Goal: Complete application form: Complete application form

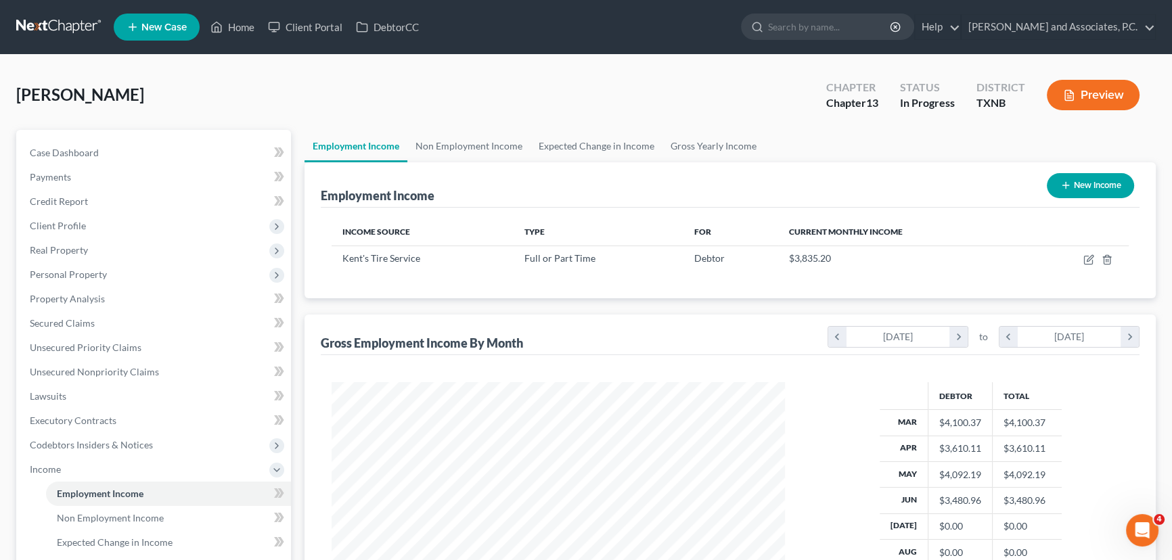
scroll to position [242, 480]
click at [1086, 258] on icon "button" at bounding box center [1088, 259] width 11 height 11
select select "0"
select select "45"
select select "2"
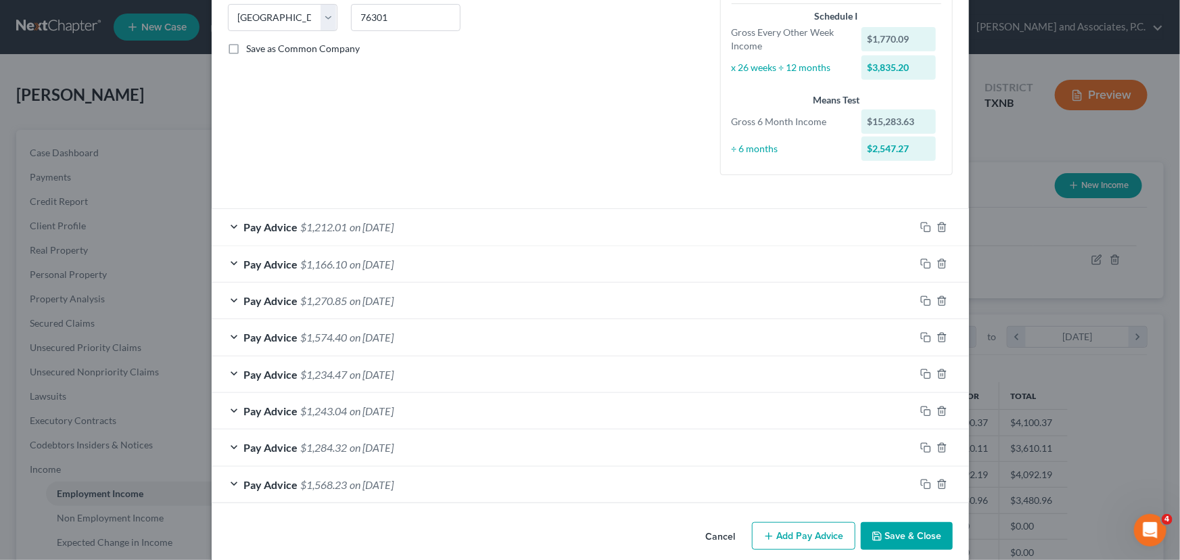
scroll to position [291, 0]
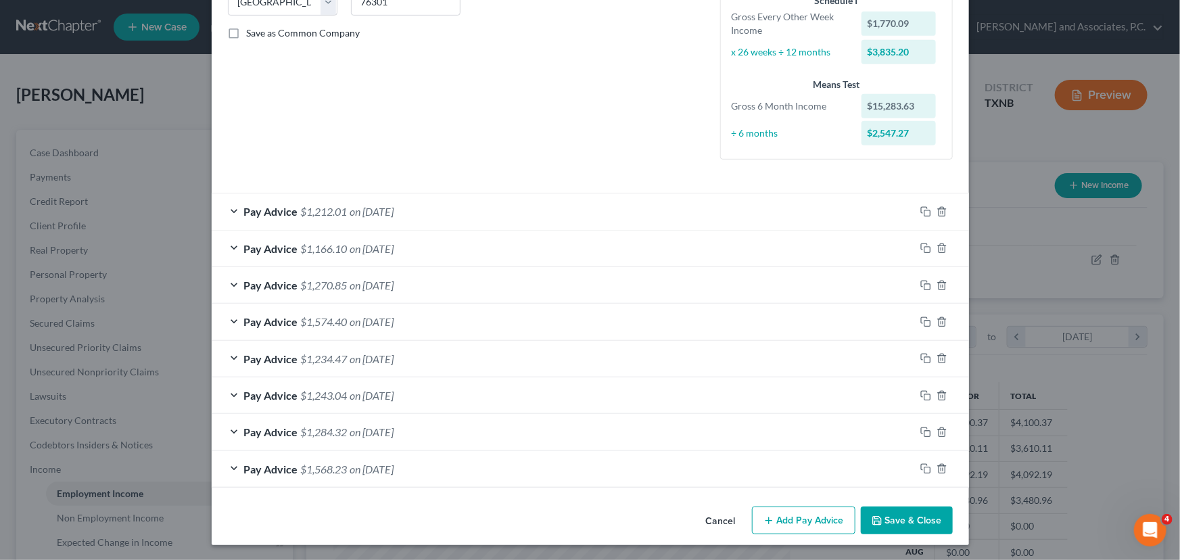
click at [791, 516] on button "Add Pay Advice" at bounding box center [803, 521] width 103 height 28
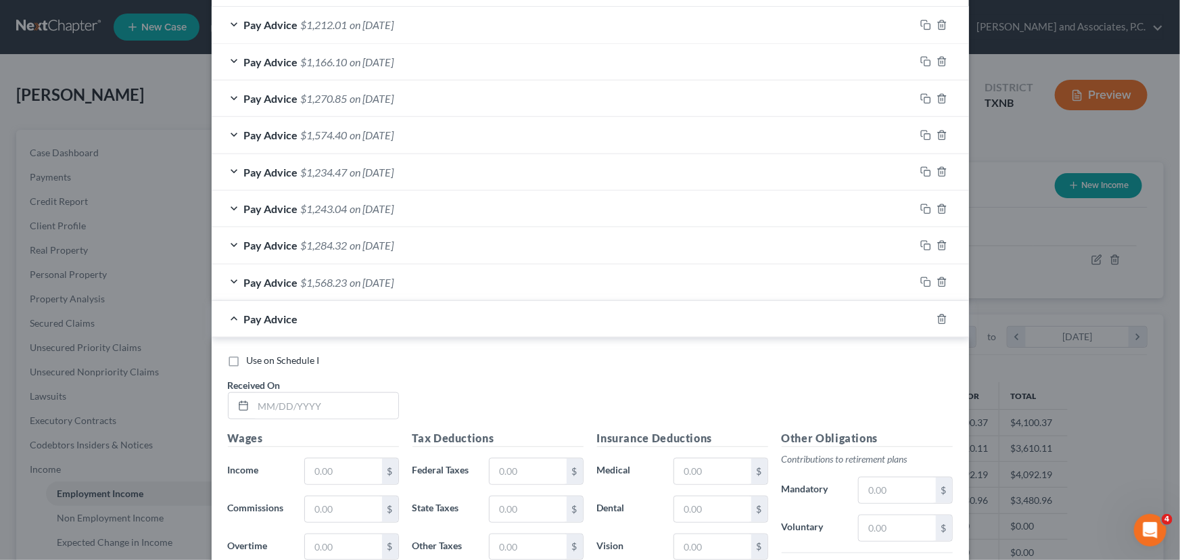
scroll to position [599, 0]
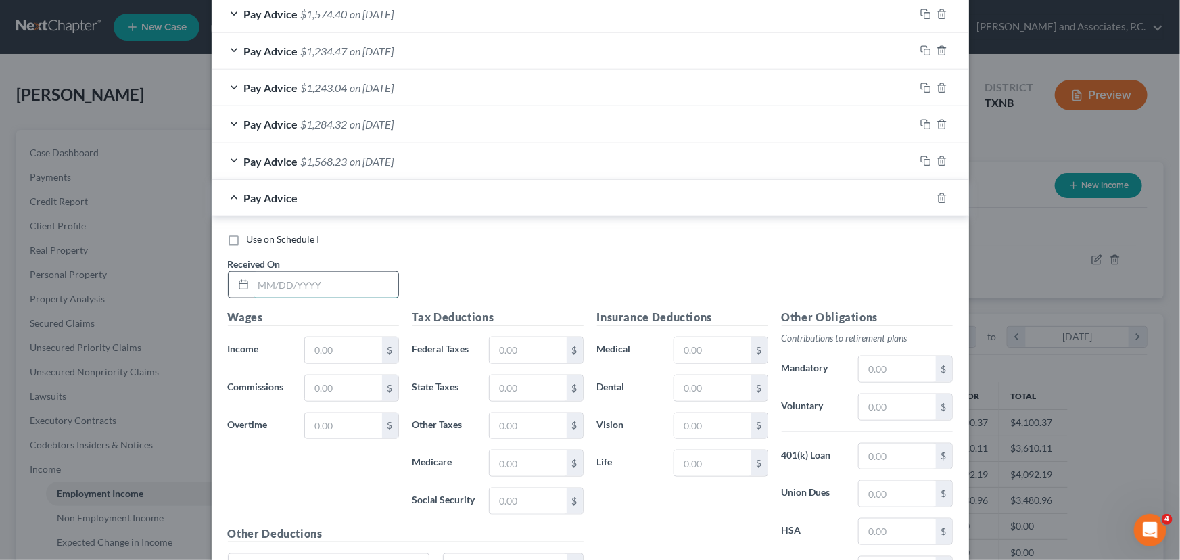
click at [285, 280] on input "text" at bounding box center [326, 285] width 145 height 26
type input "[DATE]"
click at [325, 348] on input "text" at bounding box center [343, 351] width 76 height 26
type input "2,084.46"
click at [521, 343] on input "text" at bounding box center [528, 351] width 76 height 26
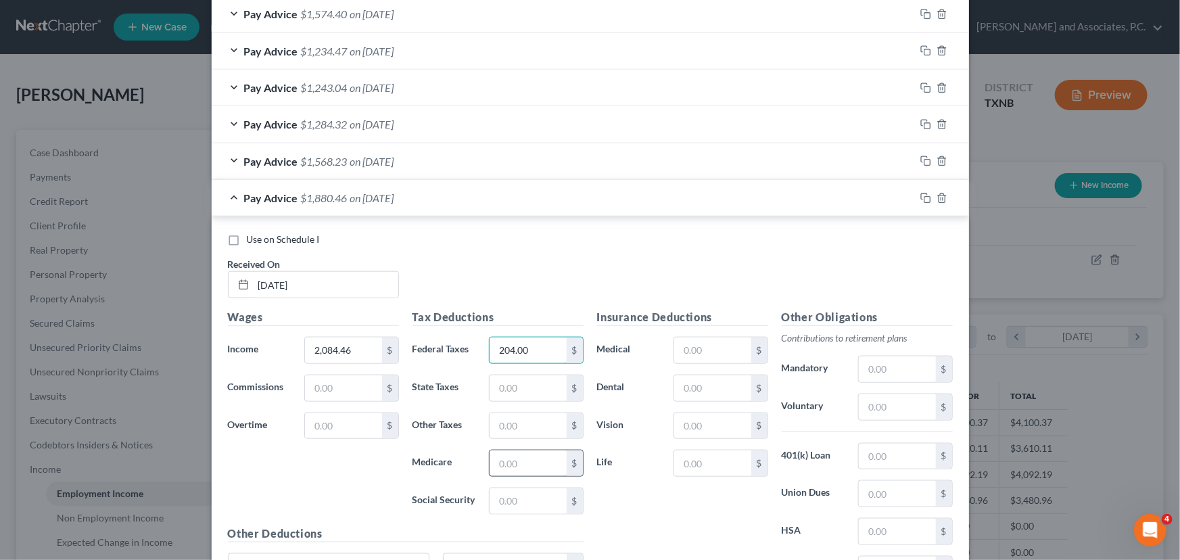
type input "204.00"
click at [513, 457] on input "text" at bounding box center [528, 464] width 76 height 26
type input "30.22"
click at [526, 505] on input "text" at bounding box center [528, 501] width 76 height 26
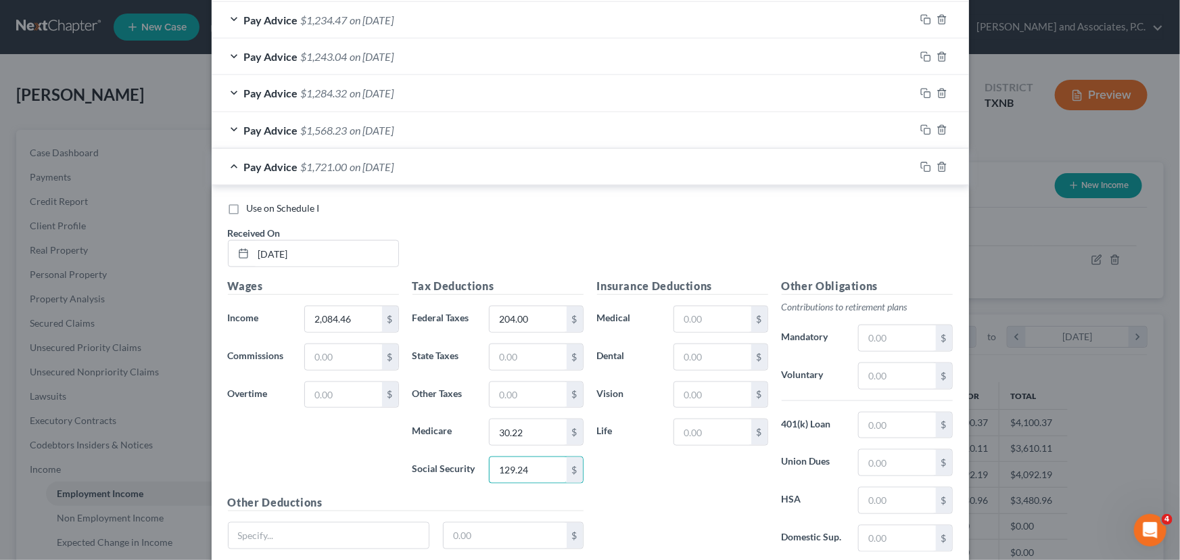
scroll to position [660, 0]
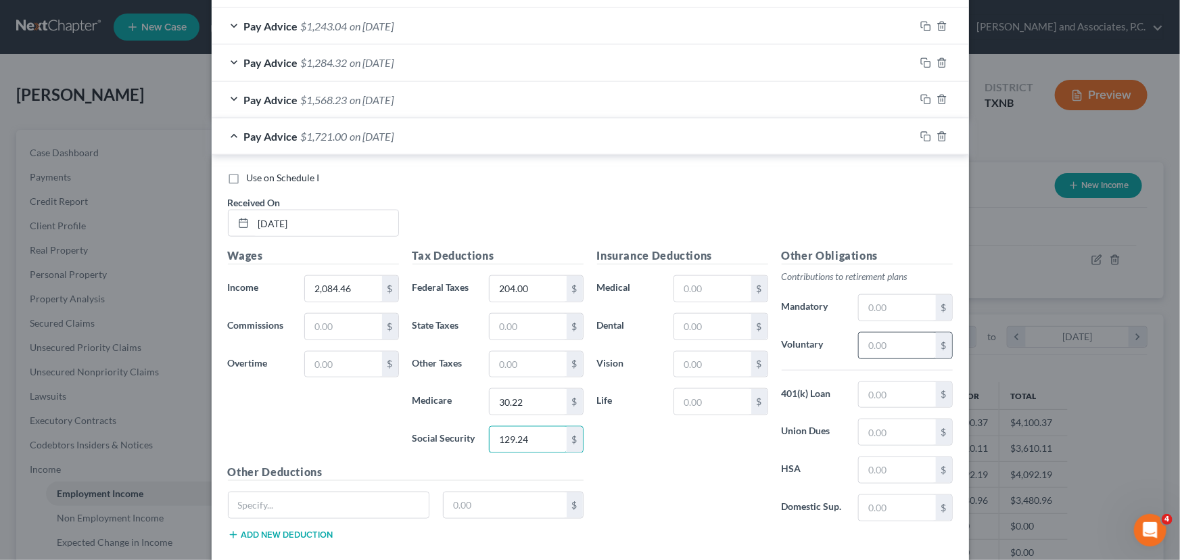
type input "129.24"
click at [898, 347] on input "text" at bounding box center [897, 346] width 76 height 26
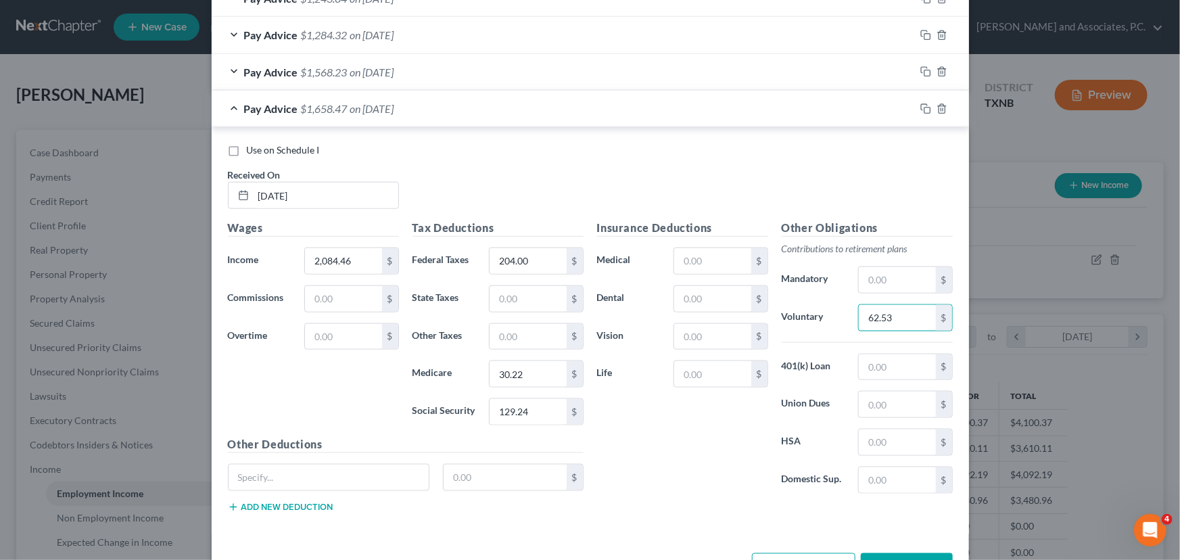
scroll to position [733, 0]
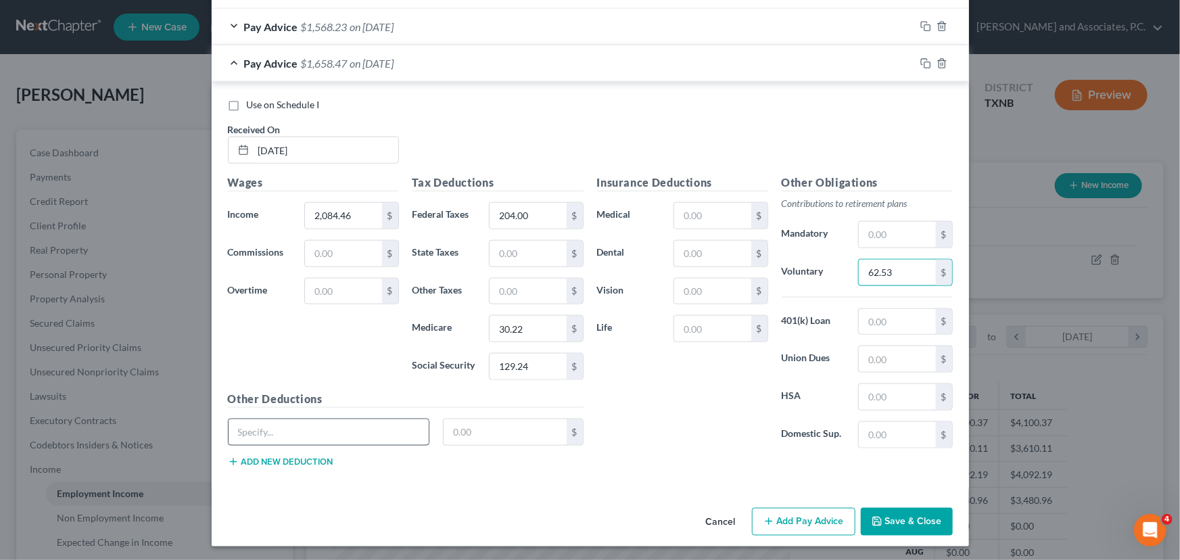
type input "62.53"
click at [252, 436] on input "text" at bounding box center [329, 432] width 201 height 26
type input "Uniform purchase"
click at [450, 426] on input "text" at bounding box center [505, 432] width 123 height 26
type input "27.56"
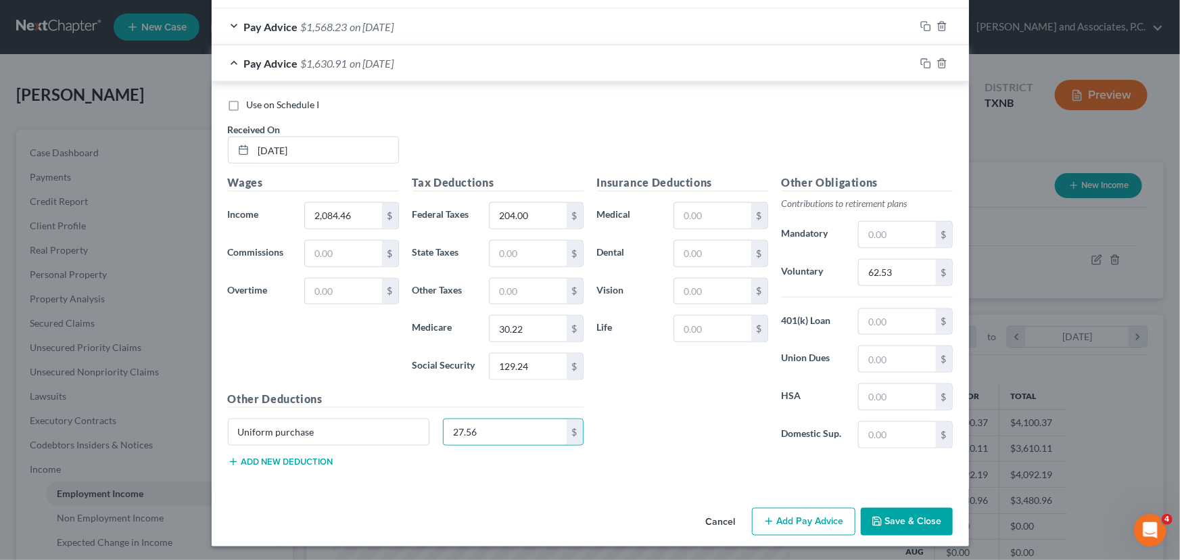
click at [261, 457] on button "Add new deduction" at bounding box center [281, 462] width 106 height 11
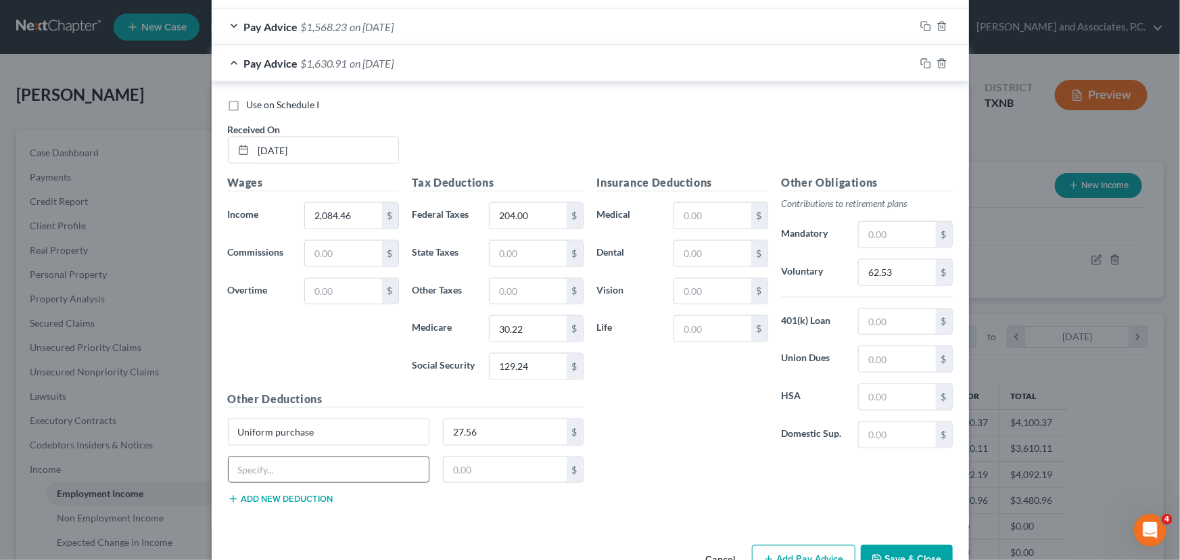
click at [251, 480] on div at bounding box center [329, 470] width 202 height 27
click at [304, 467] on input "text" at bounding box center [329, 470] width 201 height 26
type input "Advance in Pay- Owes boss money"
click at [449, 471] on input "text" at bounding box center [505, 470] width 123 height 26
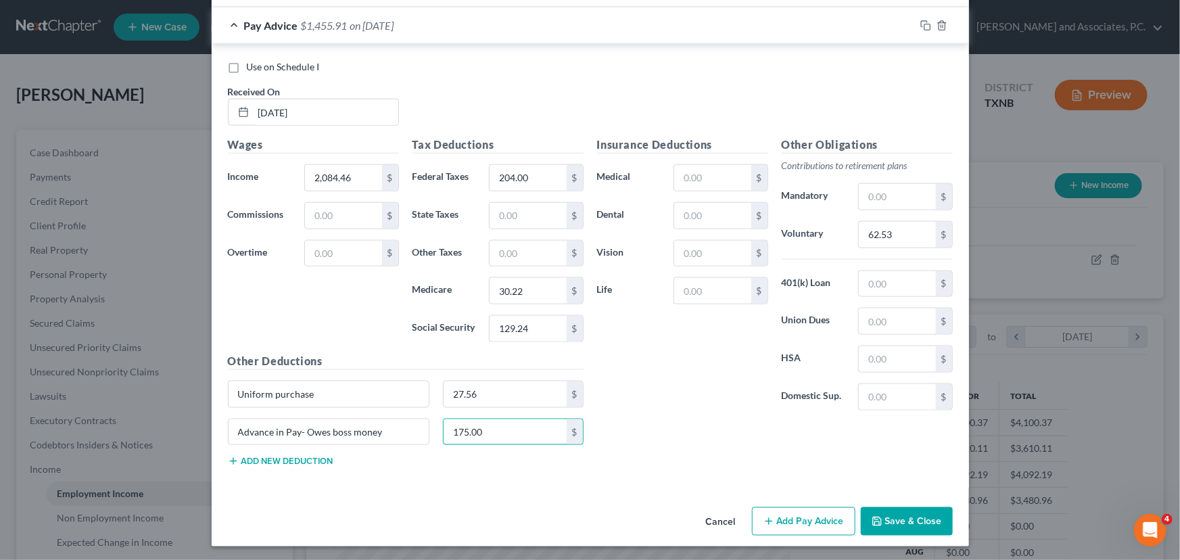
type input "175.00"
drag, startPoint x: 806, startPoint y: 507, endPoint x: 683, endPoint y: 382, distance: 175.1
click at [806, 509] on button "Add Pay Advice" at bounding box center [803, 521] width 103 height 28
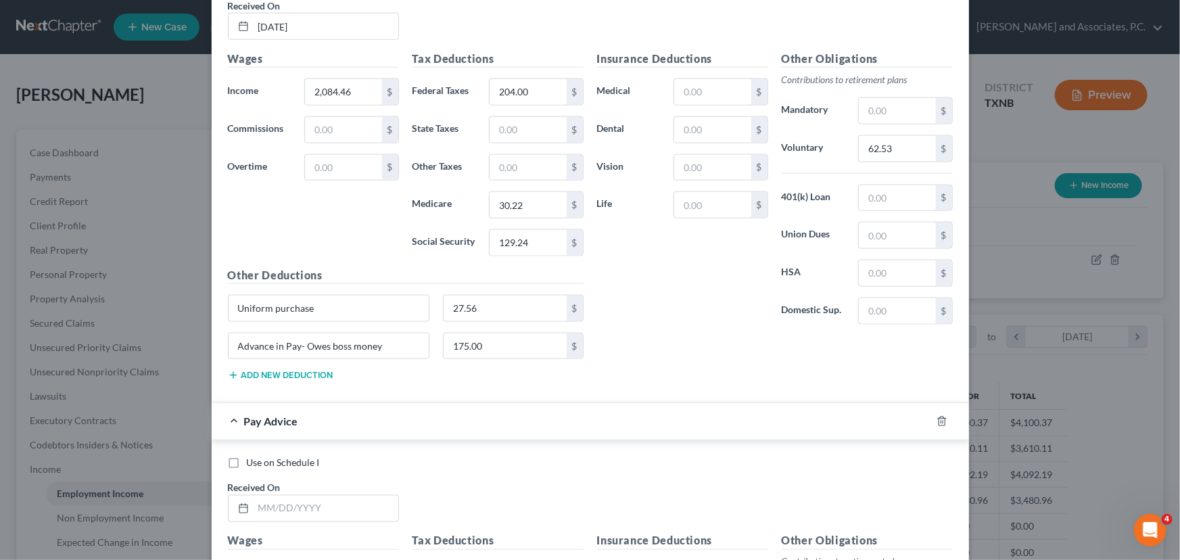
scroll to position [1079, 0]
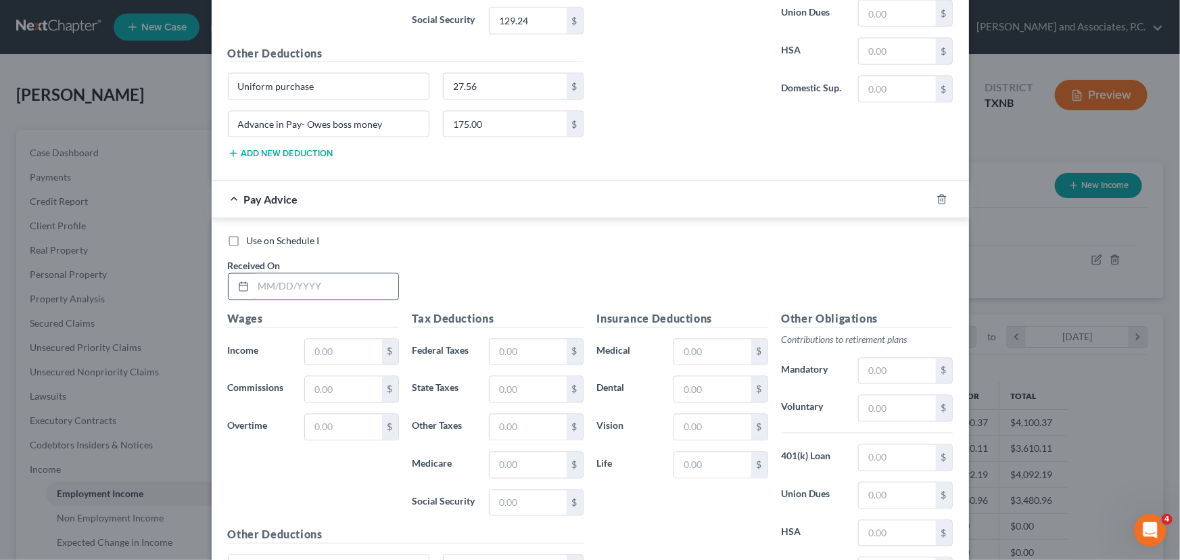
click at [285, 275] on input "text" at bounding box center [326, 287] width 145 height 26
type input "[DATE]"
click at [321, 344] on input "text" at bounding box center [343, 353] width 76 height 26
type input "1,982.93"
click at [512, 352] on input "text" at bounding box center [528, 353] width 76 height 26
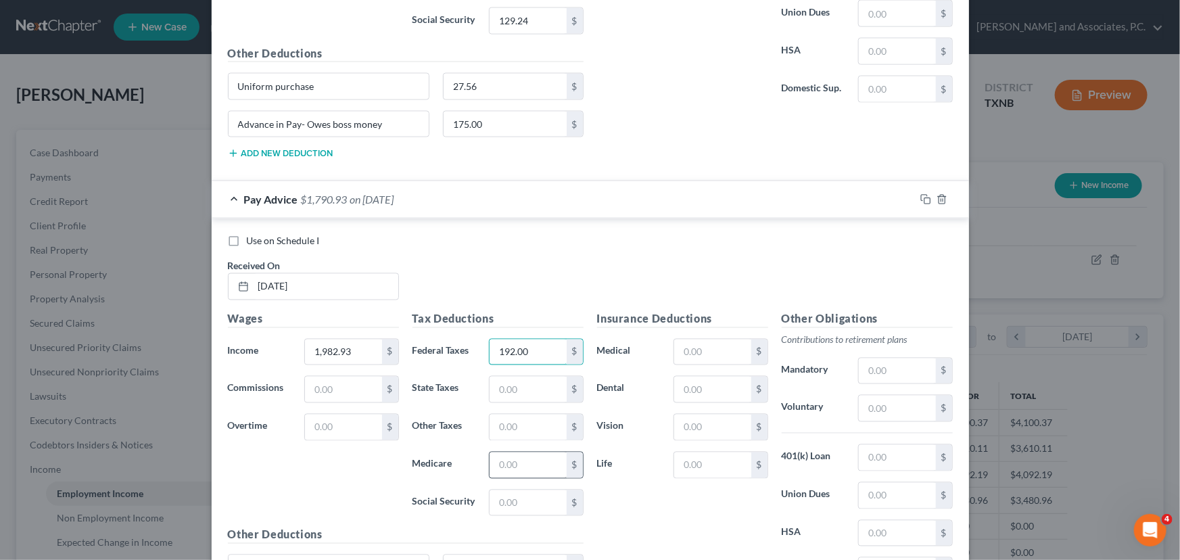
type input "192.00"
click at [519, 465] on input "text" at bounding box center [528, 466] width 76 height 26
type input "28.75"
click at [511, 490] on input "text" at bounding box center [528, 503] width 76 height 26
type input "122.94"
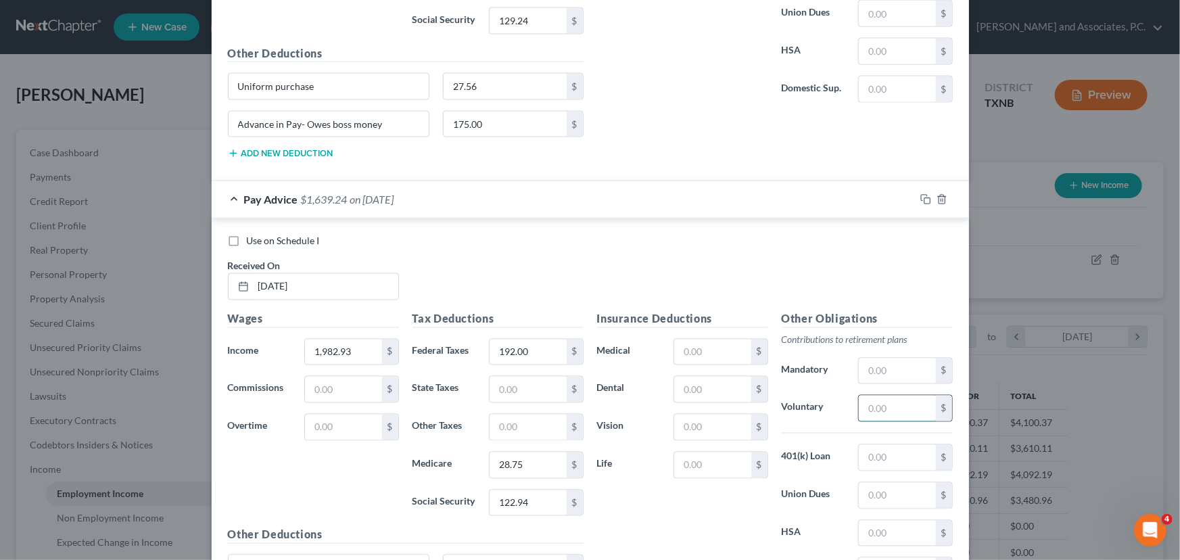
click at [885, 405] on input "text" at bounding box center [897, 409] width 76 height 26
type input "59.49"
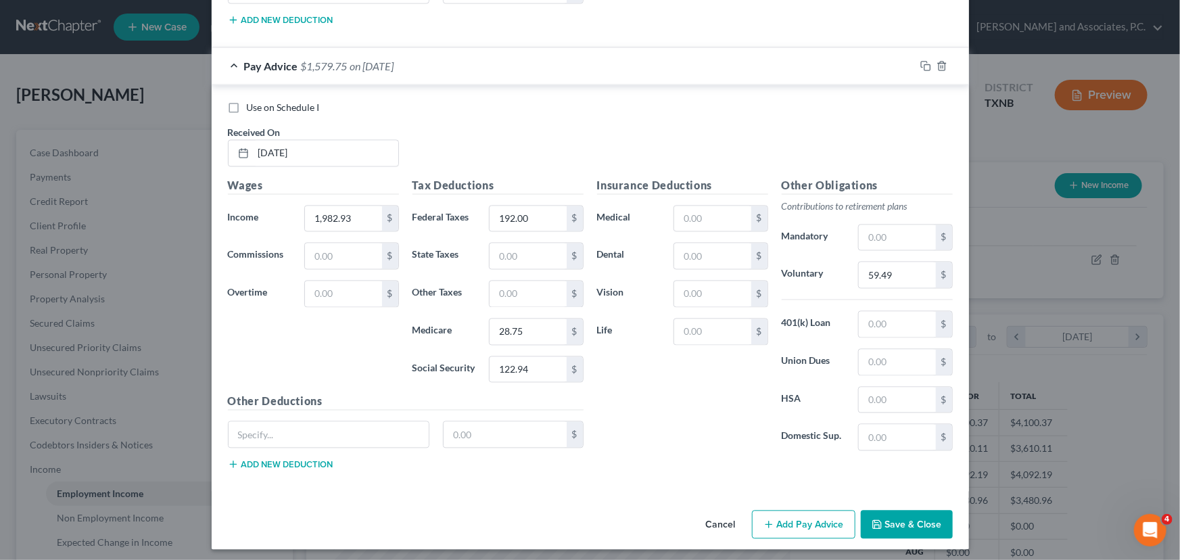
scroll to position [1214, 0]
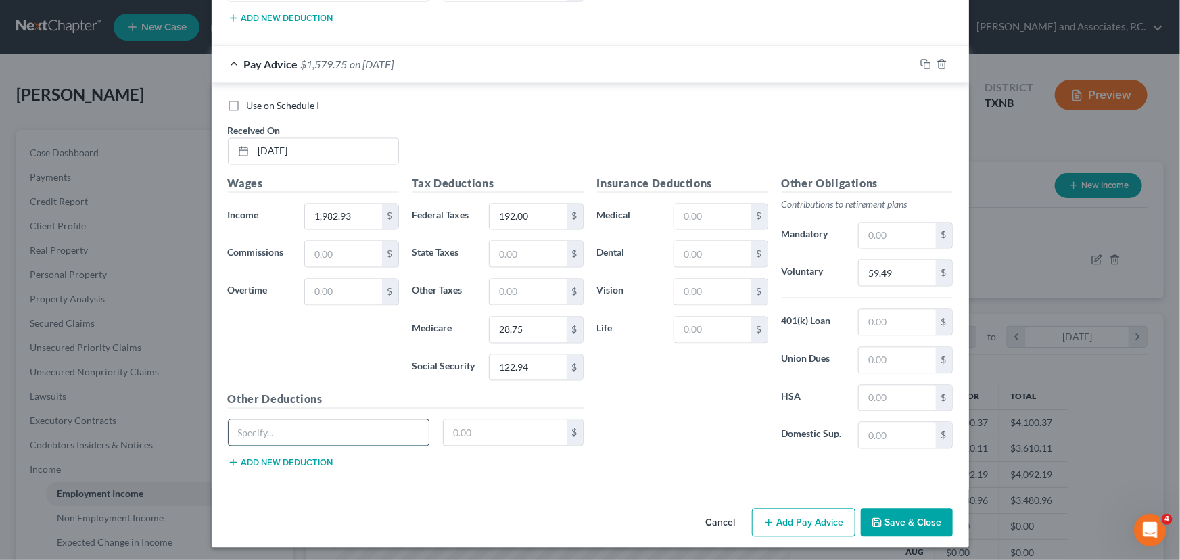
click at [293, 423] on input "text" at bounding box center [329, 433] width 201 height 26
type input "Uniform purchase"
click at [453, 432] on input "text" at bounding box center [505, 433] width 123 height 26
type input "27.56"
click at [288, 459] on button "Add new deduction" at bounding box center [281, 462] width 106 height 11
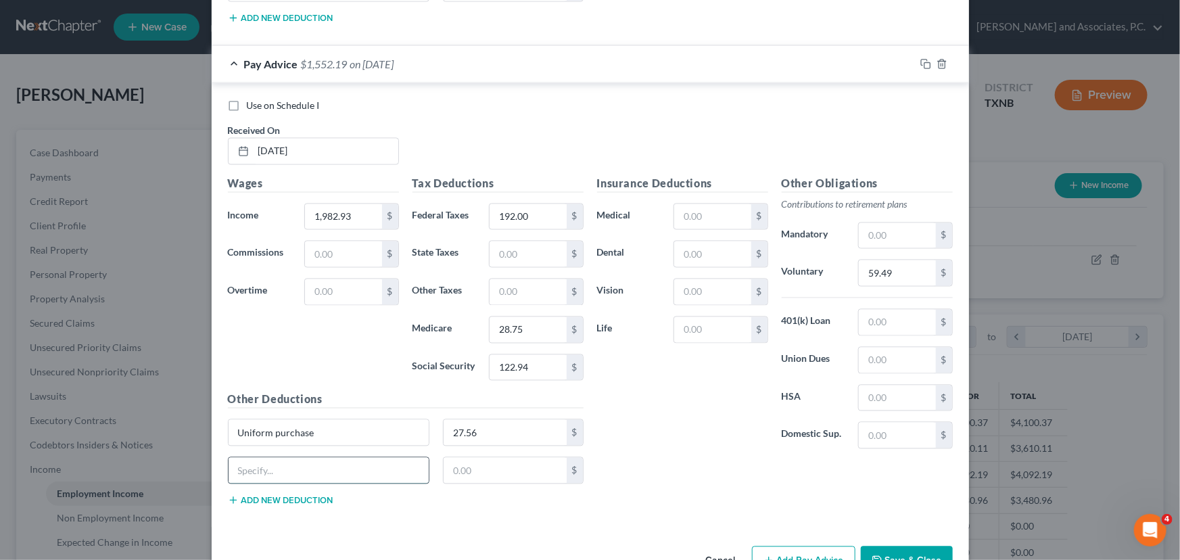
click at [275, 467] on input "text" at bounding box center [329, 471] width 201 height 26
type input "Advance in Pay- Owes boss money"
click at [482, 475] on input "text" at bounding box center [505, 471] width 123 height 26
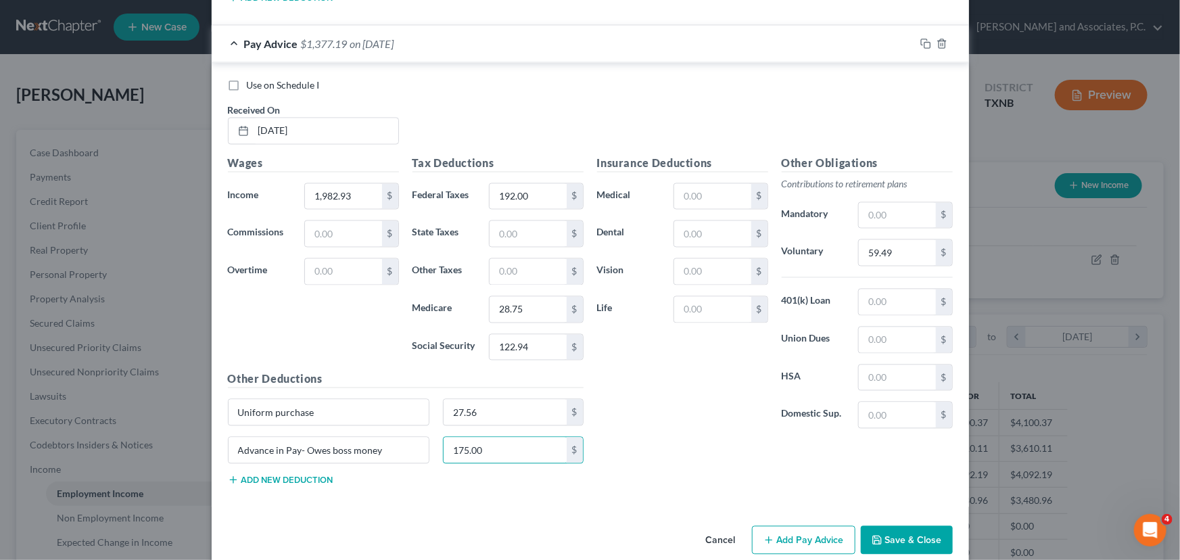
scroll to position [1251, 0]
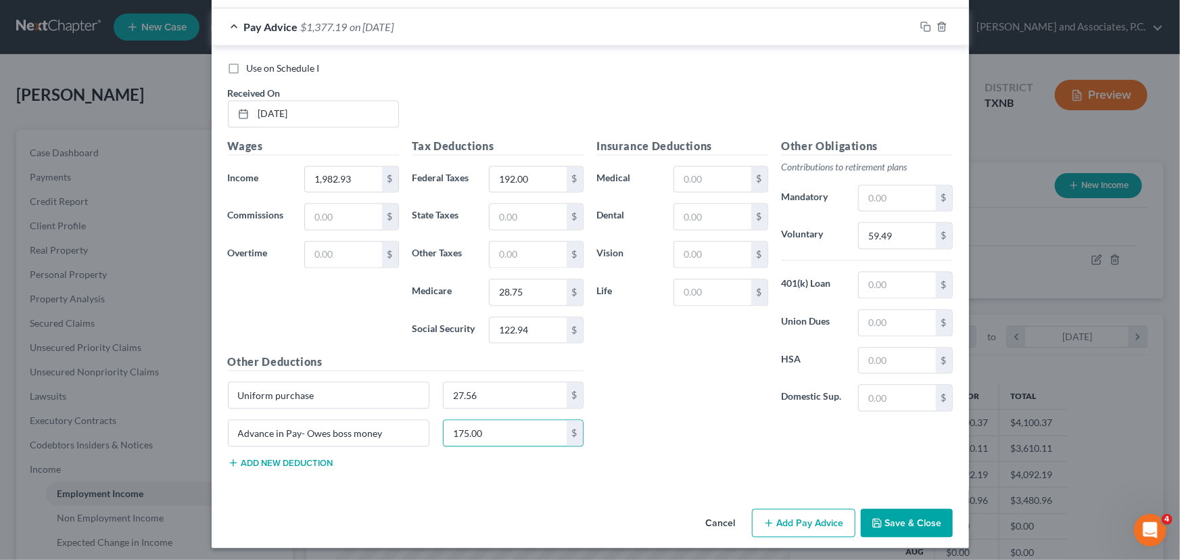
type input "175.00"
click at [786, 515] on button "Add Pay Advice" at bounding box center [803, 523] width 103 height 28
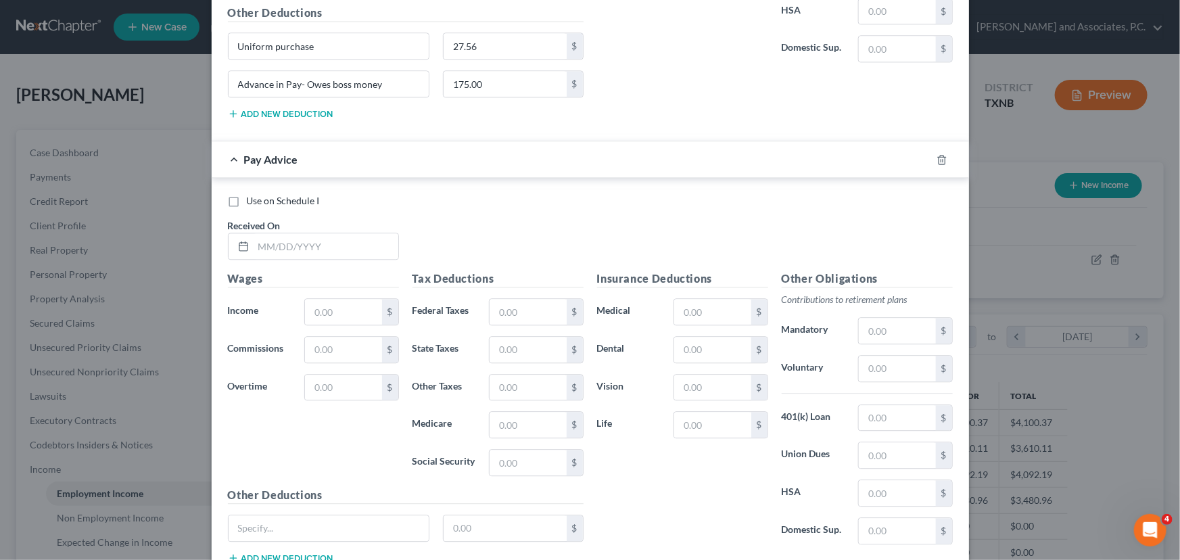
scroll to position [1621, 0]
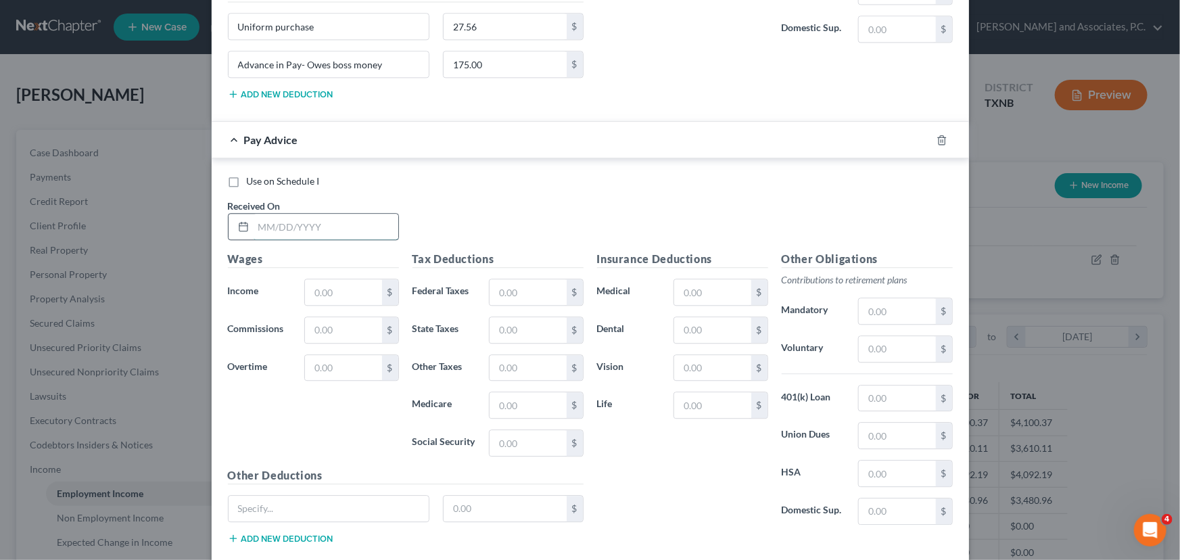
click at [277, 231] on input "text" at bounding box center [326, 227] width 145 height 26
type input "[DATE]"
click at [330, 284] on input "text" at bounding box center [343, 292] width 76 height 26
type input "1,988.51"
click at [509, 291] on input "text" at bounding box center [528, 292] width 76 height 26
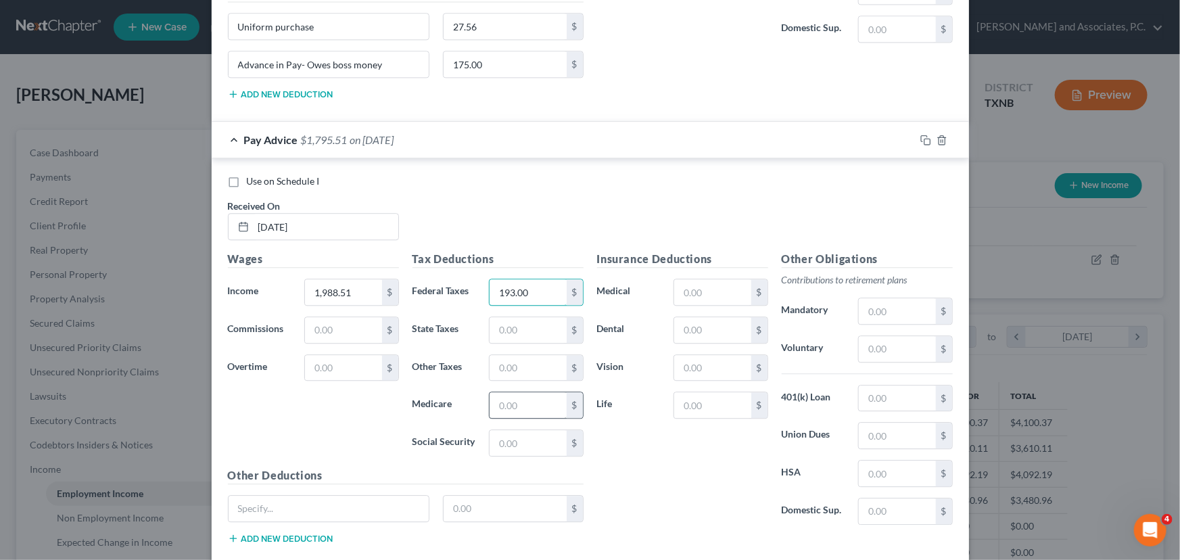
type input "193.00"
click at [492, 404] on input "text" at bounding box center [528, 405] width 76 height 26
type input "28.83"
click at [522, 446] on input "text" at bounding box center [528, 443] width 76 height 26
type input "123.29"
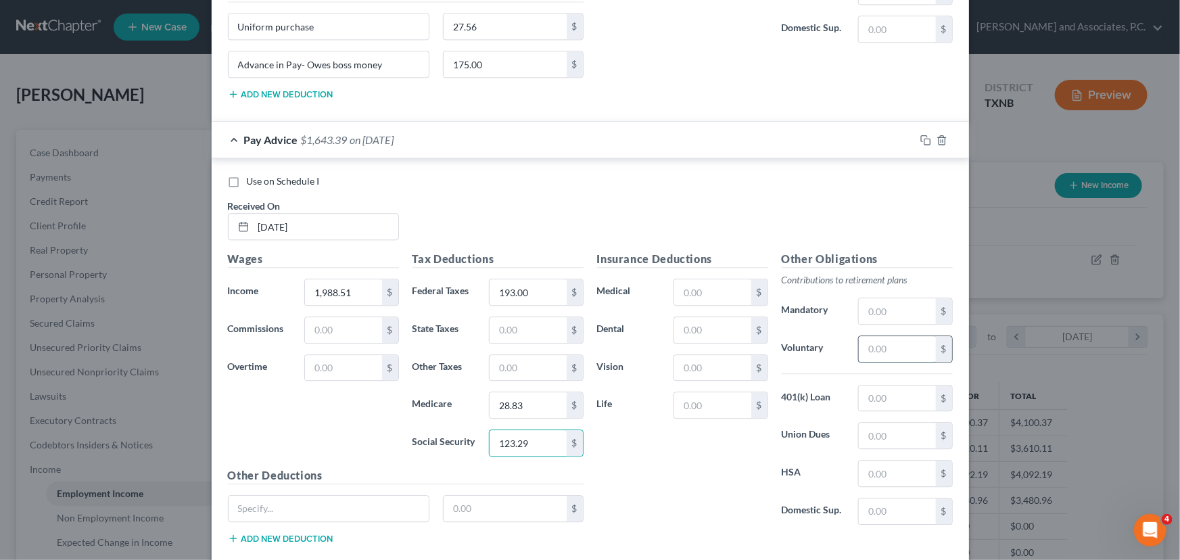
click at [892, 344] on input "text" at bounding box center [897, 349] width 76 height 26
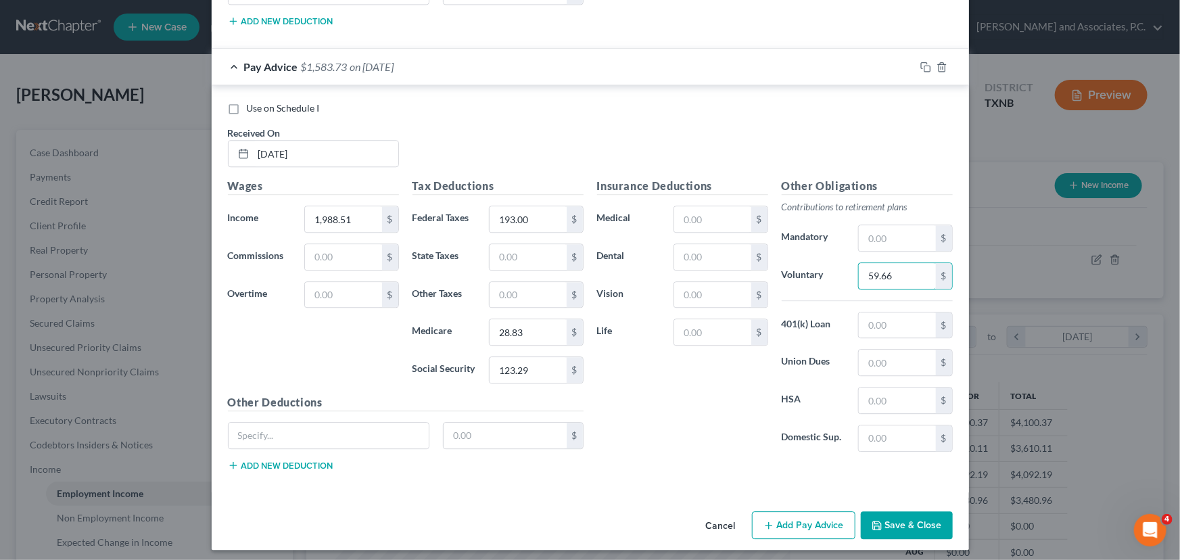
scroll to position [1695, 0]
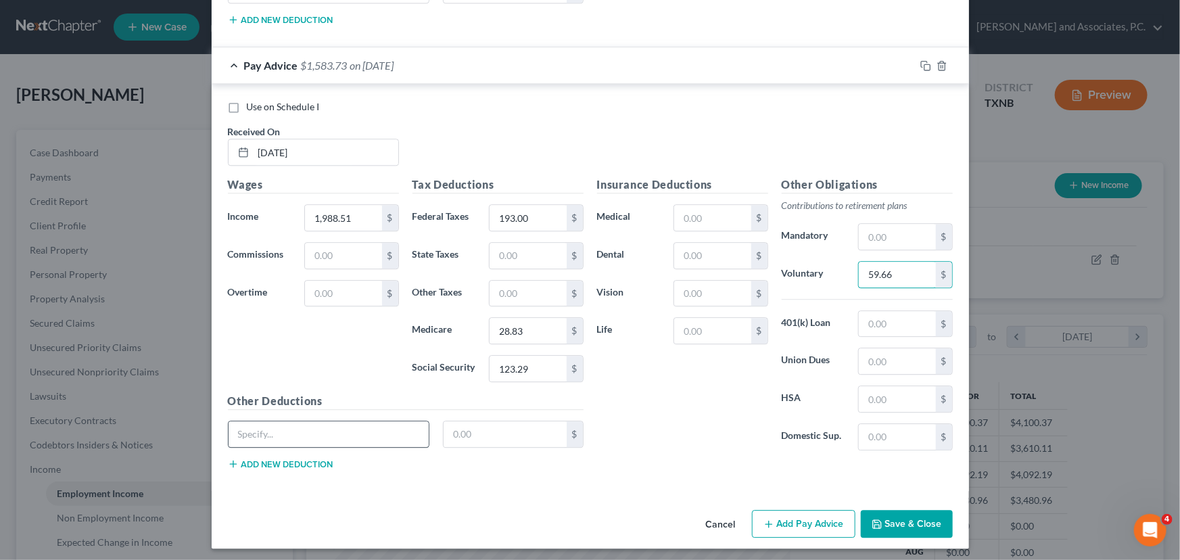
type input "59.66"
click at [254, 431] on input "text" at bounding box center [329, 434] width 201 height 26
type input "Uniform purchase"
click at [459, 427] on input "text" at bounding box center [505, 434] width 123 height 26
type input "27.56"
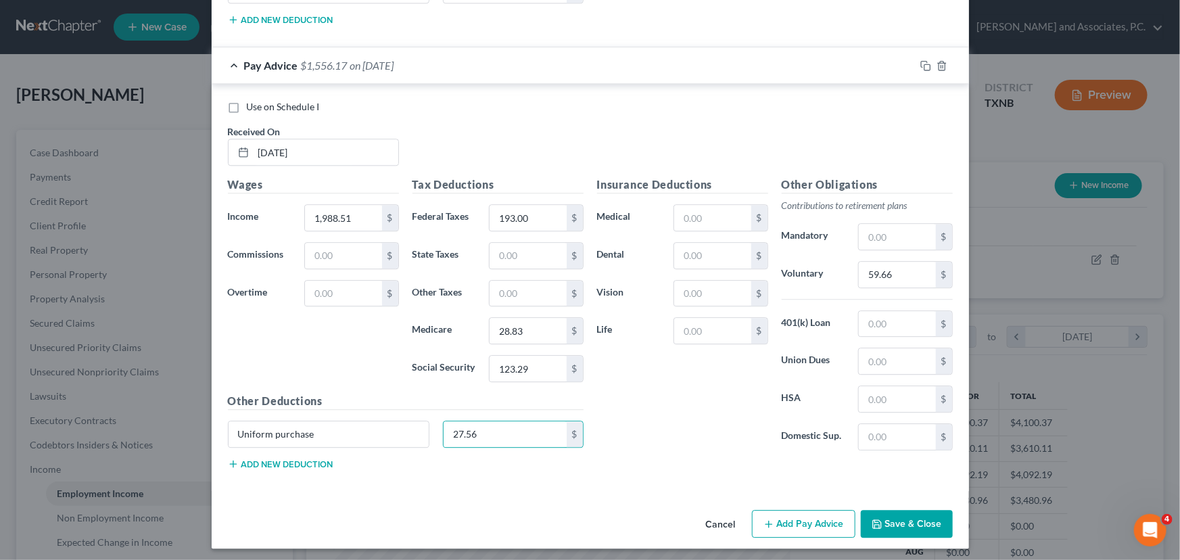
click at [281, 453] on div "Uniform purchase 27.56 $" at bounding box center [405, 440] width 369 height 38
click at [283, 459] on button "Add new deduction" at bounding box center [281, 464] width 106 height 11
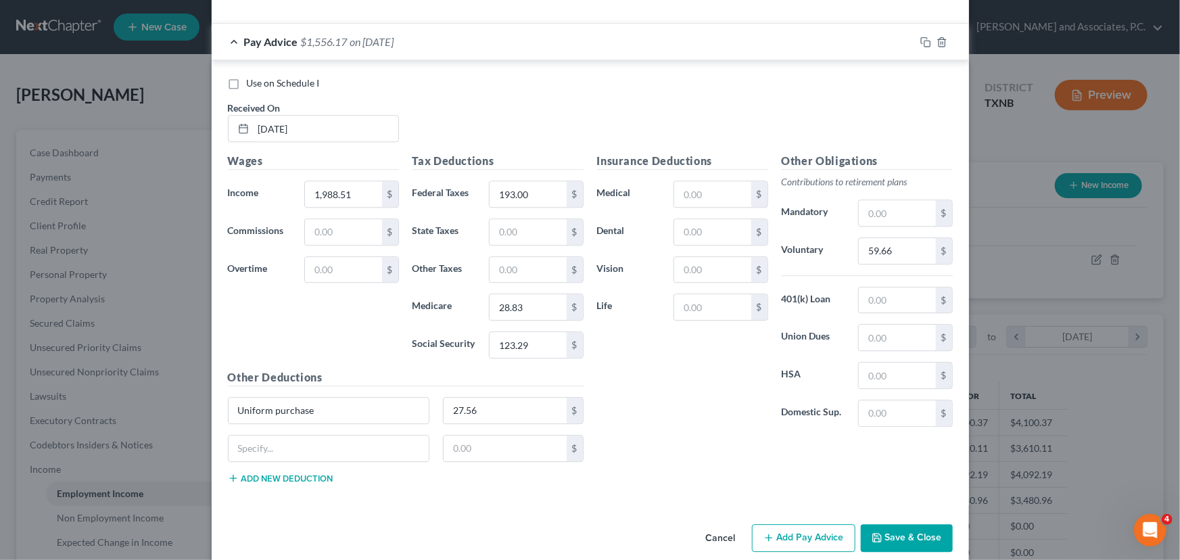
scroll to position [1732, 0]
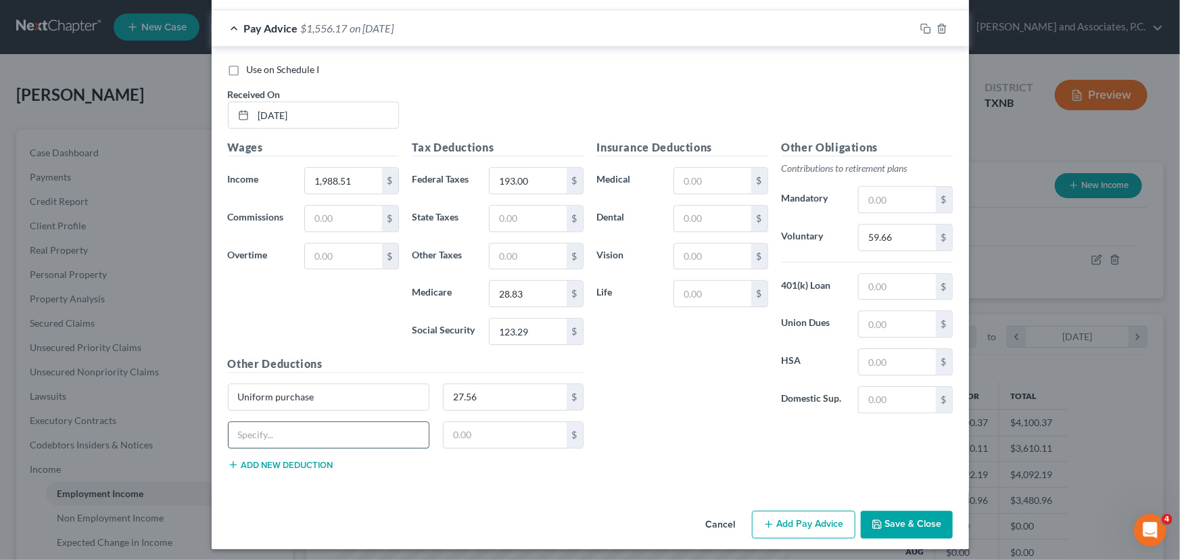
click at [269, 424] on input "text" at bounding box center [329, 435] width 201 height 26
type input "Advance in Pay- Owes boss money"
click at [490, 426] on input "text" at bounding box center [505, 435] width 123 height 26
type input "175.00"
click at [726, 424] on div "Insurance Deductions Medical $ Dental $ Vision $ Life $ Other Obligations Contr…" at bounding box center [775, 309] width 369 height 341
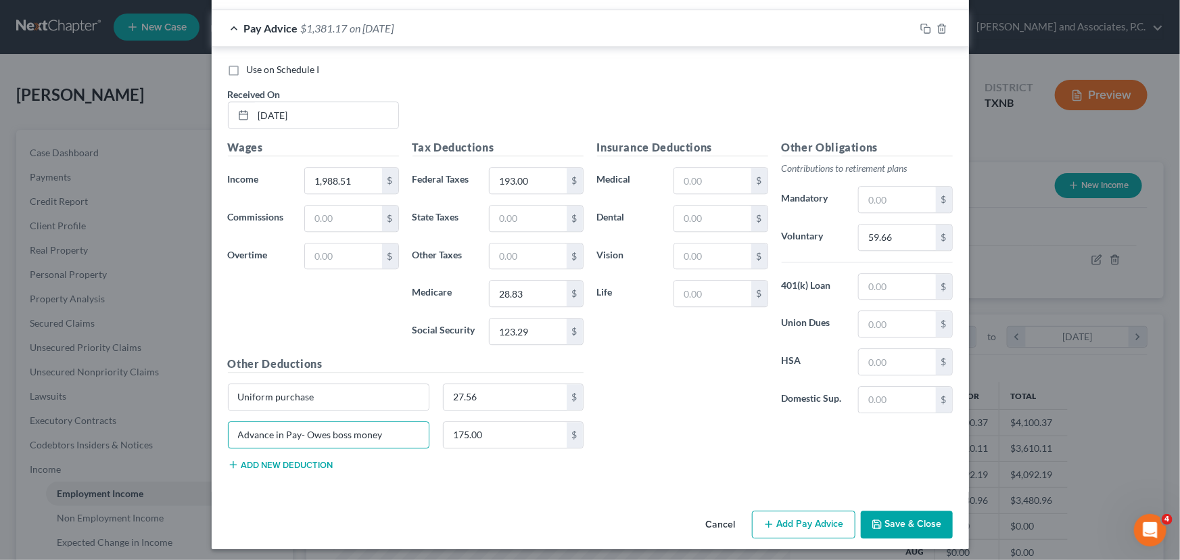
drag, startPoint x: 402, startPoint y: 428, endPoint x: 212, endPoint y: 434, distance: 190.9
click at [212, 434] on div "Use on Schedule I Received On * [DATE] Wages Income * 1,988.51 $ Commissions $ …" at bounding box center [591, 269] width 758 height 444
click at [497, 438] on input "175.00" at bounding box center [505, 435] width 123 height 26
click at [678, 391] on div "Insurance Deductions Medical $ Dental $ Vision $ Life $" at bounding box center [683, 281] width 185 height 285
click at [279, 422] on input "text" at bounding box center [329, 435] width 201 height 26
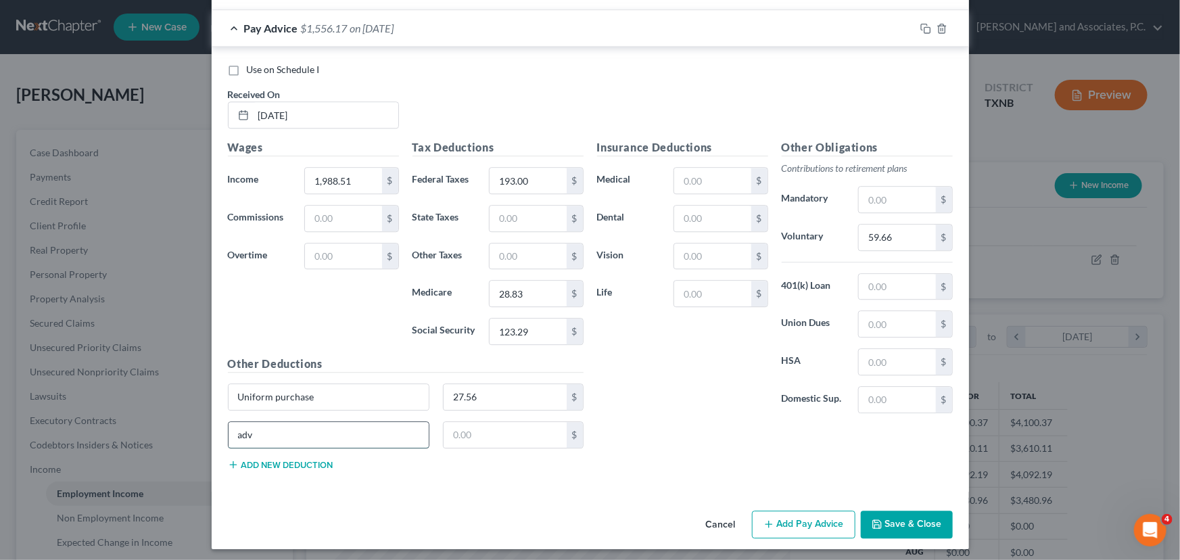
type input "Advance in Pay- Owes boss money"
click at [495, 436] on input "text" at bounding box center [505, 435] width 123 height 26
type input "200.00"
click at [814, 524] on button "Add Pay Advice" at bounding box center [803, 525] width 103 height 28
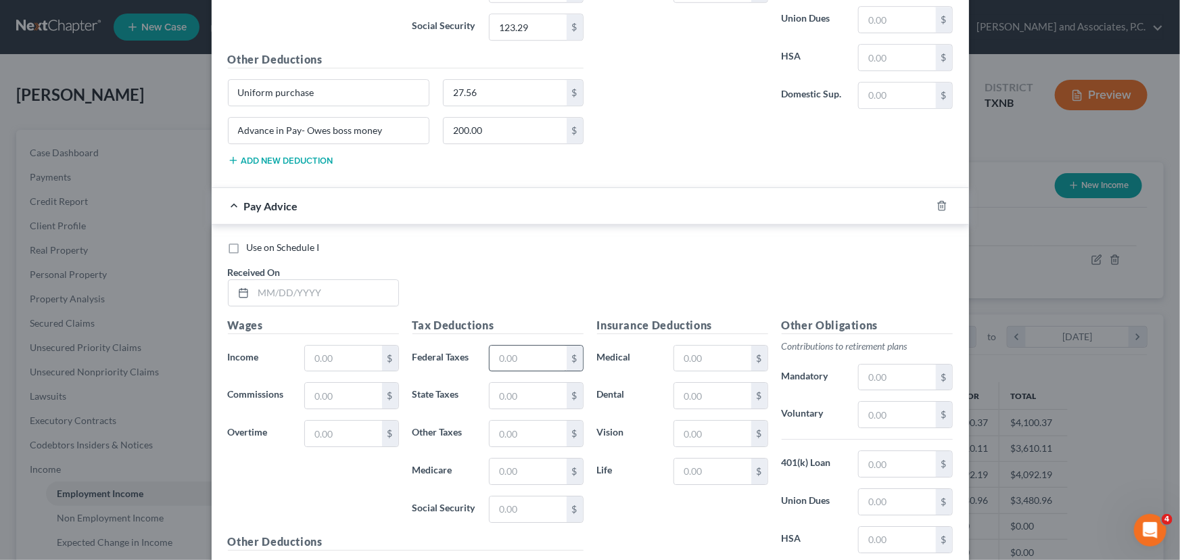
scroll to position [2040, 0]
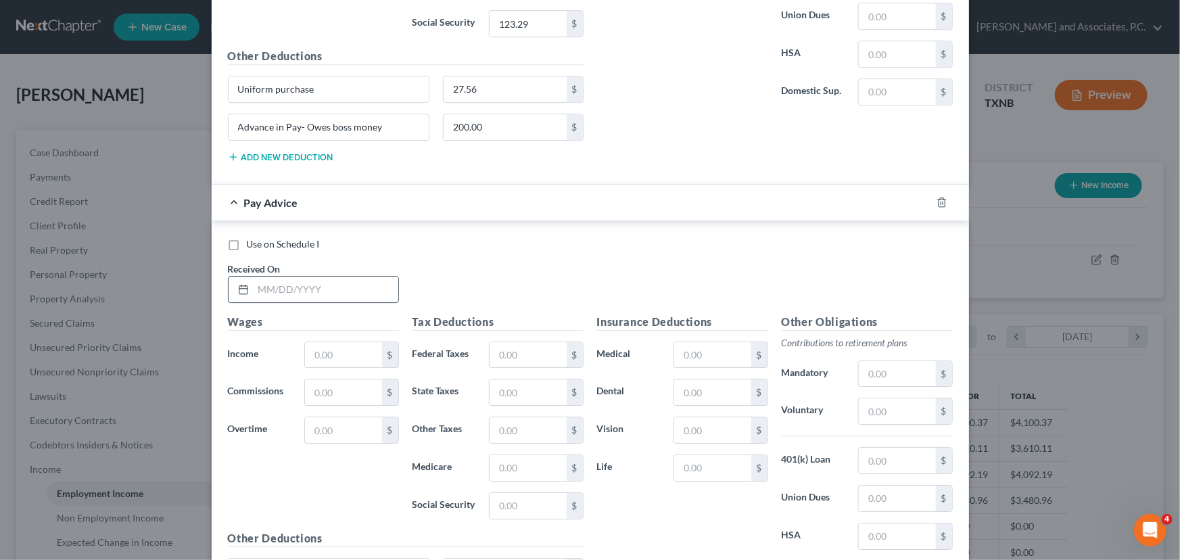
click at [273, 290] on input "text" at bounding box center [326, 290] width 145 height 26
type input "[DATE]"
click at [325, 352] on input "text" at bounding box center [343, 355] width 76 height 26
type input "1,845.38"
click at [507, 345] on input "text" at bounding box center [528, 355] width 76 height 26
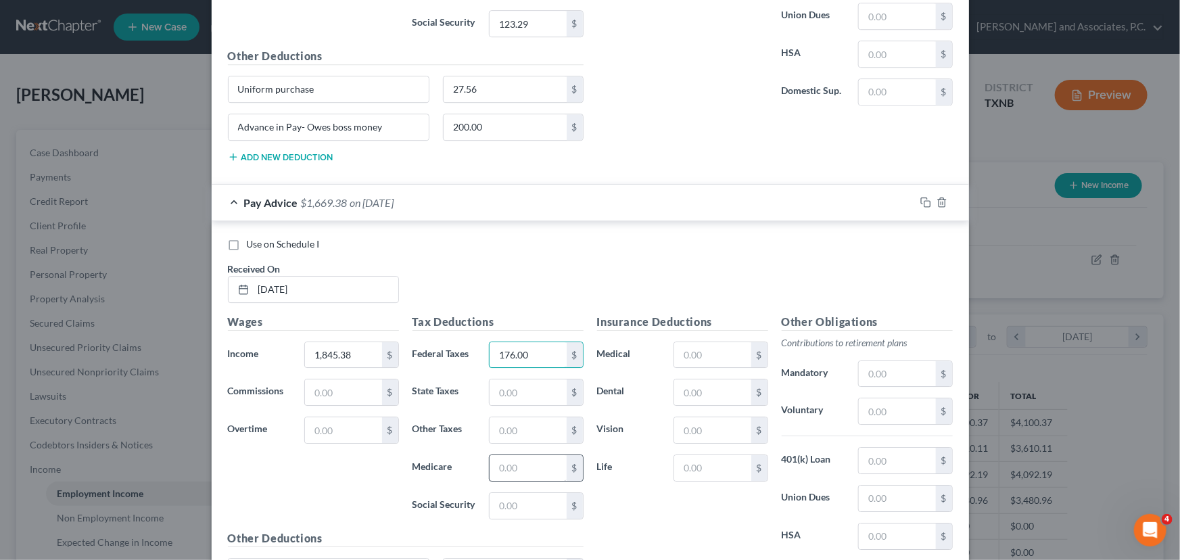
type input "176.00"
click at [507, 463] on input "text" at bounding box center [528, 468] width 76 height 26
type input "26.76"
click at [501, 511] on input "text" at bounding box center [528, 506] width 76 height 26
type input "114.41"
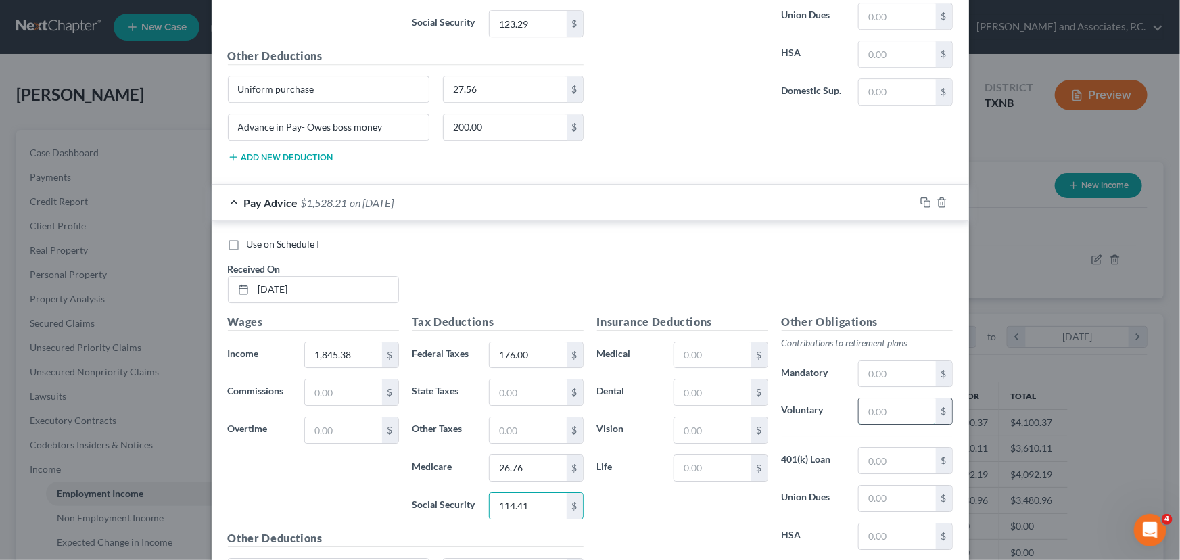
click at [880, 401] on input "text" at bounding box center [897, 411] width 76 height 26
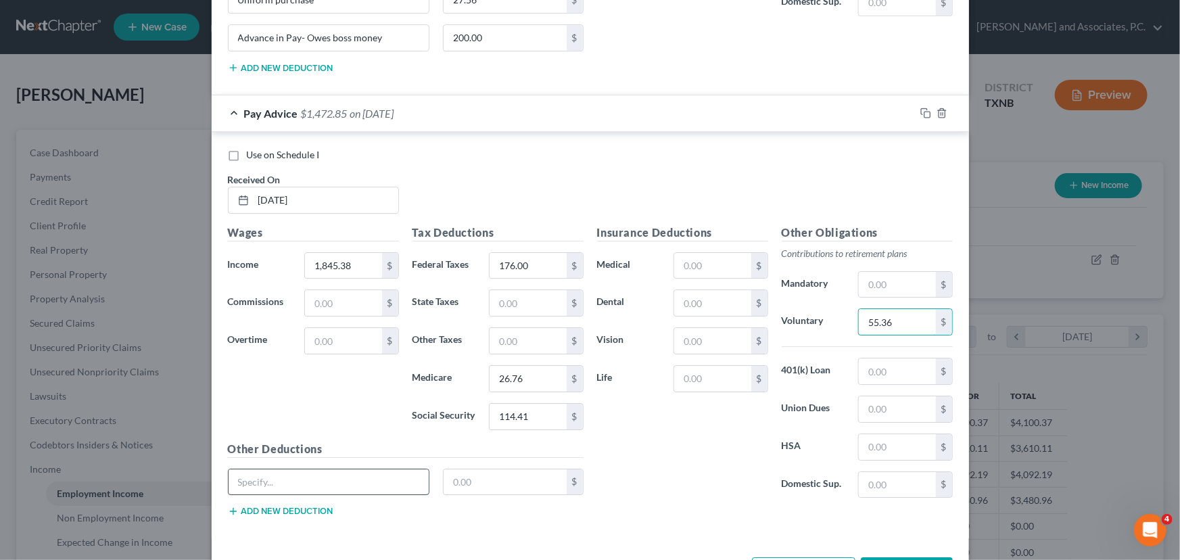
scroll to position [2176, 0]
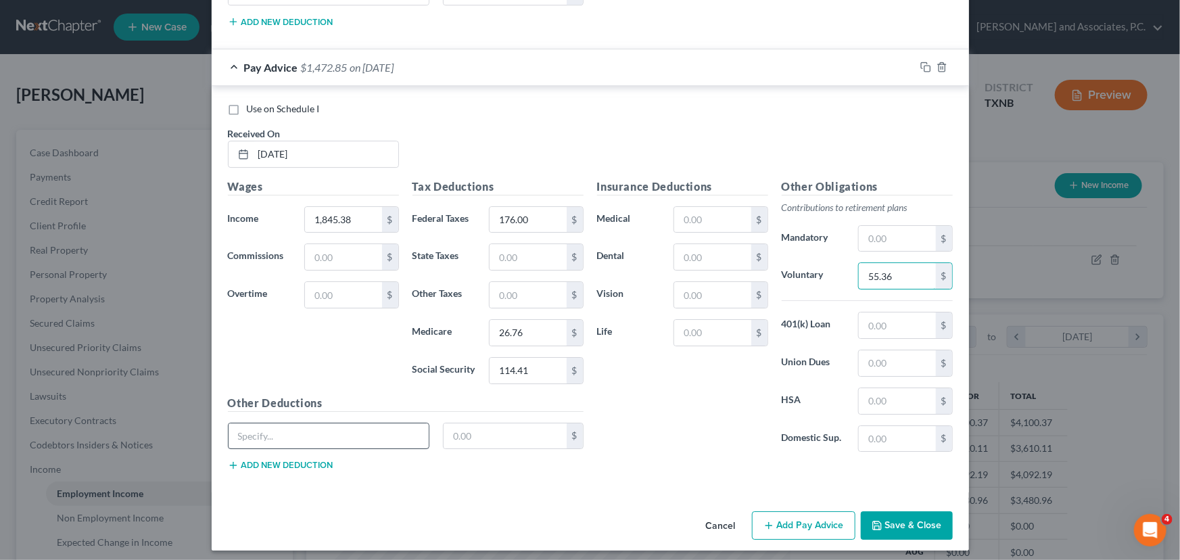
type input "55.36"
click at [307, 426] on input "text" at bounding box center [329, 436] width 201 height 26
type input "Uniform purchase"
click at [483, 432] on input "text" at bounding box center [505, 436] width 123 height 26
type input "27.56"
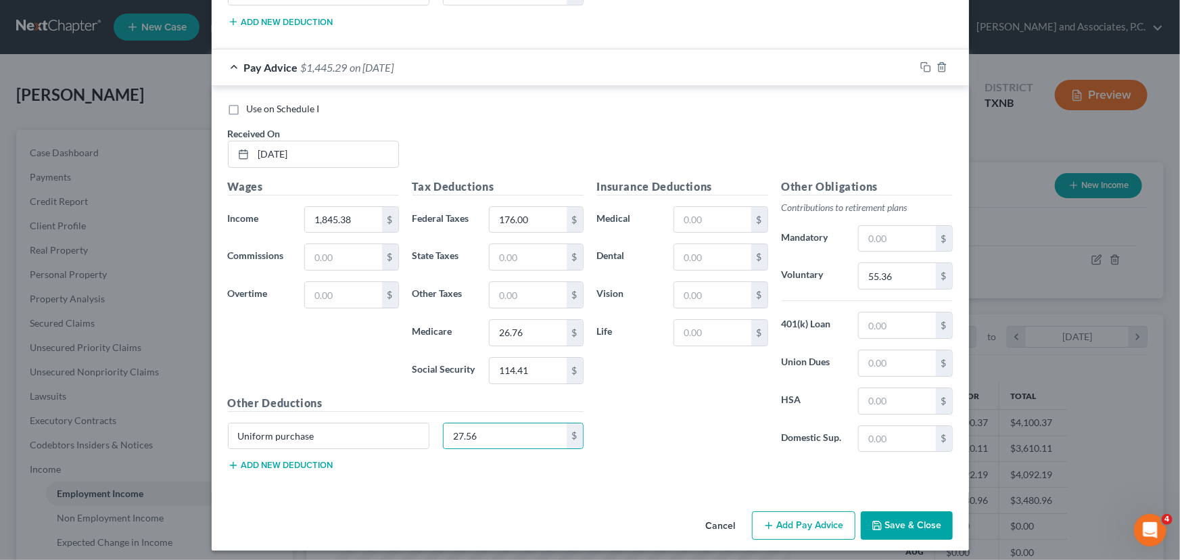
click at [313, 463] on button "Add new deduction" at bounding box center [281, 465] width 106 height 11
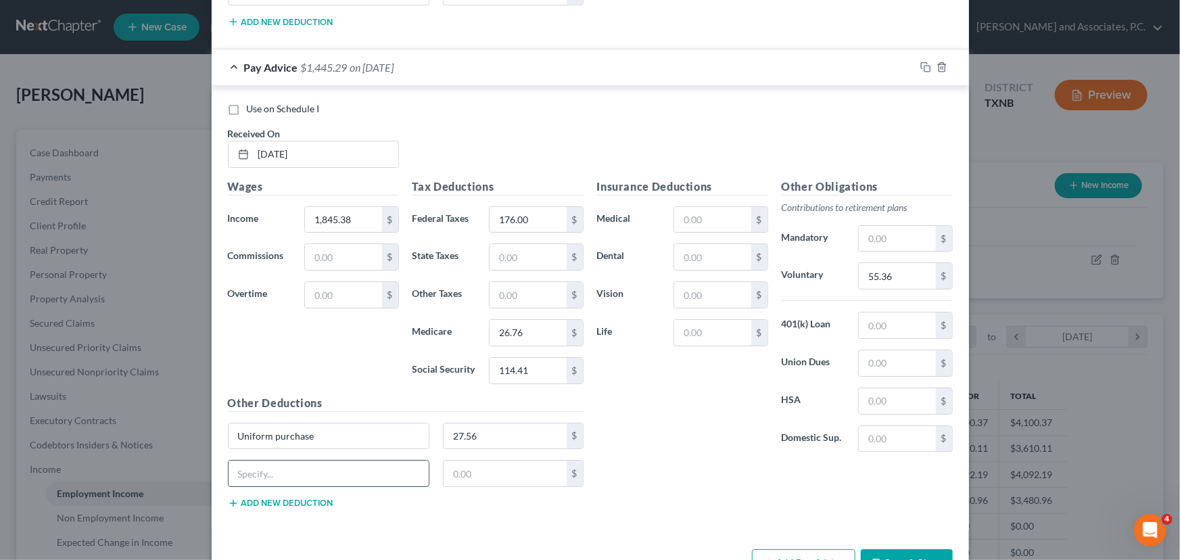
click at [297, 469] on input "text" at bounding box center [329, 474] width 201 height 26
type input "Advance in Pay- Owes boss money"
click at [481, 461] on input "text" at bounding box center [505, 474] width 123 height 26
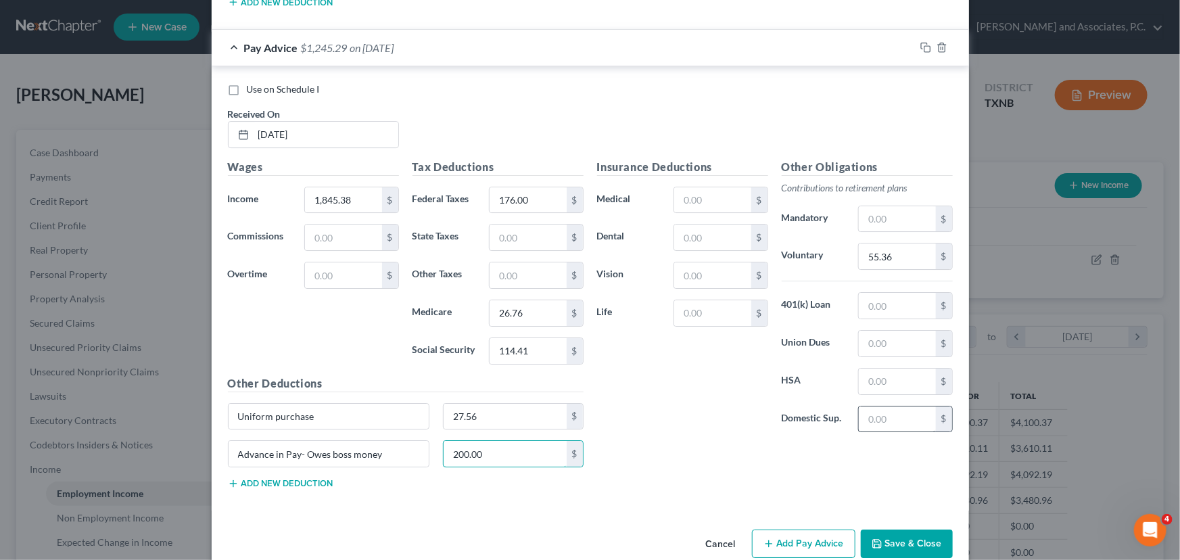
scroll to position [2213, 0]
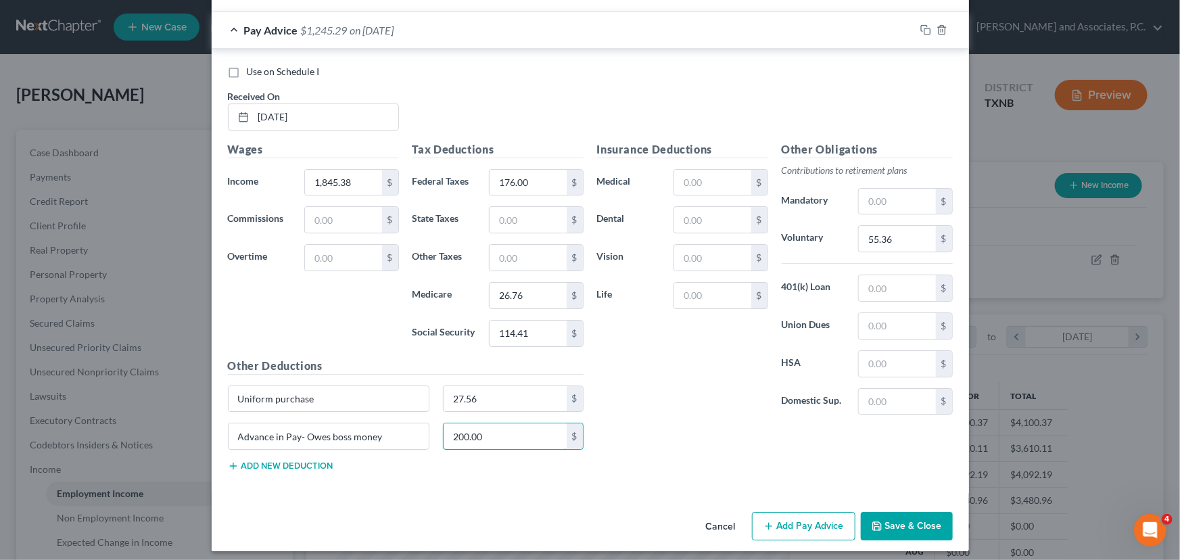
type input "200.00"
click at [827, 516] on button "Add Pay Advice" at bounding box center [803, 526] width 103 height 28
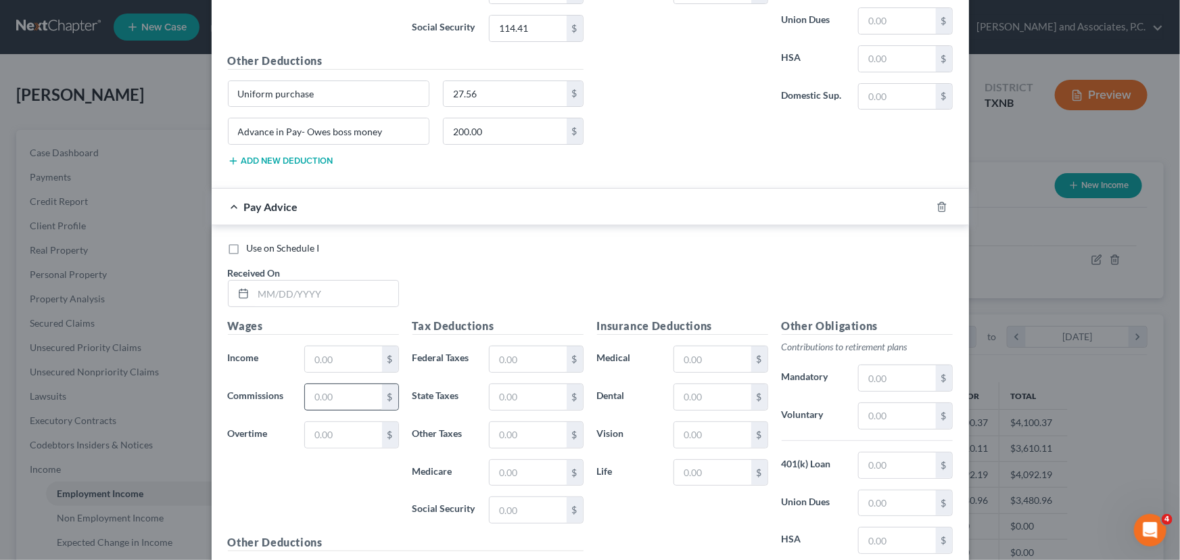
scroll to position [2520, 0]
click at [259, 286] on input "text" at bounding box center [326, 291] width 145 height 26
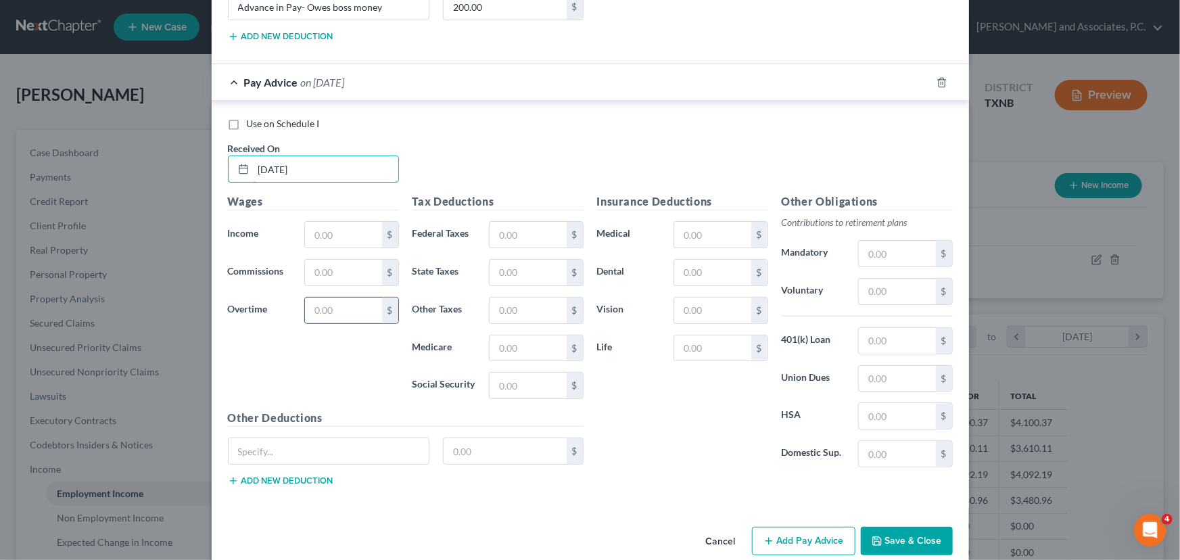
scroll to position [2644, 0]
type input "[DATE]"
click at [333, 229] on input "text" at bounding box center [343, 234] width 76 height 26
type input "1,912.13"
click at [497, 225] on input "text" at bounding box center [528, 234] width 76 height 26
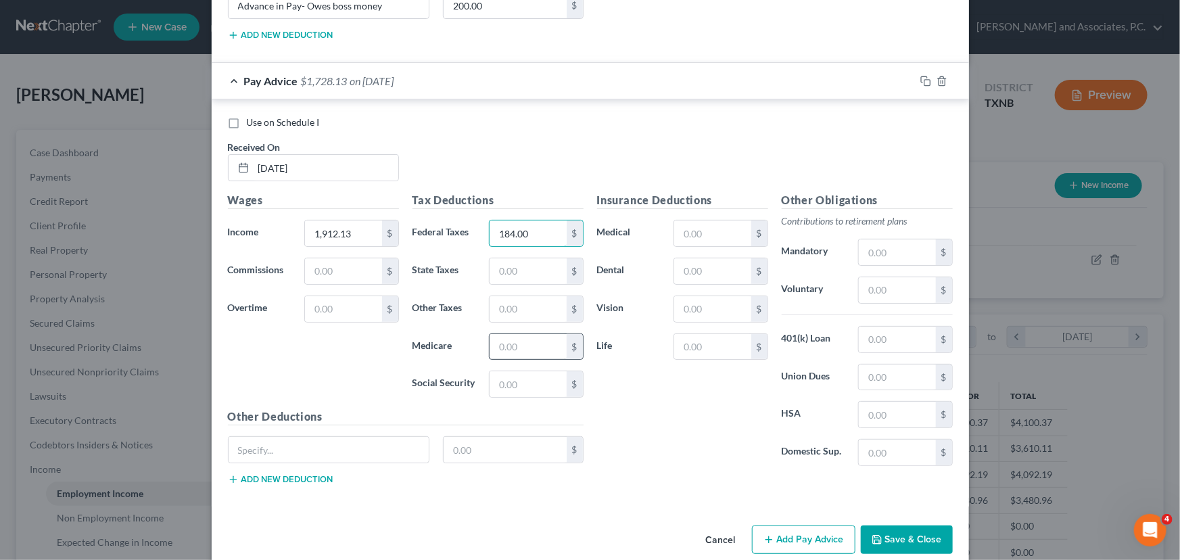
type input "184.00"
click at [503, 334] on input "text" at bounding box center [528, 347] width 76 height 26
type input "27.73"
click at [501, 375] on input "text" at bounding box center [528, 384] width 76 height 26
type input "118.55"
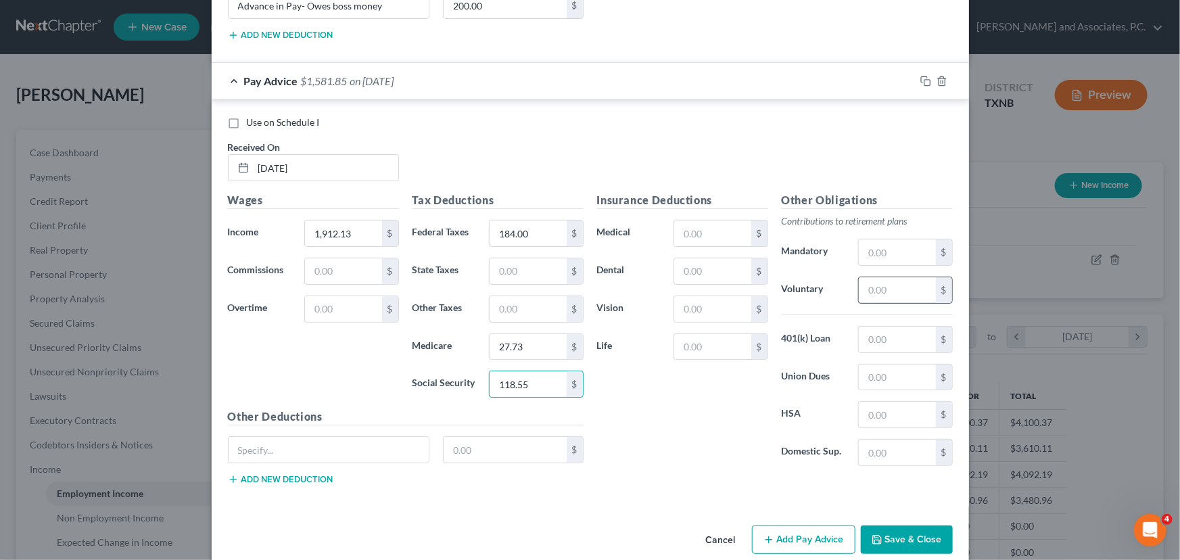
drag, startPoint x: 896, startPoint y: 280, endPoint x: 891, endPoint y: 275, distance: 7.2
click at [896, 280] on input "text" at bounding box center [897, 290] width 76 height 26
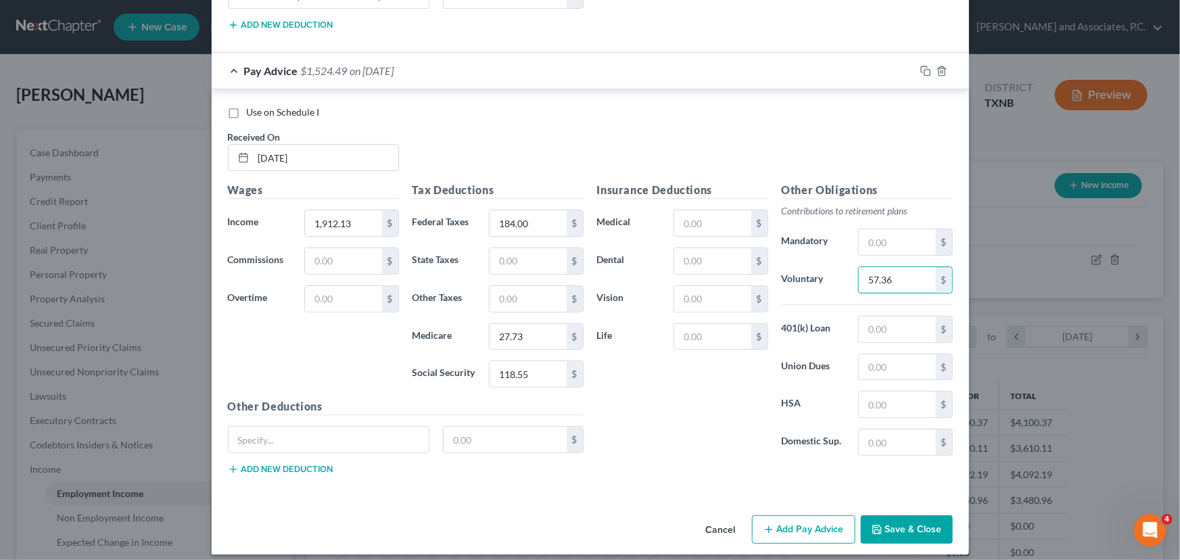
scroll to position [2656, 0]
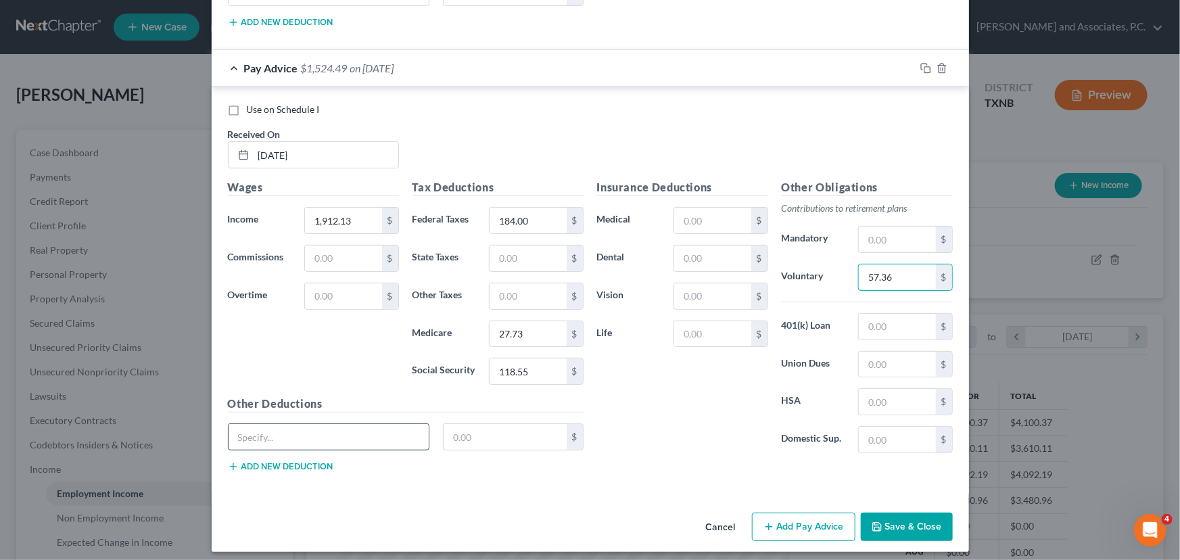
type input "57.36"
click at [358, 424] on input "text" at bounding box center [329, 437] width 201 height 26
type input "Uniform purchase"
click at [464, 434] on input "text" at bounding box center [505, 437] width 123 height 26
type input "27.56"
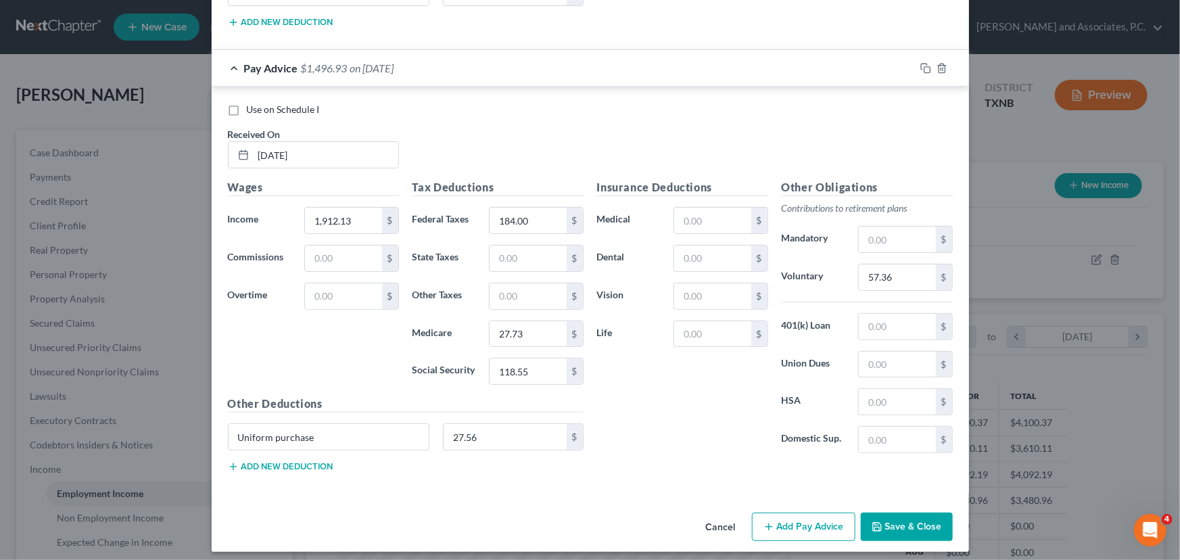
click at [269, 461] on button "Add new deduction" at bounding box center [281, 466] width 106 height 11
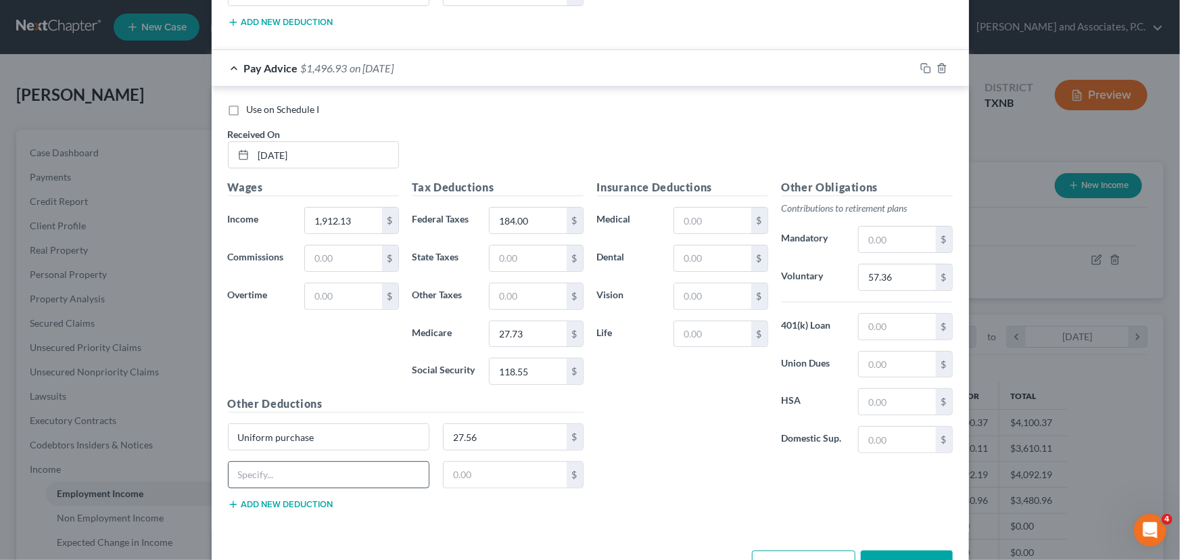
click at [239, 465] on input "text" at bounding box center [329, 475] width 201 height 26
type input "Advance in Pay- Owes boss money"
click at [470, 465] on input "text" at bounding box center [505, 475] width 123 height 26
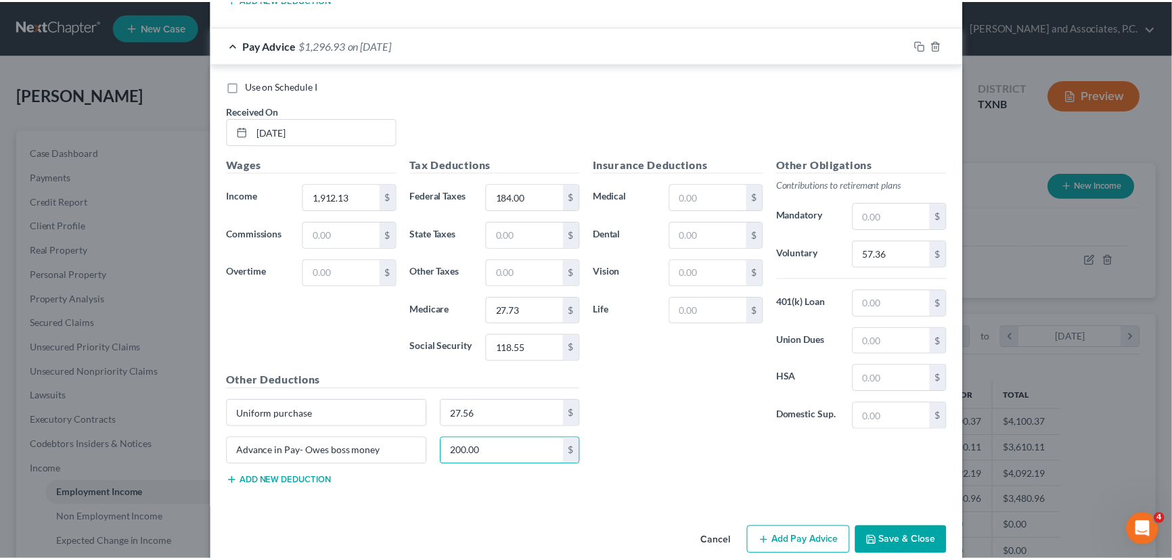
scroll to position [2694, 0]
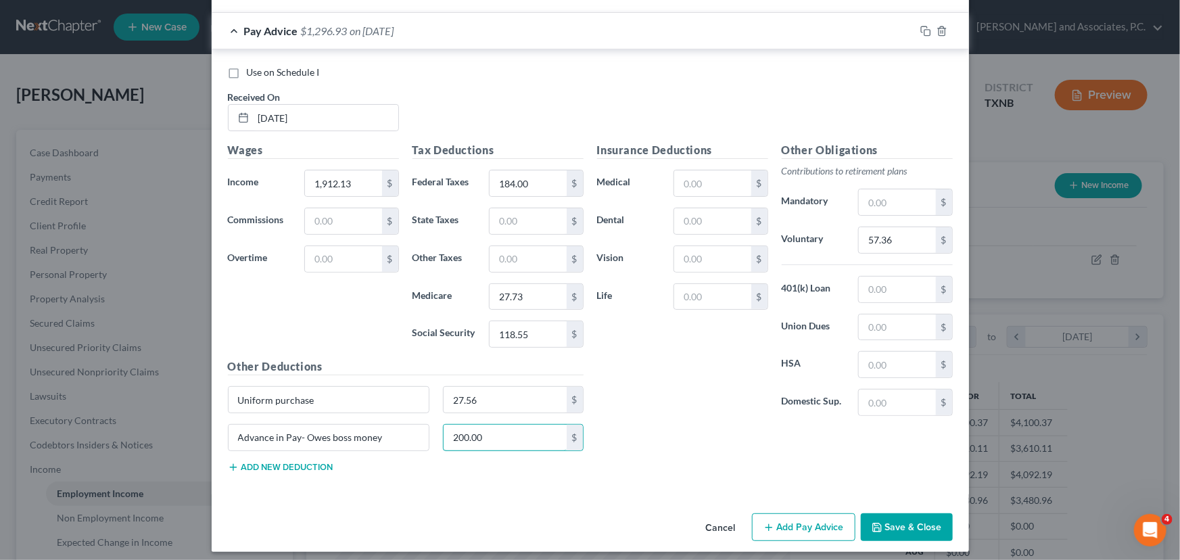
type input "200.00"
click at [896, 521] on button "Save & Close" at bounding box center [907, 527] width 92 height 28
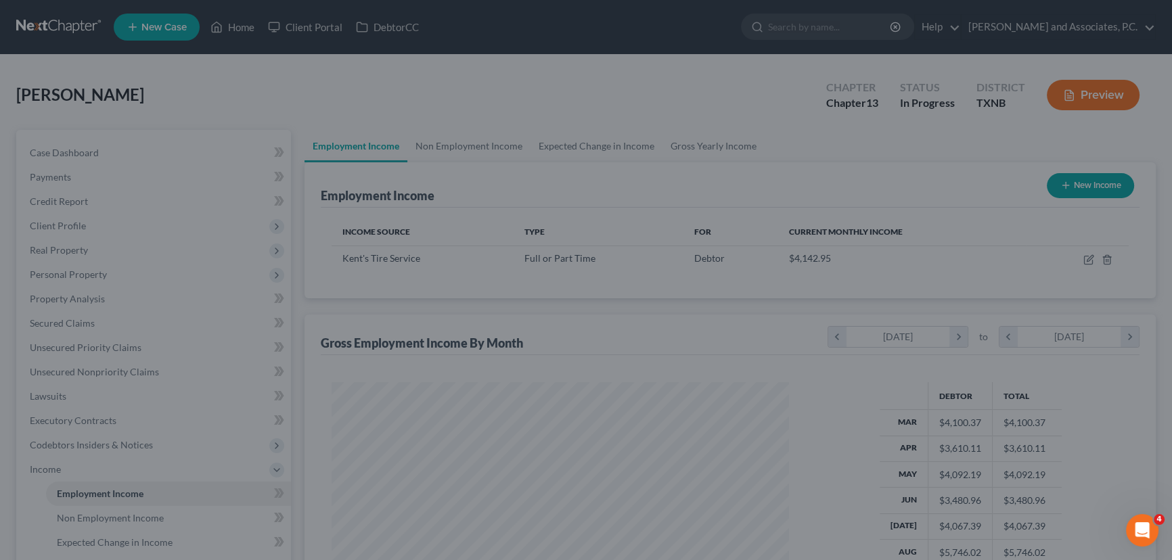
scroll to position [676220, 675982]
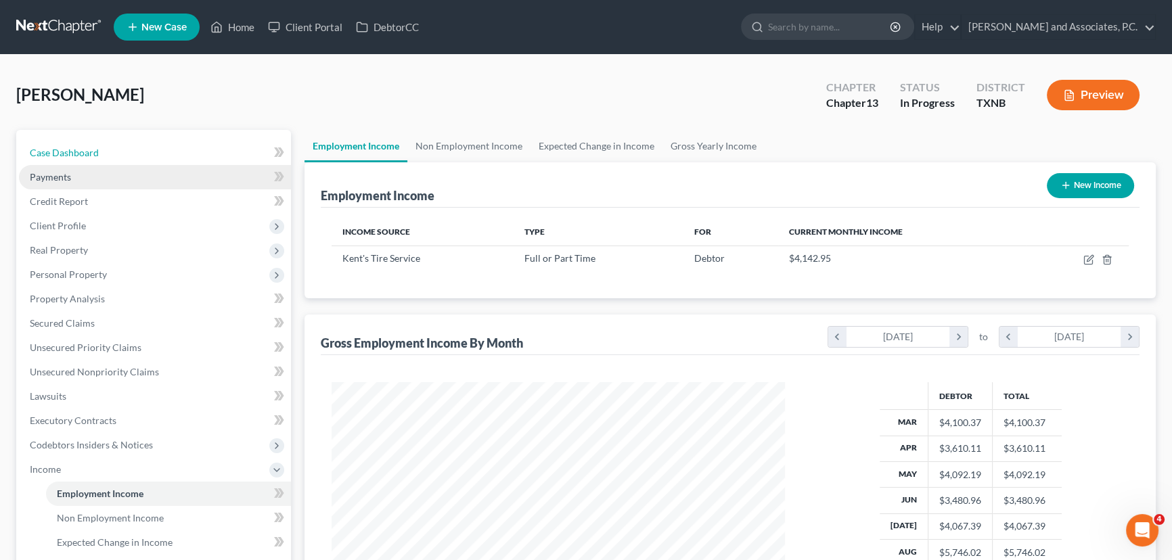
drag, startPoint x: 59, startPoint y: 153, endPoint x: 71, endPoint y: 164, distance: 16.3
click at [59, 153] on span "Case Dashboard" at bounding box center [64, 152] width 69 height 11
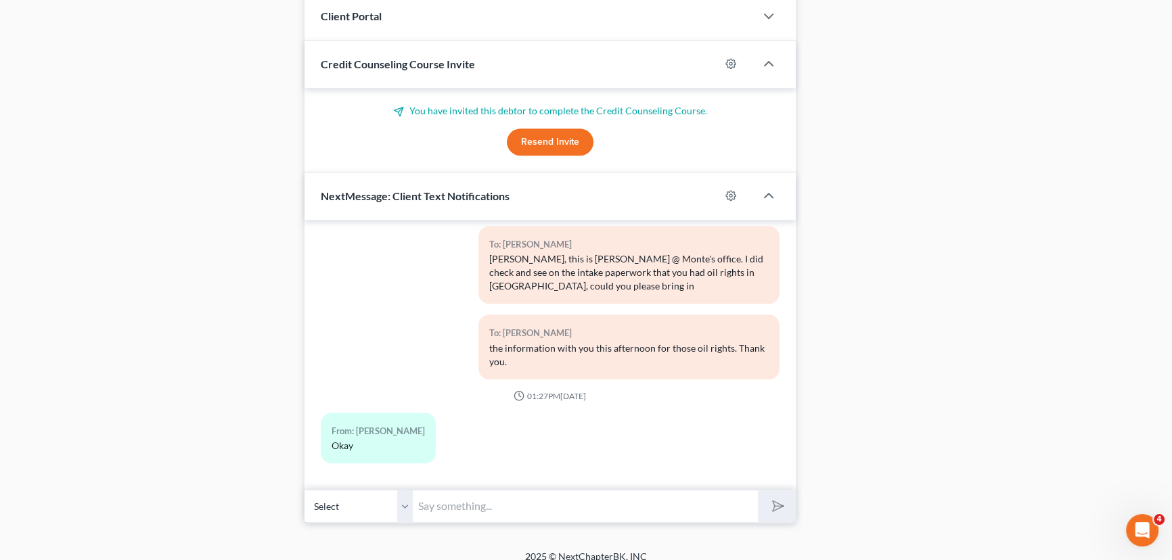
scroll to position [1075, 0]
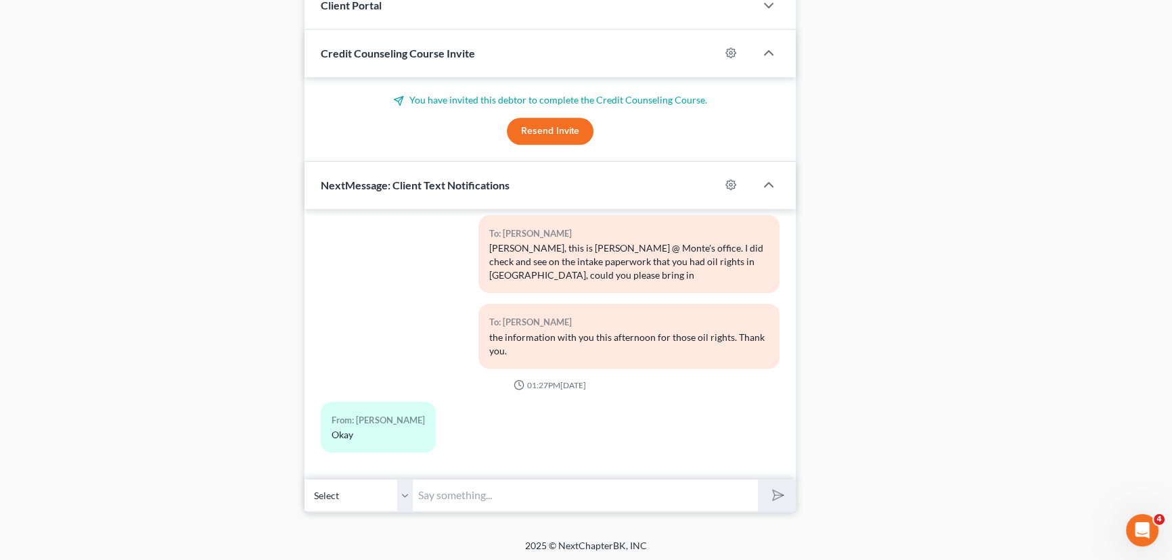
click at [479, 493] on input "text" at bounding box center [585, 495] width 345 height 33
type input "[PERSON_NAME], how much left do you for the "Advance in Pay', and when will tha…"
click at [758, 480] on button "submit" at bounding box center [776, 496] width 37 height 32
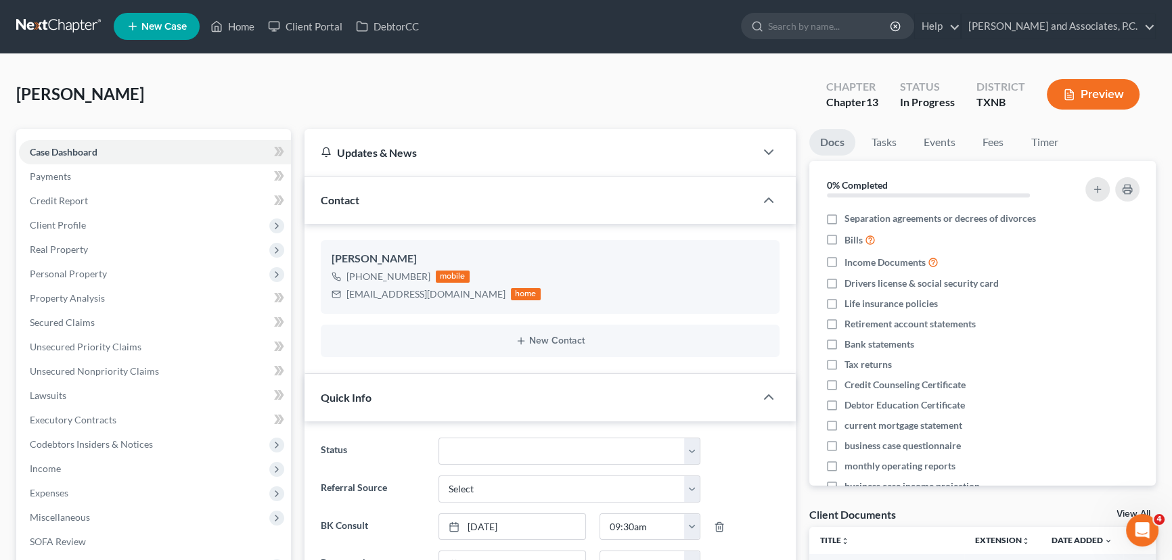
scroll to position [0, 0]
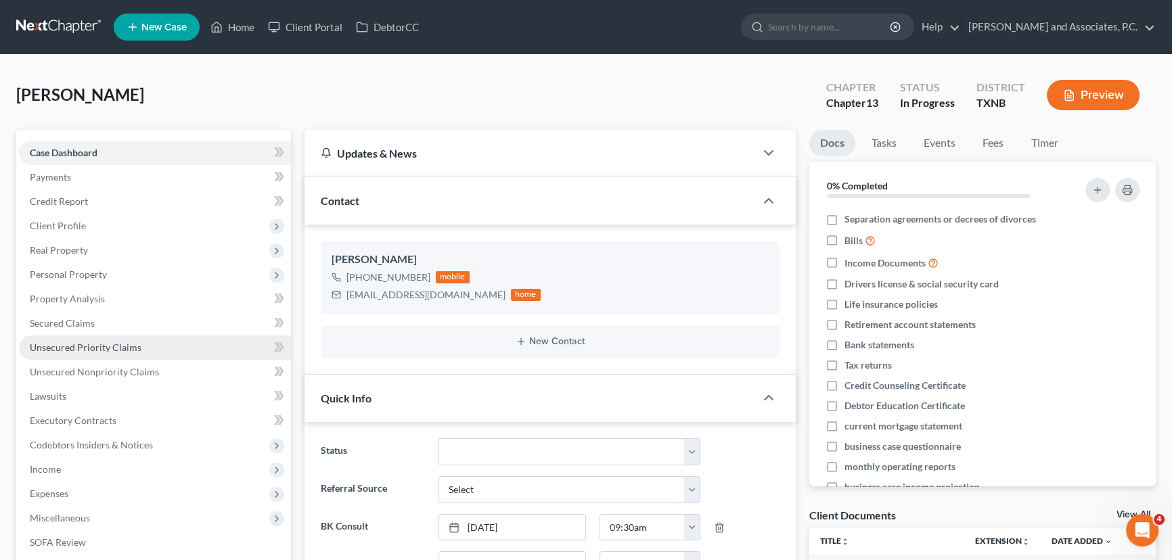
click at [53, 350] on span "Unsecured Priority Claims" at bounding box center [86, 347] width 112 height 11
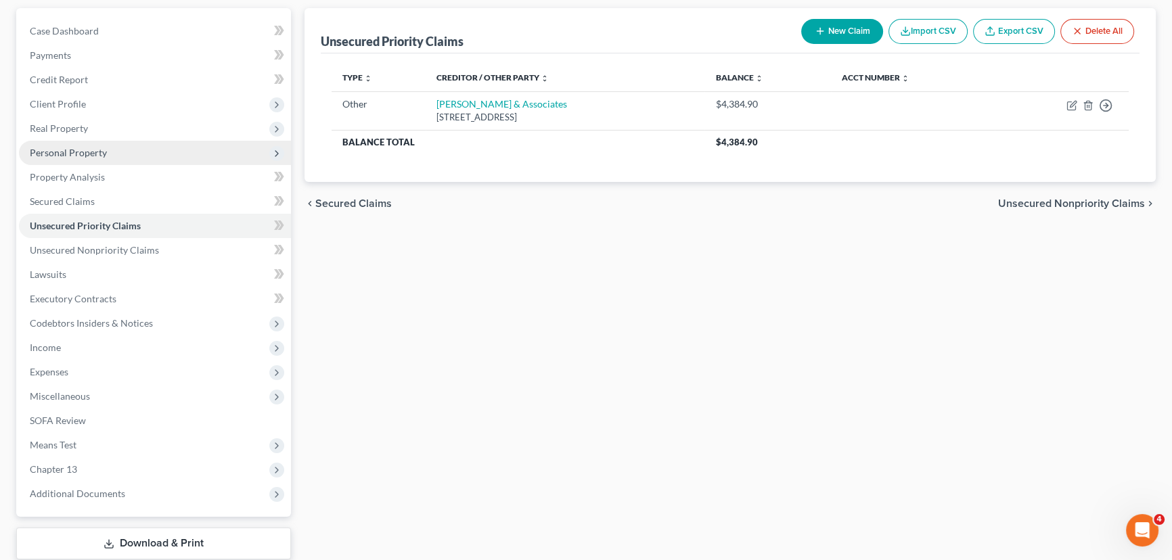
scroll to position [122, 0]
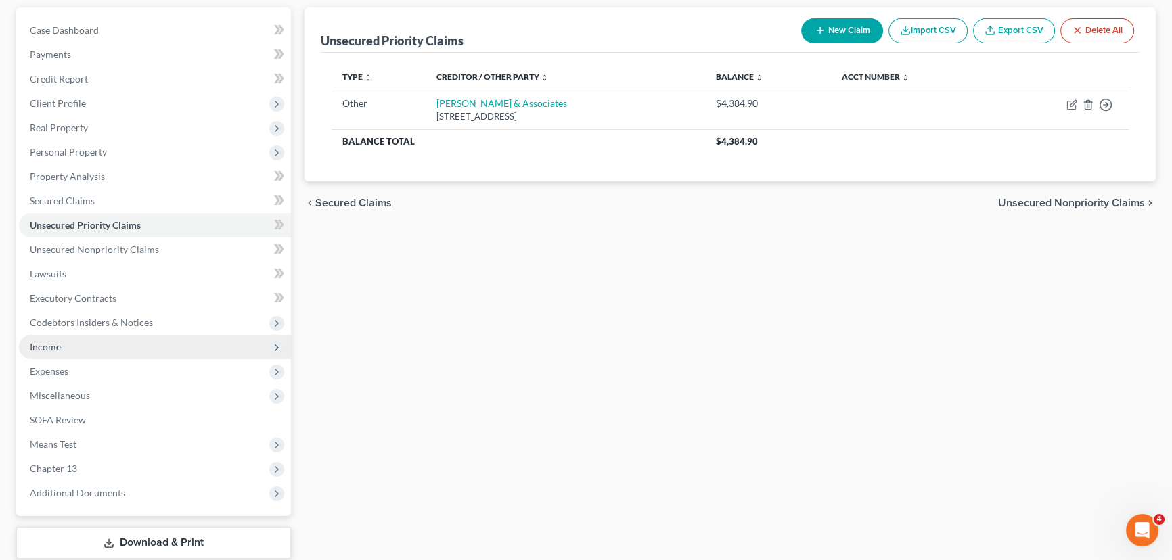
click at [51, 344] on span "Income" at bounding box center [45, 346] width 31 height 11
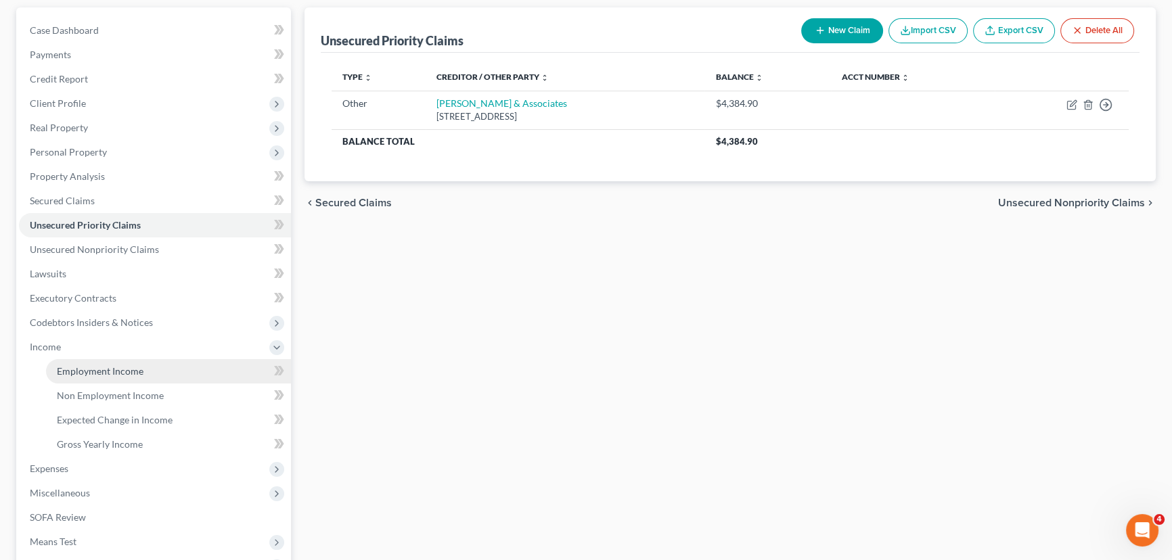
click at [83, 365] on span "Employment Income" at bounding box center [100, 370] width 87 height 11
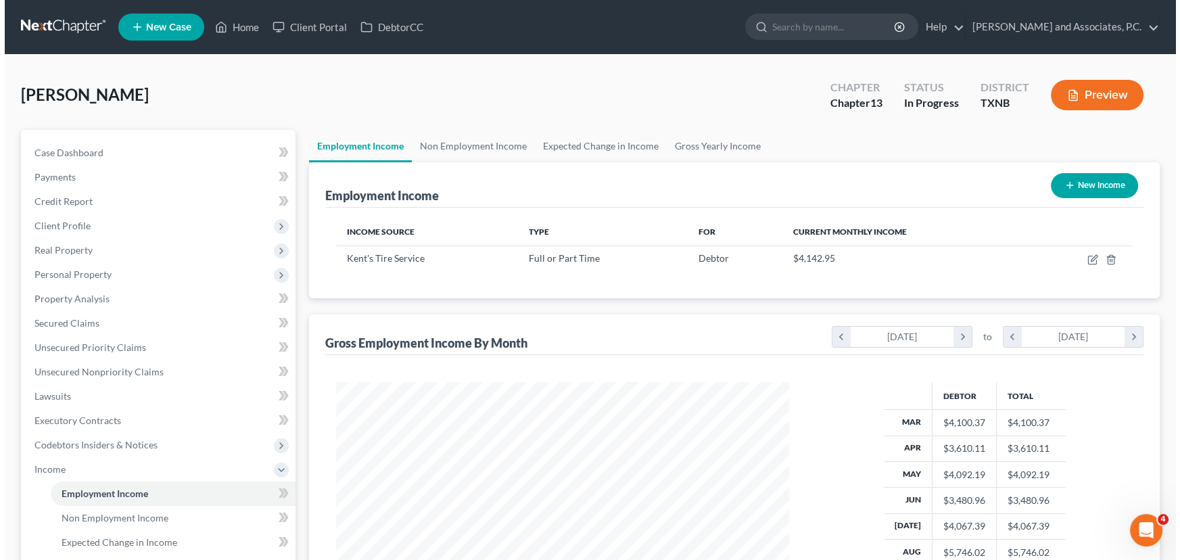
scroll to position [242, 480]
click at [1106, 185] on button "New Income" at bounding box center [1089, 185] width 87 height 25
select select "0"
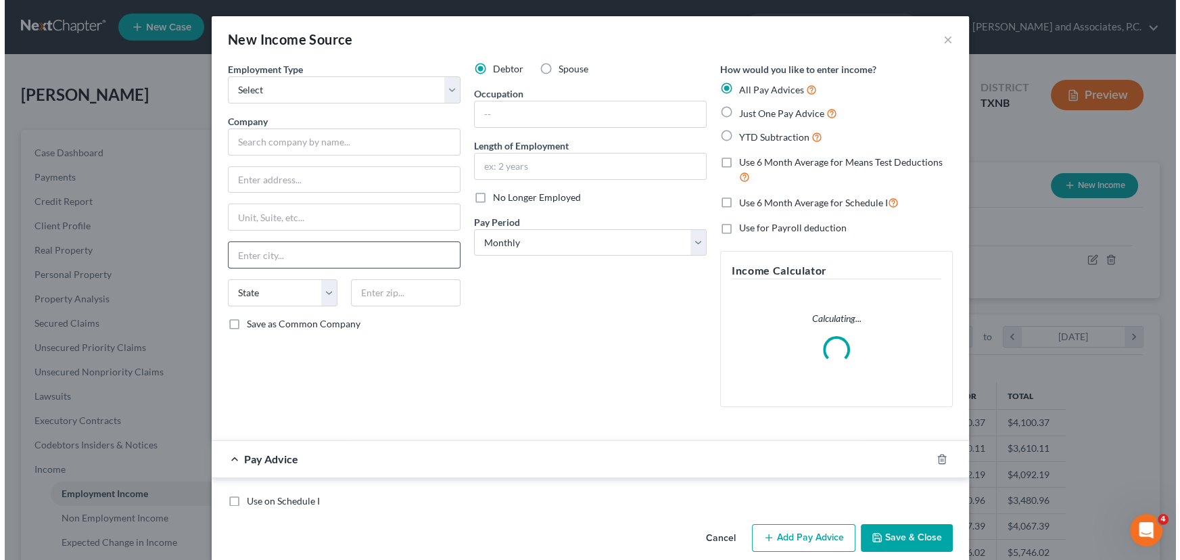
scroll to position [242, 484]
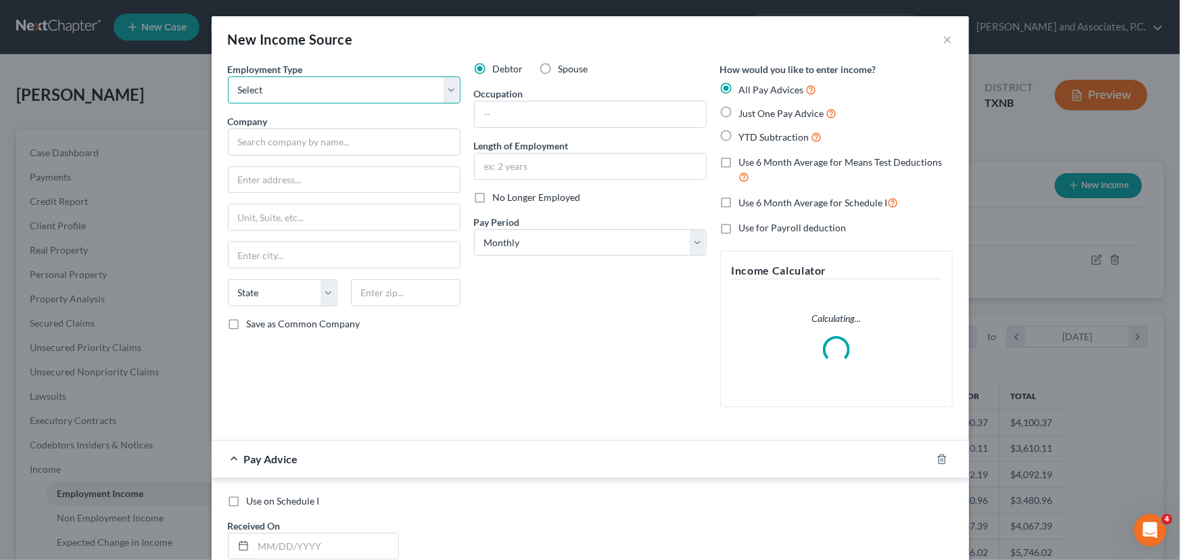
click at [250, 96] on select "Select Full or [DEMOGRAPHIC_DATA] Employment Self Employment" at bounding box center [344, 89] width 233 height 27
select select "0"
click at [228, 76] on select "Select Full or [DEMOGRAPHIC_DATA] Employment Self Employment" at bounding box center [344, 89] width 233 height 27
click at [244, 143] on input "text" at bounding box center [344, 142] width 233 height 27
click at [559, 68] on label "Spouse" at bounding box center [574, 69] width 30 height 14
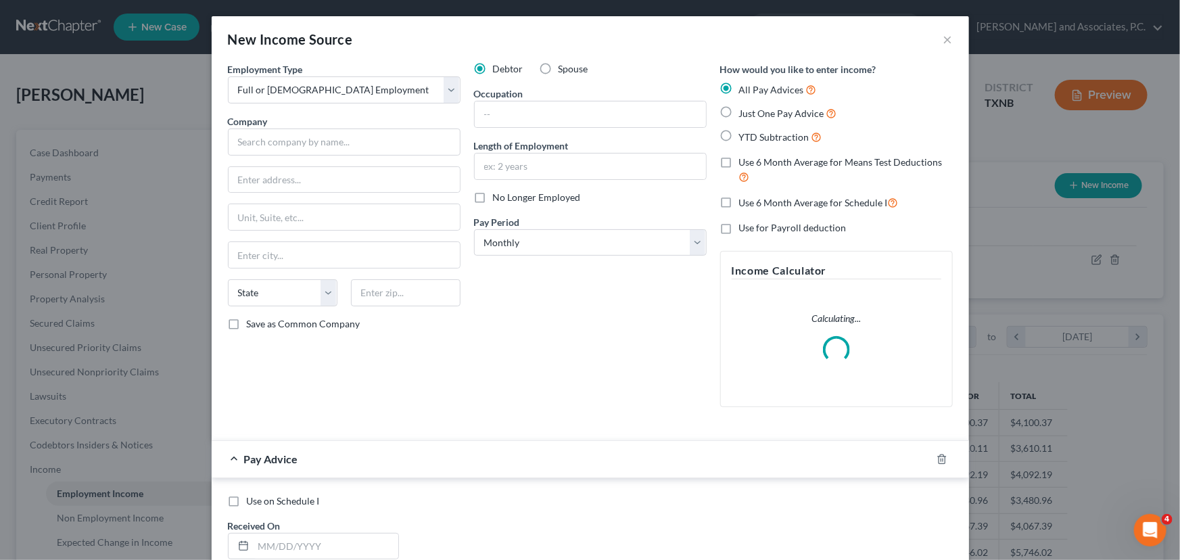
click at [564, 68] on input "Spouse" at bounding box center [568, 66] width 9 height 9
radio input "true"
click at [260, 139] on input "text" at bounding box center [344, 142] width 233 height 27
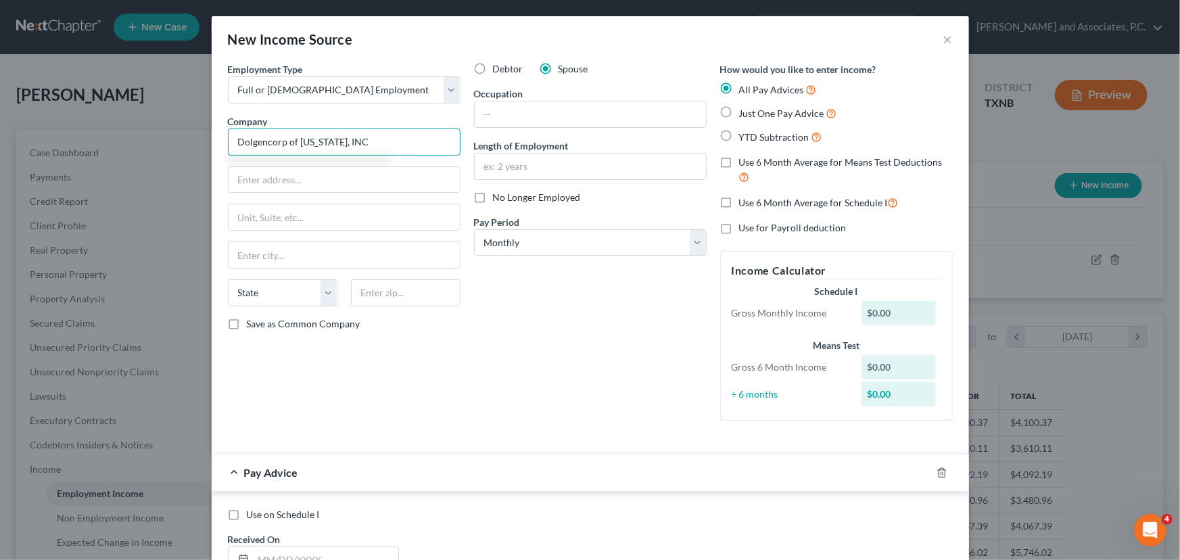
type input "Dolgencorp of [US_STATE], INC"
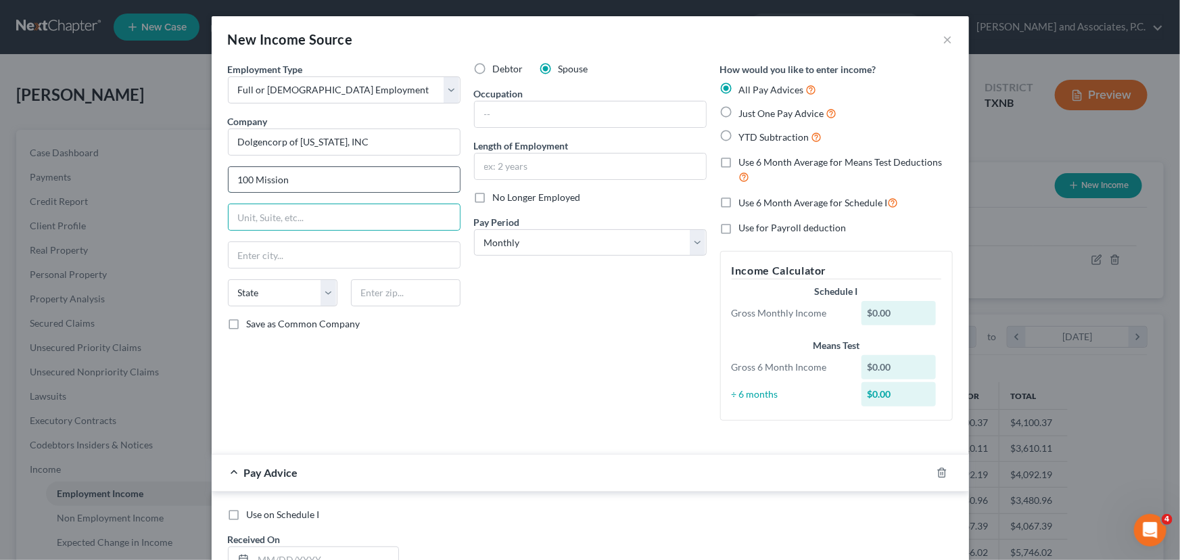
click at [288, 179] on input "100 Mission" at bounding box center [344, 180] width 231 height 26
type input "100 [GEOGRAPHIC_DATA]"
click at [366, 292] on input "text" at bounding box center [406, 292] width 110 height 27
type input "37072"
type input "[GEOGRAPHIC_DATA]"
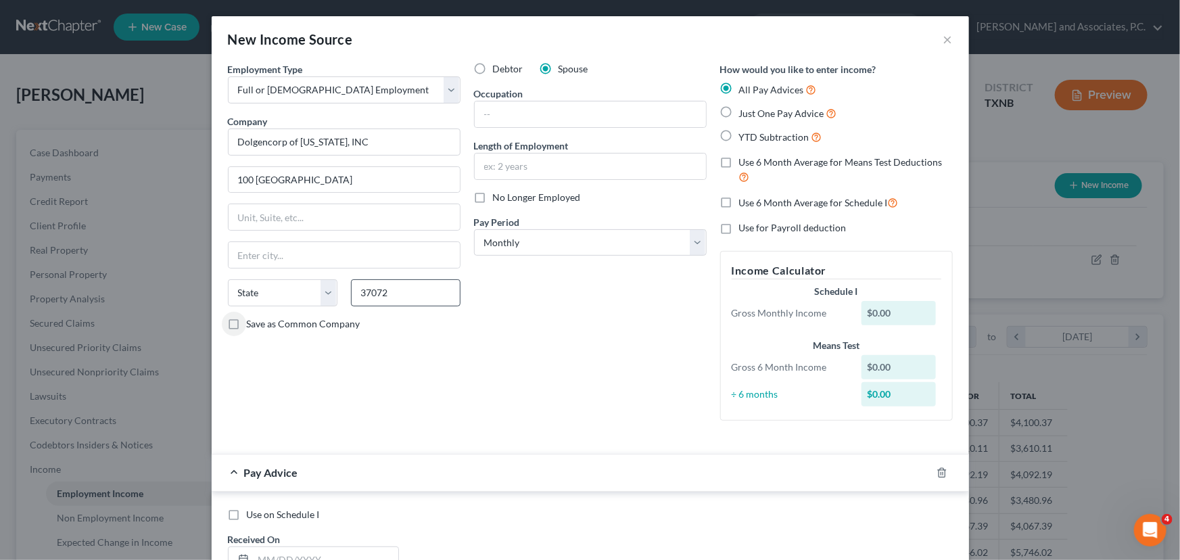
select select "44"
click at [739, 161] on label "Use 6 Month Average for Means Test Deductions" at bounding box center [846, 170] width 214 height 29
click at [745, 161] on input "Use 6 Month Average for Means Test Deductions" at bounding box center [749, 160] width 9 height 9
checkbox input "true"
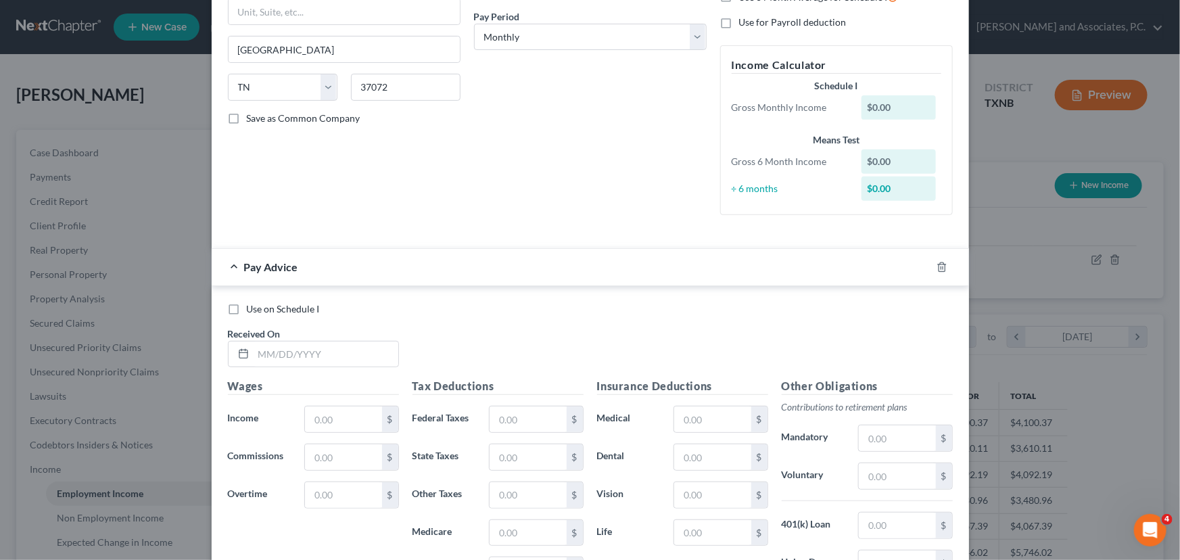
scroll to position [184, 0]
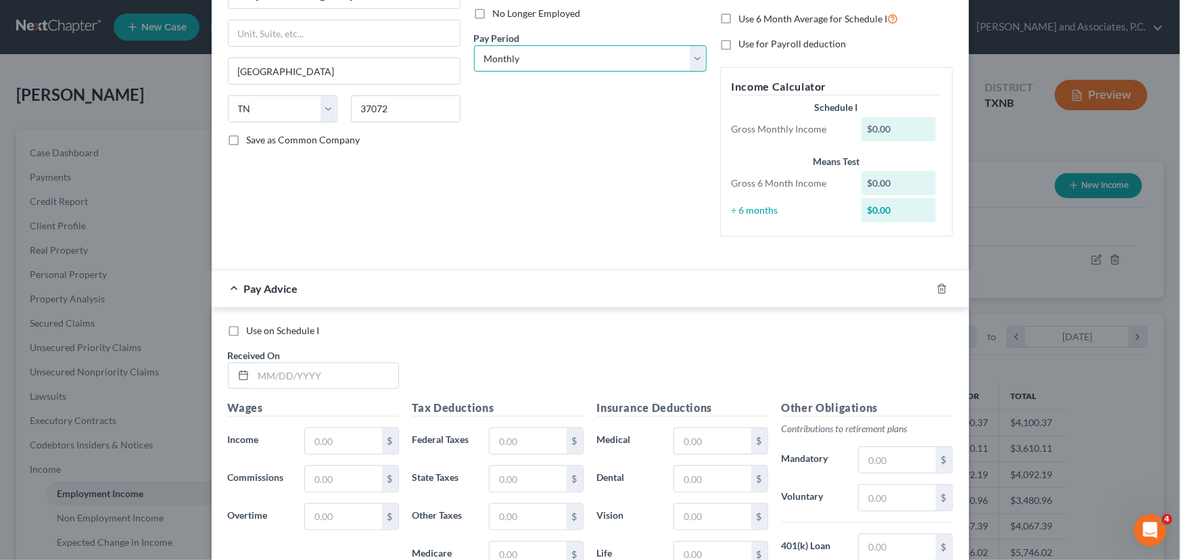
drag, startPoint x: 524, startPoint y: 60, endPoint x: 530, endPoint y: 70, distance: 11.8
click at [524, 60] on select "Select Monthly Twice Monthly Every Other Week Weekly" at bounding box center [590, 58] width 233 height 27
select select "3"
click at [474, 45] on select "Select Monthly Twice Monthly Every Other Week Weekly" at bounding box center [590, 58] width 233 height 27
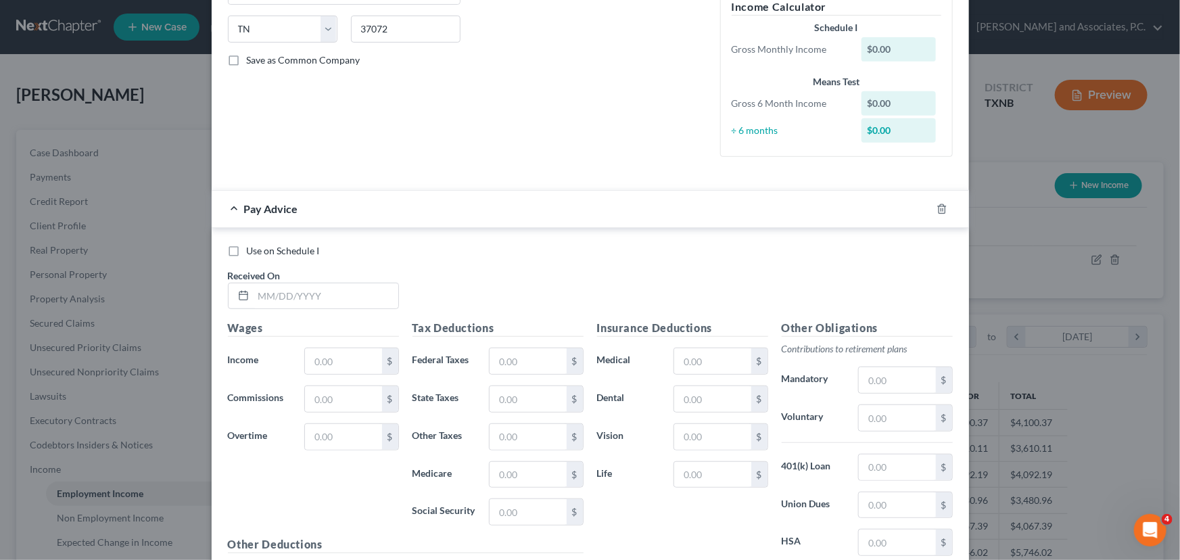
scroll to position [369, 0]
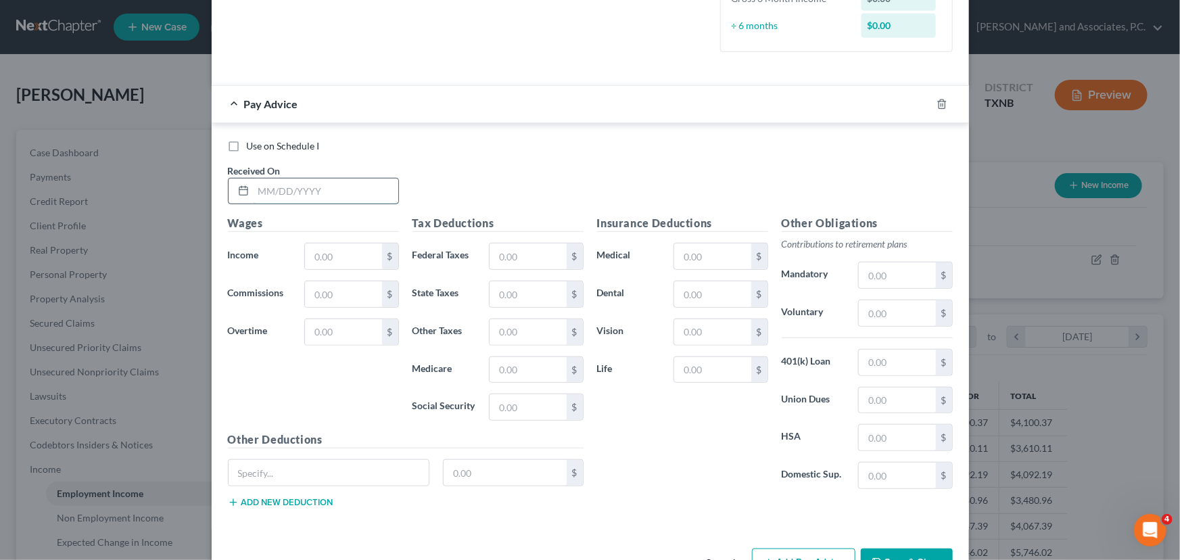
click at [264, 187] on input "text" at bounding box center [326, 192] width 145 height 26
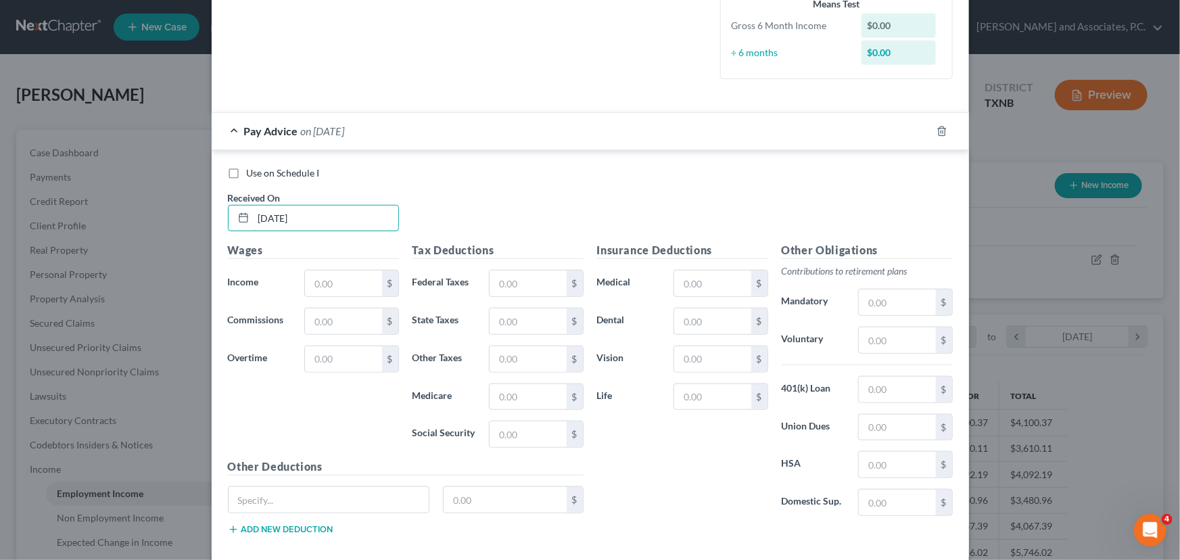
type input "[DATE]"
click at [271, 308] on label "Commissions" at bounding box center [259, 321] width 77 height 27
click at [317, 286] on input "text" at bounding box center [343, 284] width 76 height 26
drag, startPoint x: 361, startPoint y: 278, endPoint x: 293, endPoint y: 284, distance: 68.6
click at [298, 284] on div "880.00 $" at bounding box center [352, 283] width 108 height 27
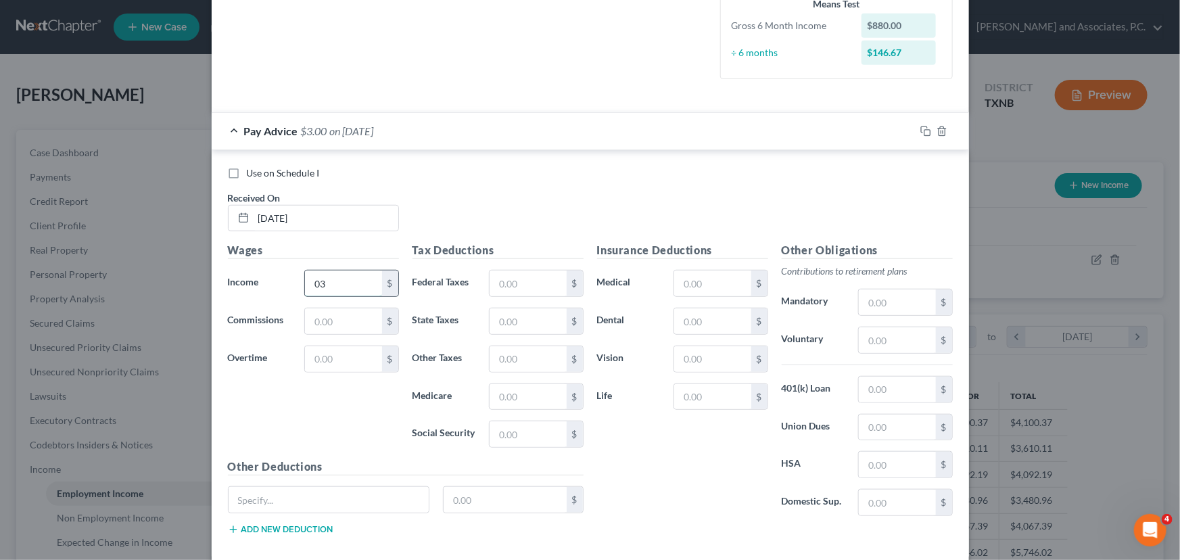
type input "0"
type input "880.00"
click at [537, 279] on input "text" at bounding box center [528, 284] width 76 height 26
drag, startPoint x: 502, startPoint y: 437, endPoint x: 503, endPoint y: 430, distance: 6.8
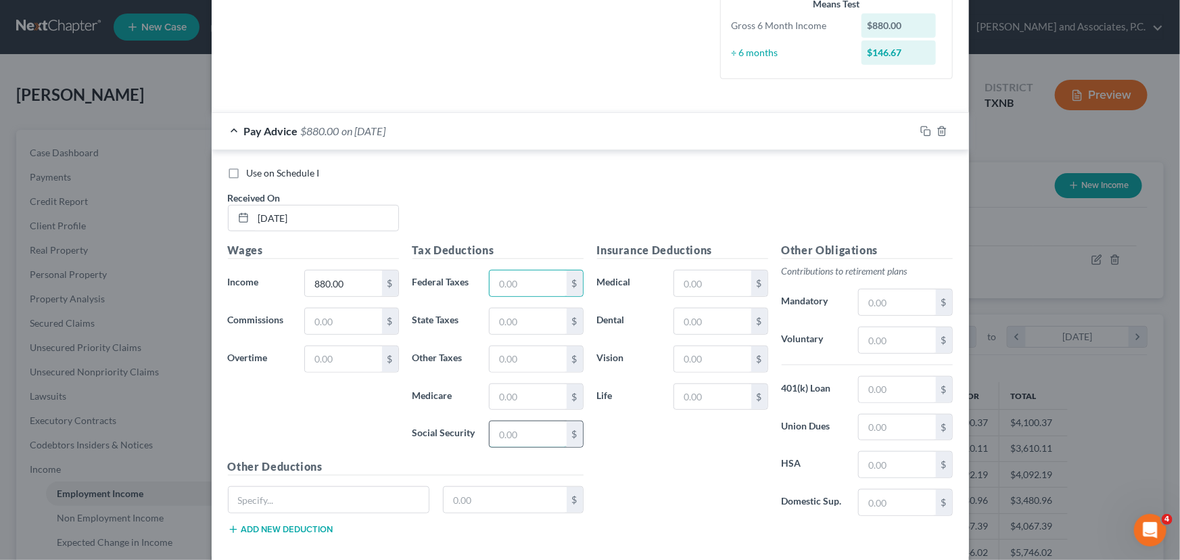
click at [502, 437] on input "text" at bounding box center [528, 434] width 76 height 26
type input "54.56"
drag, startPoint x: 518, startPoint y: 400, endPoint x: 526, endPoint y: 388, distance: 14.6
click at [518, 400] on input "text" at bounding box center [528, 397] width 76 height 26
type input "12.76"
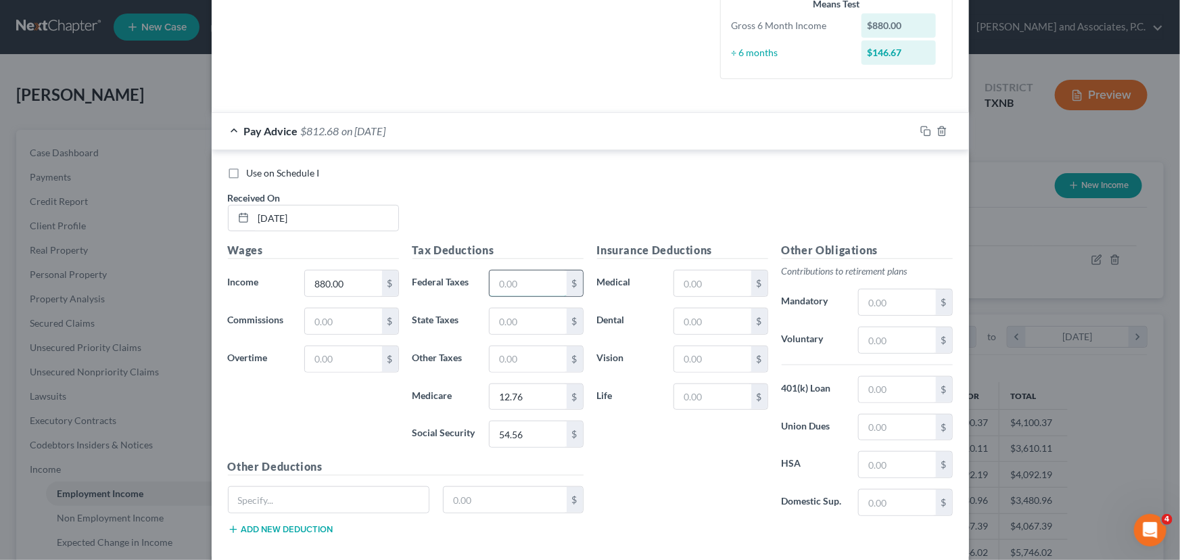
click at [509, 278] on input "text" at bounding box center [528, 284] width 76 height 26
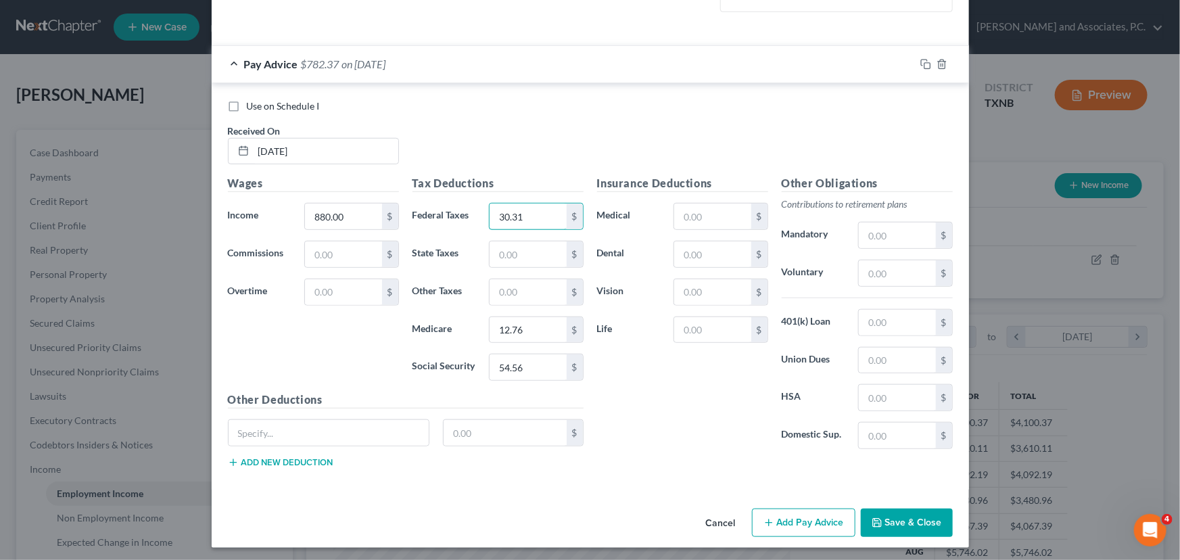
scroll to position [438, 0]
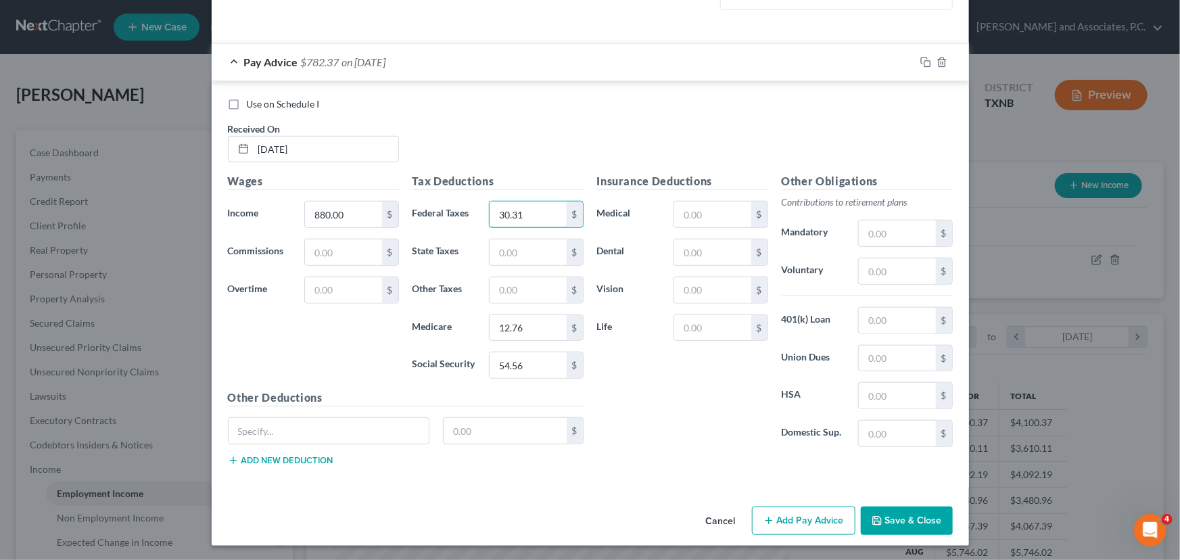
type input "30.31"
click at [806, 512] on button "Add Pay Advice" at bounding box center [803, 521] width 103 height 28
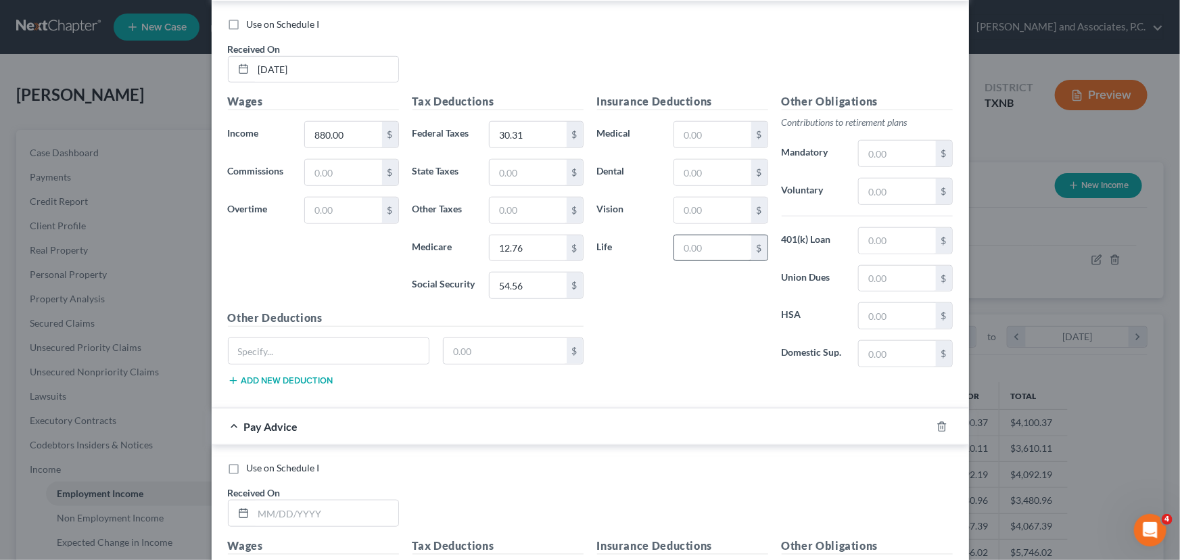
scroll to position [745, 0]
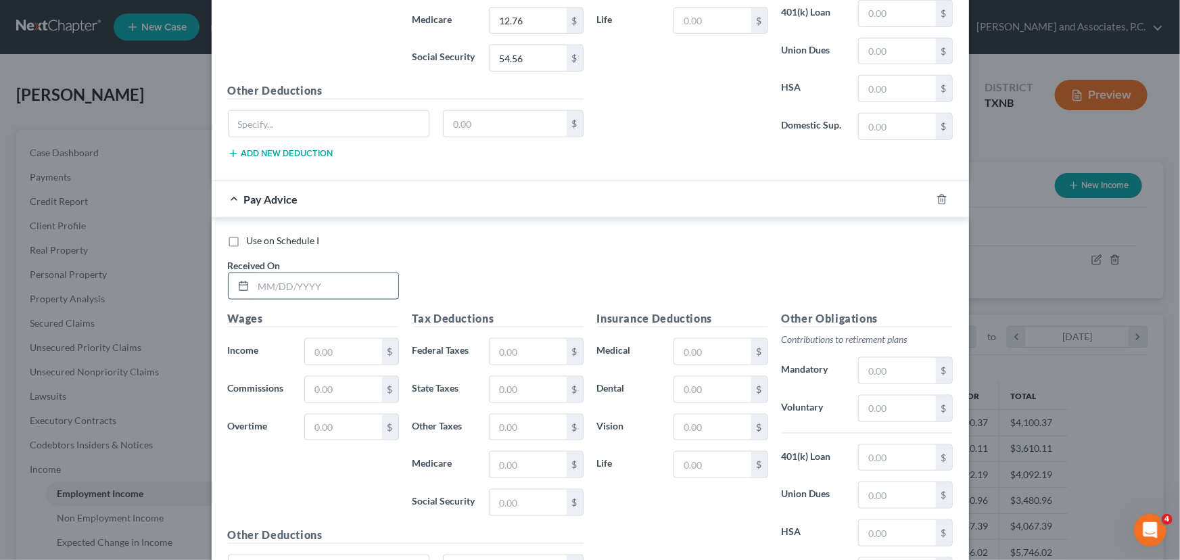
click at [264, 288] on input "text" at bounding box center [326, 286] width 145 height 26
type input "[DATE]"
click at [314, 342] on input "text" at bounding box center [343, 352] width 76 height 26
type input "718.00"
click at [510, 499] on input "text" at bounding box center [528, 503] width 76 height 26
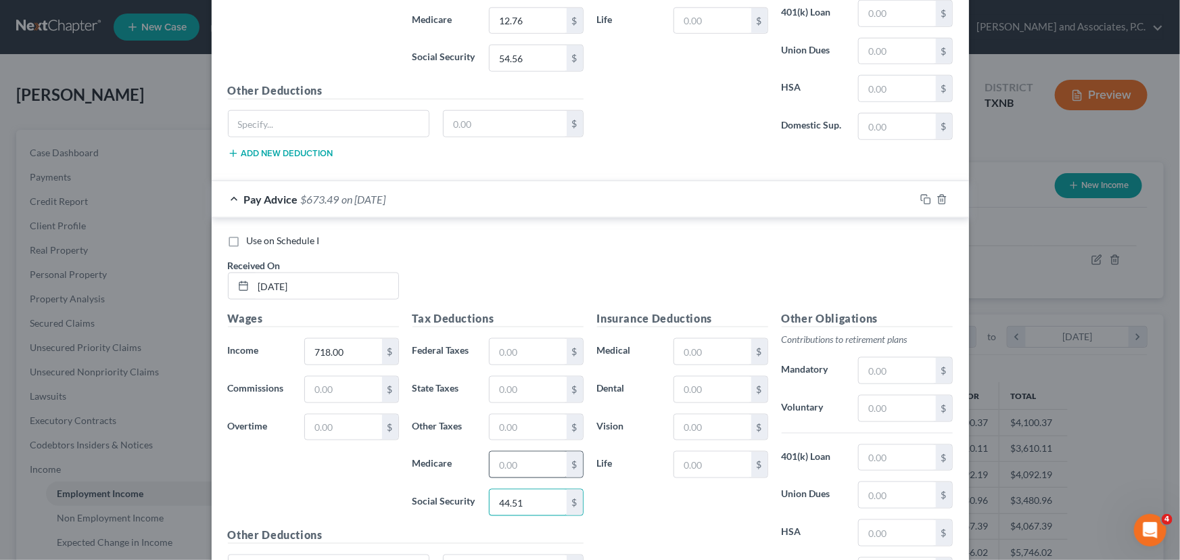
type input "44.51"
click at [522, 467] on input "text" at bounding box center [528, 465] width 76 height 26
type input "10.41"
click at [516, 340] on input "text" at bounding box center [528, 352] width 76 height 26
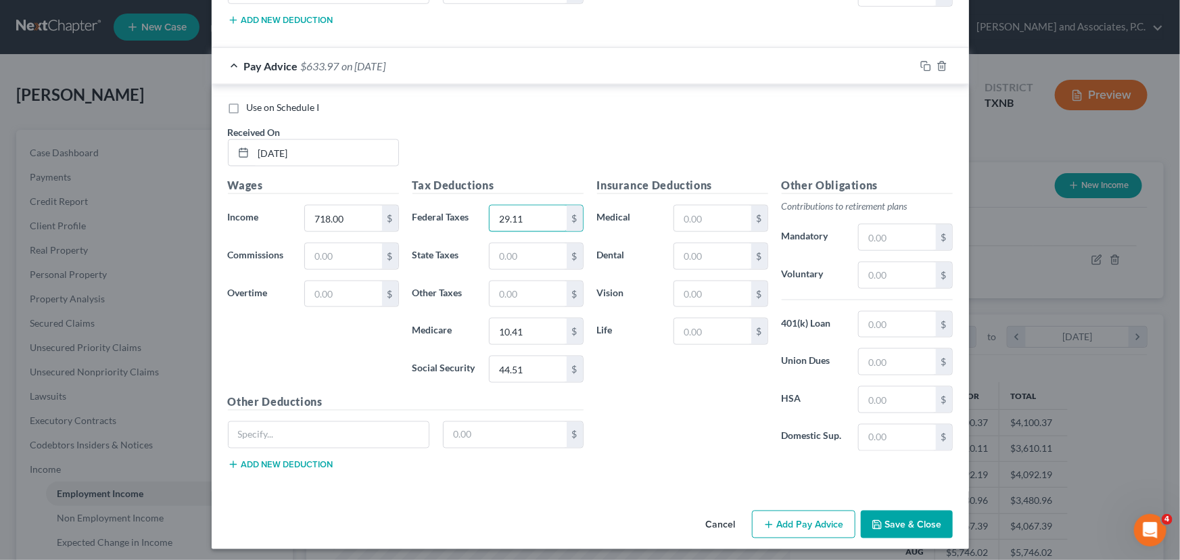
scroll to position [880, 0]
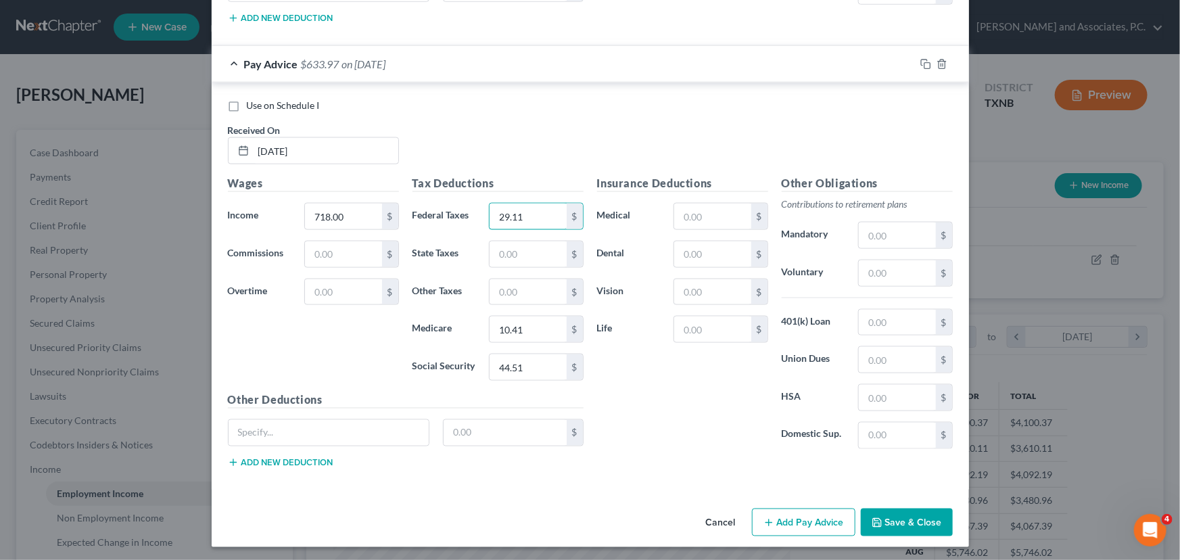
type input "29.11"
click at [789, 514] on button "Add Pay Advice" at bounding box center [803, 523] width 103 height 28
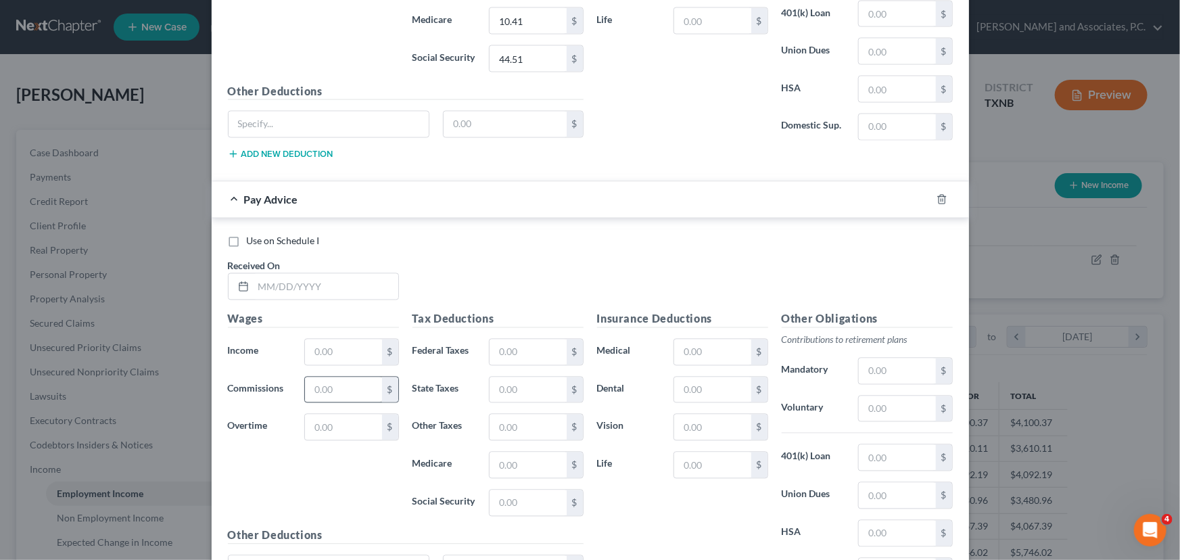
scroll to position [1249, 0]
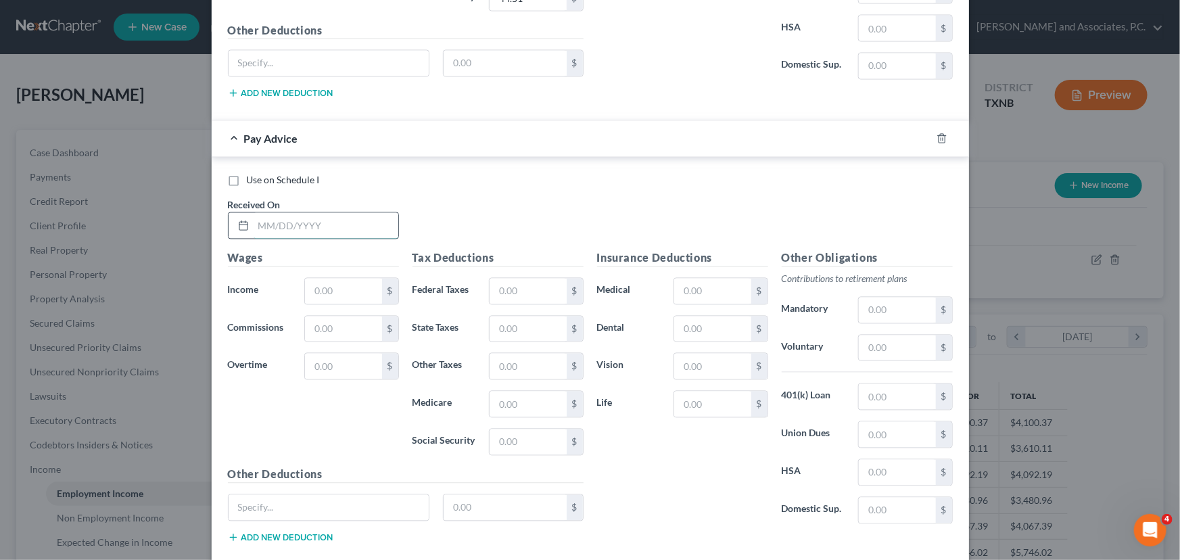
click at [262, 223] on input "text" at bounding box center [326, 226] width 145 height 26
type input "[DATE]"
click at [327, 287] on input "text" at bounding box center [343, 292] width 76 height 26
type input "3"
type input "670.00"
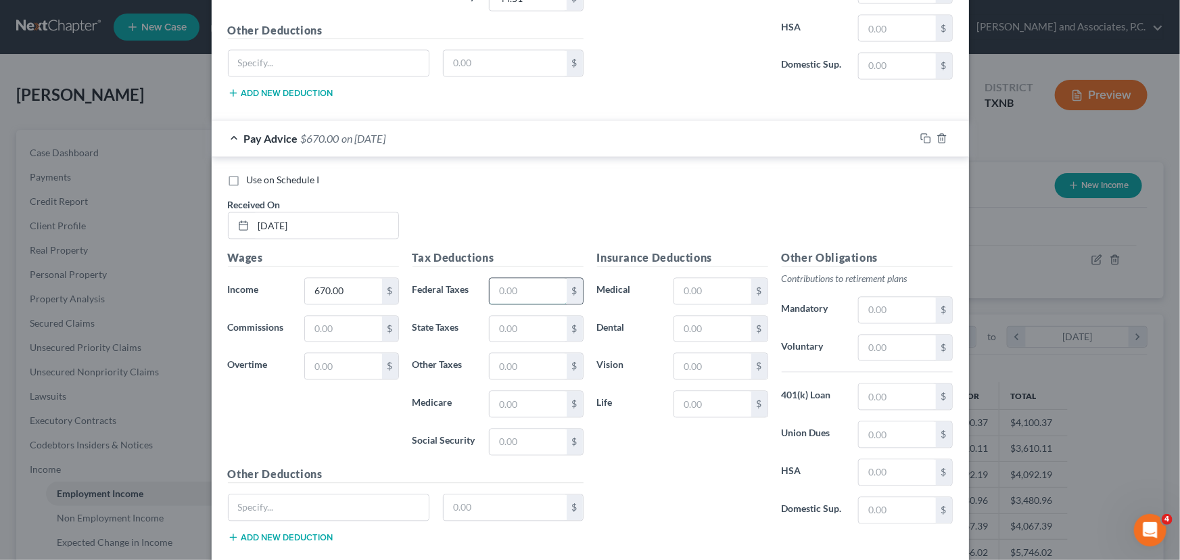
click at [507, 287] on input "text" at bounding box center [528, 292] width 76 height 26
type input "24.31"
click at [507, 398] on input "text" at bounding box center [528, 405] width 76 height 26
type input "9.72"
click at [523, 444] on input "text" at bounding box center [528, 443] width 76 height 26
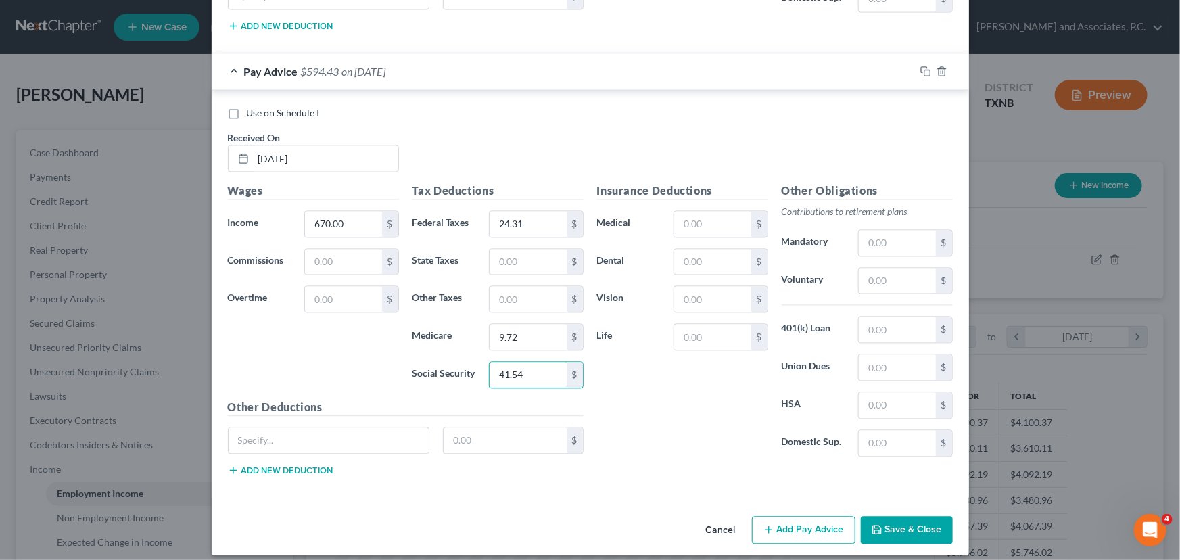
scroll to position [1324, 0]
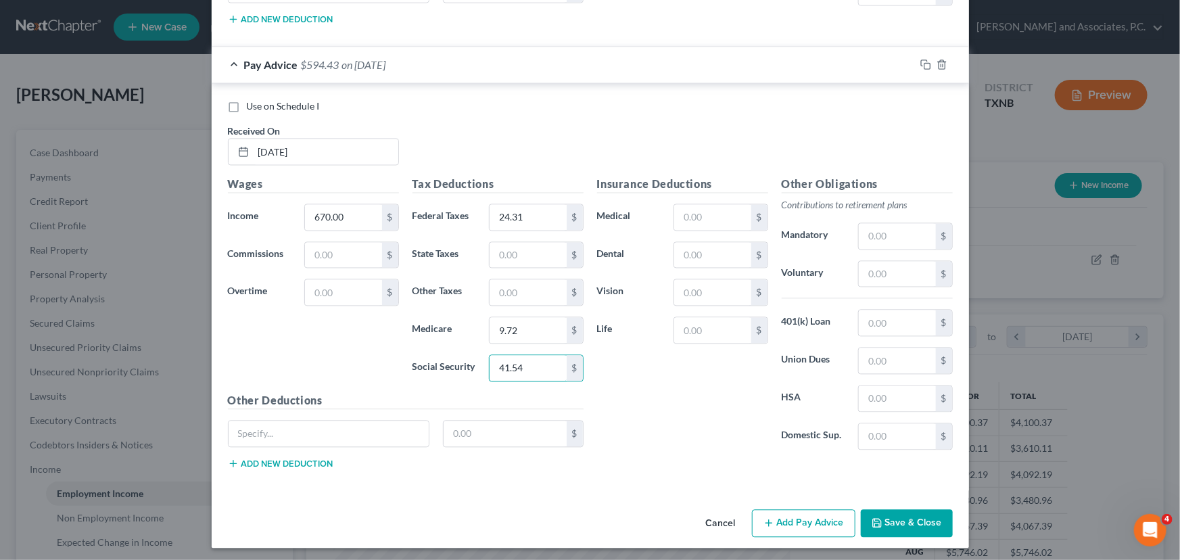
type input "41.54"
click at [791, 513] on button "Add Pay Advice" at bounding box center [803, 523] width 103 height 28
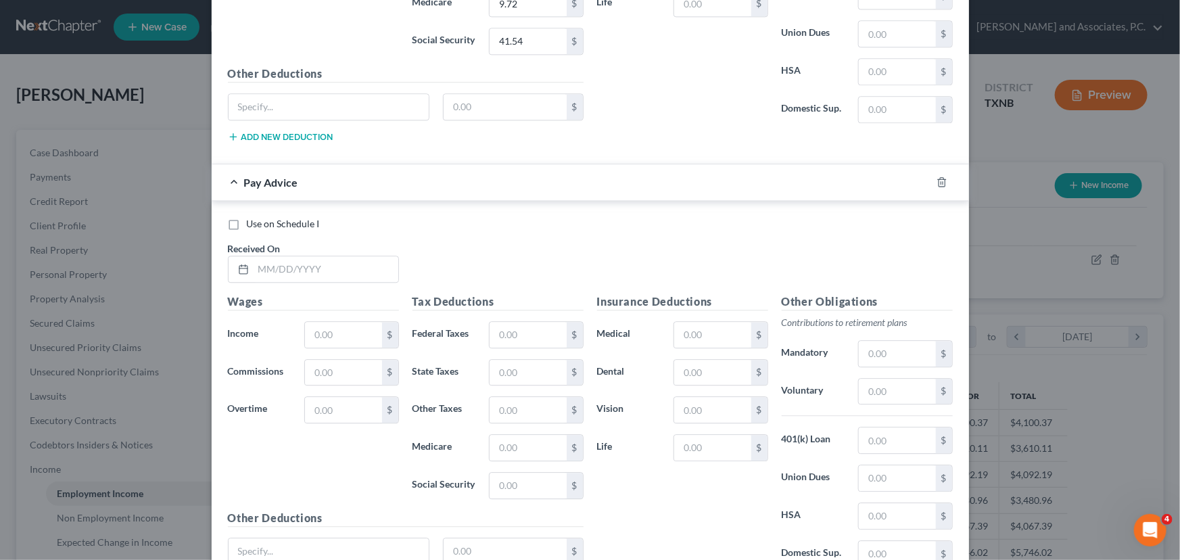
scroll to position [1693, 0]
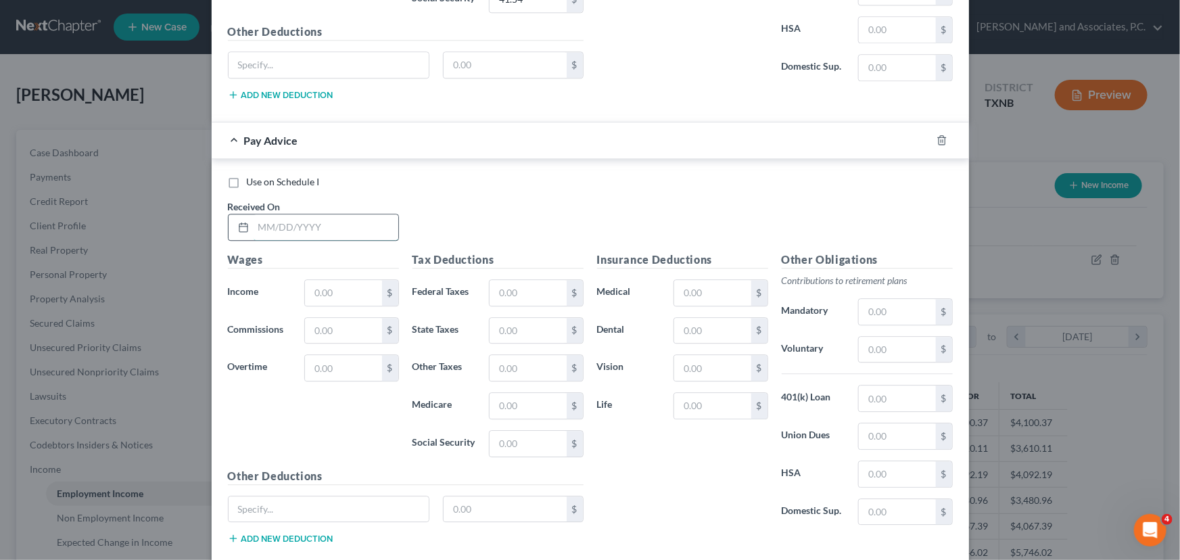
click at [290, 221] on input "text" at bounding box center [326, 227] width 145 height 26
type input "[DATE]"
click at [331, 283] on input "text" at bounding box center [343, 293] width 76 height 26
type input "838.00"
click at [524, 287] on input "text" at bounding box center [528, 293] width 76 height 26
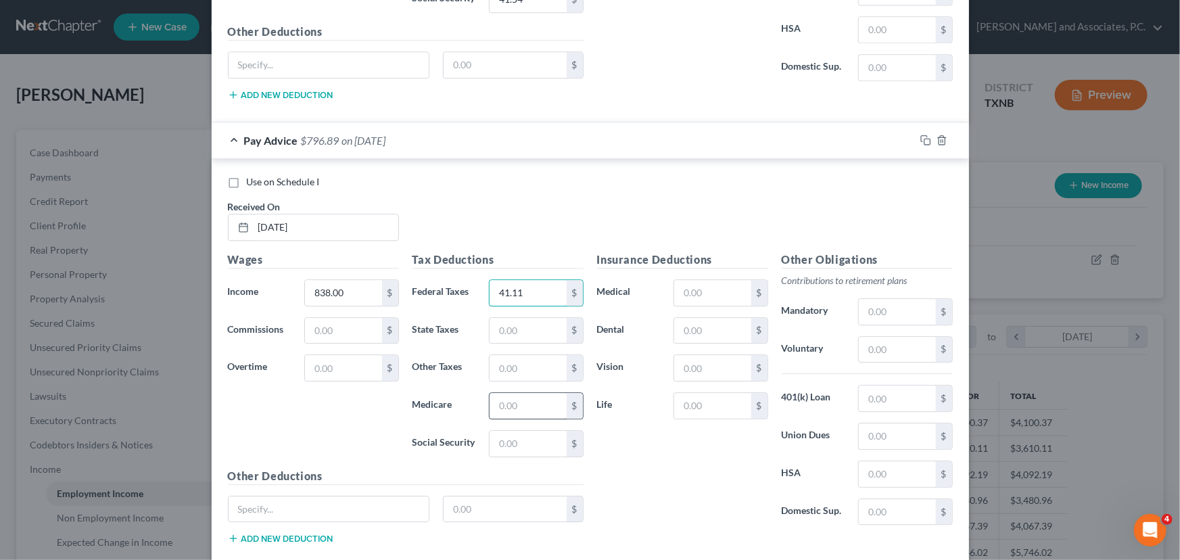
type input "41.11"
click at [498, 398] on input "text" at bounding box center [528, 406] width 76 height 26
type input "12.15"
click at [495, 439] on input "text" at bounding box center [528, 444] width 76 height 26
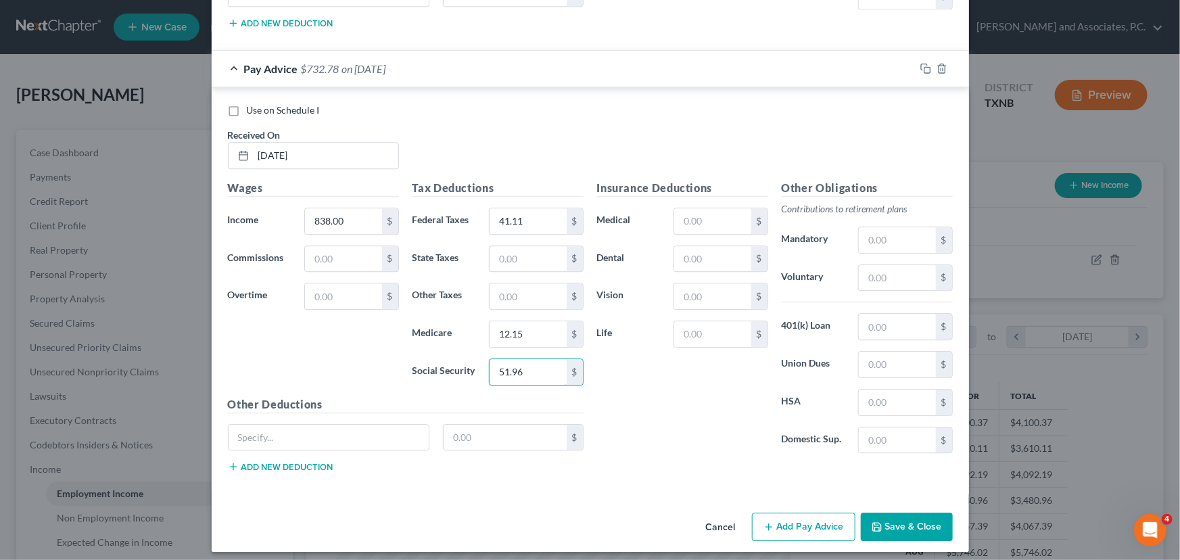
scroll to position [1766, 0]
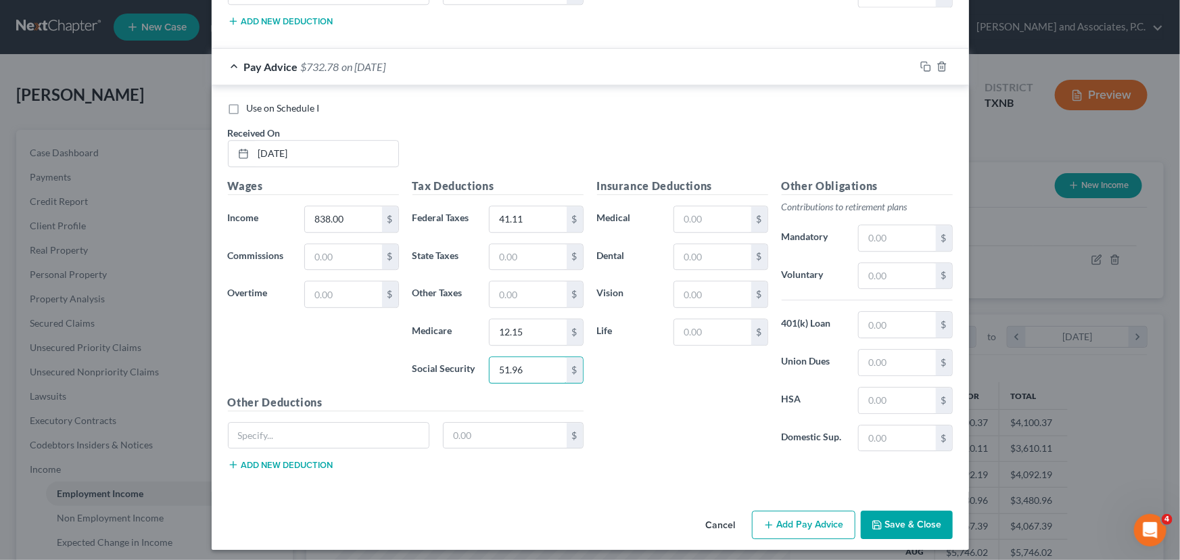
type input "51.96"
click at [790, 513] on button "Add Pay Advice" at bounding box center [803, 525] width 103 height 28
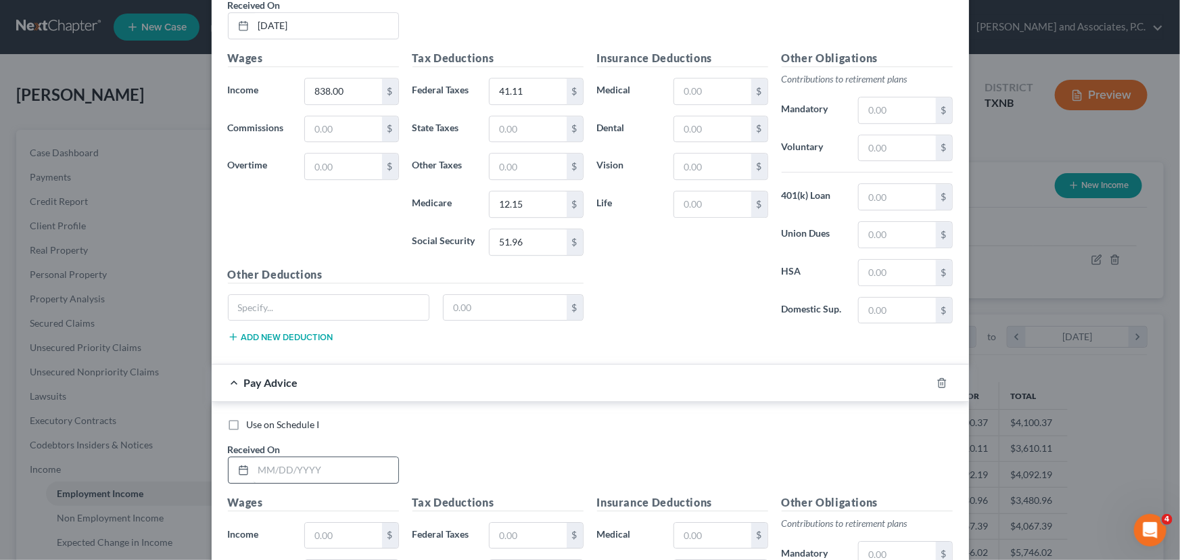
scroll to position [2012, 0]
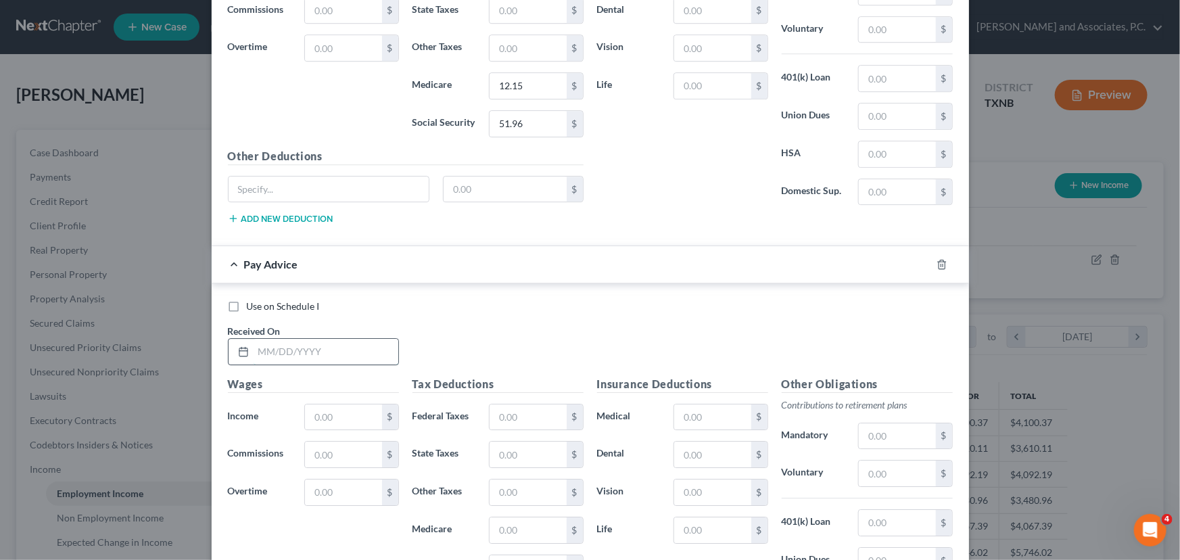
click at [290, 344] on input "text" at bounding box center [326, 352] width 145 height 26
type input "[DATE]"
click at [359, 411] on input "text" at bounding box center [343, 418] width 76 height 26
type input "652.00"
click at [528, 409] on input "text" at bounding box center [528, 418] width 76 height 26
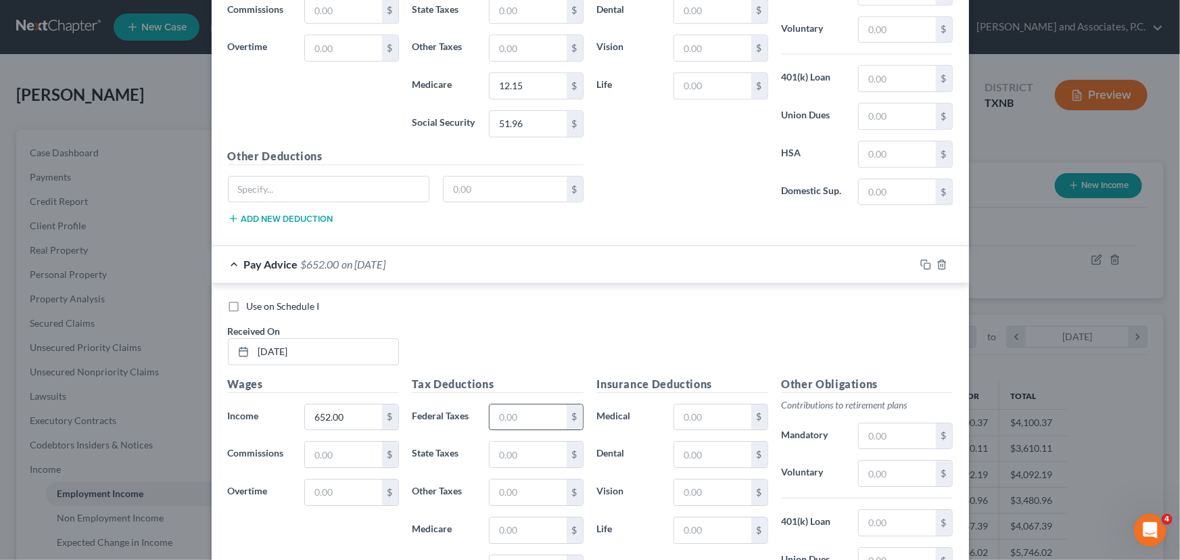
scroll to position [2074, 0]
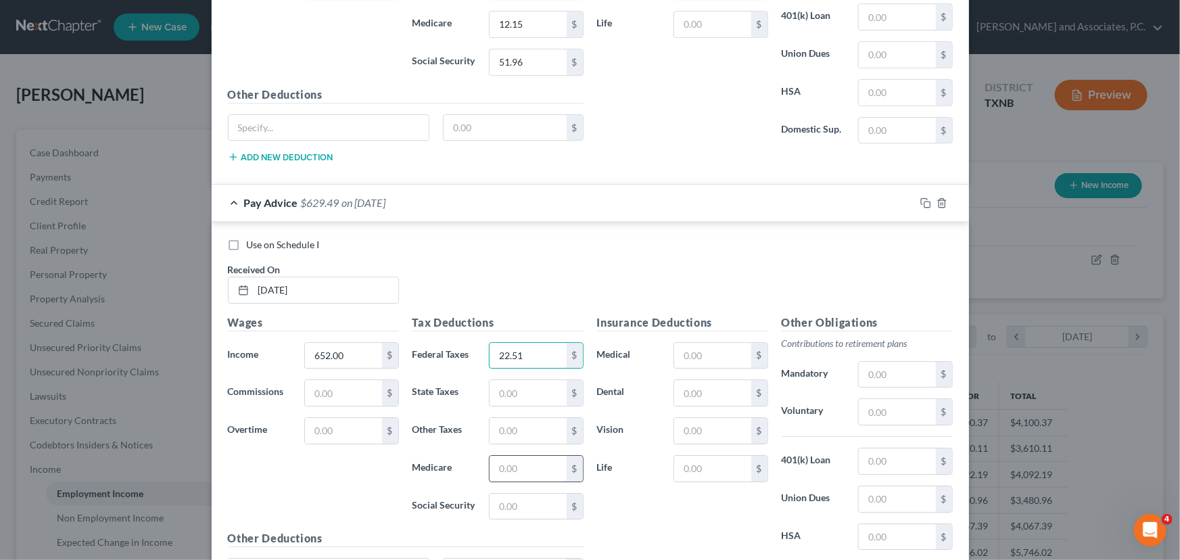
type input "22.51"
click at [499, 457] on input "text" at bounding box center [528, 469] width 76 height 26
type input "9.45"
click at [508, 499] on input "text" at bounding box center [528, 507] width 76 height 26
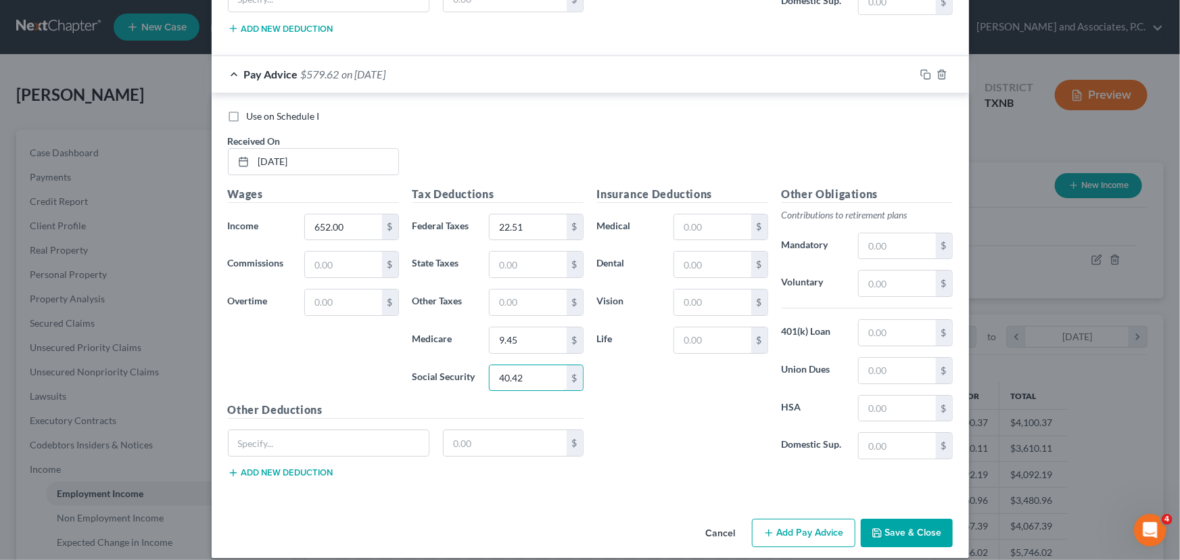
scroll to position [2210, 0]
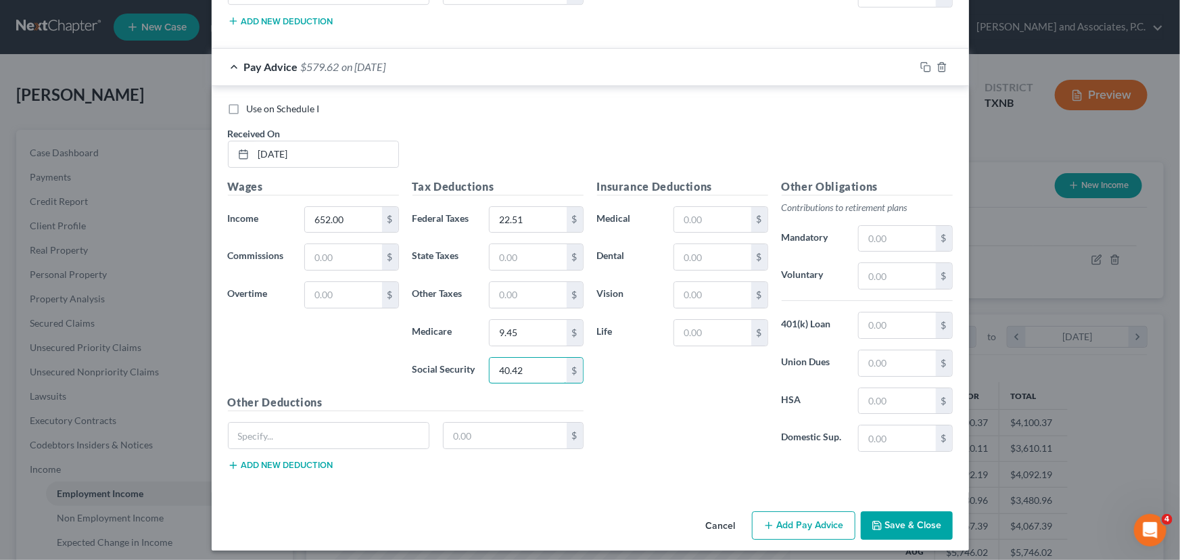
type input "40.42"
click at [801, 511] on button "Add Pay Advice" at bounding box center [803, 525] width 103 height 28
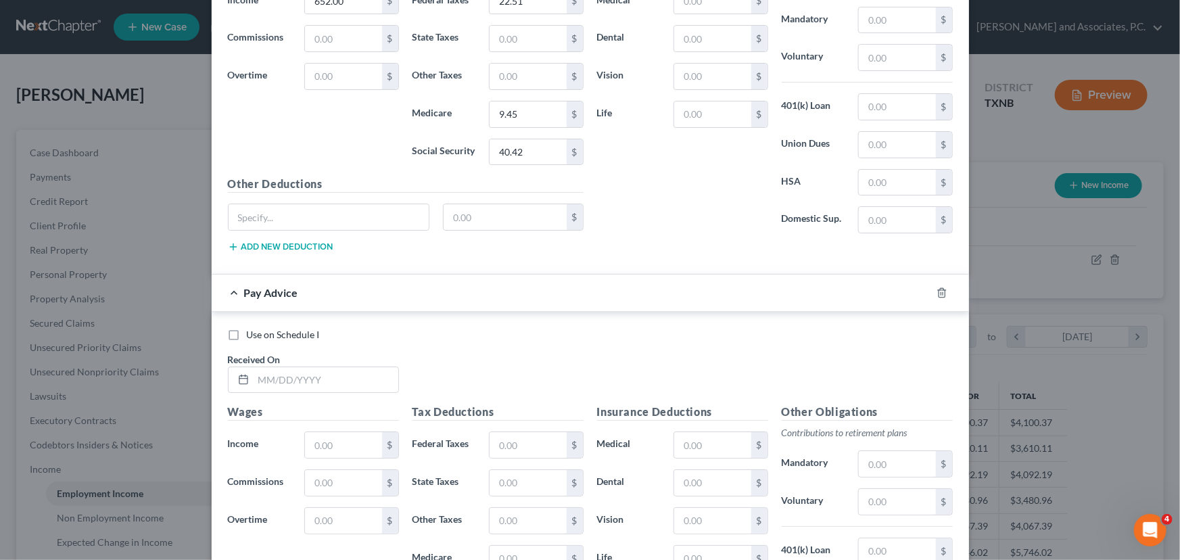
scroll to position [2517, 0]
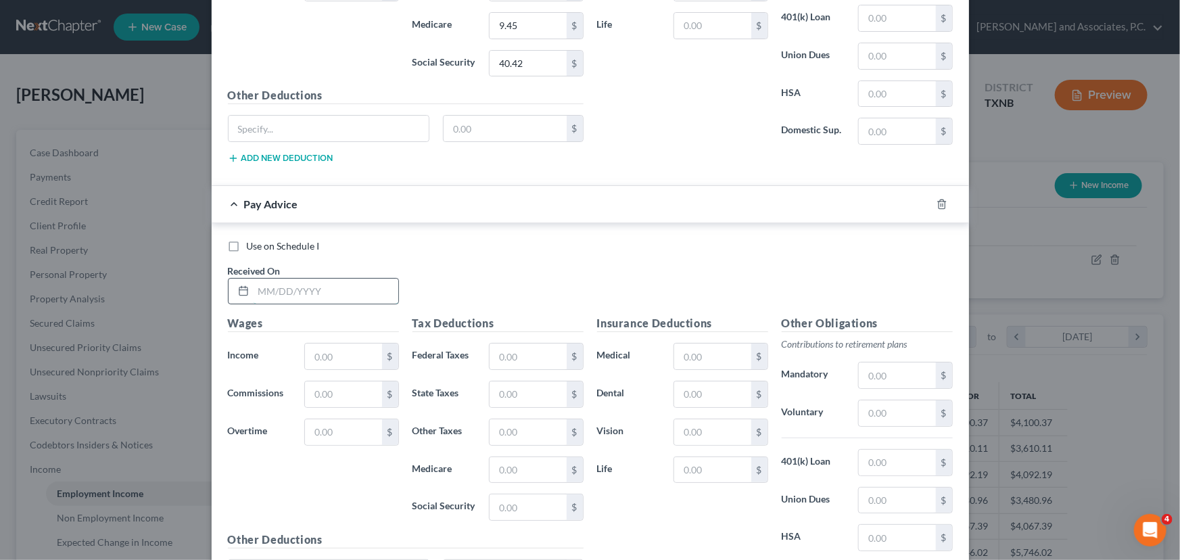
click at [307, 290] on input "text" at bounding box center [326, 292] width 145 height 26
type input "[DATE]"
click at [344, 344] on input "text" at bounding box center [343, 357] width 76 height 26
type input "646.00"
click at [501, 344] on input "text" at bounding box center [528, 357] width 76 height 26
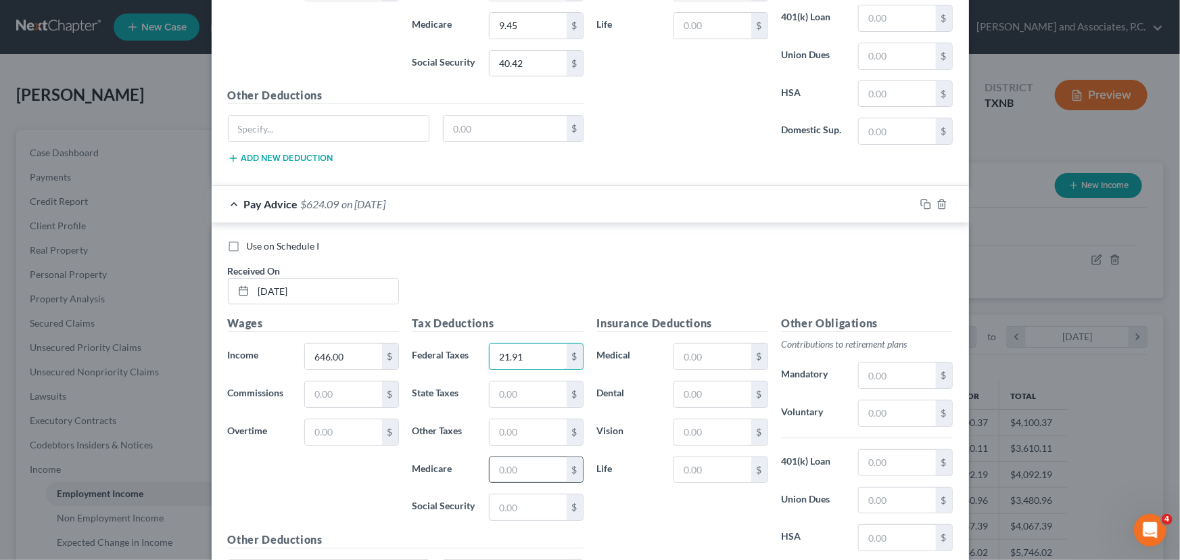
type input "21.91"
click at [511, 465] on input "text" at bounding box center [528, 470] width 76 height 26
type input "9.37"
click at [511, 497] on input "text" at bounding box center [528, 507] width 76 height 26
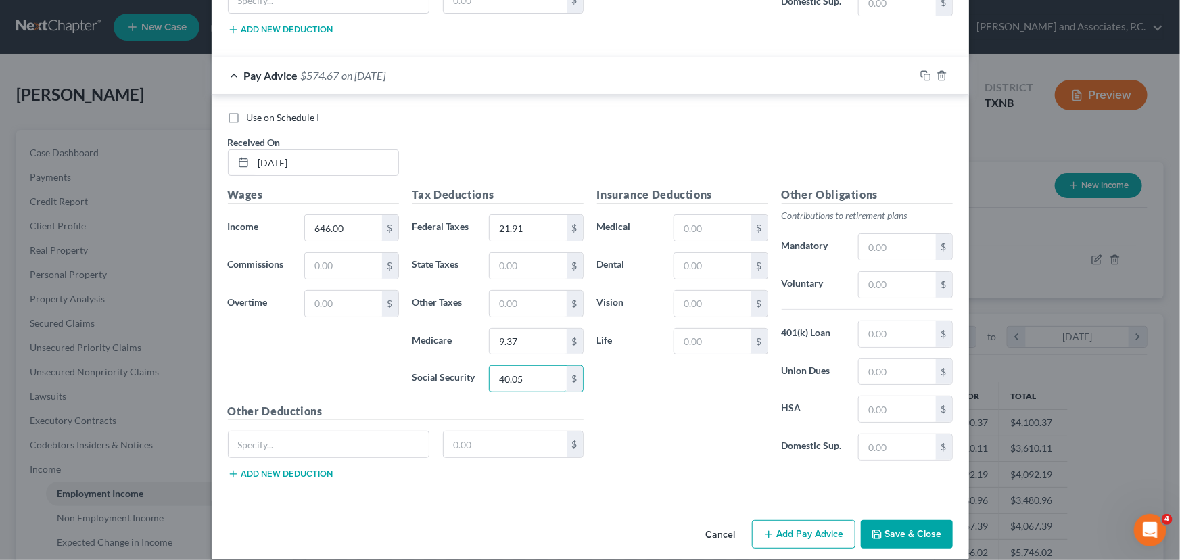
scroll to position [2652, 0]
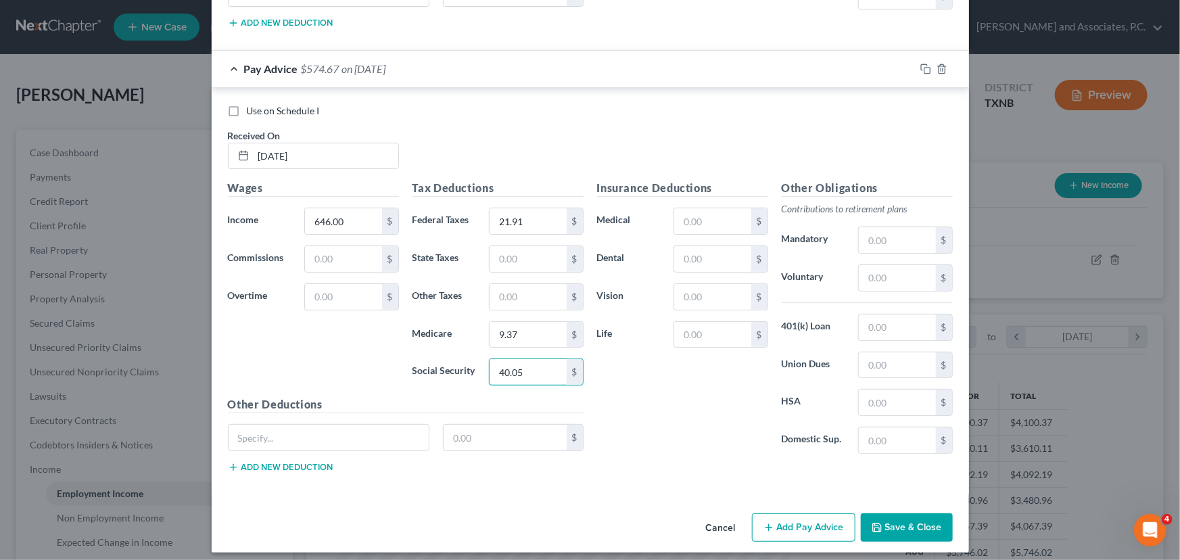
type input "40.05"
click at [825, 516] on button "Add Pay Advice" at bounding box center [803, 527] width 103 height 28
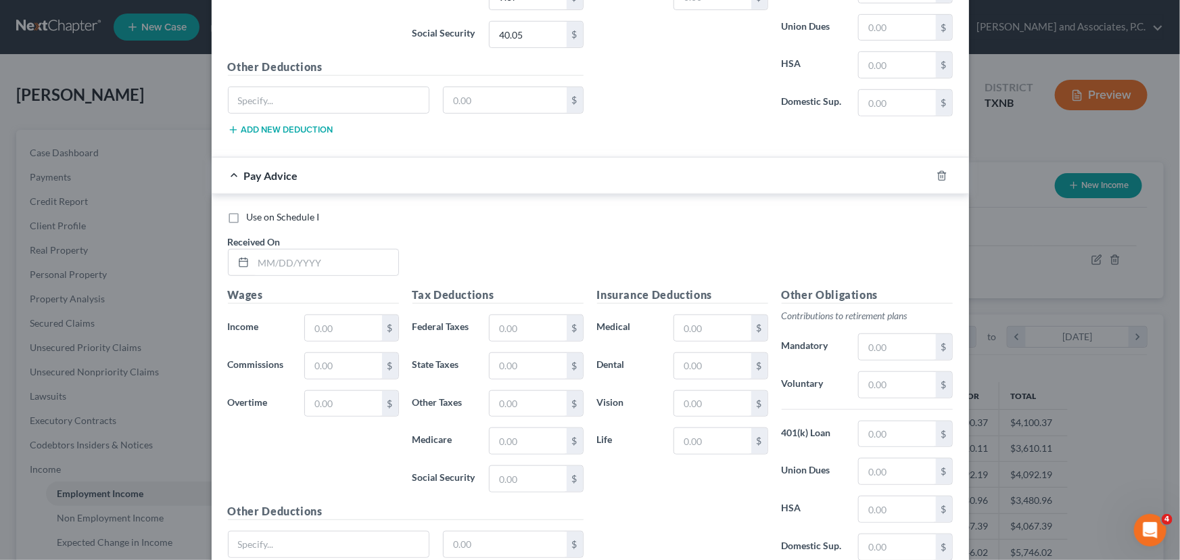
scroll to position [3022, 0]
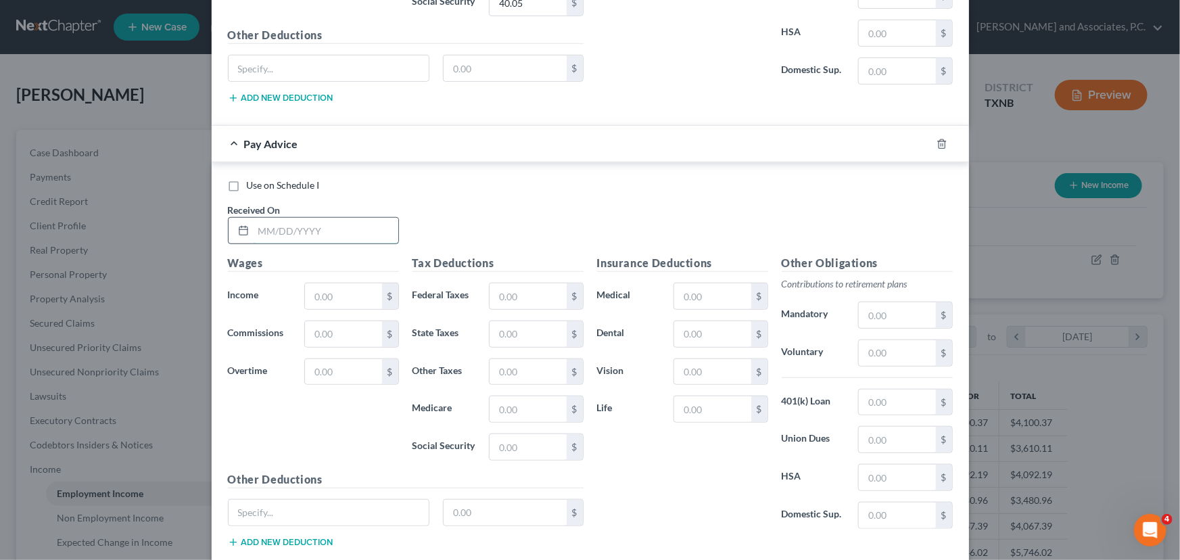
click at [254, 223] on input "text" at bounding box center [326, 231] width 145 height 26
type input "[DATE]"
click at [537, 284] on input "text" at bounding box center [528, 296] width 76 height 26
type input "736.00"
click at [305, 284] on input "text" at bounding box center [343, 296] width 76 height 26
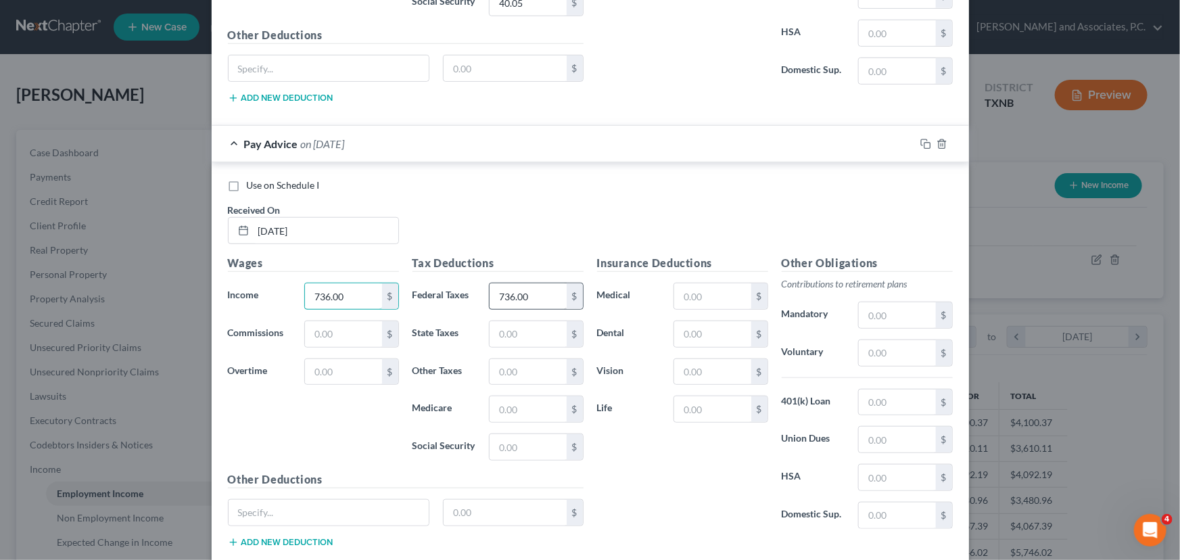
type input "736.00"
click at [541, 294] on input "736.00" at bounding box center [528, 296] width 76 height 26
type input "30.91"
click at [526, 396] on input "text" at bounding box center [528, 409] width 76 height 26
type input "10.67"
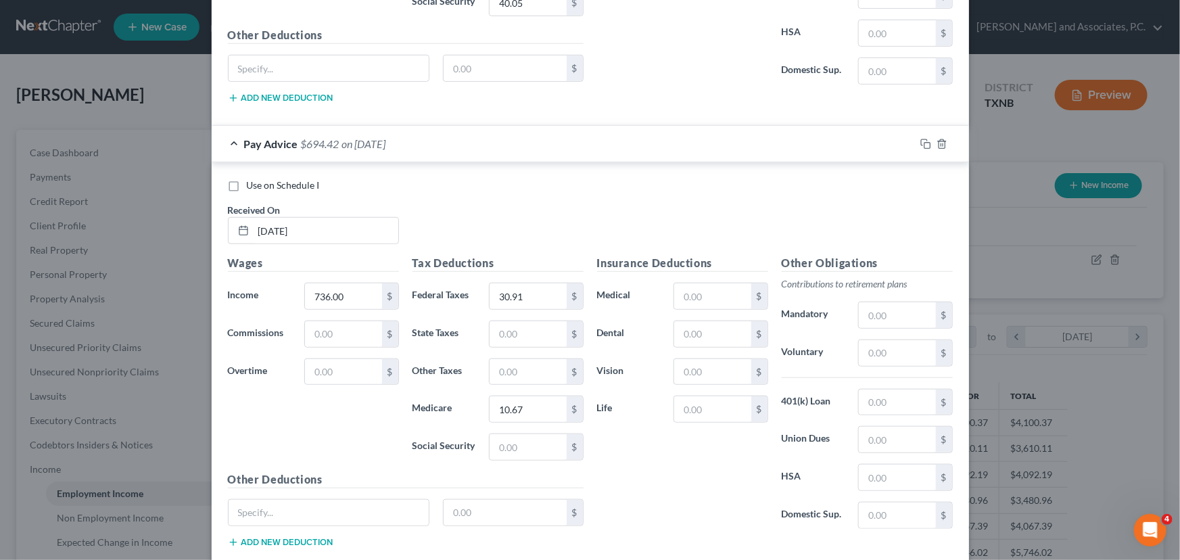
drag, startPoint x: 525, startPoint y: 457, endPoint x: 529, endPoint y: 434, distance: 22.7
click at [525, 453] on div "Tax Deductions Federal Taxes 30.91 $ State Taxes $ Other Taxes $ Medicare 10.67…" at bounding box center [498, 363] width 185 height 216
click at [529, 434] on input "text" at bounding box center [528, 447] width 76 height 26
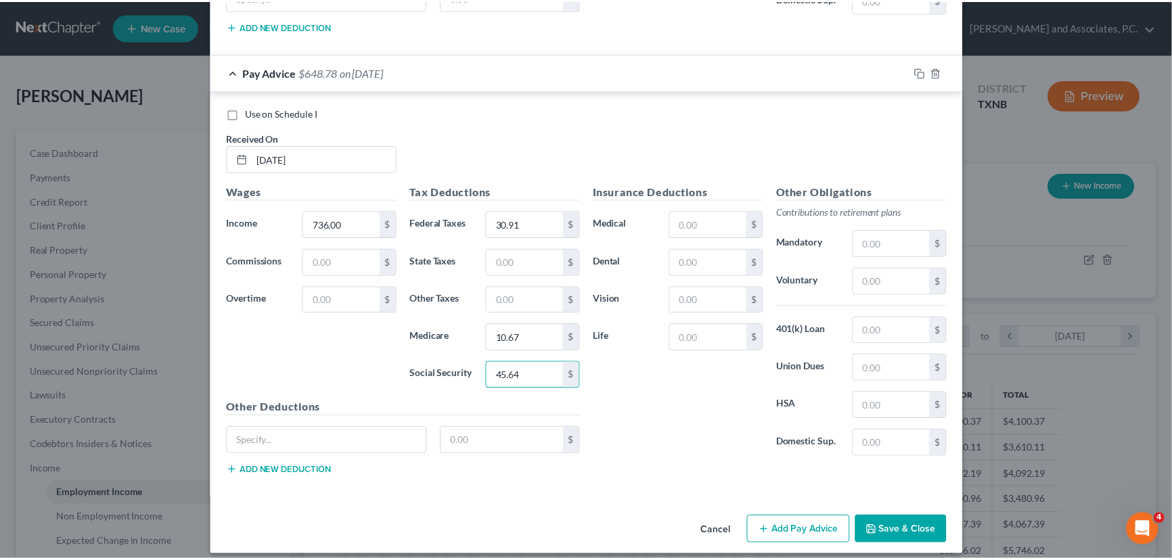
scroll to position [3096, 0]
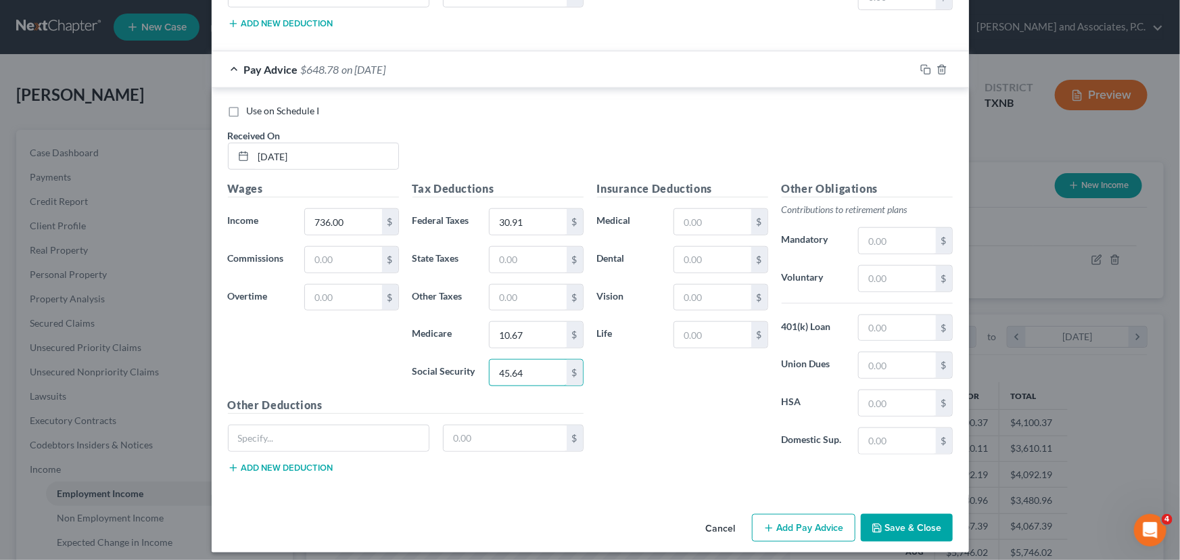
type input "45.64"
click at [891, 516] on button "Save & Close" at bounding box center [907, 528] width 92 height 28
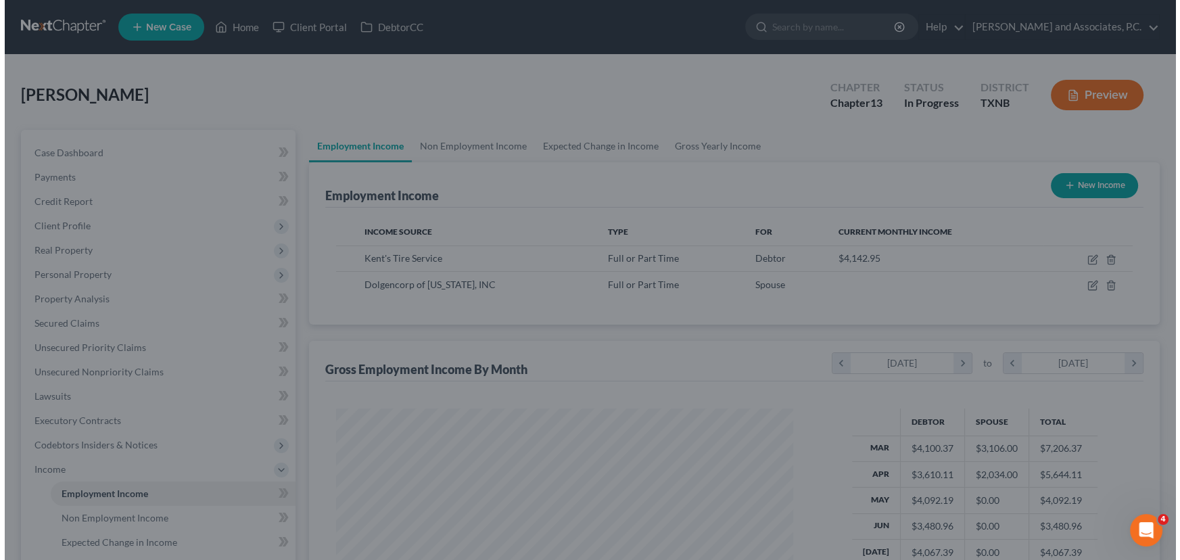
scroll to position [676220, 675982]
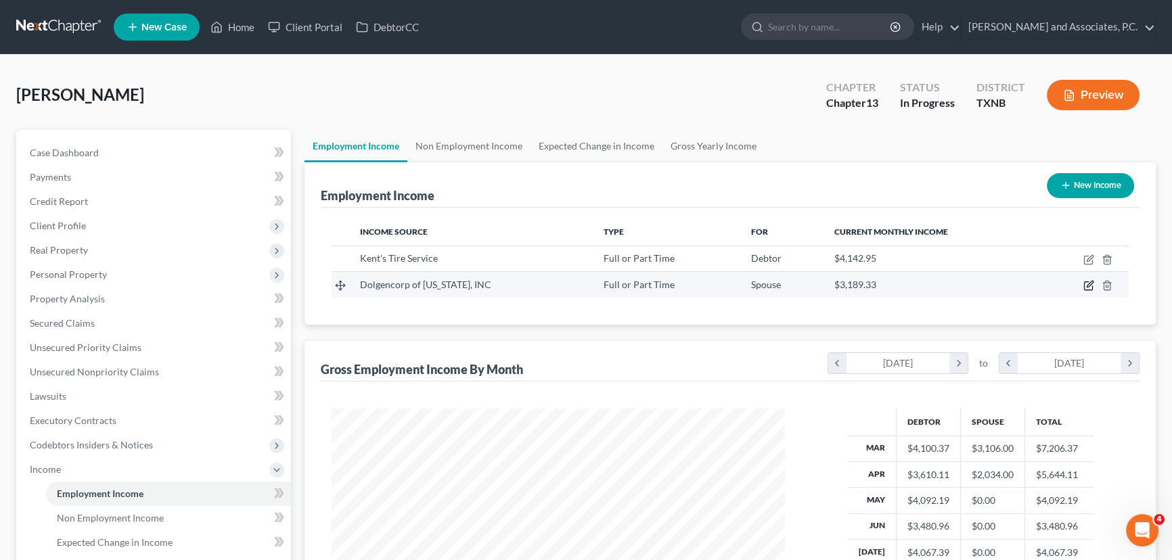
click at [1089, 283] on icon "button" at bounding box center [1089, 284] width 6 height 6
select select "0"
select select "44"
select select "3"
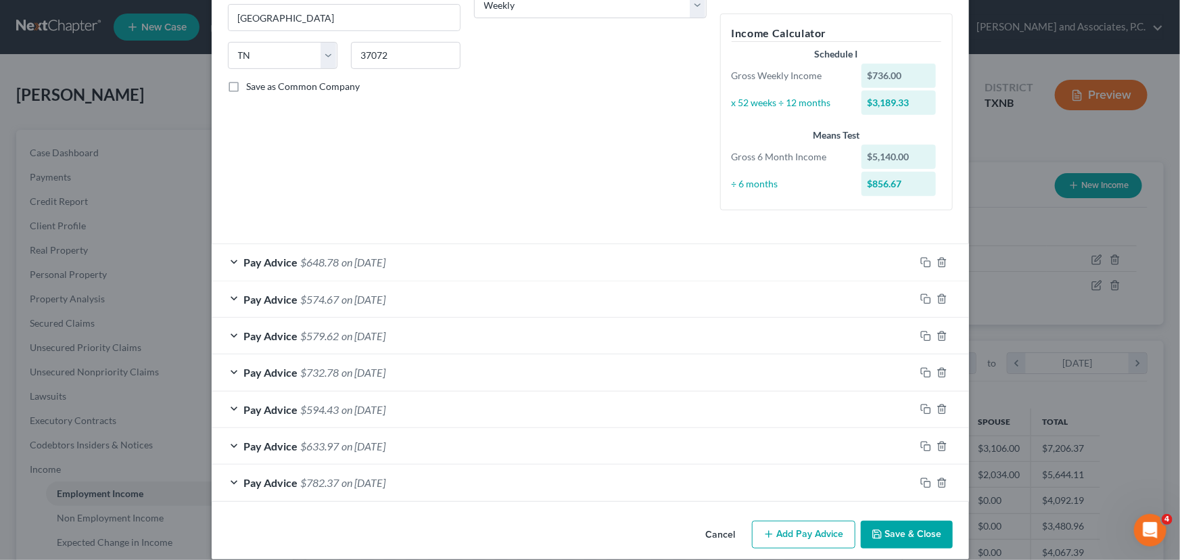
scroll to position [252, 0]
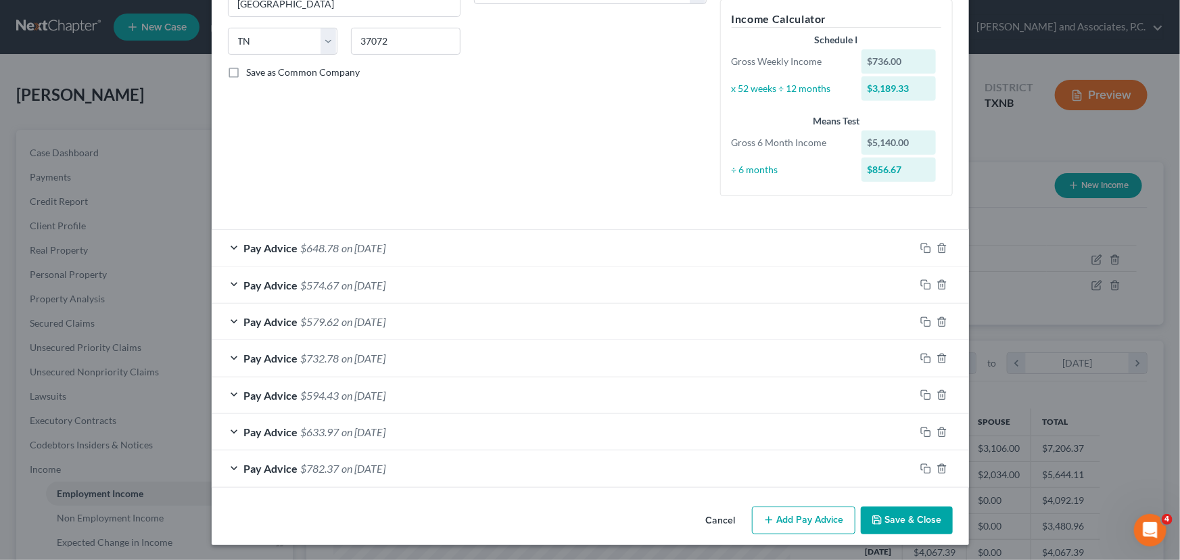
click at [796, 526] on button "Add Pay Advice" at bounding box center [803, 521] width 103 height 28
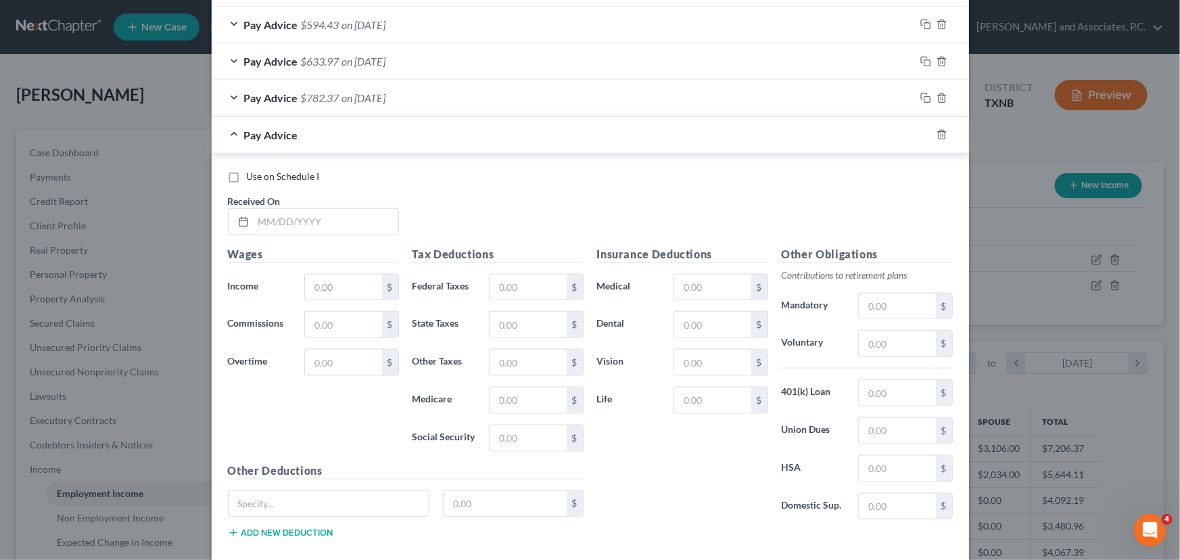
scroll to position [683, 0]
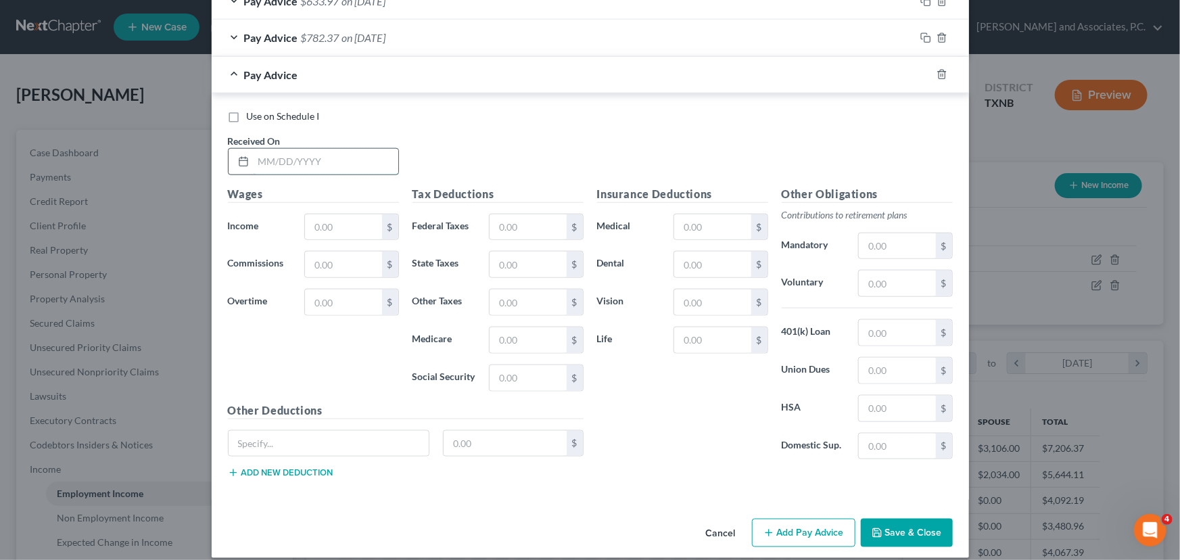
click at [281, 159] on input "text" at bounding box center [326, 162] width 145 height 26
type input "[DATE]"
click at [308, 226] on input "text" at bounding box center [343, 227] width 76 height 26
type input "658.00"
click at [506, 223] on input "text" at bounding box center [528, 227] width 76 height 26
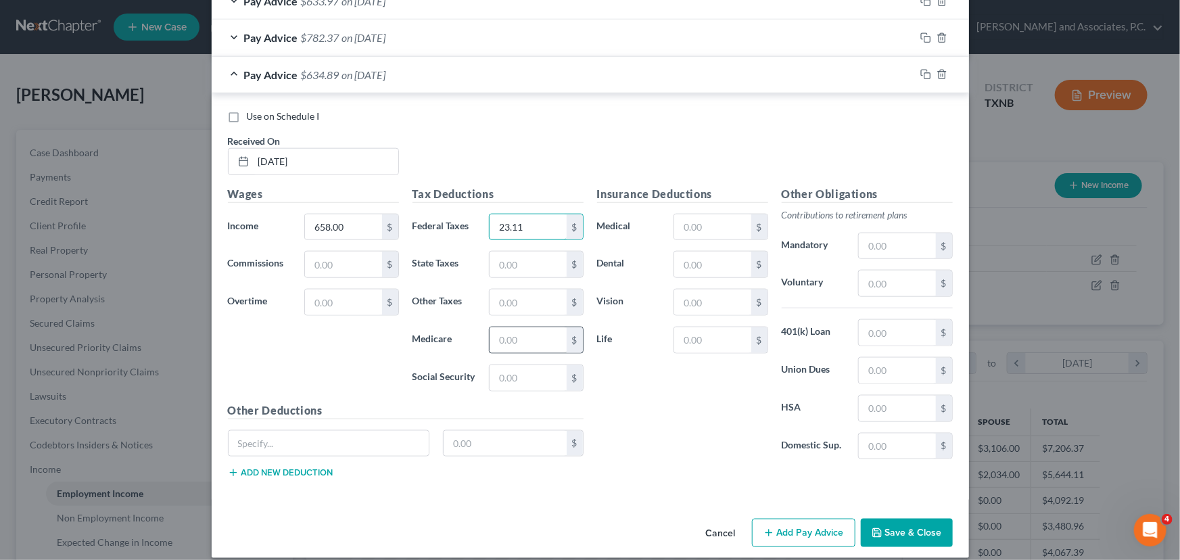
type input "23.11"
click at [500, 338] on input "text" at bounding box center [528, 340] width 76 height 26
type input "9.54"
click at [507, 372] on input "text" at bounding box center [528, 378] width 76 height 26
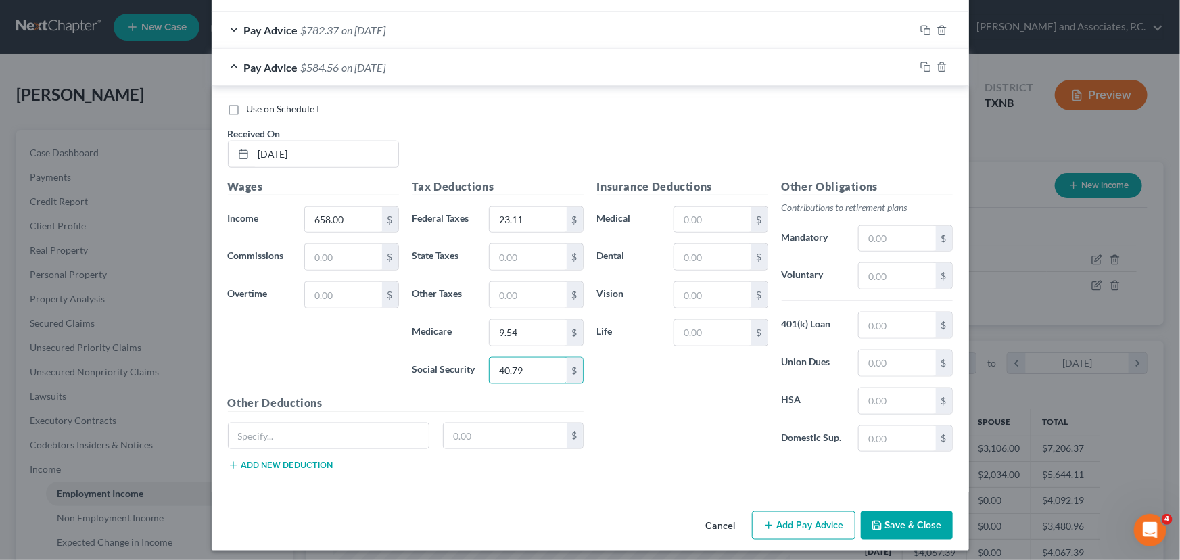
scroll to position [694, 0]
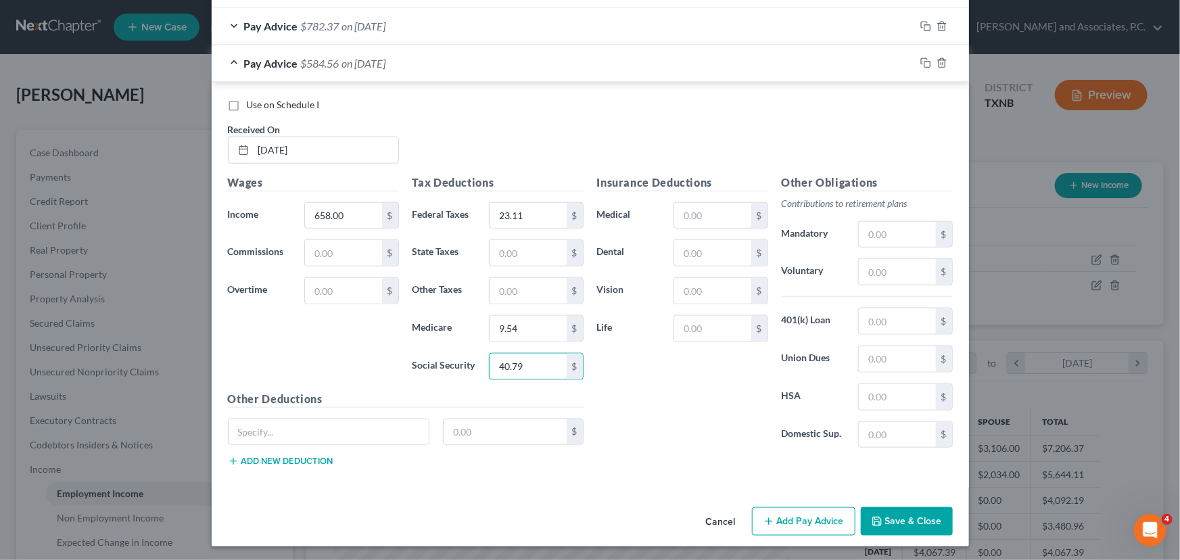
type input "40.79"
click at [772, 512] on button "Add Pay Advice" at bounding box center [803, 521] width 103 height 28
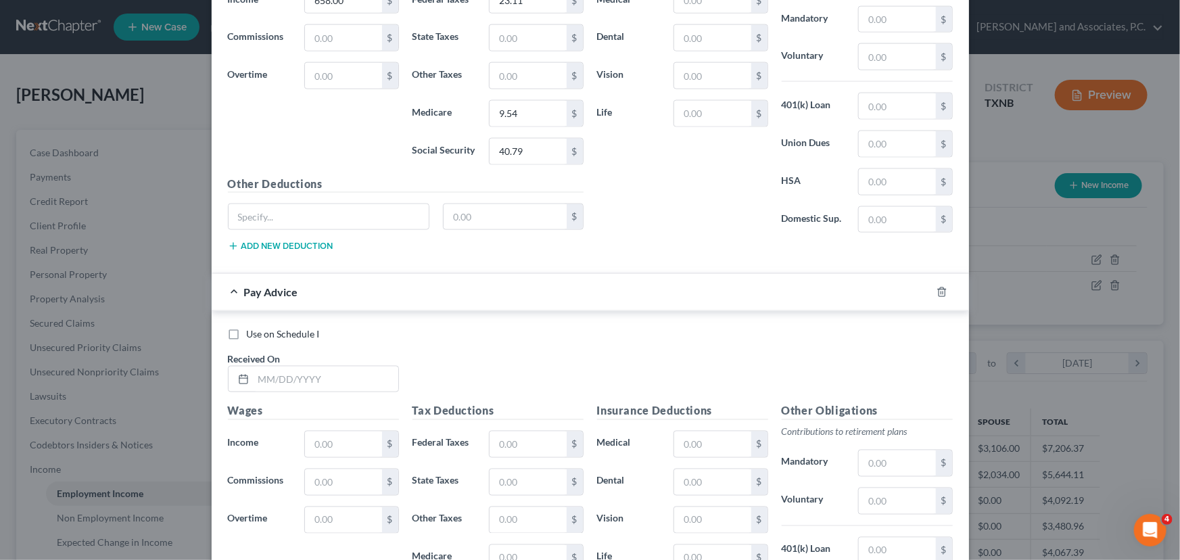
scroll to position [1001, 0]
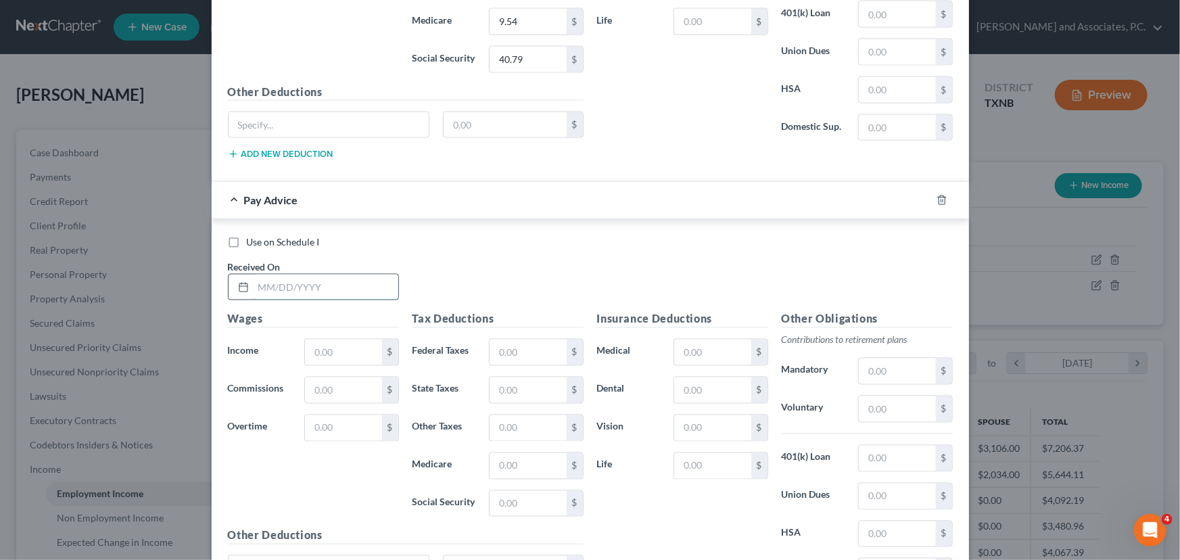
click at [275, 289] on input "text" at bounding box center [326, 288] width 145 height 26
type input "[DATE]"
click at [321, 344] on input "text" at bounding box center [343, 353] width 76 height 26
type input "810.00"
click at [513, 344] on input "text" at bounding box center [528, 353] width 76 height 26
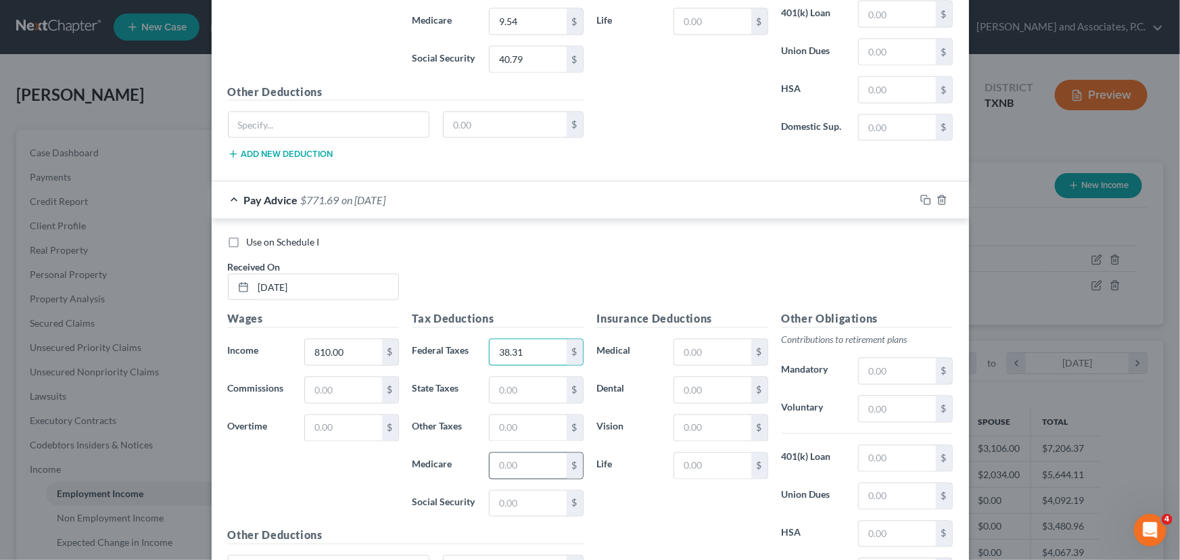
type input "38.31"
click at [508, 454] on input "text" at bounding box center [528, 466] width 76 height 26
type input "11.75"
click at [497, 491] on input "text" at bounding box center [528, 504] width 76 height 26
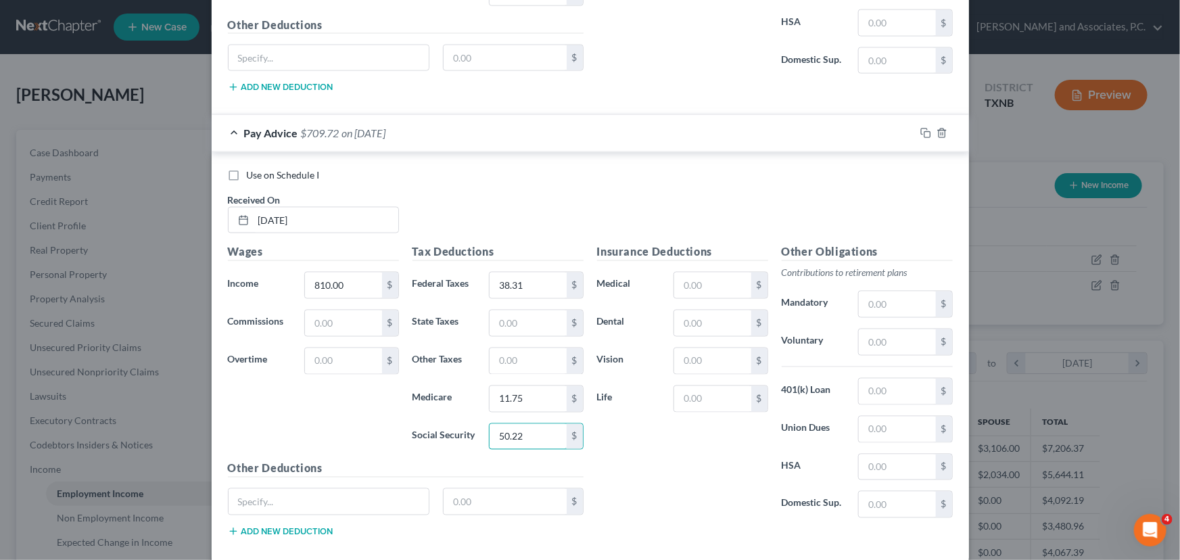
scroll to position [1137, 0]
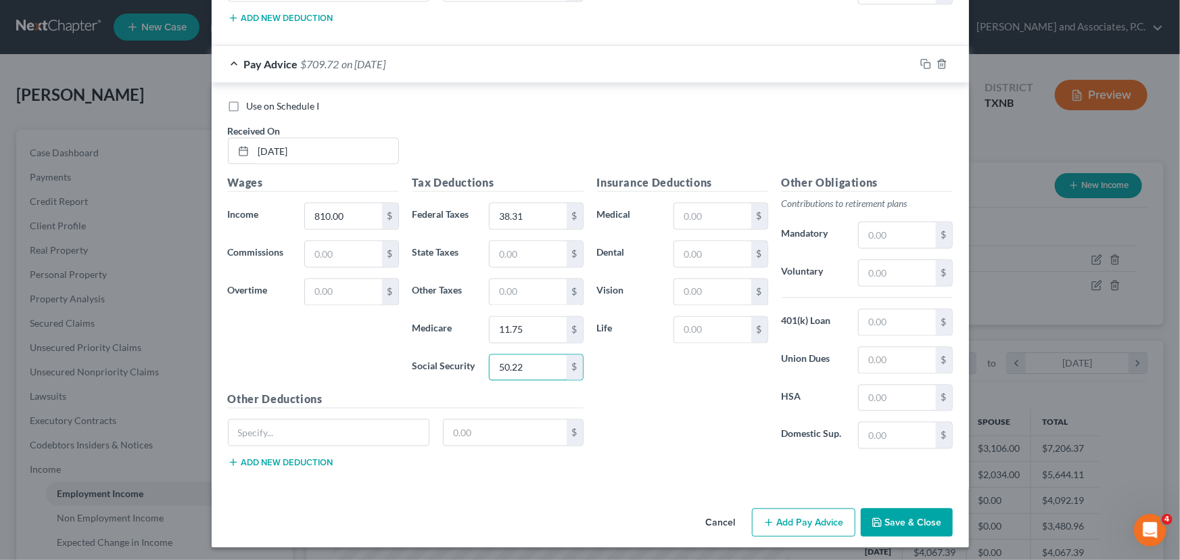
type input "50.22"
click at [810, 519] on button "Add Pay Advice" at bounding box center [803, 523] width 103 height 28
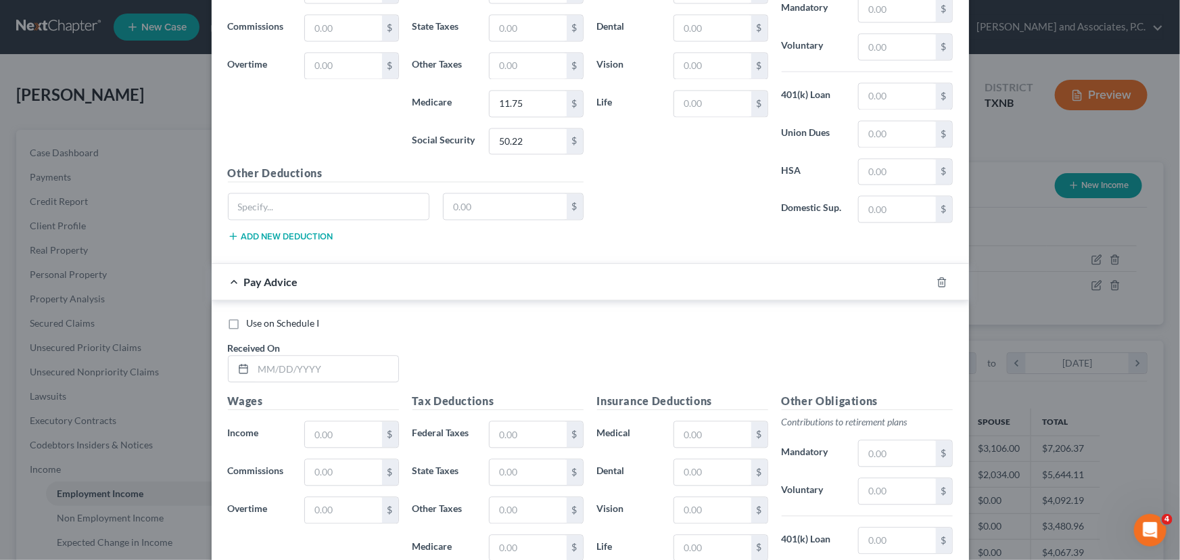
scroll to position [1445, 0]
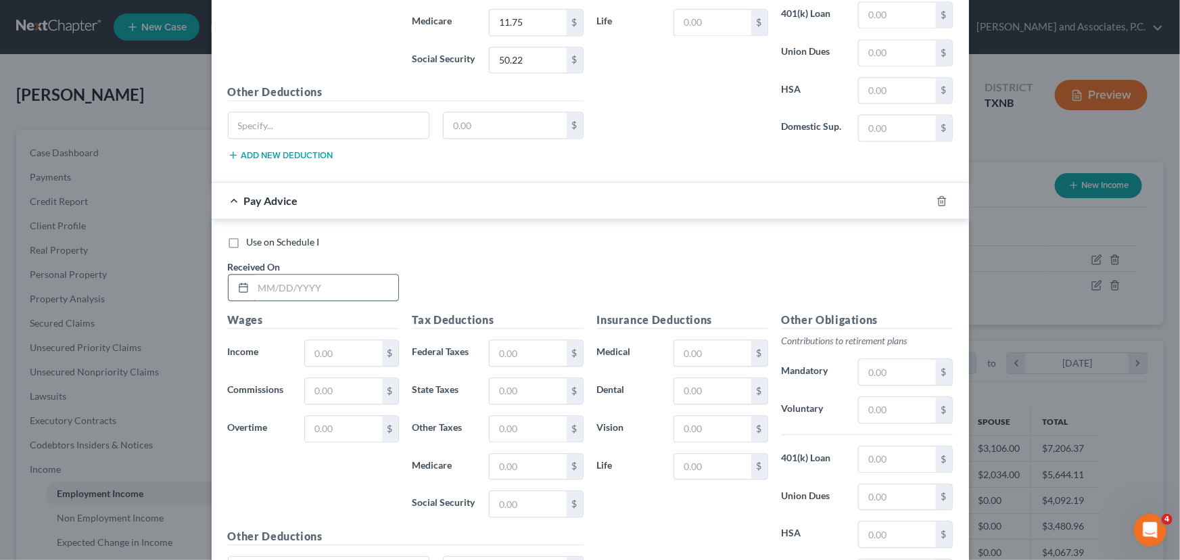
click at [287, 287] on input "text" at bounding box center [326, 288] width 145 height 26
type input "[DATE]"
click at [322, 346] on input "text" at bounding box center [343, 353] width 76 height 26
type input "646.00"
click at [499, 348] on input "text" at bounding box center [528, 353] width 76 height 26
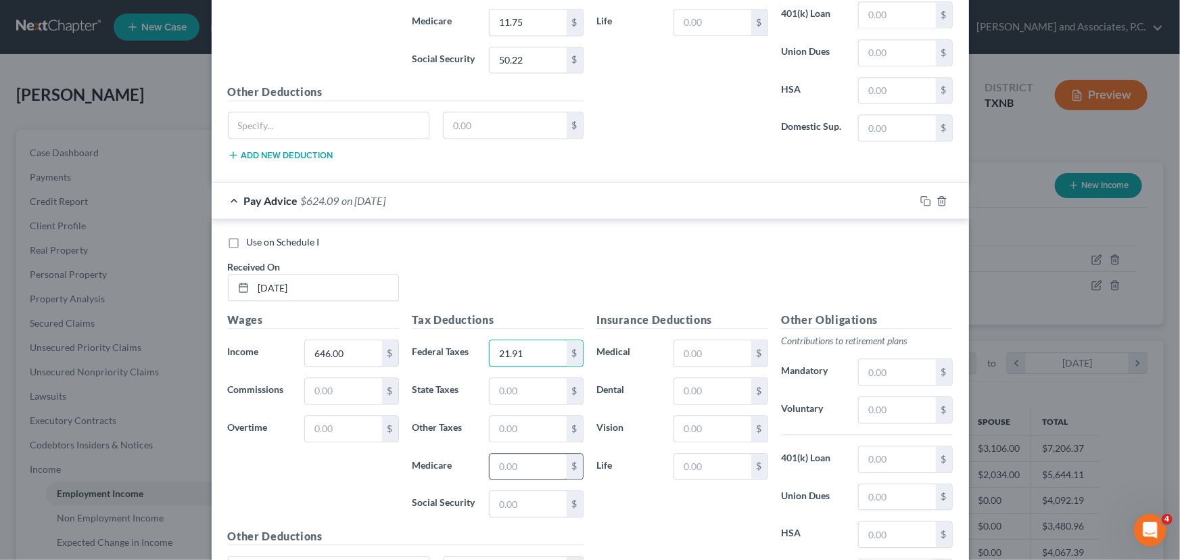
type input "21.91"
click at [499, 467] on input "text" at bounding box center [528, 467] width 76 height 26
type input "9.36"
click at [492, 501] on input "text" at bounding box center [528, 504] width 76 height 26
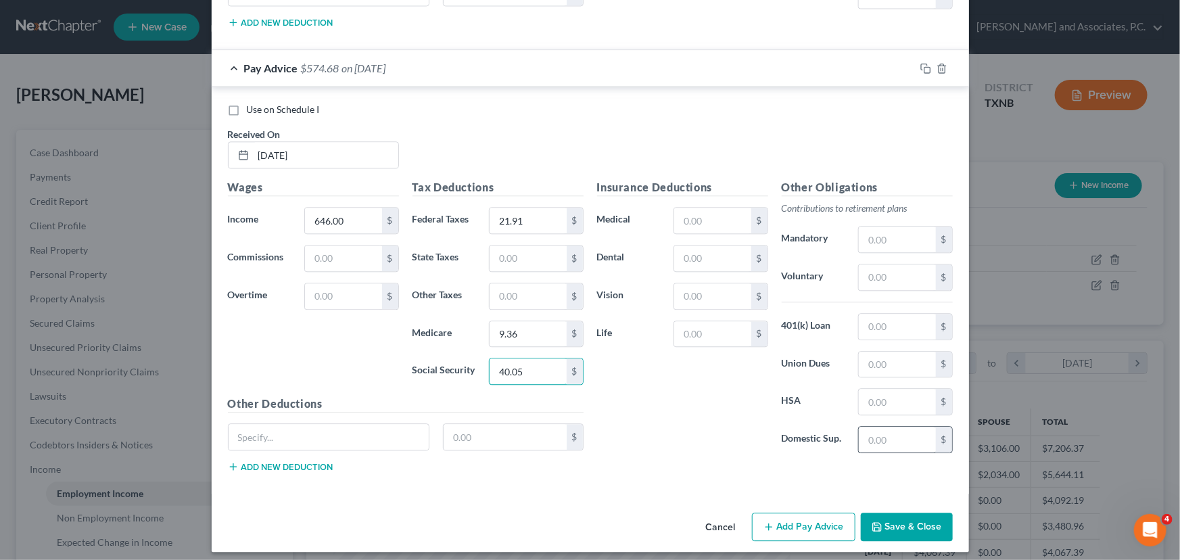
scroll to position [1580, 0]
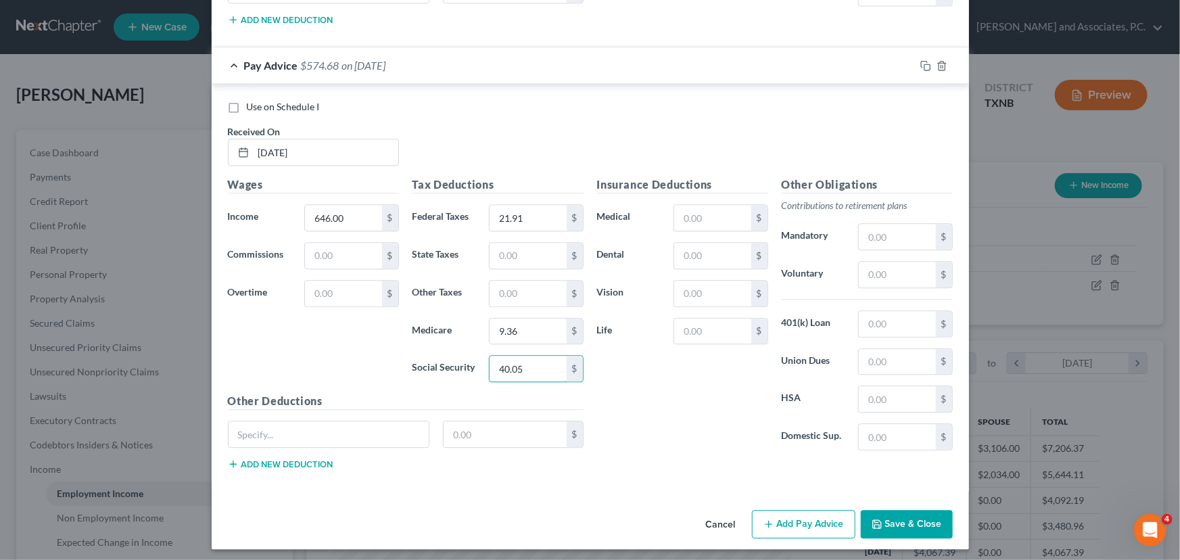
type input "40.05"
click at [821, 511] on button "Add Pay Advice" at bounding box center [803, 524] width 103 height 28
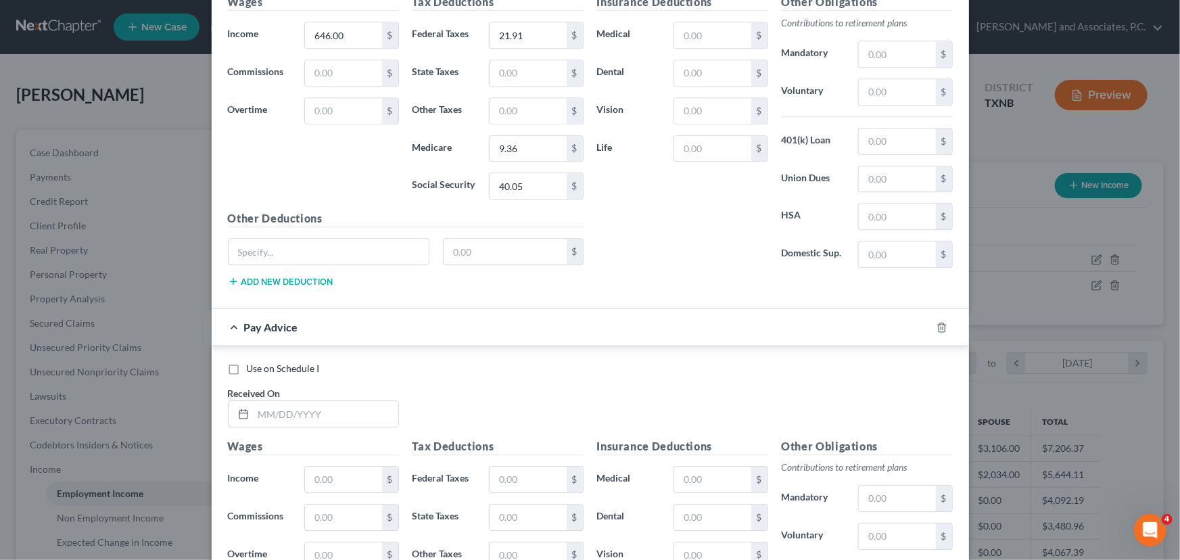
scroll to position [1887, 0]
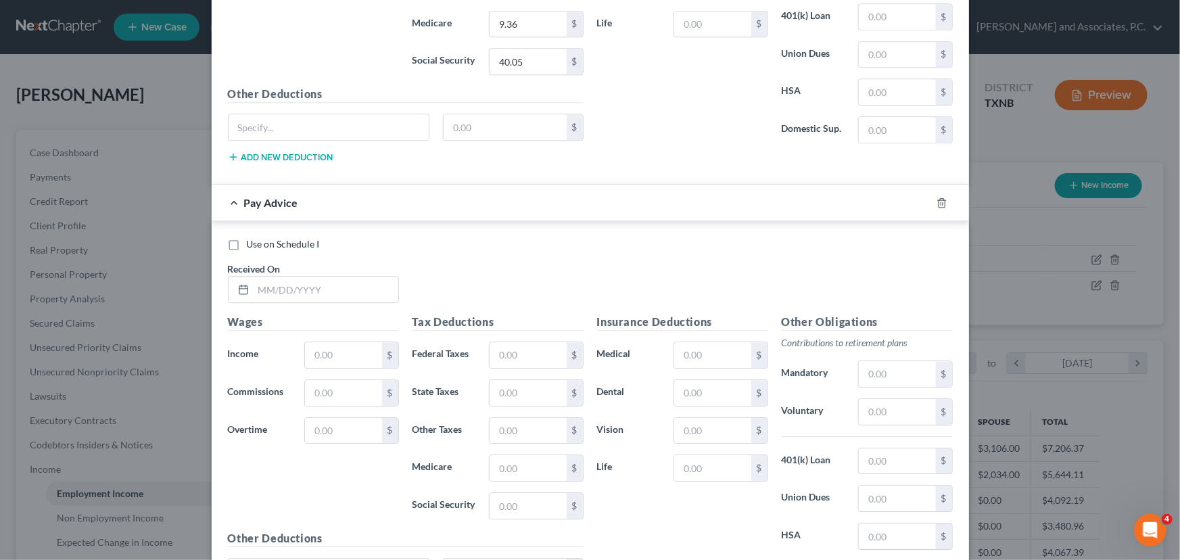
click at [300, 268] on div "Received On *" at bounding box center [313, 282] width 185 height 41
click at [297, 279] on input "text" at bounding box center [326, 290] width 145 height 26
type input "[DATE]"
click at [313, 344] on input "text" at bounding box center [343, 355] width 76 height 26
click at [340, 352] on input "text" at bounding box center [343, 355] width 76 height 26
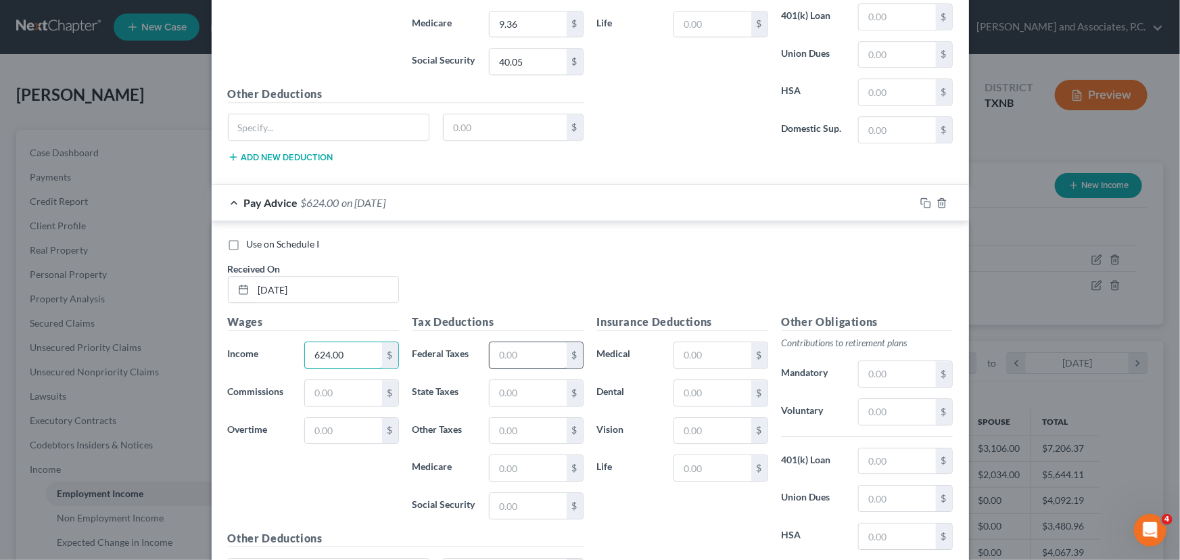
type input "624.00"
click at [538, 356] on input "text" at bounding box center [528, 355] width 76 height 26
type input "19.71"
click at [519, 457] on input "text" at bounding box center [528, 468] width 76 height 26
type input "9.05"
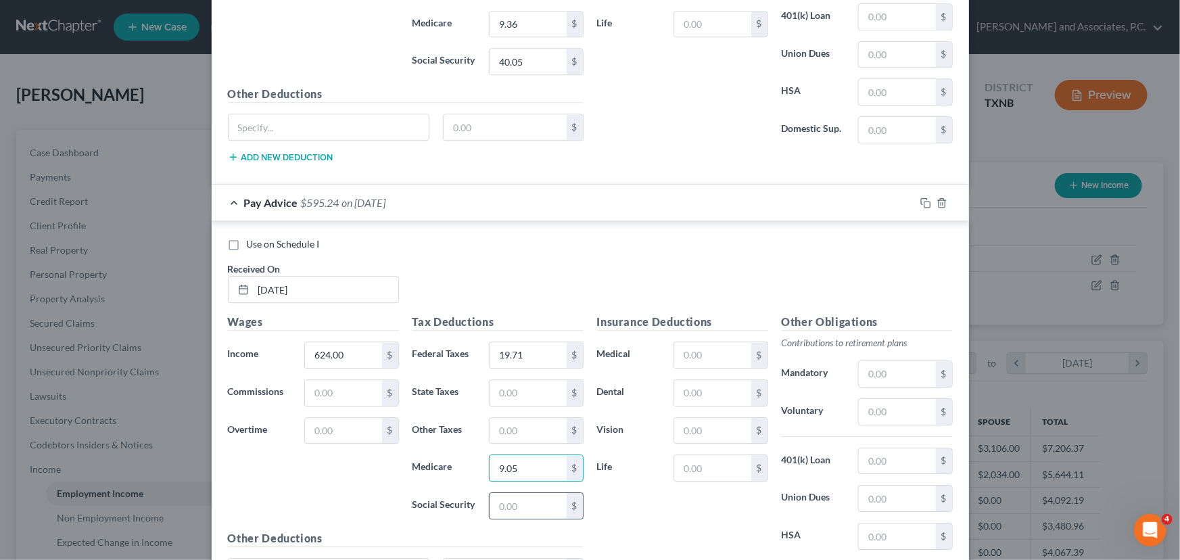
click at [527, 496] on input "text" at bounding box center [528, 506] width 76 height 26
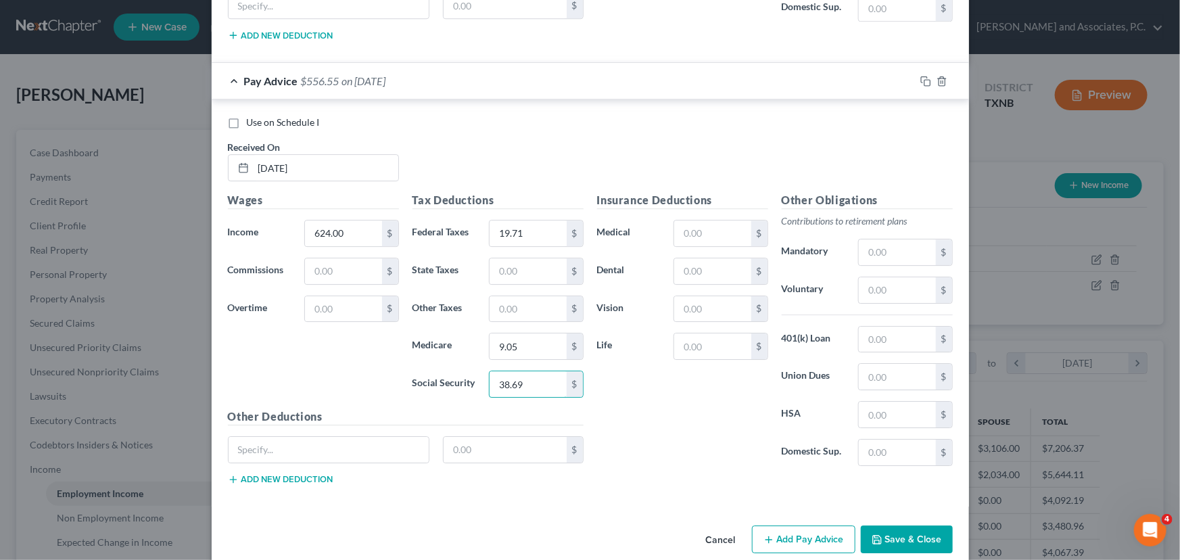
scroll to position [2023, 0]
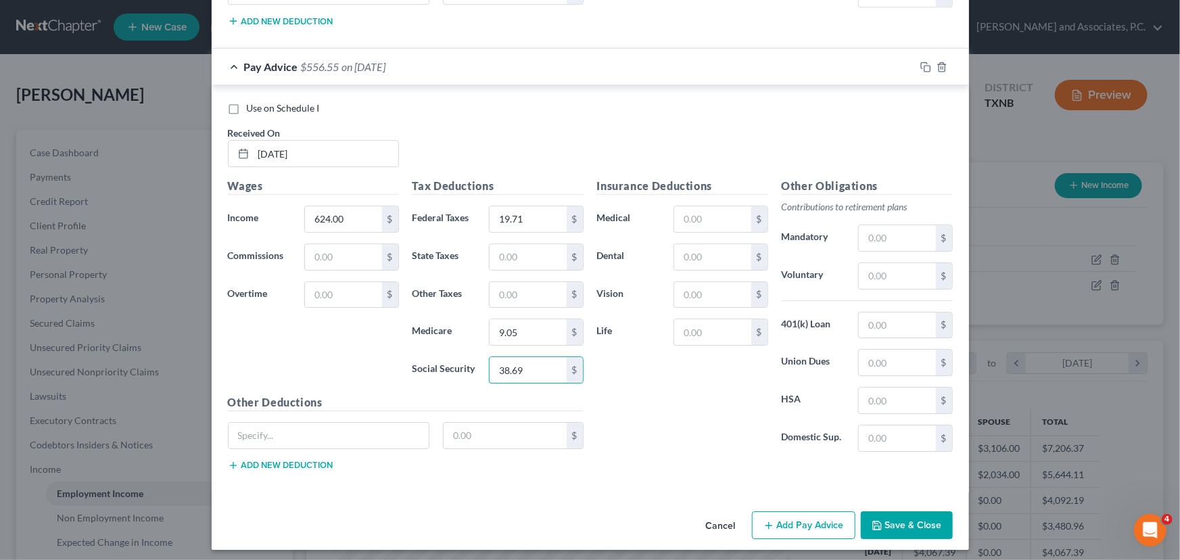
type input "38.69"
click at [781, 515] on button "Add Pay Advice" at bounding box center [803, 525] width 103 height 28
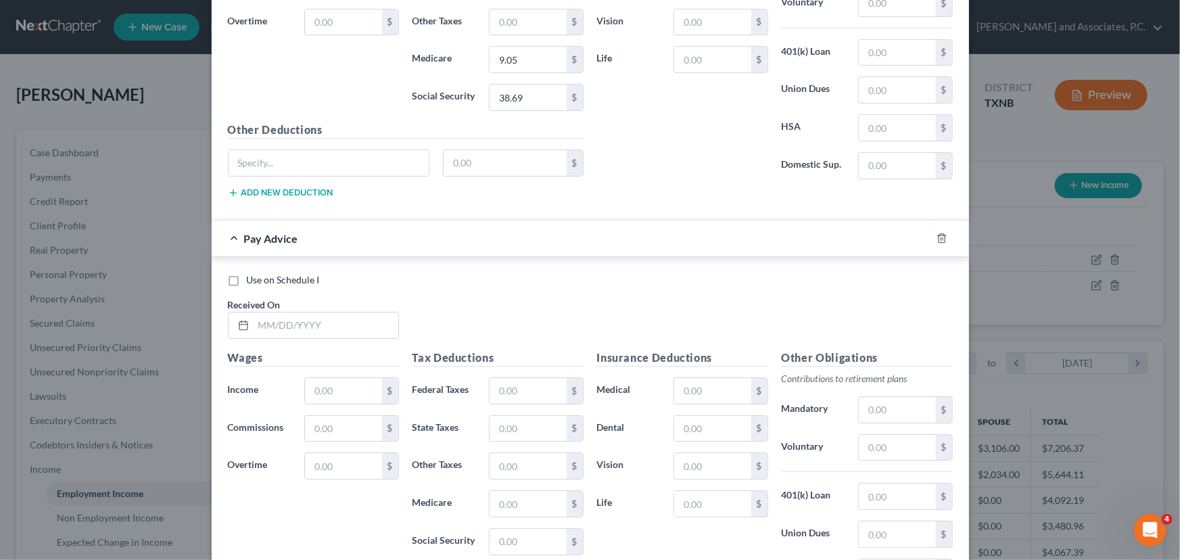
scroll to position [2331, 0]
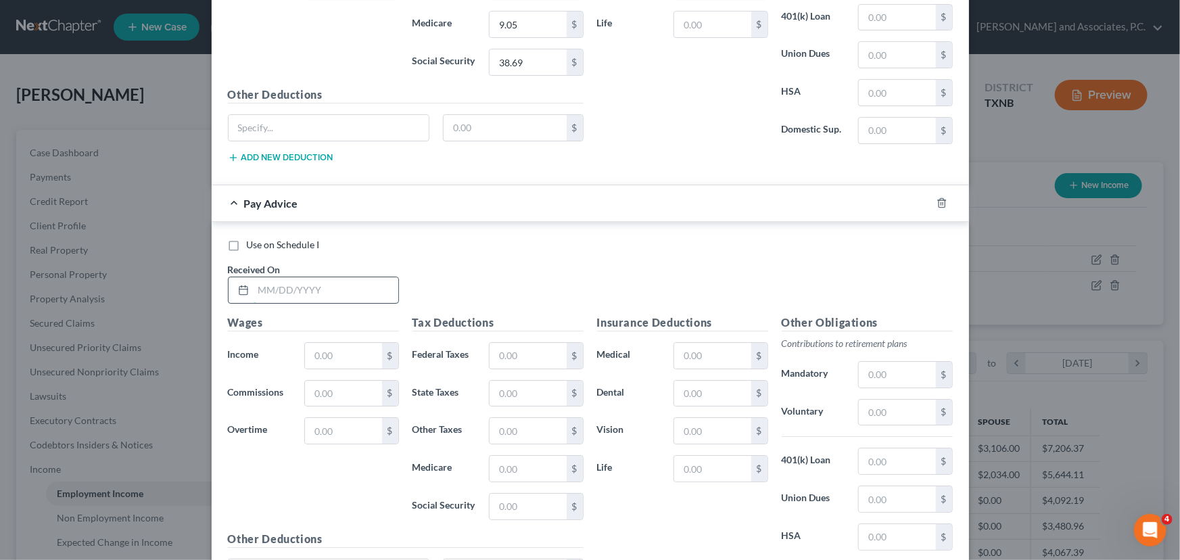
click at [304, 283] on input "text" at bounding box center [326, 290] width 145 height 26
type input "[DATE]"
click at [316, 352] on input "text" at bounding box center [343, 356] width 76 height 26
type input "624.00"
click at [513, 350] on input "text" at bounding box center [528, 356] width 76 height 26
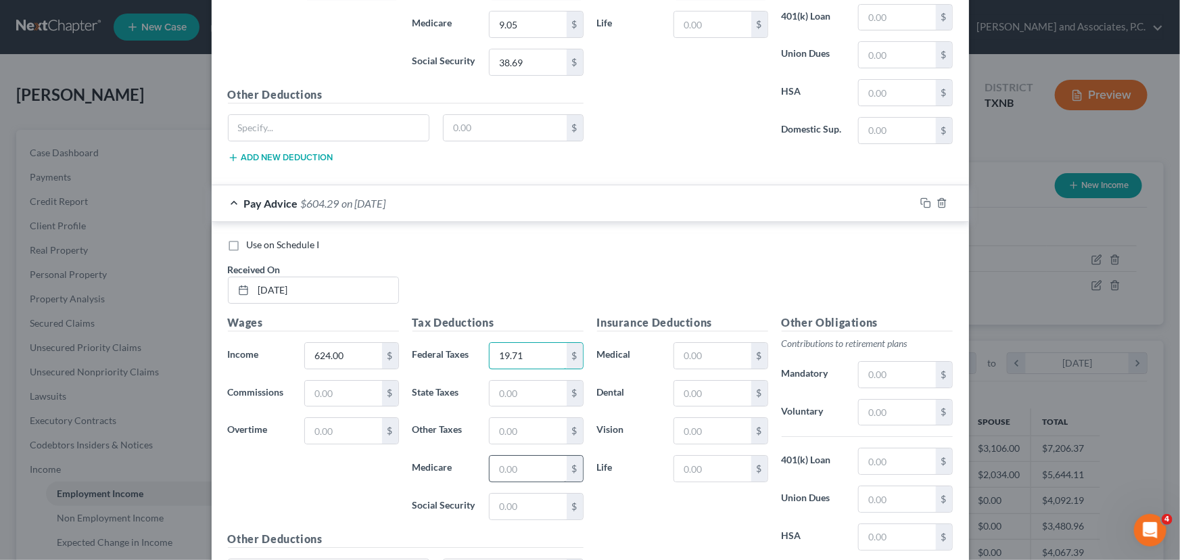
type input "19.71"
click at [526, 463] on input "text" at bounding box center [528, 469] width 76 height 26
type input "9.05"
click at [526, 494] on input "text" at bounding box center [528, 507] width 76 height 26
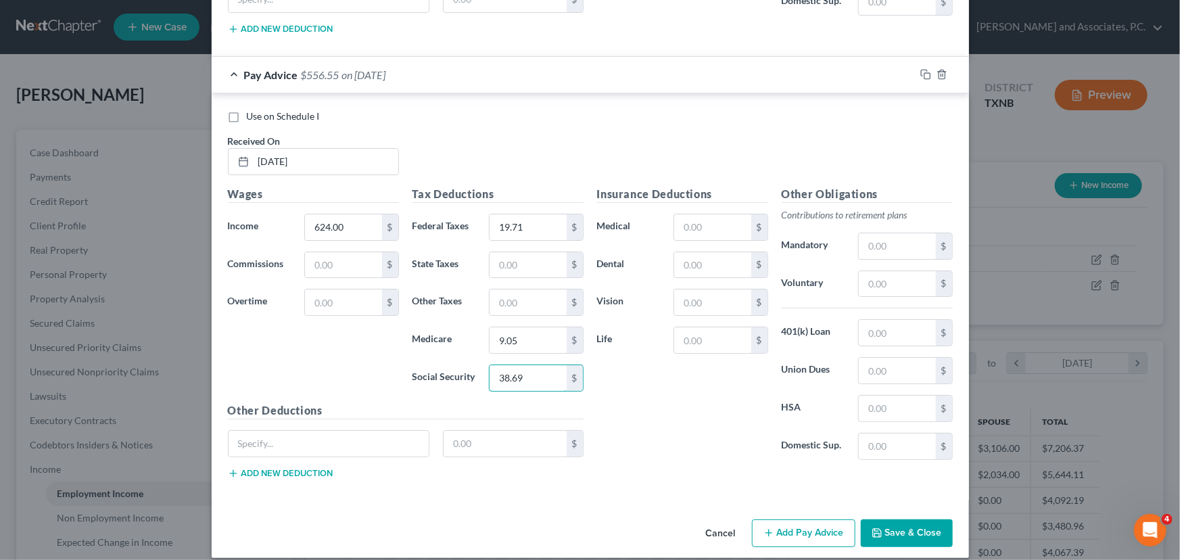
scroll to position [2466, 0]
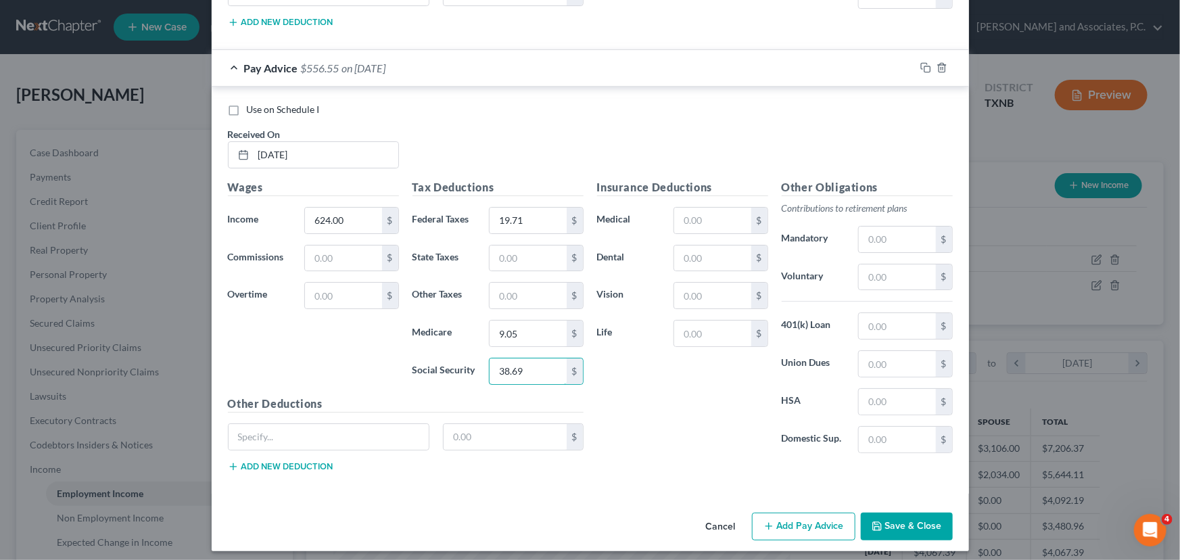
type input "38.69"
click at [795, 513] on button "Add Pay Advice" at bounding box center [803, 527] width 103 height 28
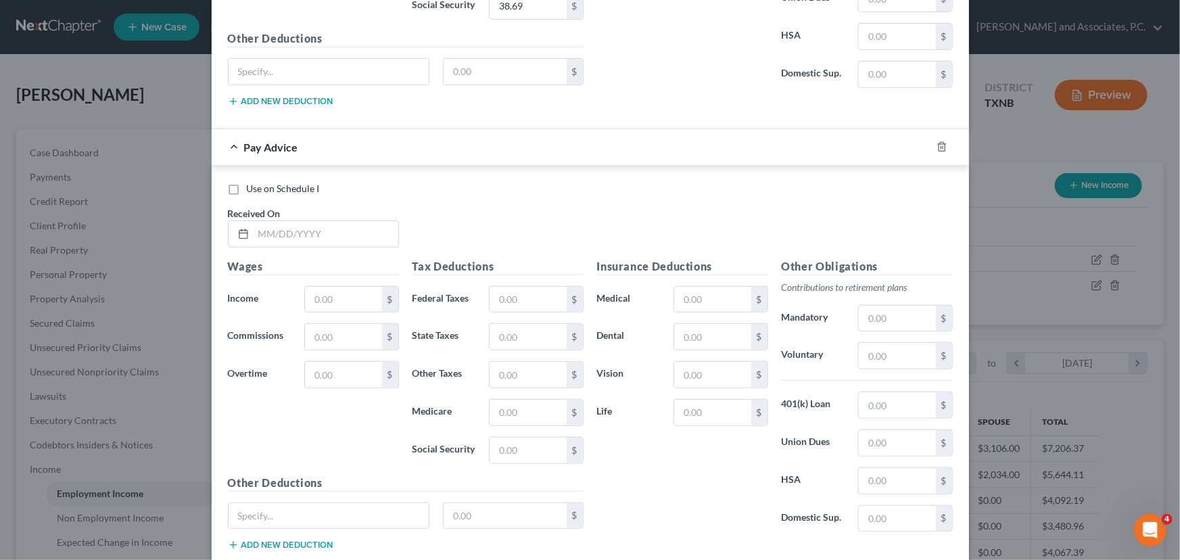
scroll to position [2909, 0]
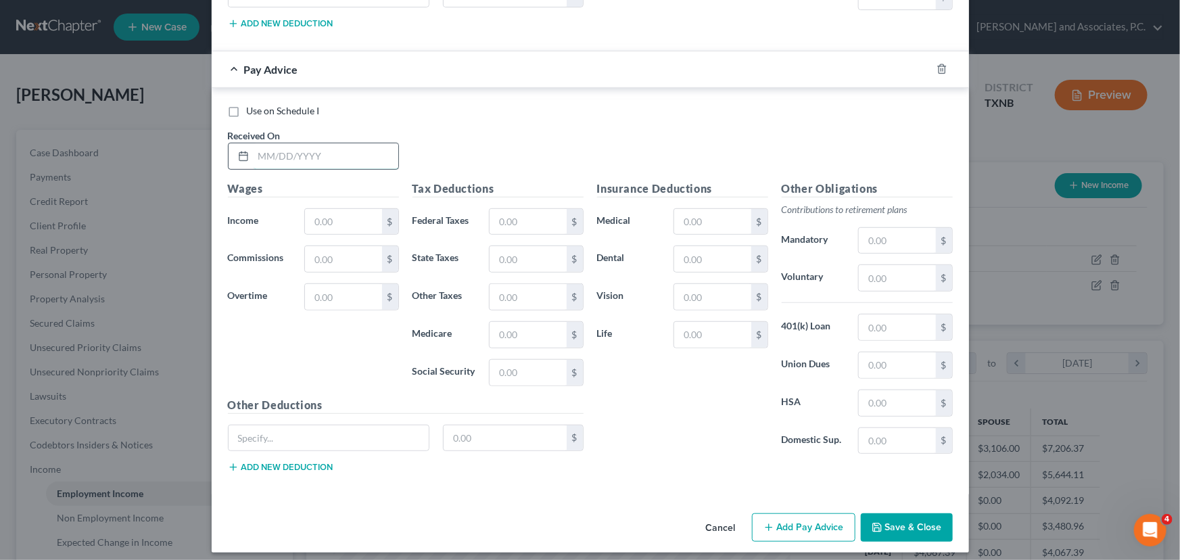
click at [257, 143] on input "text" at bounding box center [326, 156] width 145 height 26
type input "[DATE]"
click at [320, 223] on input "text" at bounding box center [343, 222] width 76 height 26
type input "706.00"
click at [497, 210] on input "text" at bounding box center [528, 222] width 76 height 26
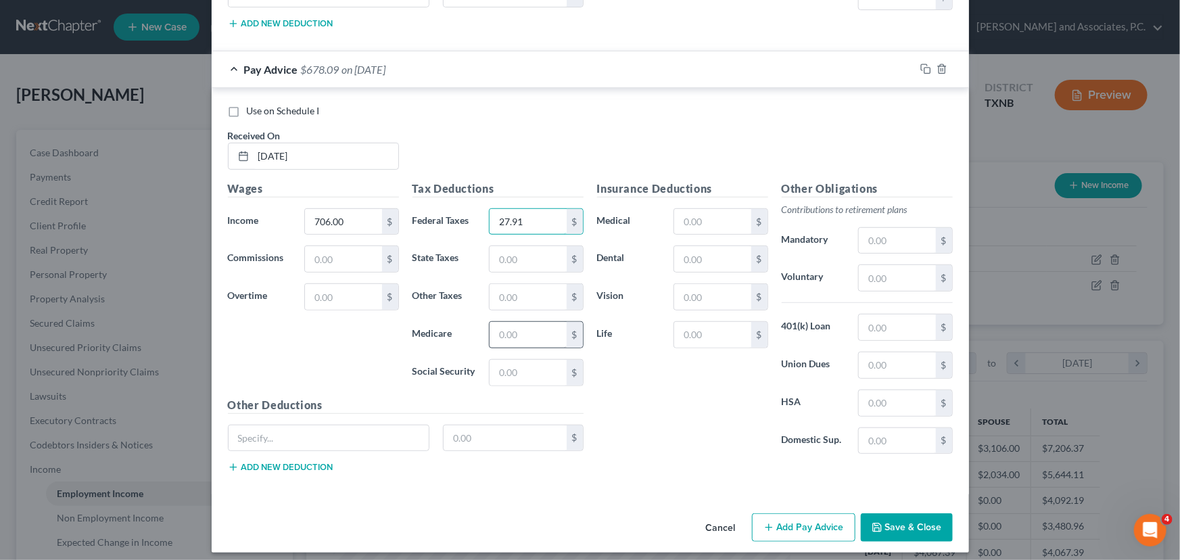
type input "27.91"
click at [497, 334] on input "text" at bounding box center [528, 335] width 76 height 26
type input "10.24"
click at [511, 360] on input "text" at bounding box center [528, 373] width 76 height 26
type input "43.77"
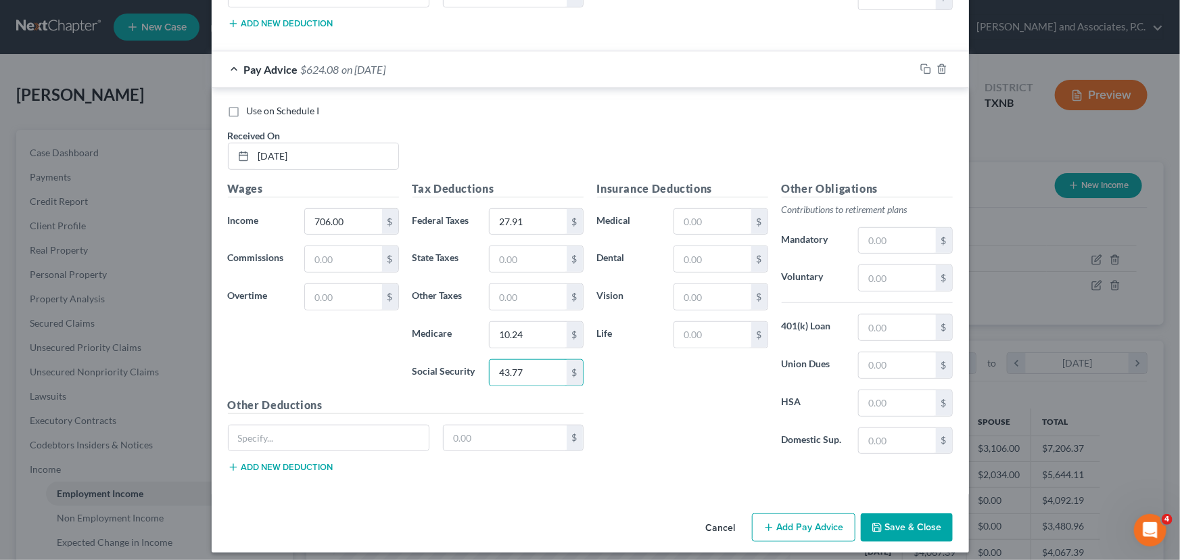
click at [835, 517] on button "Add Pay Advice" at bounding box center [803, 527] width 103 height 28
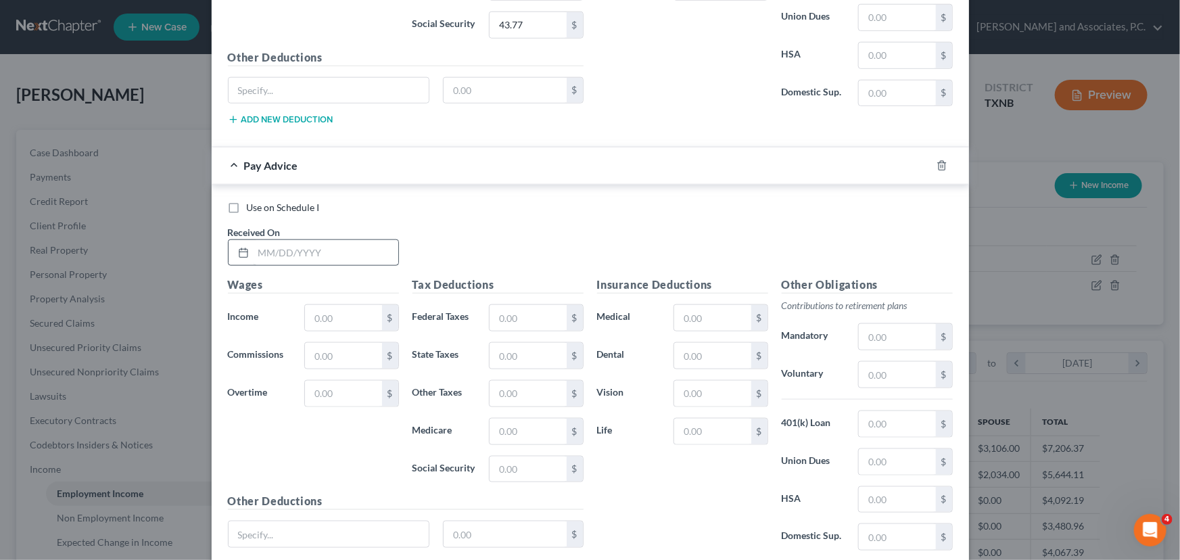
scroll to position [3279, 0]
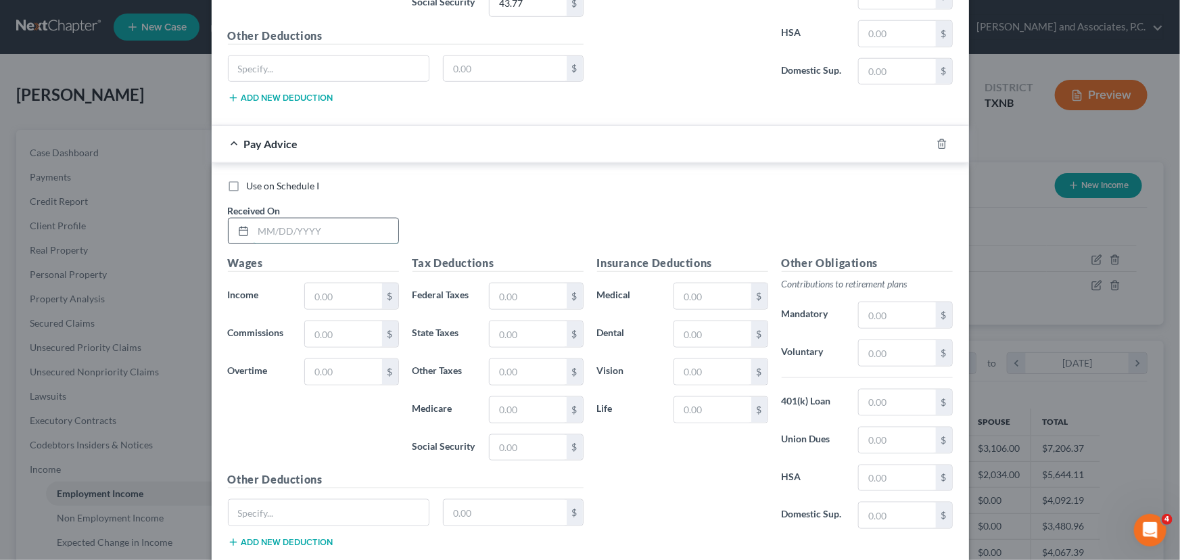
click at [336, 222] on input "text" at bounding box center [326, 231] width 145 height 26
type input "[DATE]"
click at [332, 283] on input "text" at bounding box center [343, 296] width 76 height 26
type input "640.00"
click at [505, 284] on input "text" at bounding box center [528, 296] width 76 height 26
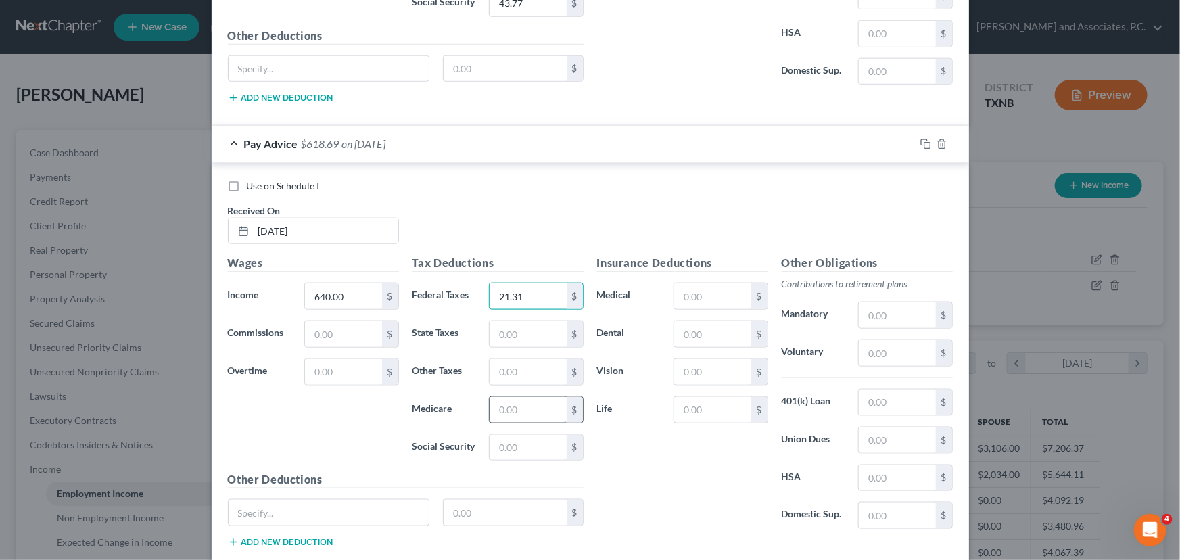
type input "21.31"
click at [536, 397] on input "text" at bounding box center [528, 410] width 76 height 26
type input "9.28"
click at [526, 435] on input "text" at bounding box center [528, 448] width 76 height 26
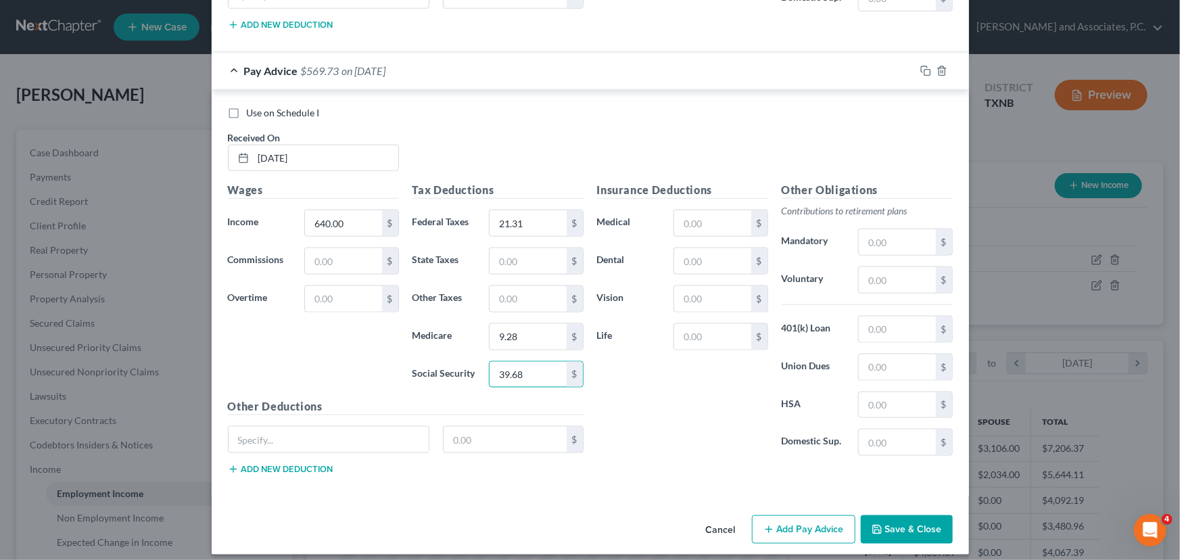
scroll to position [3353, 0]
type input "39.68"
click at [796, 522] on button "Add Pay Advice" at bounding box center [803, 529] width 103 height 28
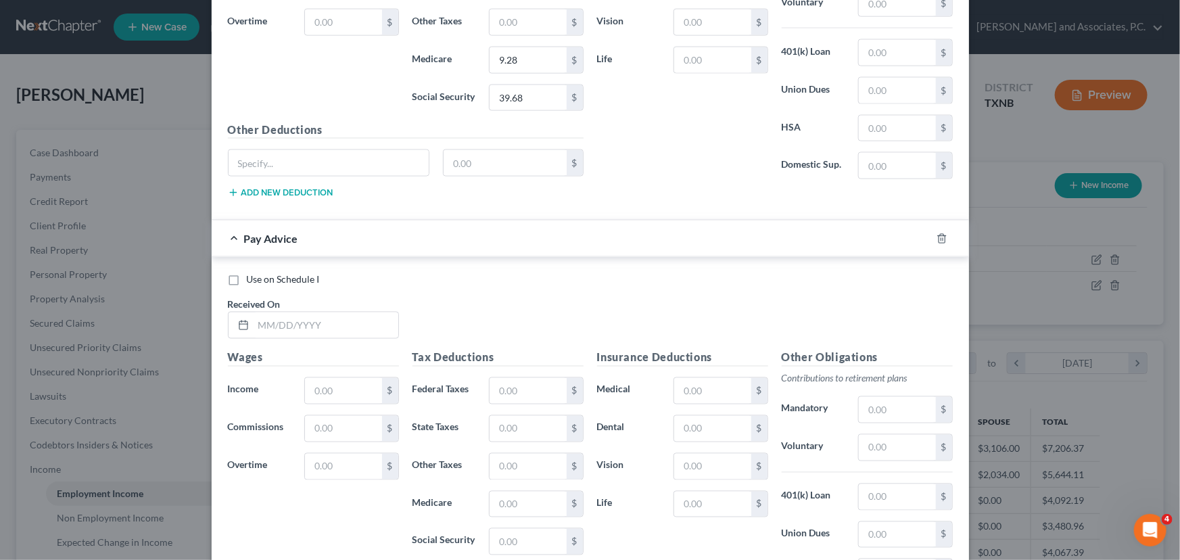
scroll to position [3783, 0]
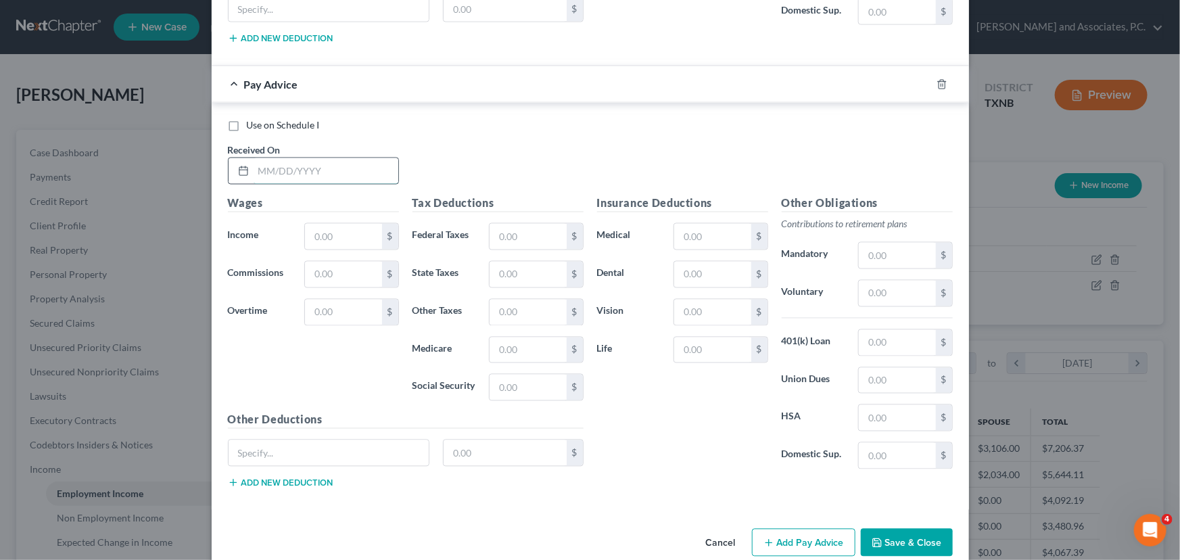
click at [264, 158] on input "text" at bounding box center [326, 171] width 145 height 26
type input "[DATE]"
click at [346, 229] on input "text" at bounding box center [343, 237] width 76 height 26
type input "814.00"
click at [498, 227] on input "text" at bounding box center [528, 237] width 76 height 26
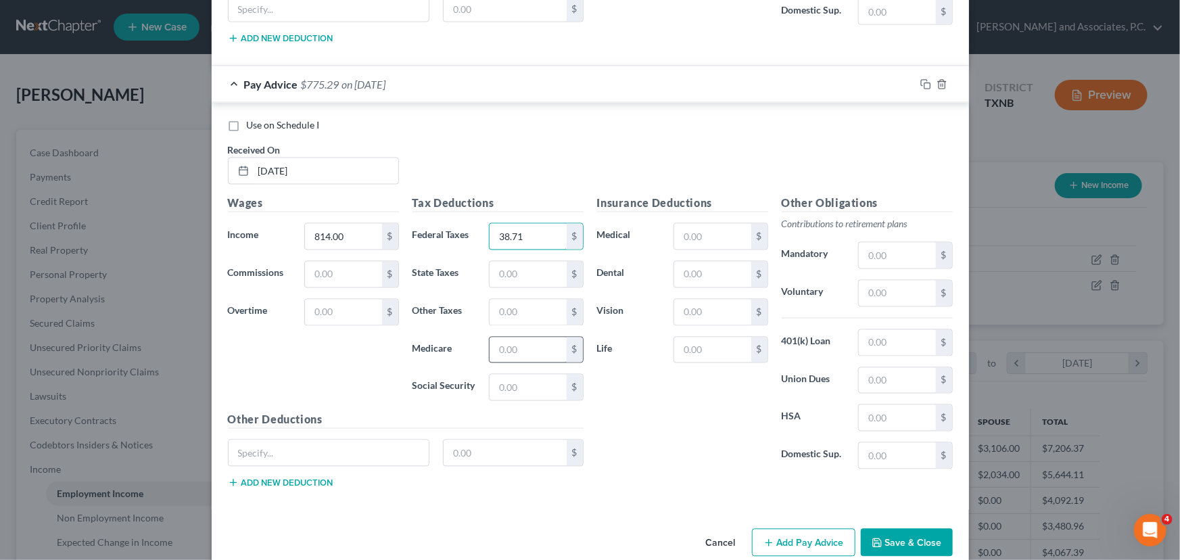
type input "38.71"
drag, startPoint x: 511, startPoint y: 338, endPoint x: 499, endPoint y: 333, distance: 12.8
click at [511, 338] on input "text" at bounding box center [528, 351] width 76 height 26
type input "11.80"
click at [520, 380] on input "text" at bounding box center [528, 388] width 76 height 26
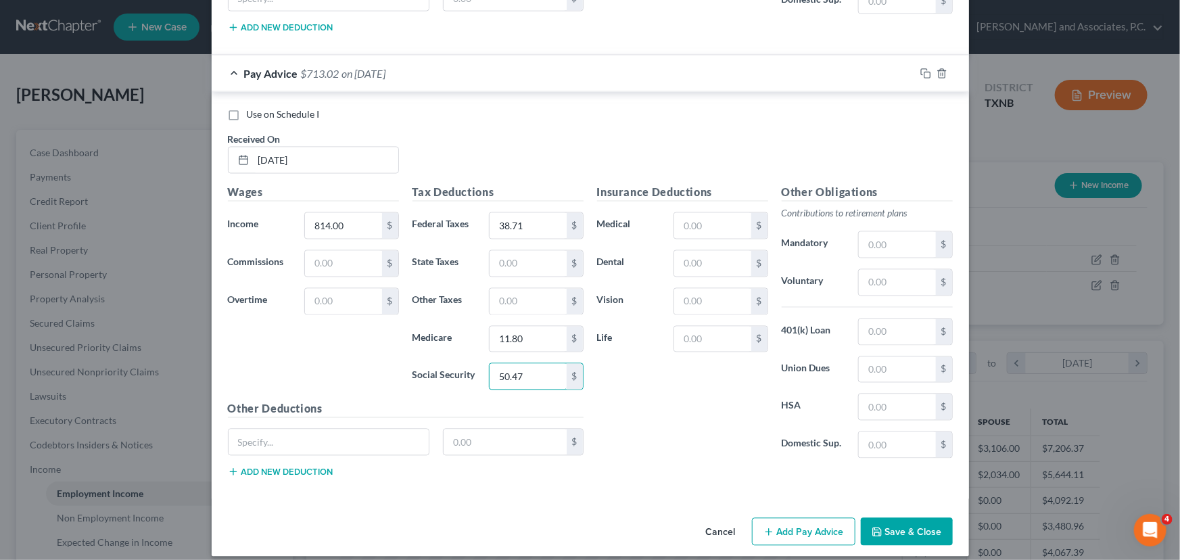
scroll to position [3796, 0]
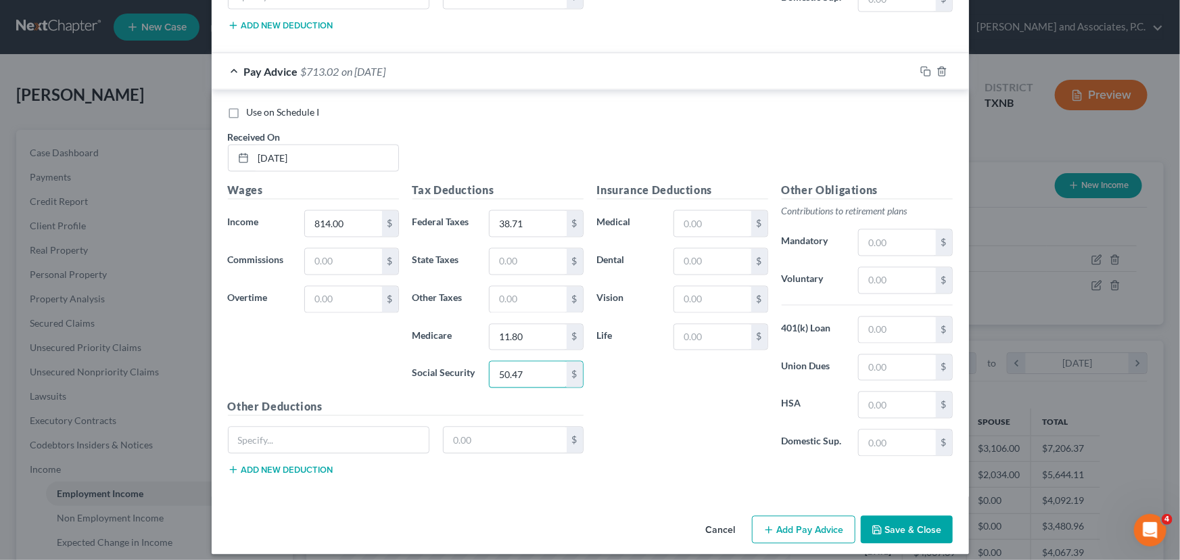
type input "50.47"
click at [777, 516] on button "Add Pay Advice" at bounding box center [803, 530] width 103 height 28
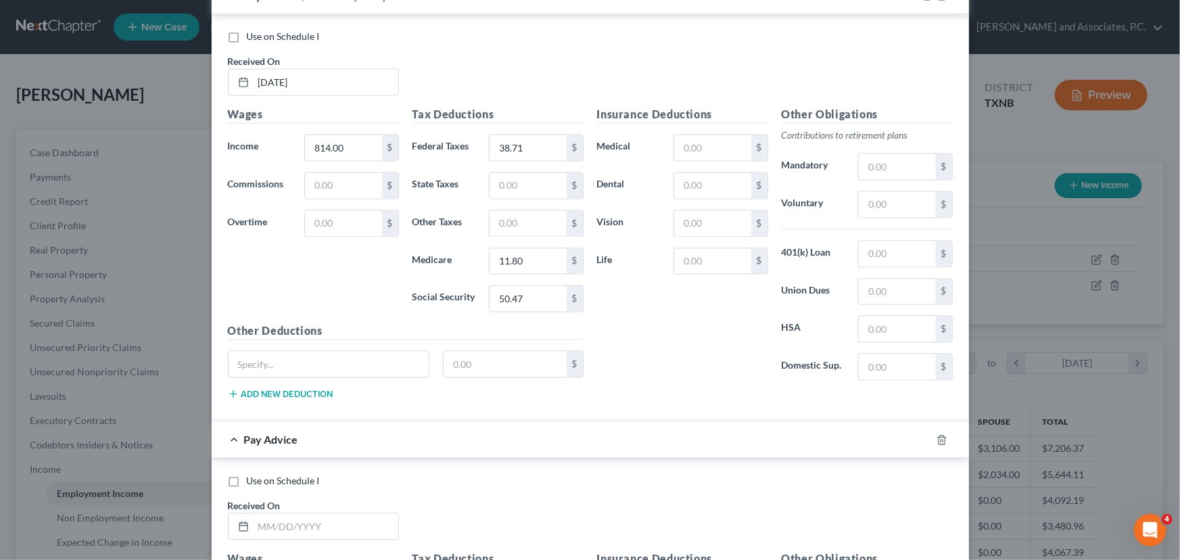
scroll to position [4042, 0]
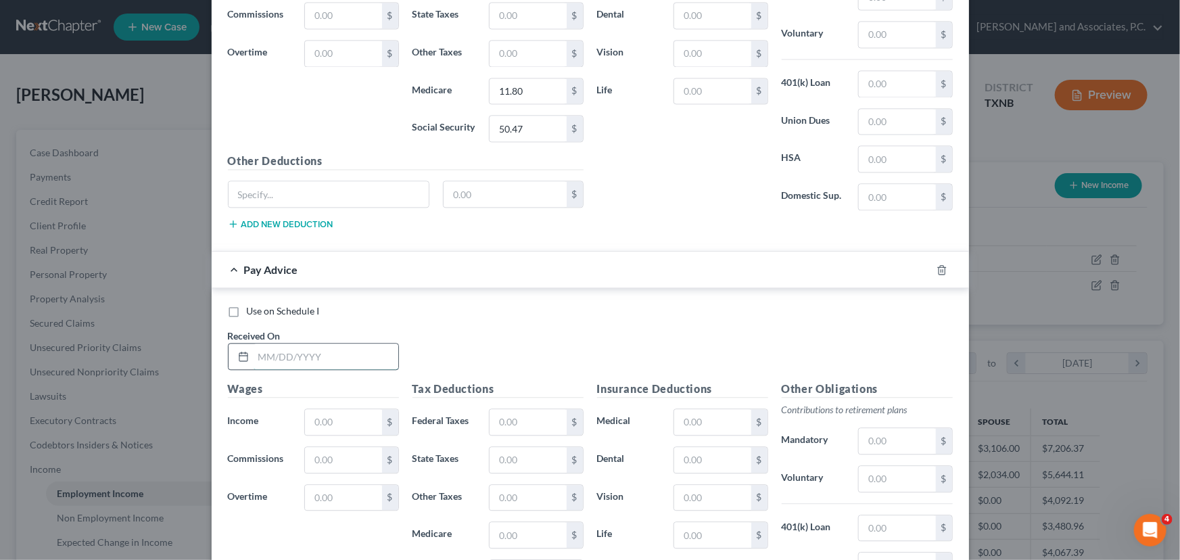
click at [301, 349] on input "text" at bounding box center [326, 357] width 145 height 26
type input "[DATE]"
click at [329, 409] on input "text" at bounding box center [343, 422] width 76 height 26
type input "970.00"
click at [520, 413] on input "text" at bounding box center [528, 422] width 76 height 26
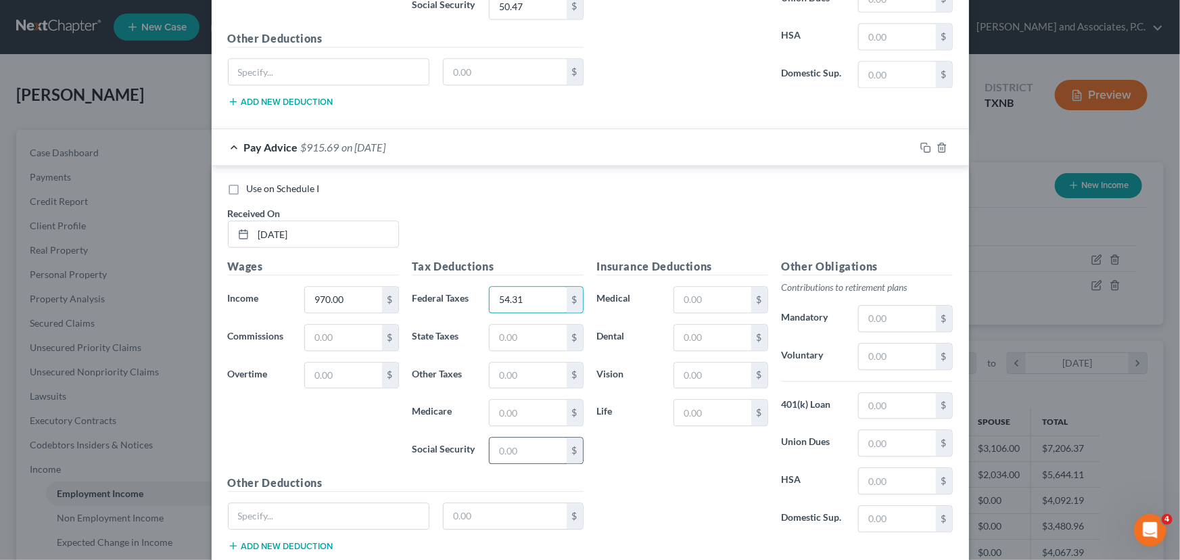
scroll to position [4165, 0]
type input "54.31"
click at [511, 407] on input "text" at bounding box center [528, 412] width 76 height 26
type input "14.07"
click at [507, 437] on input "text" at bounding box center [528, 450] width 76 height 26
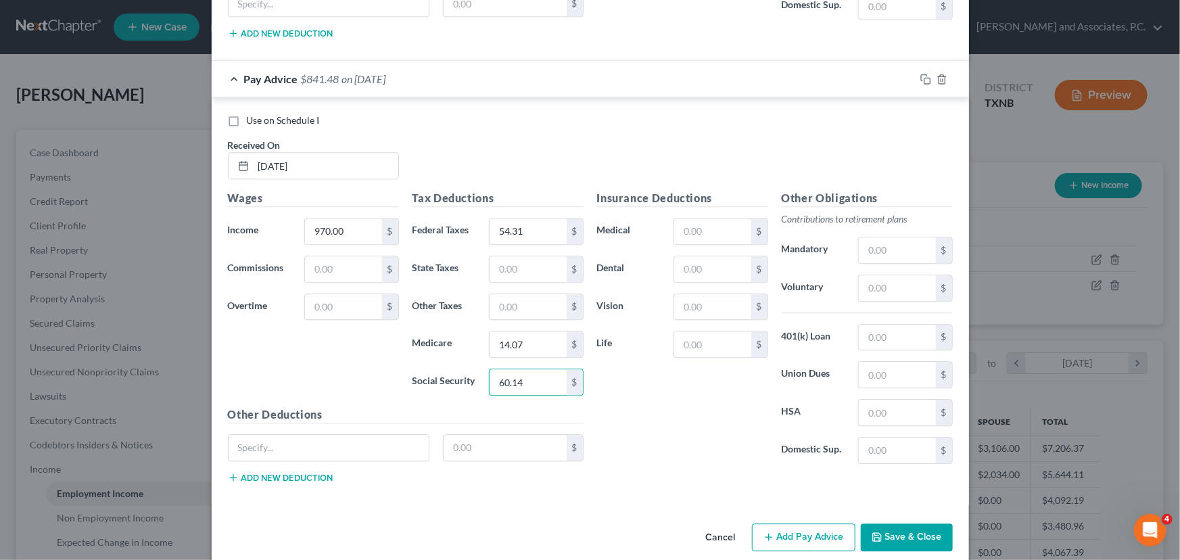
scroll to position [4239, 0]
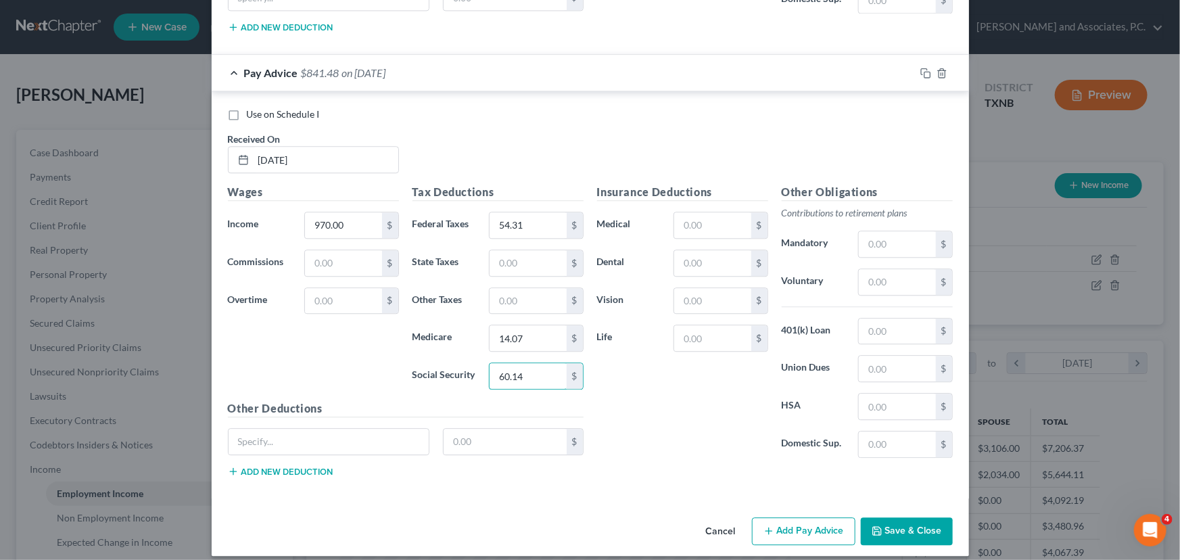
type input "60.14"
click at [768, 517] on button "Add Pay Advice" at bounding box center [803, 531] width 103 height 28
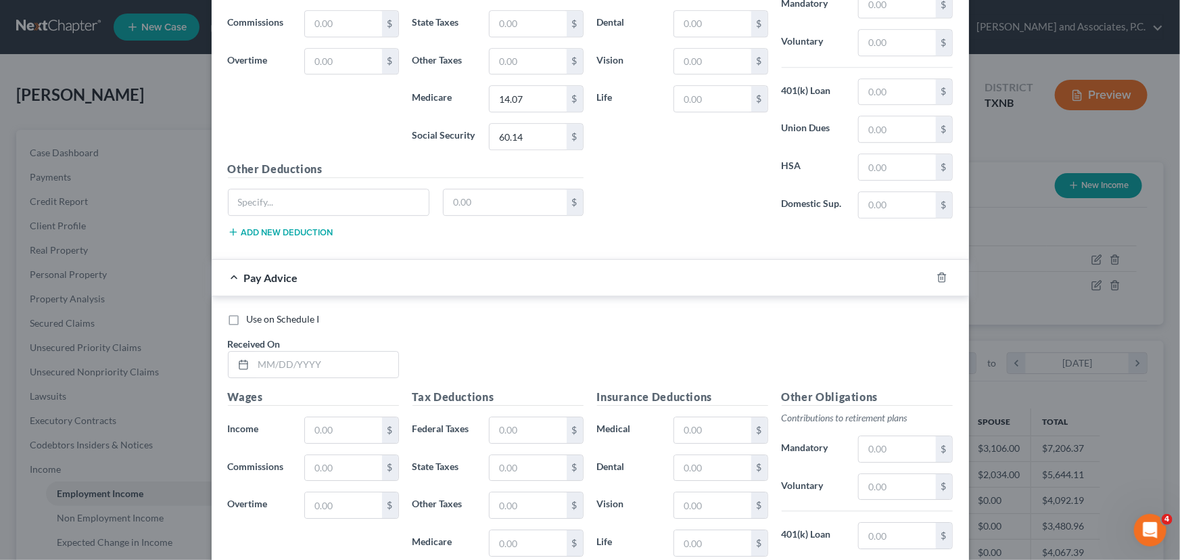
scroll to position [4546, 0]
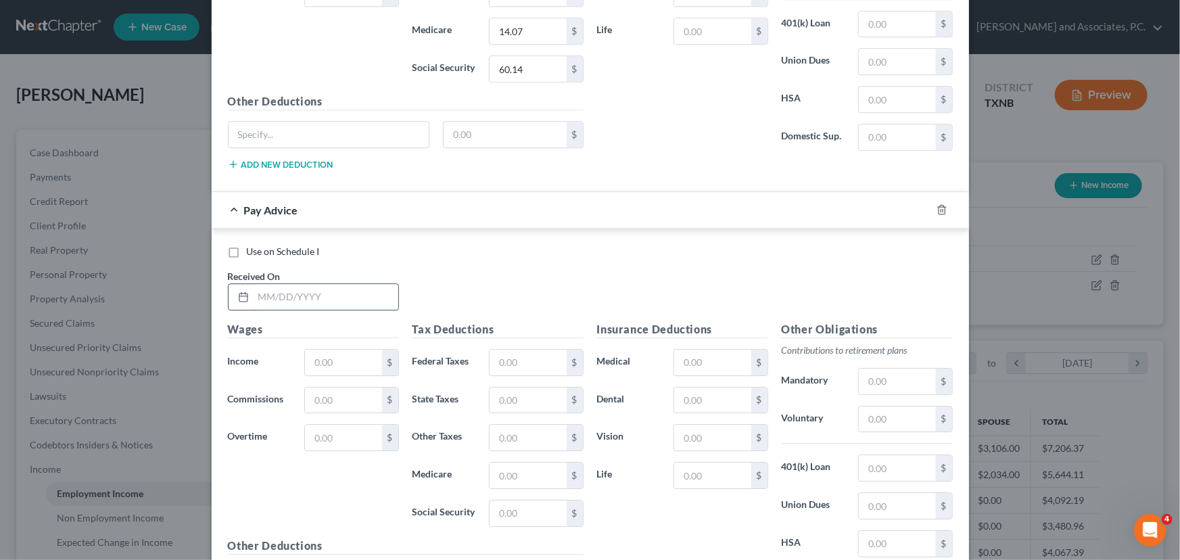
click at [268, 285] on input "text" at bounding box center [326, 297] width 145 height 26
type input "[DATE]"
click at [507, 350] on input "text" at bounding box center [528, 363] width 76 height 26
click at [327, 350] on input "text" at bounding box center [343, 363] width 76 height 26
type input "996.15"
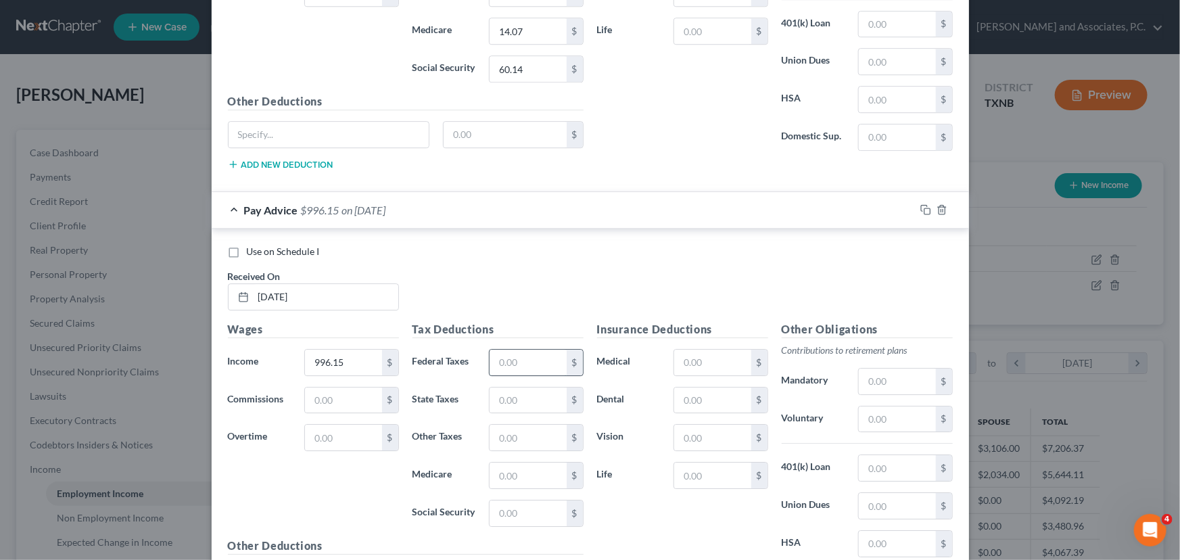
drag, startPoint x: 498, startPoint y: 352, endPoint x: 490, endPoint y: 348, distance: 9.4
click at [497, 352] on input "text" at bounding box center [528, 363] width 76 height 26
type input "56.92"
click at [519, 463] on input "text" at bounding box center [528, 476] width 76 height 26
type input "14.44"
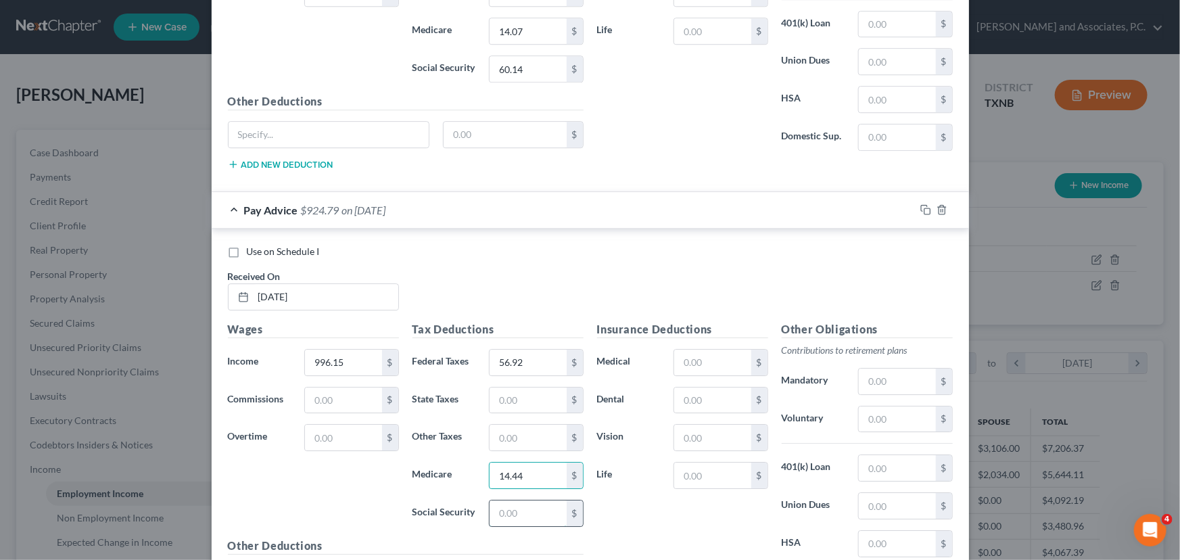
click at [506, 501] on input "text" at bounding box center [528, 514] width 76 height 26
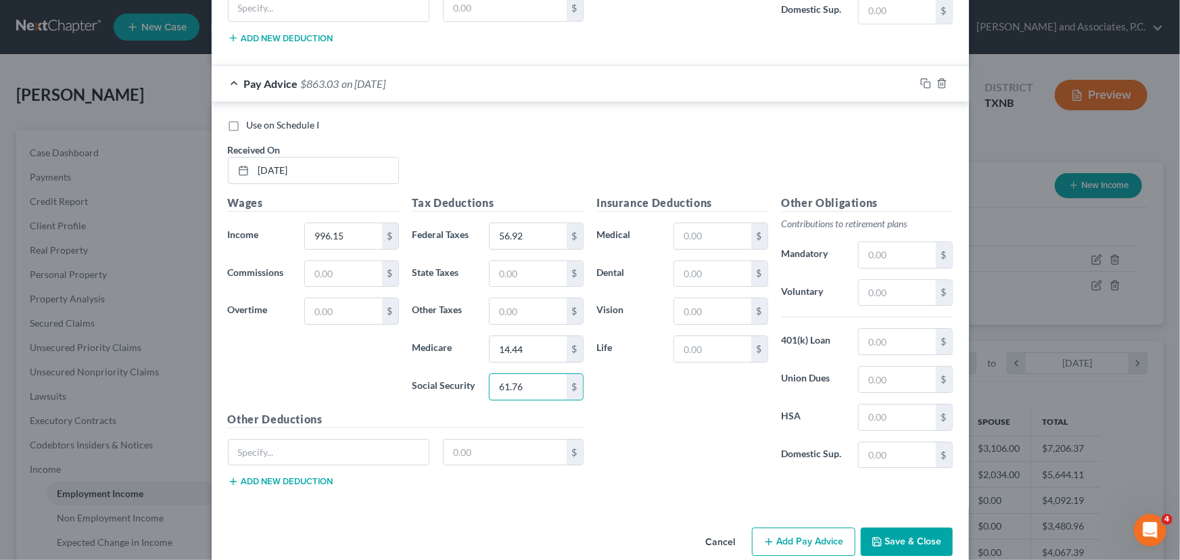
scroll to position [4682, 0]
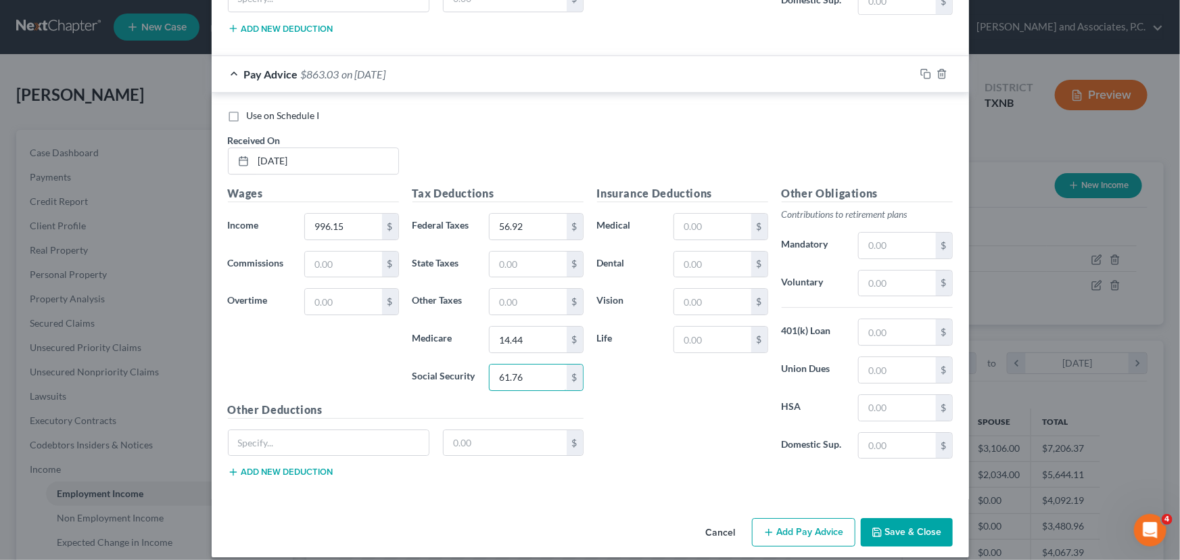
type input "61.76"
click at [771, 527] on icon "button" at bounding box center [769, 532] width 11 height 11
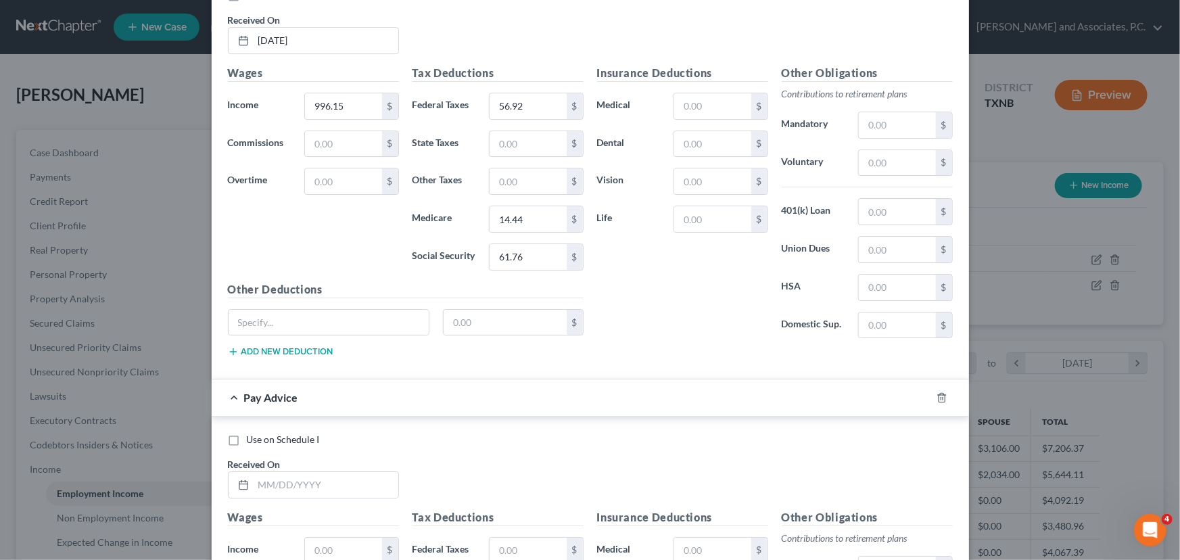
scroll to position [4990, 0]
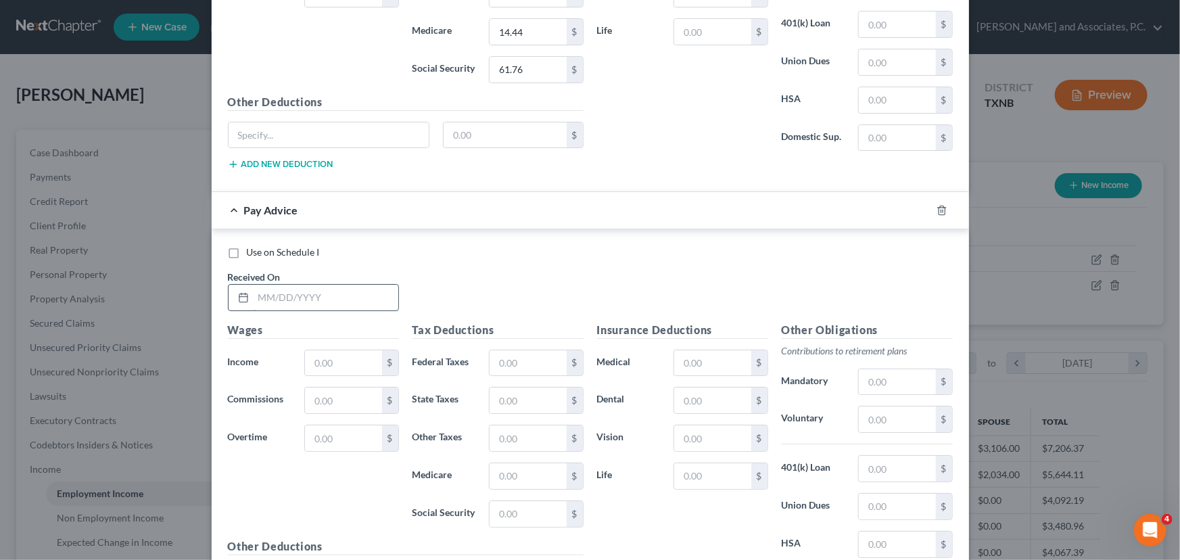
click at [260, 289] on input "text" at bounding box center [326, 298] width 145 height 26
type input "[DATE]"
click at [340, 355] on input "text" at bounding box center [343, 363] width 76 height 26
type input "996.15"
click at [509, 350] on input "text" at bounding box center [528, 363] width 76 height 26
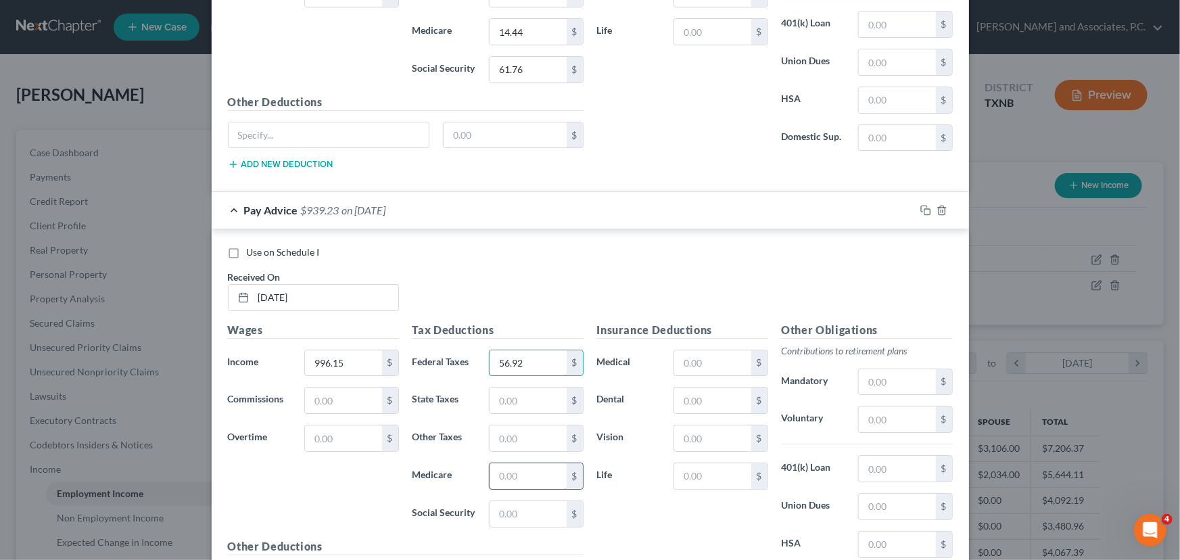
type input "56.92"
click at [497, 463] on input "text" at bounding box center [528, 476] width 76 height 26
type input "14.44"
click at [522, 501] on input "text" at bounding box center [528, 514] width 76 height 26
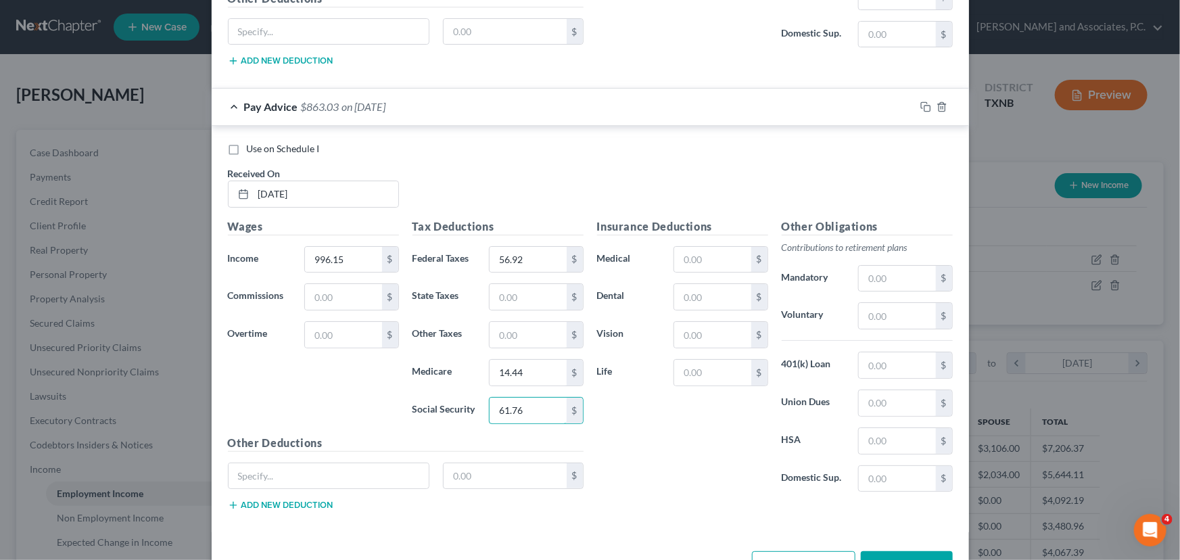
scroll to position [5125, 0]
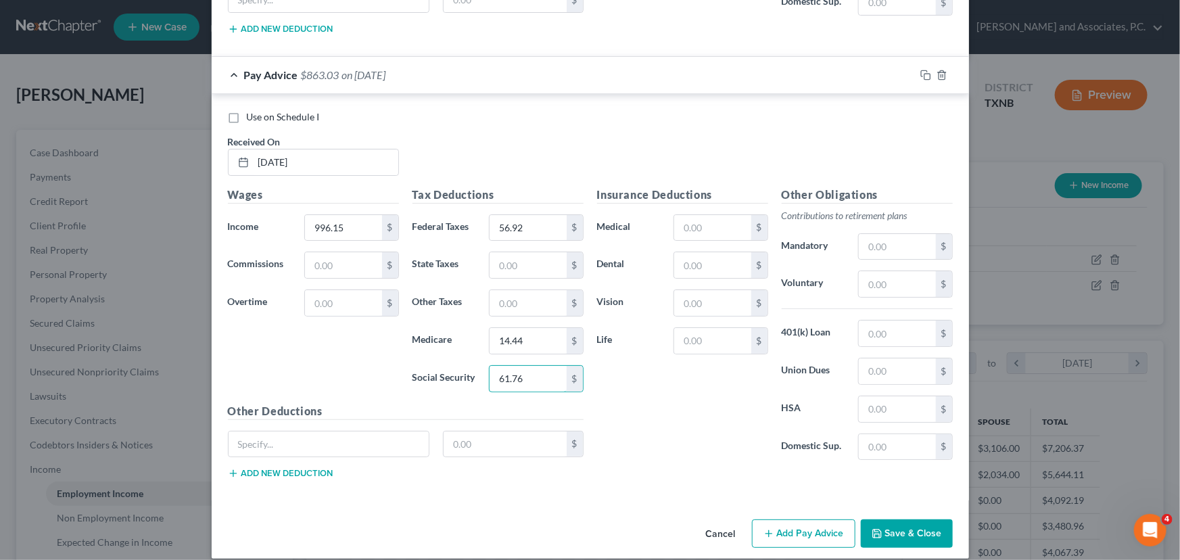
type input "61.76"
click at [775, 520] on button "Add Pay Advice" at bounding box center [803, 534] width 103 height 28
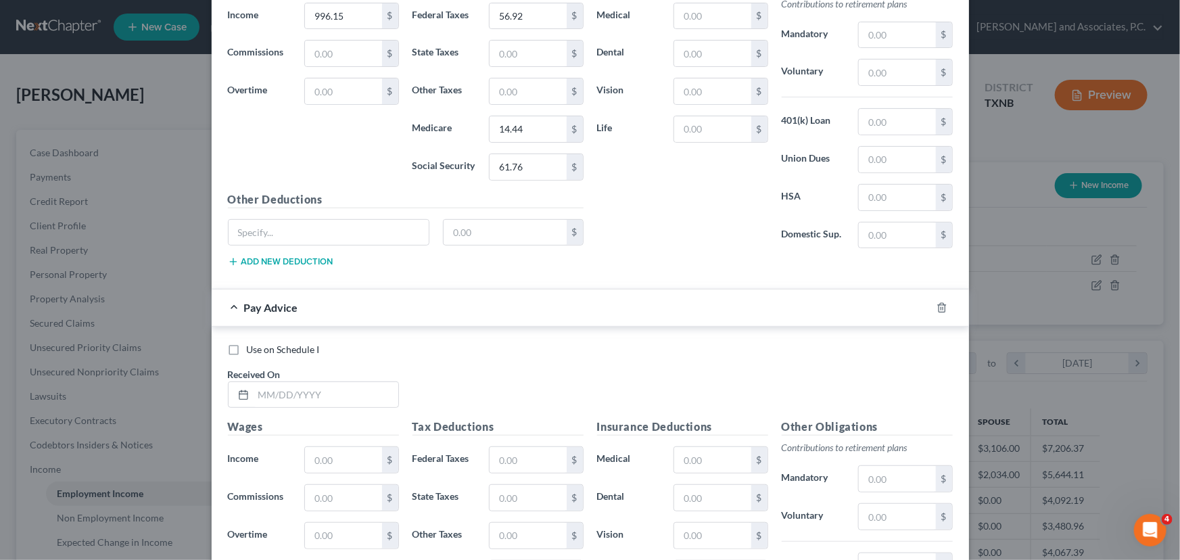
scroll to position [5432, 0]
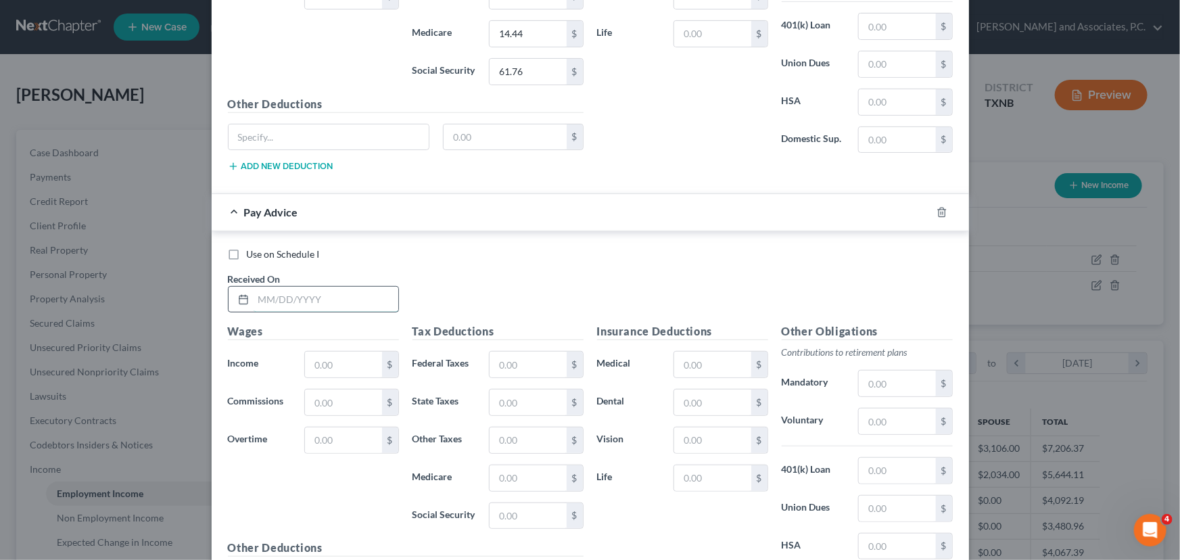
click at [269, 287] on input "text" at bounding box center [326, 300] width 145 height 26
type input "[DATE]"
click at [315, 352] on input "text" at bounding box center [343, 365] width 76 height 26
type input "996.15"
click at [505, 353] on input "text" at bounding box center [528, 365] width 76 height 26
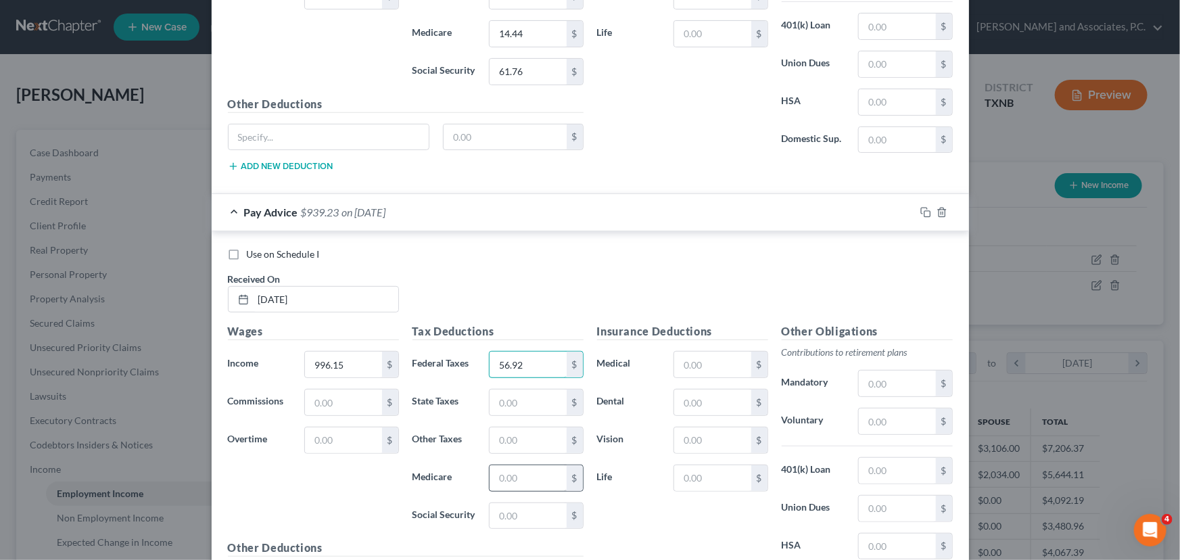
type input "56.92"
click at [508, 465] on input "text" at bounding box center [528, 478] width 76 height 26
type input "14.44"
click at [497, 507] on input "text" at bounding box center [528, 516] width 76 height 26
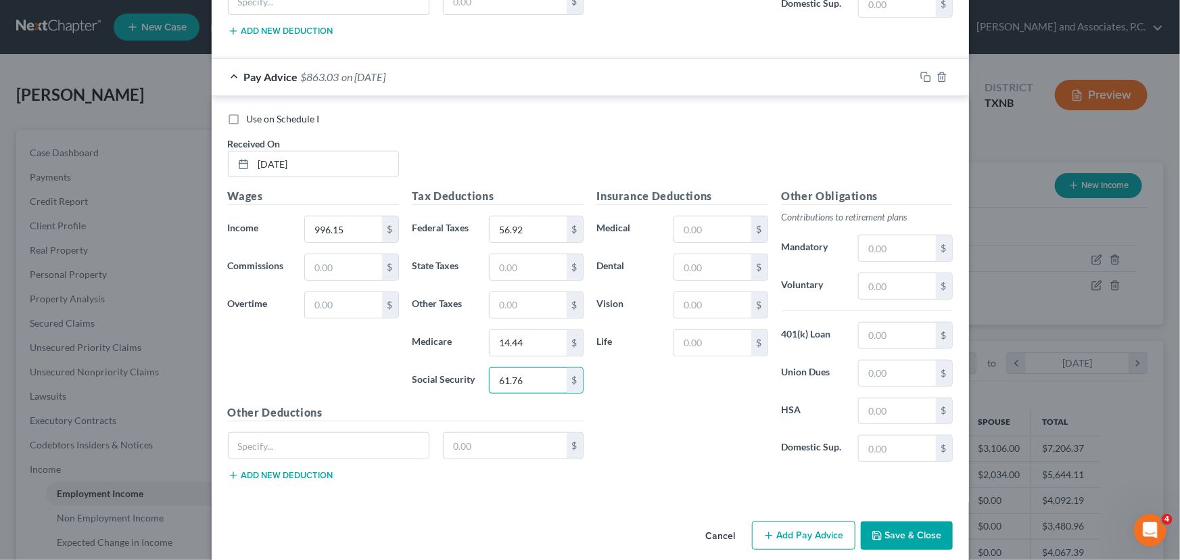
scroll to position [5567, 0]
type input "61.76"
click at [766, 530] on icon "button" at bounding box center [769, 535] width 11 height 11
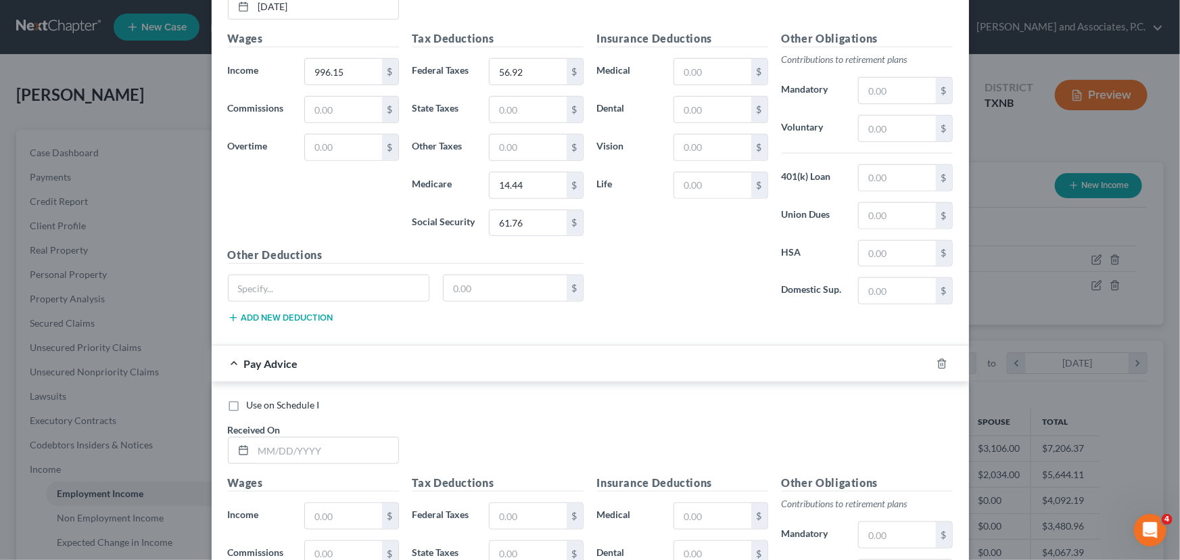
scroll to position [5937, 0]
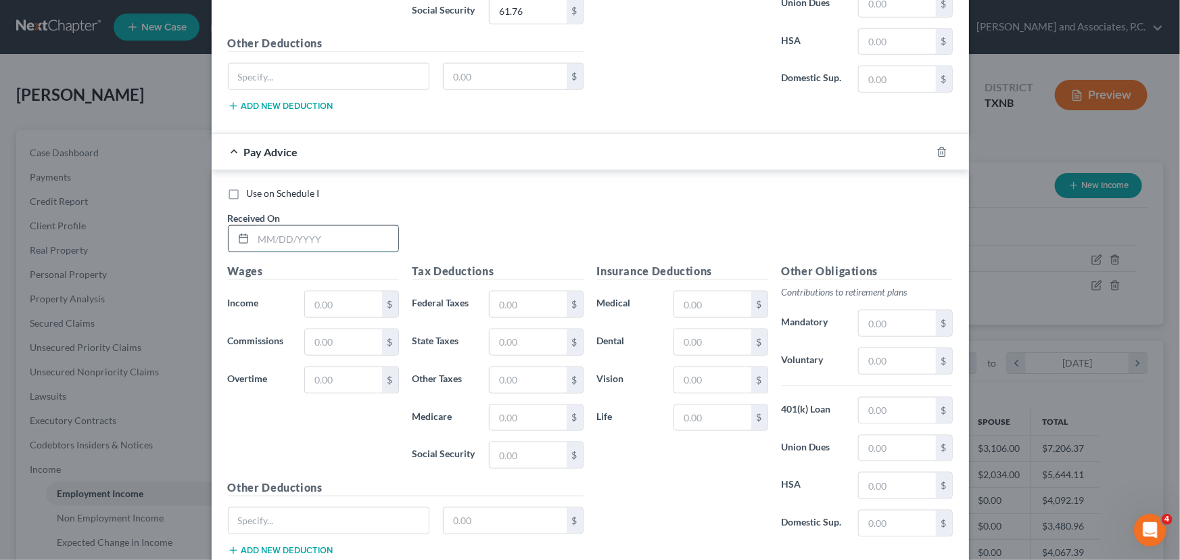
click at [262, 226] on input "text" at bounding box center [326, 239] width 145 height 26
type input "[DATE]"
click at [321, 295] on input "text" at bounding box center [343, 305] width 76 height 26
type input "996.15"
click at [501, 292] on input "text" at bounding box center [528, 305] width 76 height 26
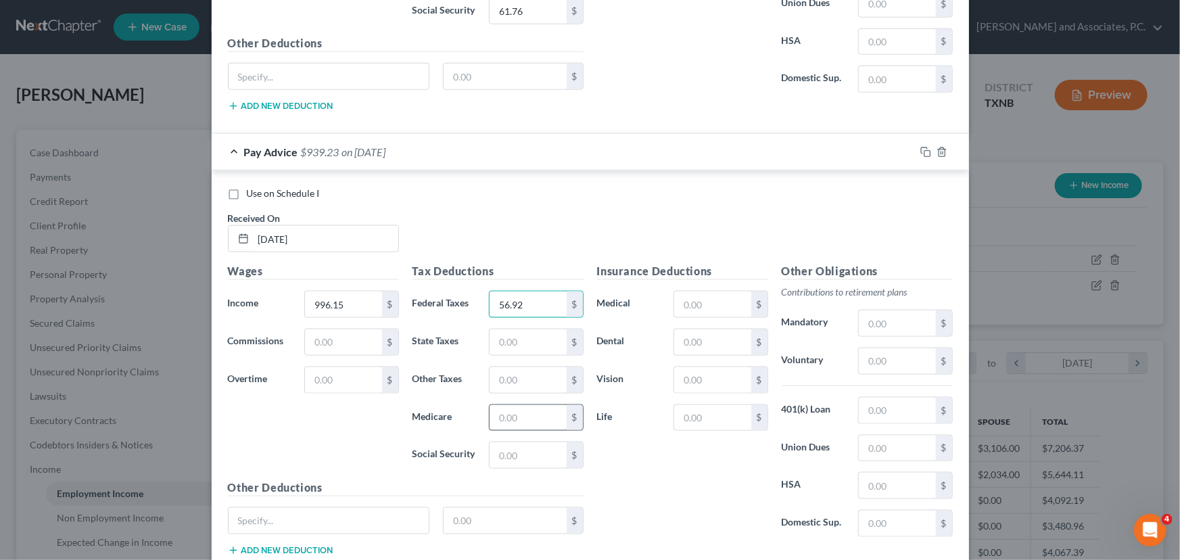
type input "56.92"
click at [522, 405] on input "text" at bounding box center [528, 418] width 76 height 26
type input "14.44"
click at [501, 446] on input "text" at bounding box center [528, 455] width 76 height 26
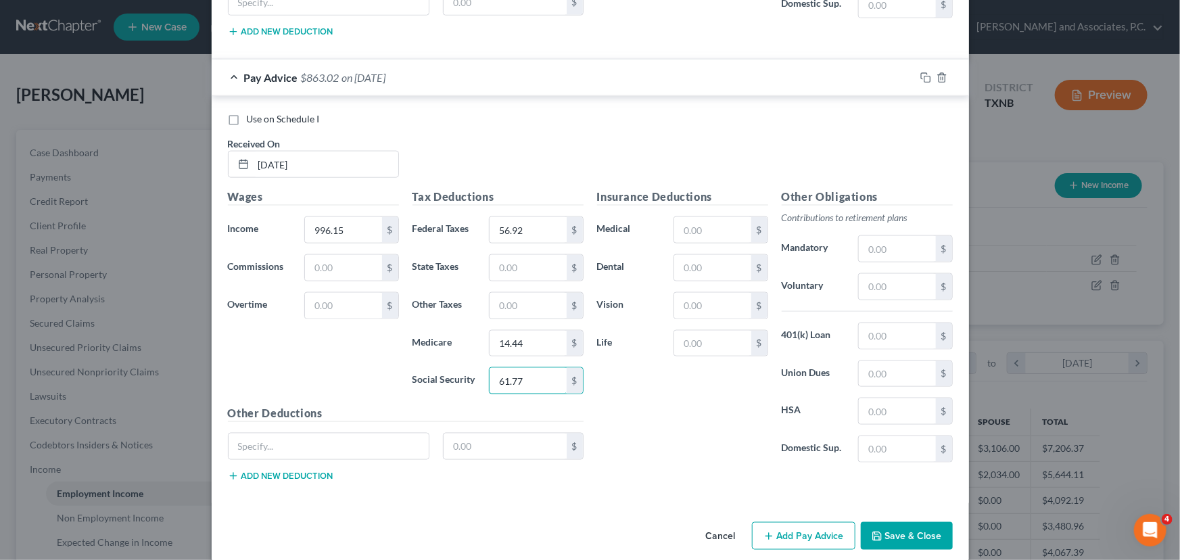
type input "61.77"
click at [807, 522] on button "Add Pay Advice" at bounding box center [803, 536] width 103 height 28
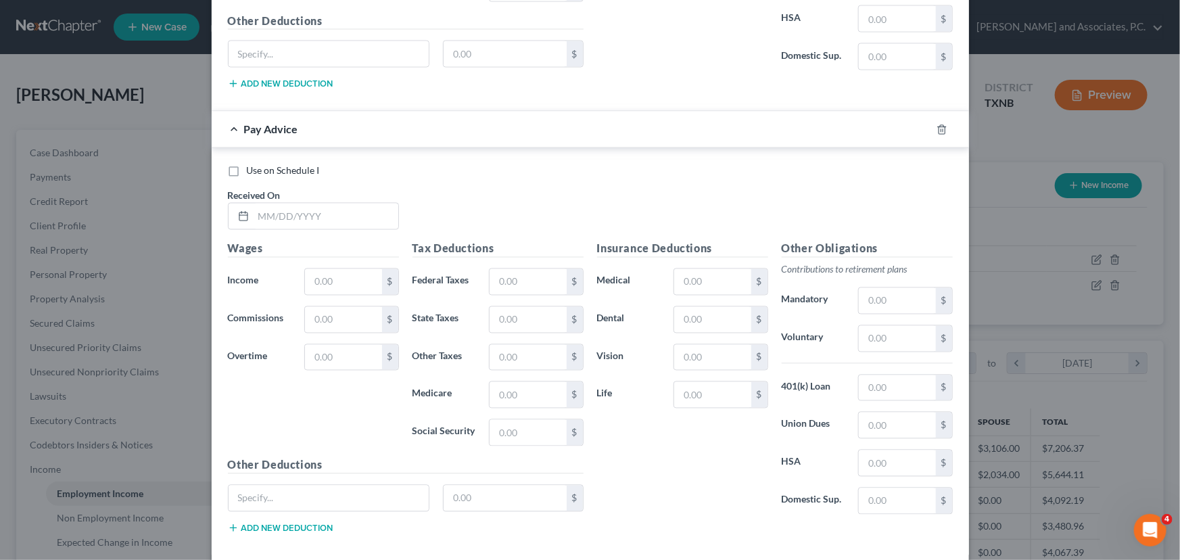
scroll to position [6418, 0]
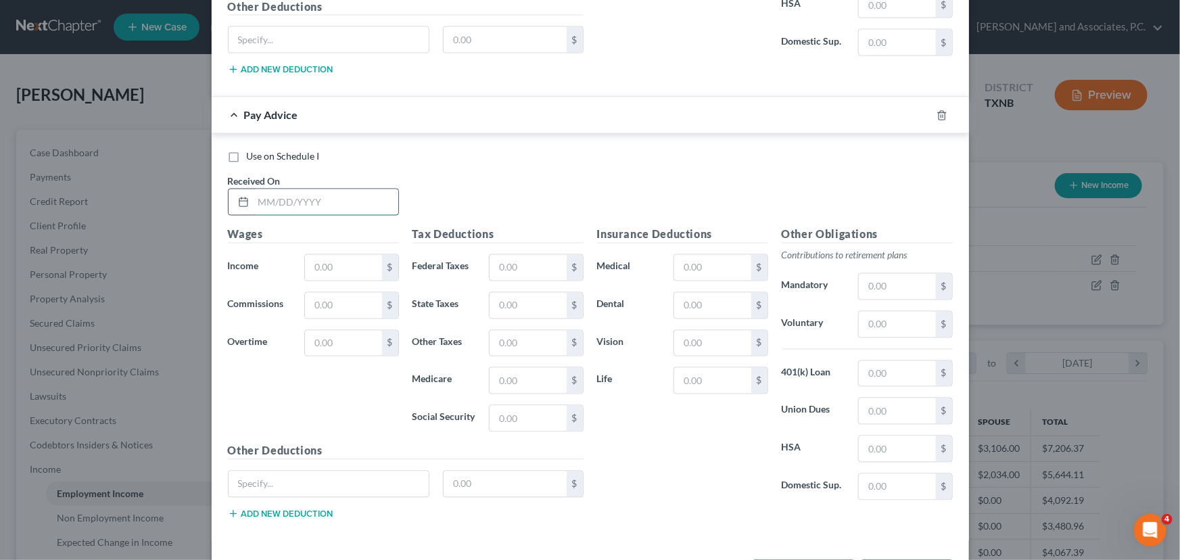
click at [254, 189] on input "text" at bounding box center [326, 202] width 145 height 26
type input "[DATE]"
click at [313, 255] on input "text" at bounding box center [343, 268] width 76 height 26
type input "996.15"
click at [521, 255] on input "text" at bounding box center [528, 268] width 76 height 26
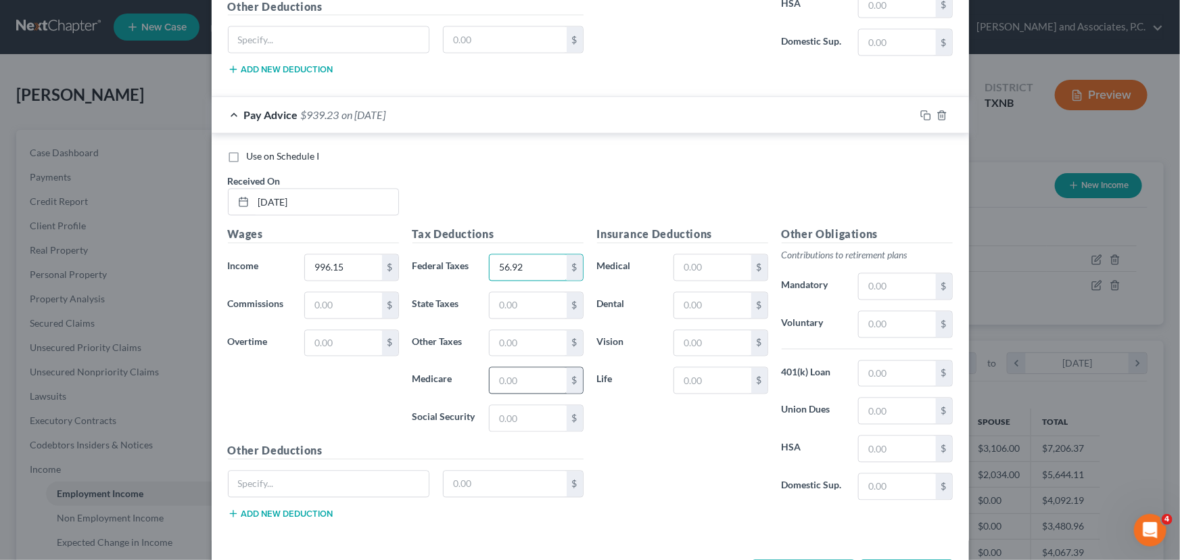
type input "56.92"
click at [509, 368] on input "text" at bounding box center [528, 381] width 76 height 26
type input "14.44"
click at [507, 406] on input "text" at bounding box center [528, 419] width 76 height 26
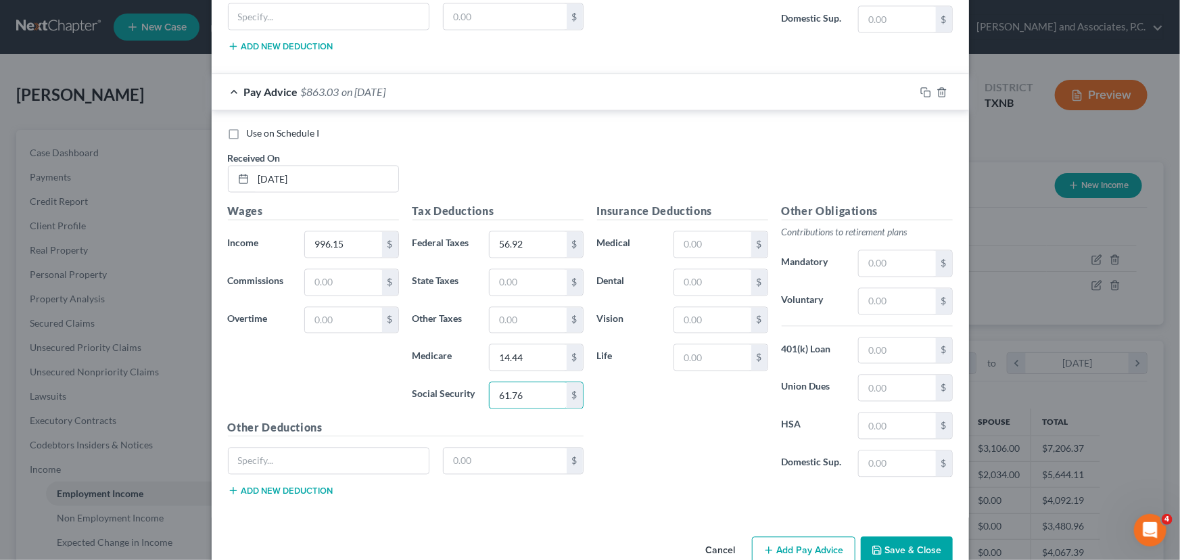
scroll to position [6453, 0]
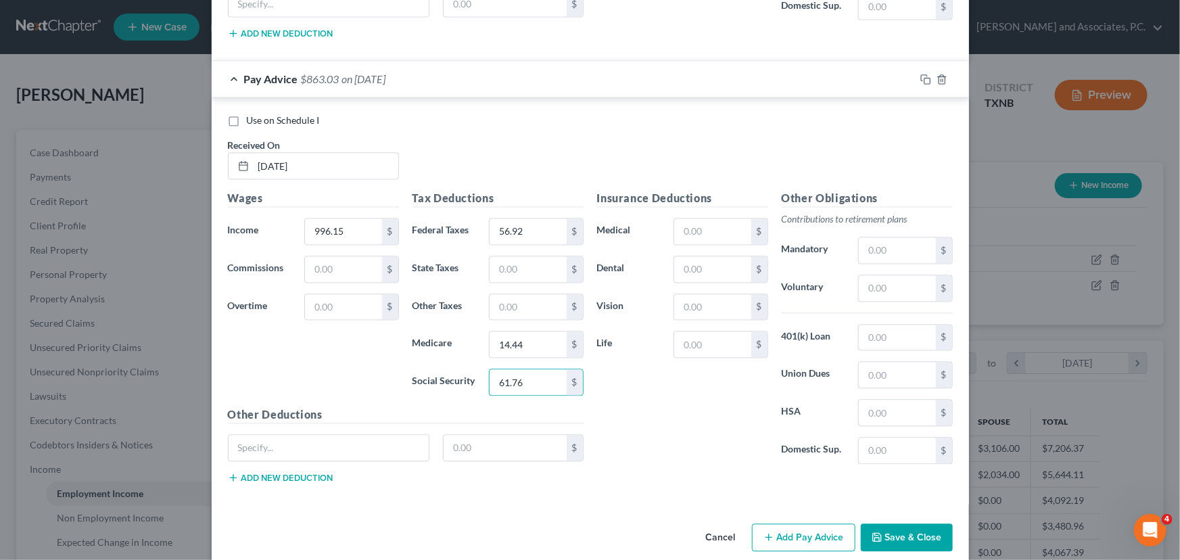
type input "61.76"
click at [793, 524] on button "Add Pay Advice" at bounding box center [803, 538] width 103 height 28
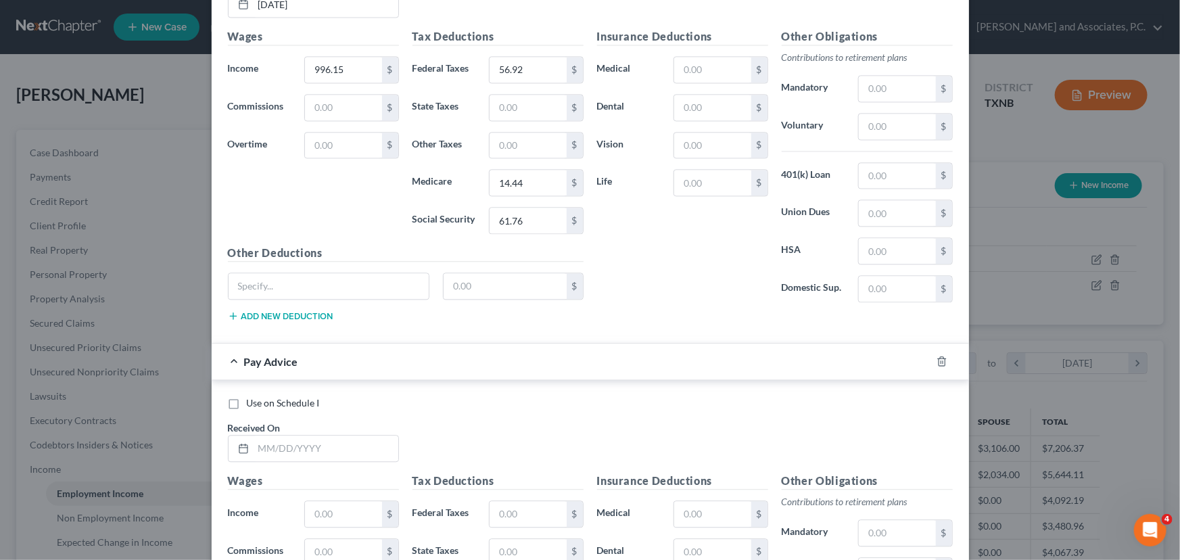
scroll to position [6884, 0]
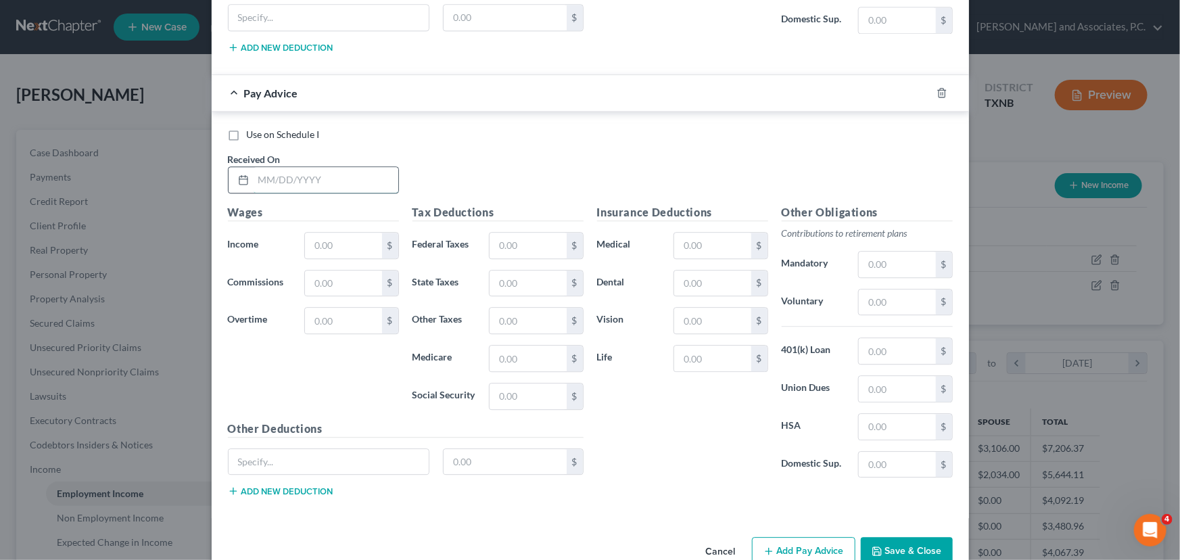
click at [258, 167] on input "text" at bounding box center [326, 180] width 145 height 26
type input "[DATE]"
click at [343, 233] on input "text" at bounding box center [343, 246] width 76 height 26
type input "996.15"
click at [530, 233] on input "text" at bounding box center [528, 246] width 76 height 26
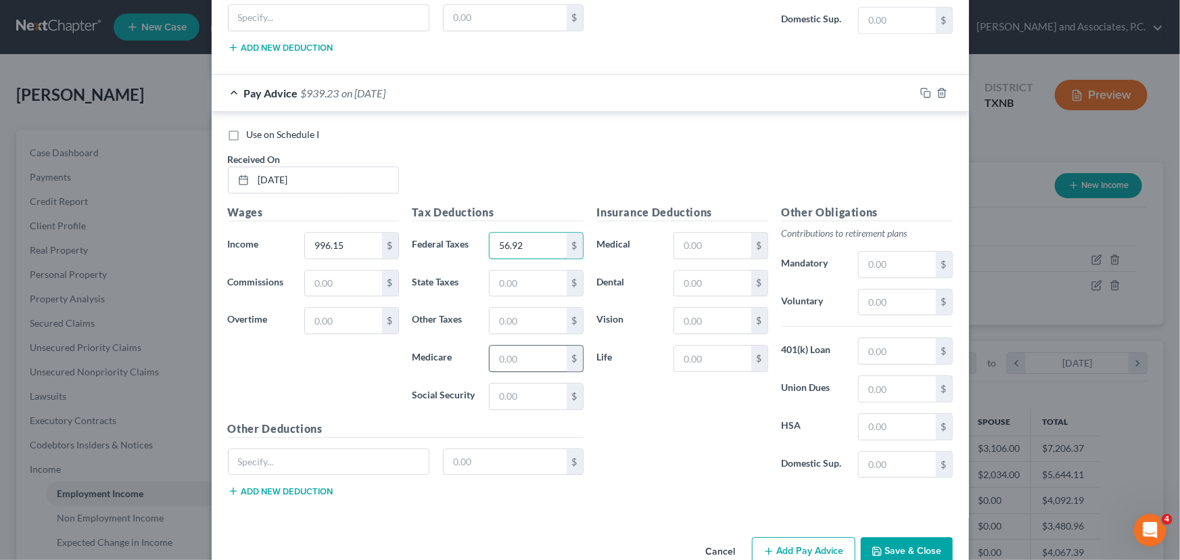
type input "56.92"
click at [517, 346] on input "text" at bounding box center [528, 359] width 76 height 26
type input "14.44"
click at [513, 388] on input "text" at bounding box center [528, 397] width 76 height 26
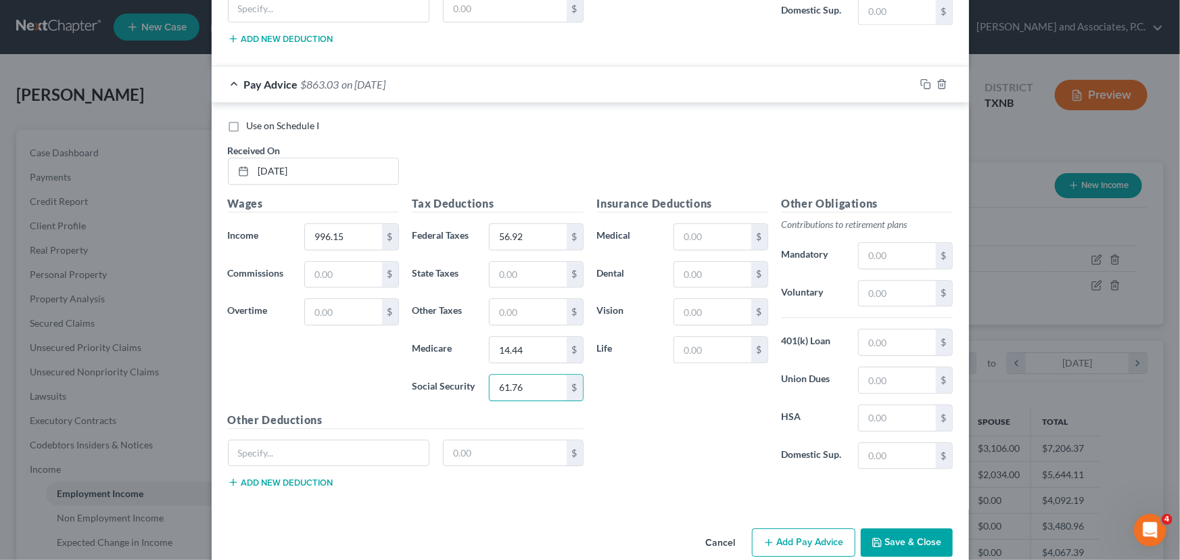
scroll to position [6897, 0]
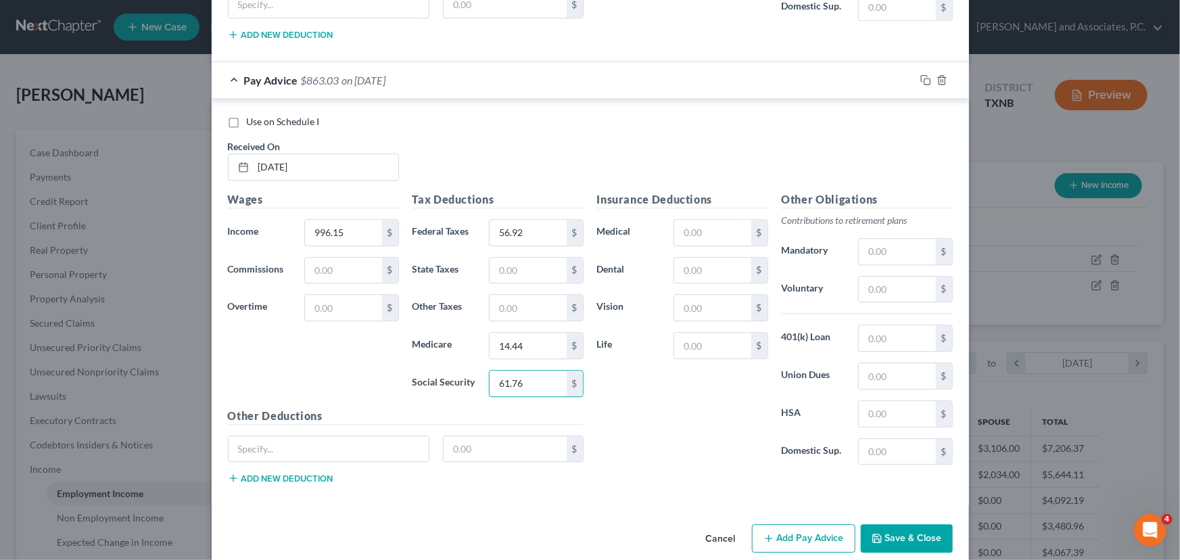
type input "61.76"
click at [779, 524] on button "Add Pay Advice" at bounding box center [803, 538] width 103 height 28
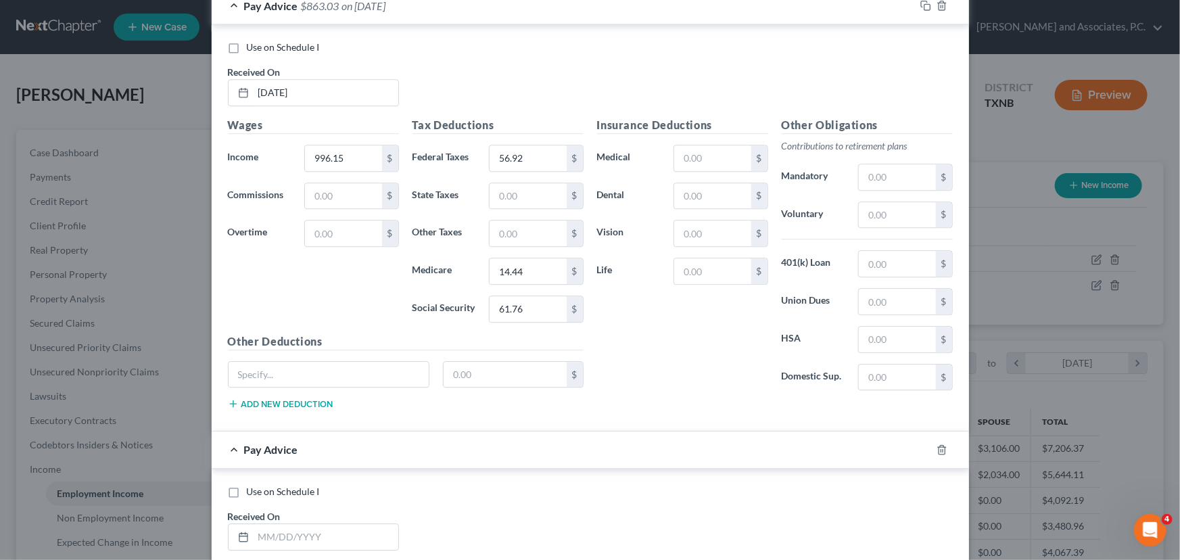
scroll to position [7082, 0]
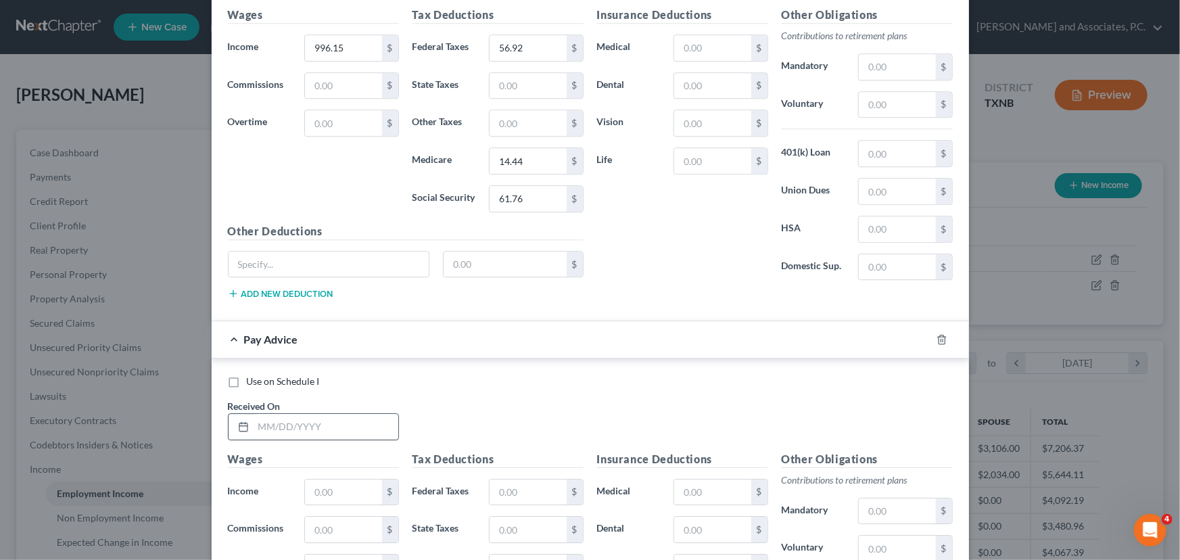
click at [292, 414] on input "text" at bounding box center [326, 427] width 145 height 26
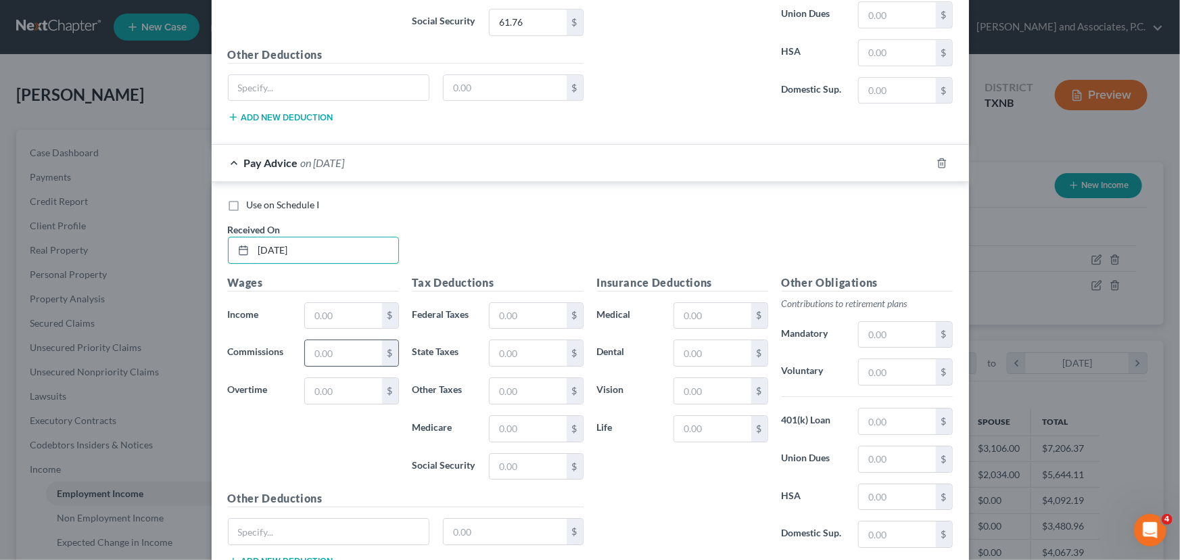
scroll to position [7266, 0]
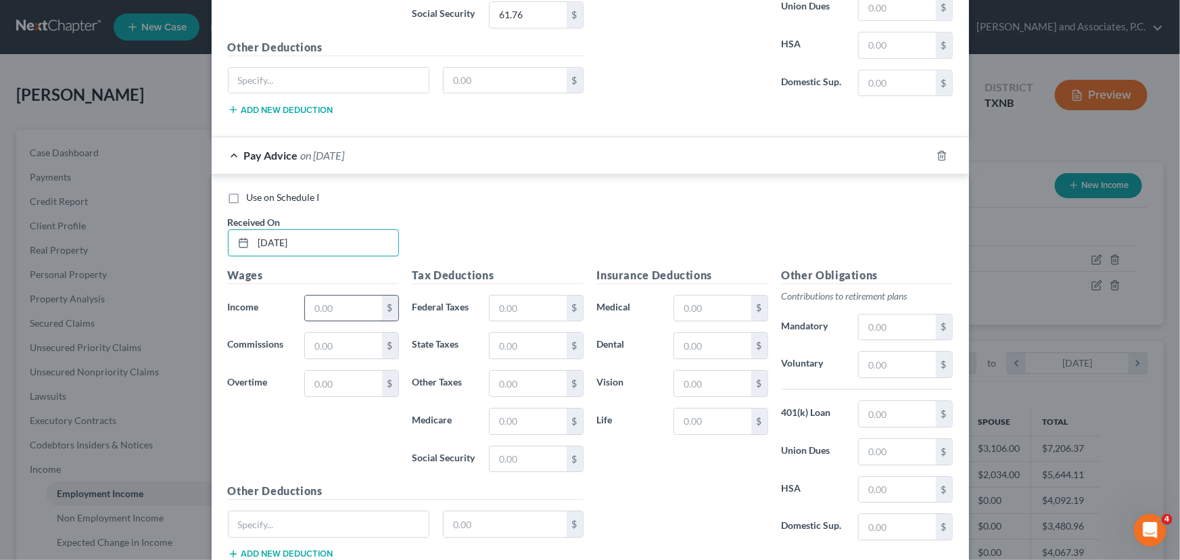
type input "[DATE]"
click at [352, 296] on input "text" at bounding box center [343, 309] width 76 height 26
type input "996.15"
click at [496, 296] on input "text" at bounding box center [528, 309] width 76 height 26
type input "56.92"
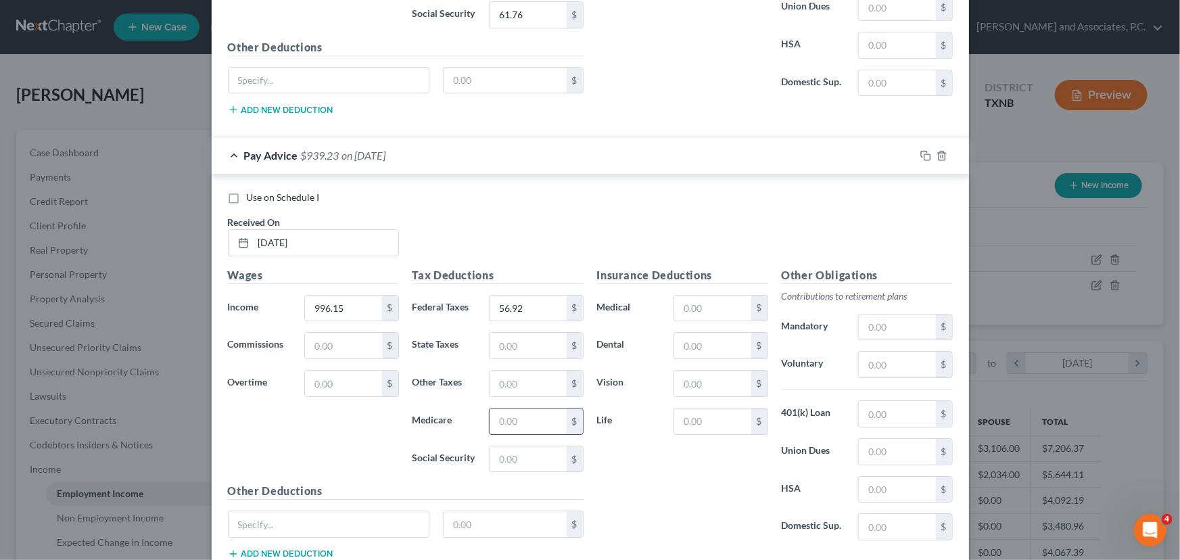
click at [517, 409] on input "text" at bounding box center [528, 422] width 76 height 26
type input "14.44"
click at [512, 446] on input "text" at bounding box center [528, 459] width 76 height 26
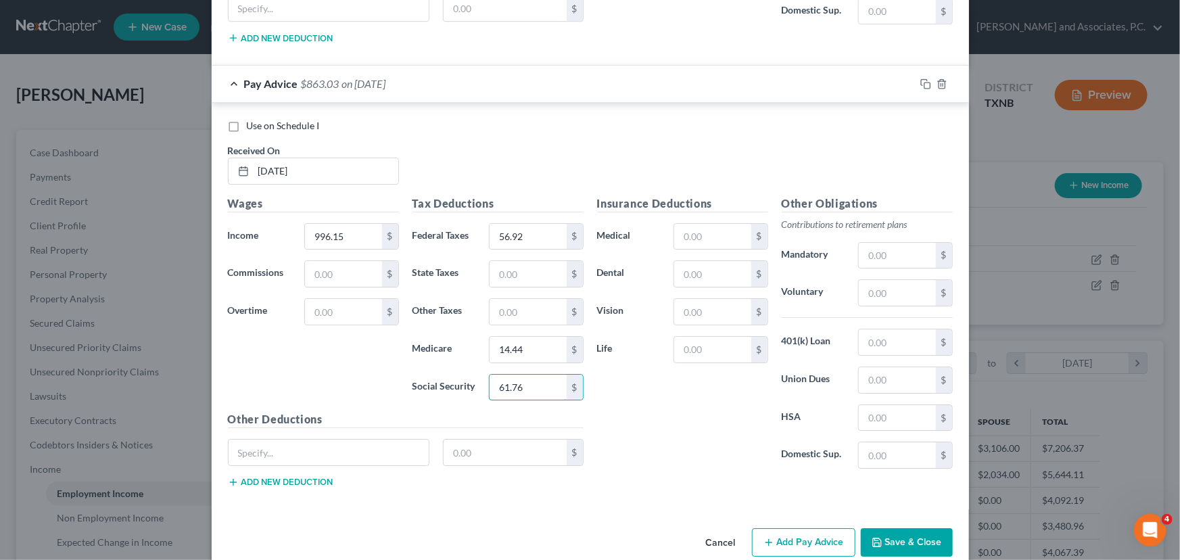
scroll to position [7340, 0]
type input "61.76"
click at [794, 526] on button "Add Pay Advice" at bounding box center [803, 540] width 103 height 28
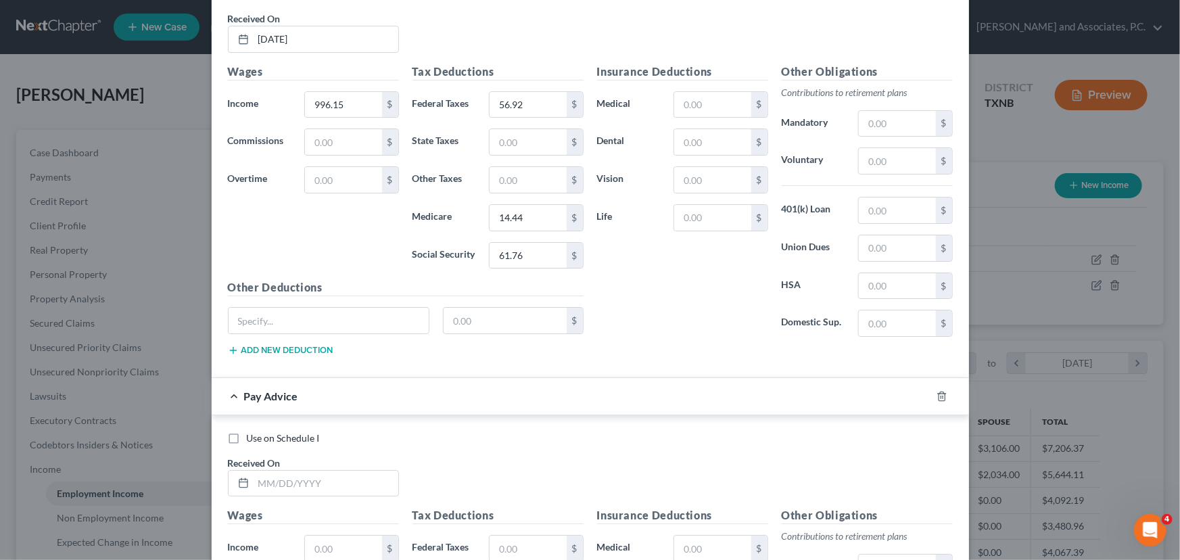
scroll to position [7709, 0]
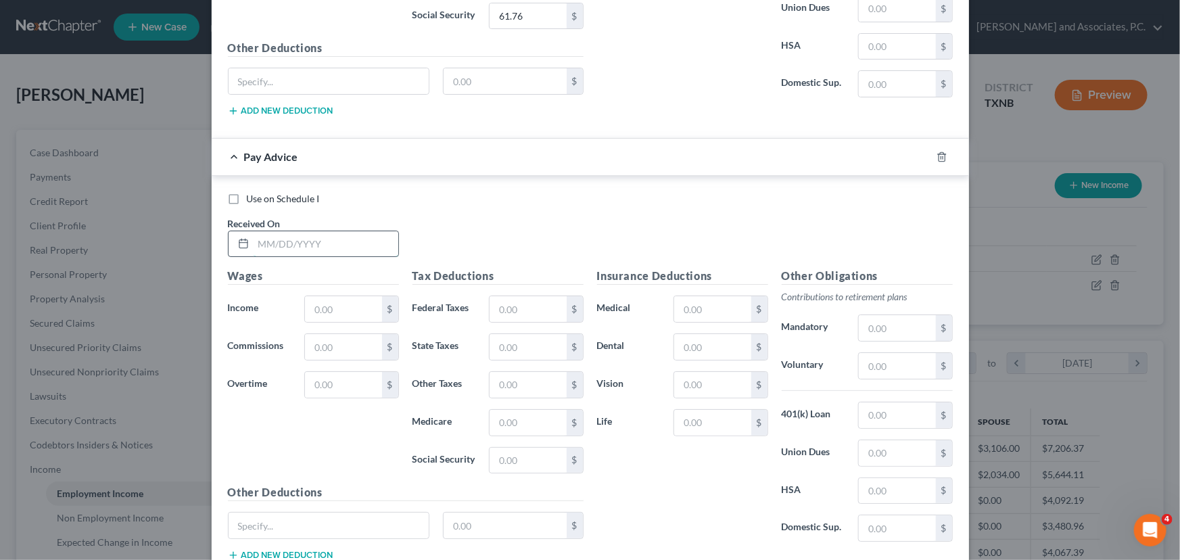
click at [288, 231] on input "text" at bounding box center [326, 244] width 145 height 26
type input "[DATE]"
click at [330, 296] on input "text" at bounding box center [343, 309] width 76 height 26
type input "996.15"
click at [524, 296] on input "text" at bounding box center [528, 309] width 76 height 26
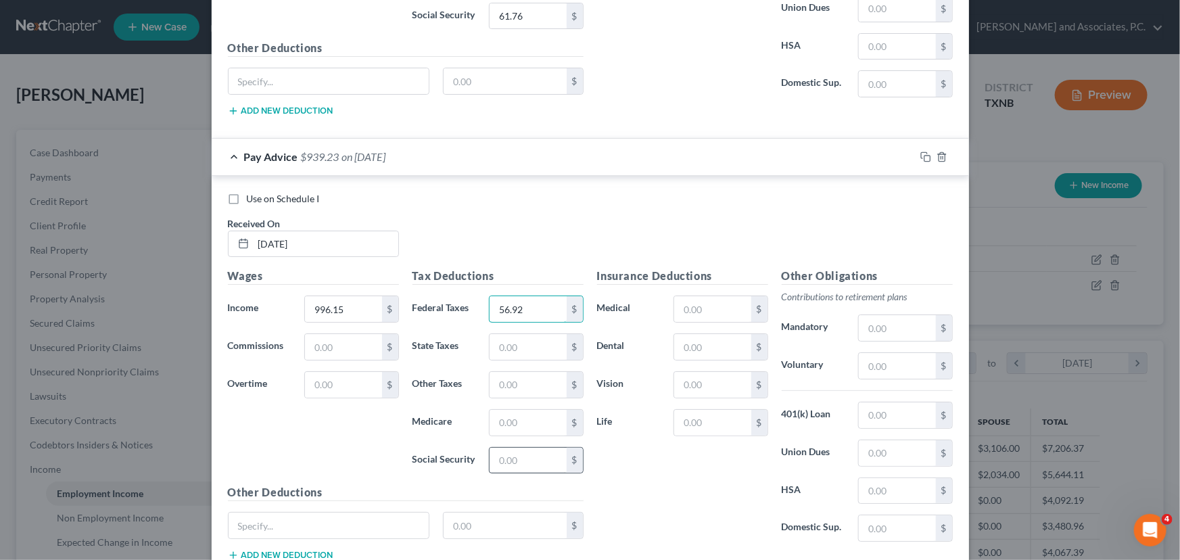
type input "56.92"
click at [513, 448] on input "text" at bounding box center [528, 461] width 76 height 26
type input "61.67"
click at [517, 410] on input "text" at bounding box center [528, 423] width 76 height 26
type input "14.44"
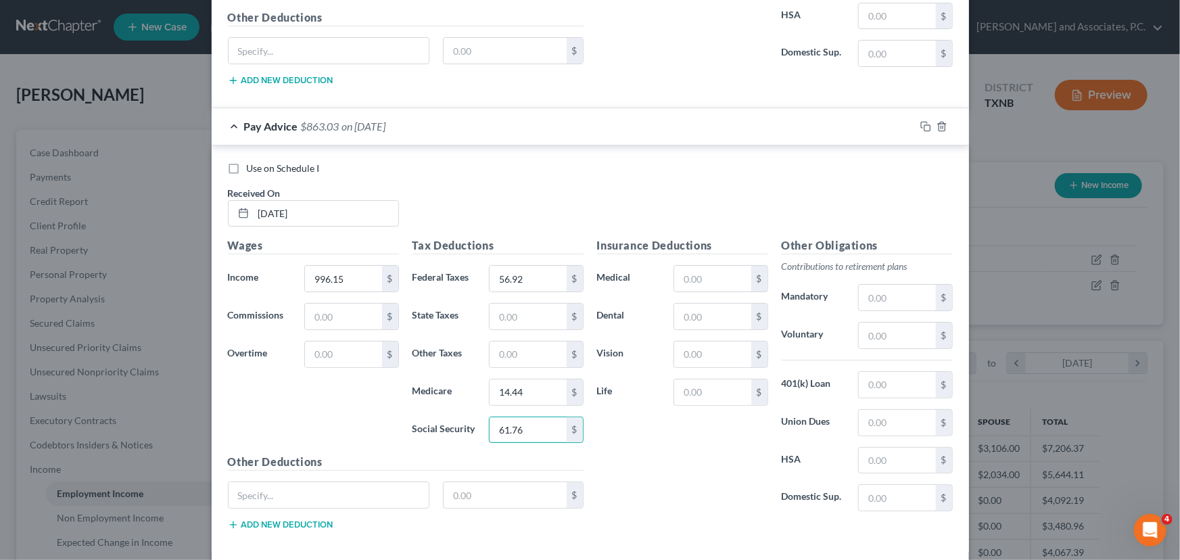
scroll to position [7783, 0]
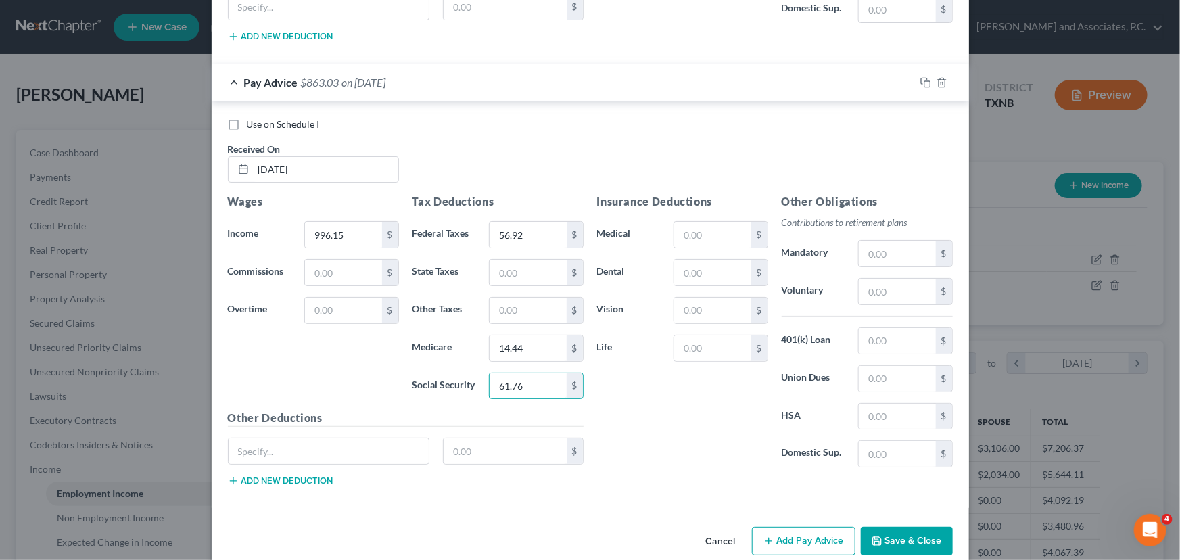
type input "61.76"
click at [799, 527] on button "Add Pay Advice" at bounding box center [803, 541] width 103 height 28
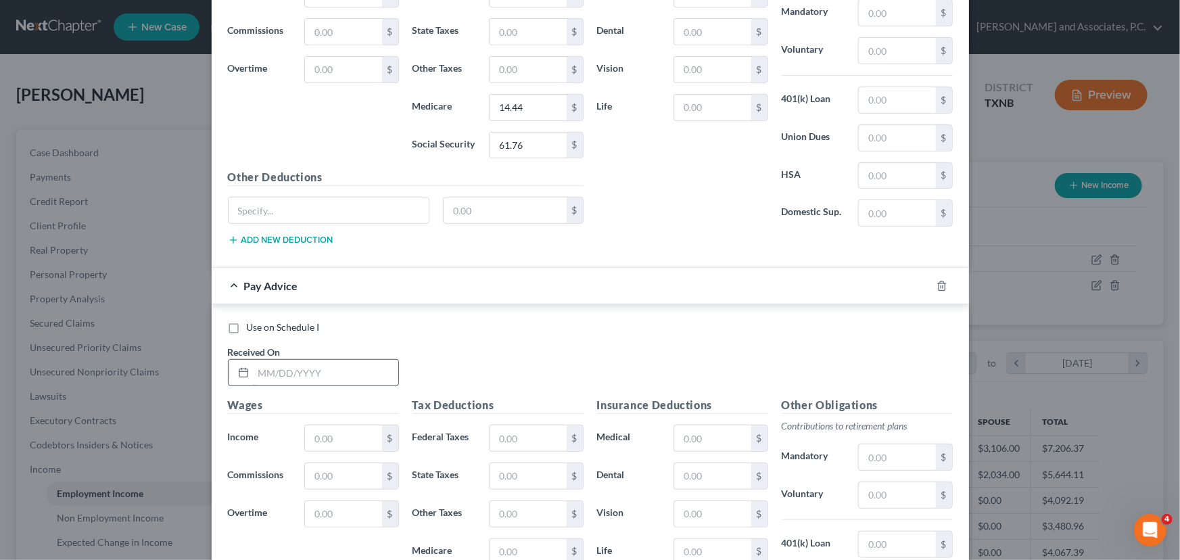
scroll to position [8030, 0]
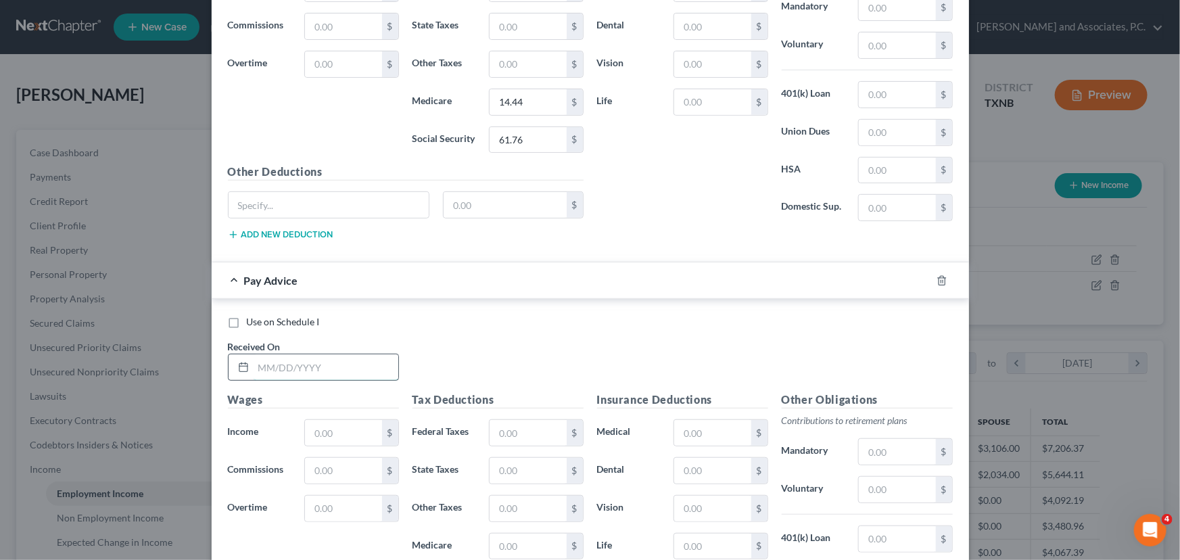
click at [257, 354] on input "text" at bounding box center [326, 367] width 145 height 26
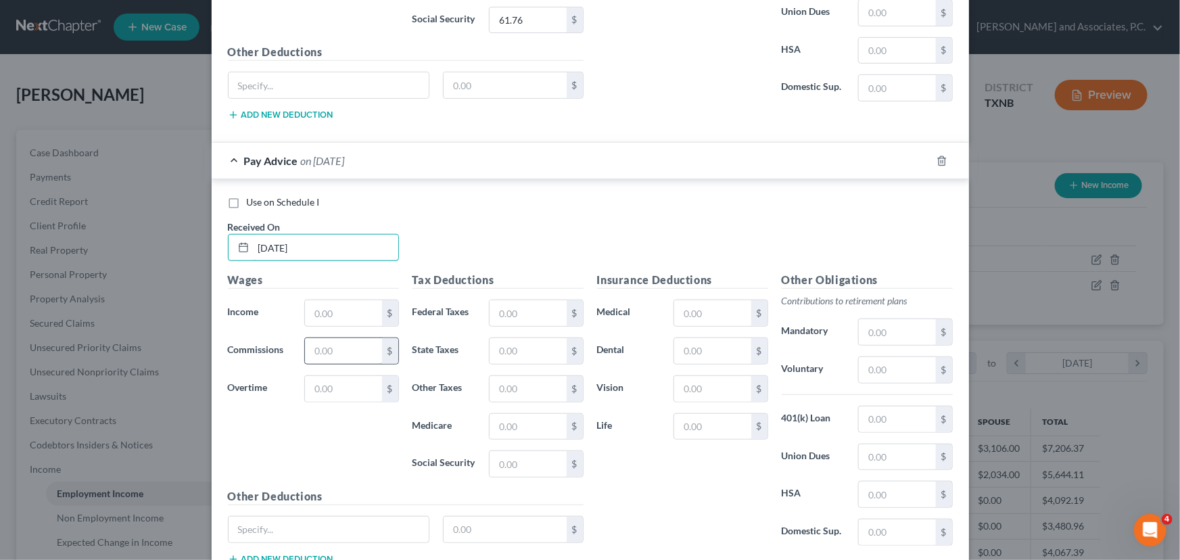
scroll to position [8152, 0]
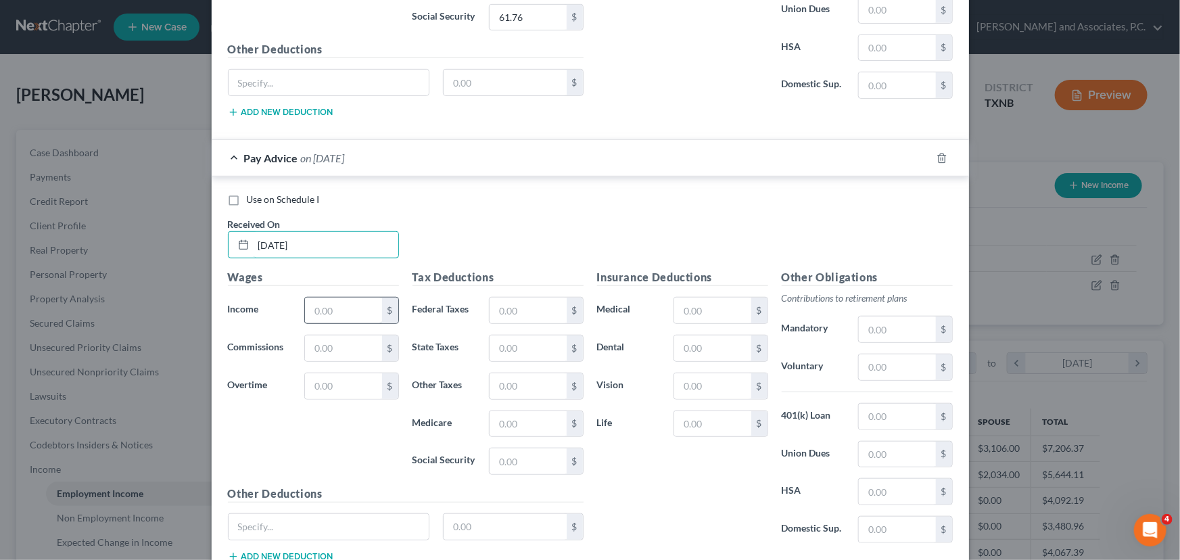
type input "[DATE]"
click at [336, 298] on input "text" at bounding box center [343, 311] width 76 height 26
type input "996.15"
click at [504, 298] on input "text" at bounding box center [528, 311] width 76 height 26
click at [515, 411] on input "text" at bounding box center [528, 424] width 76 height 26
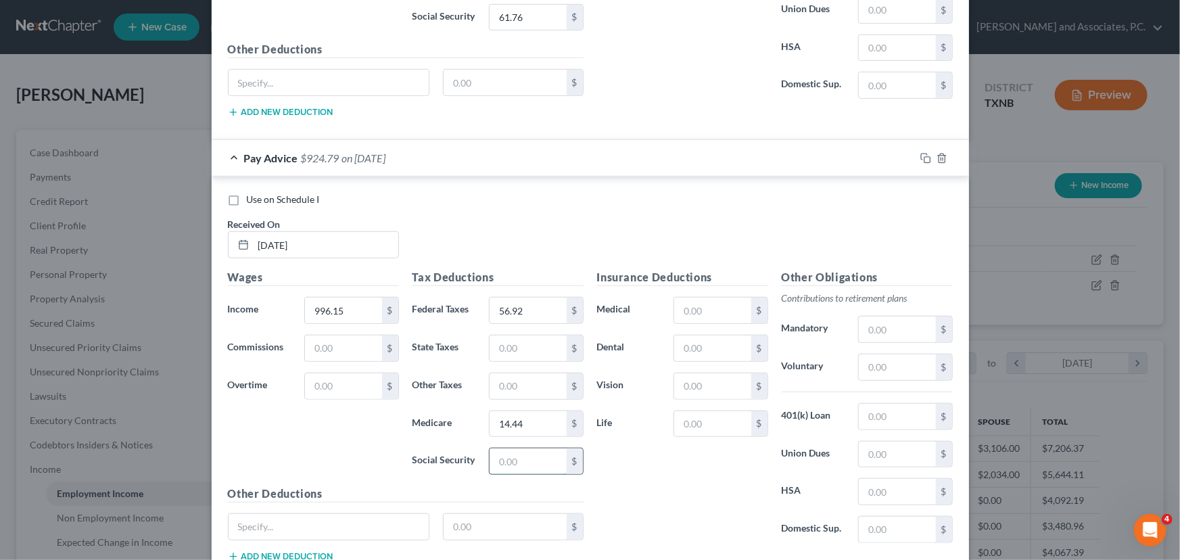
click at [515, 448] on input "text" at bounding box center [528, 461] width 76 height 26
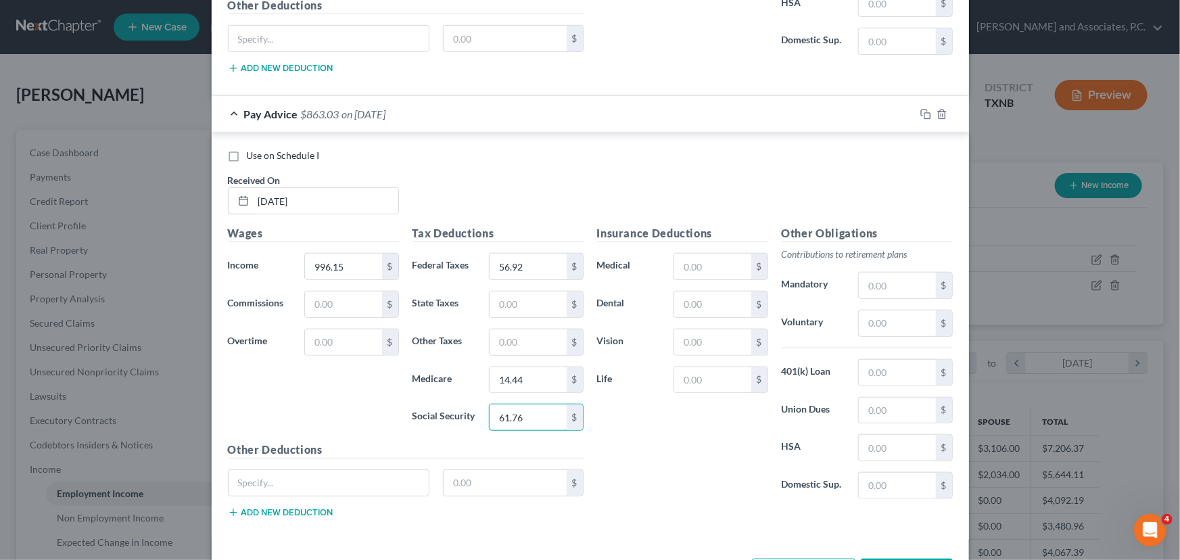
scroll to position [8226, 0]
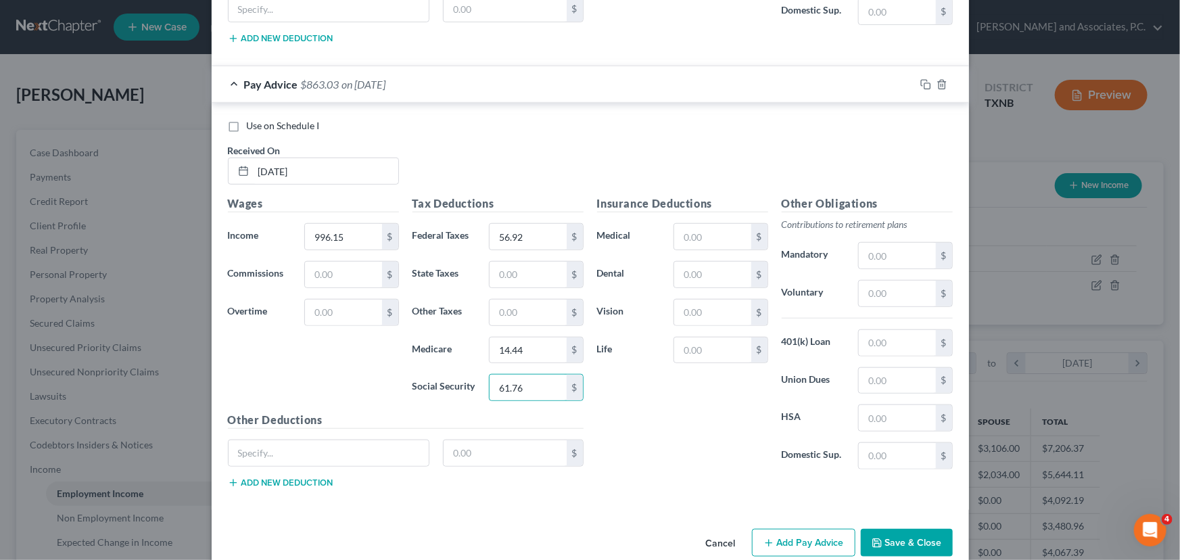
click at [815, 529] on button "Add Pay Advice" at bounding box center [803, 543] width 103 height 28
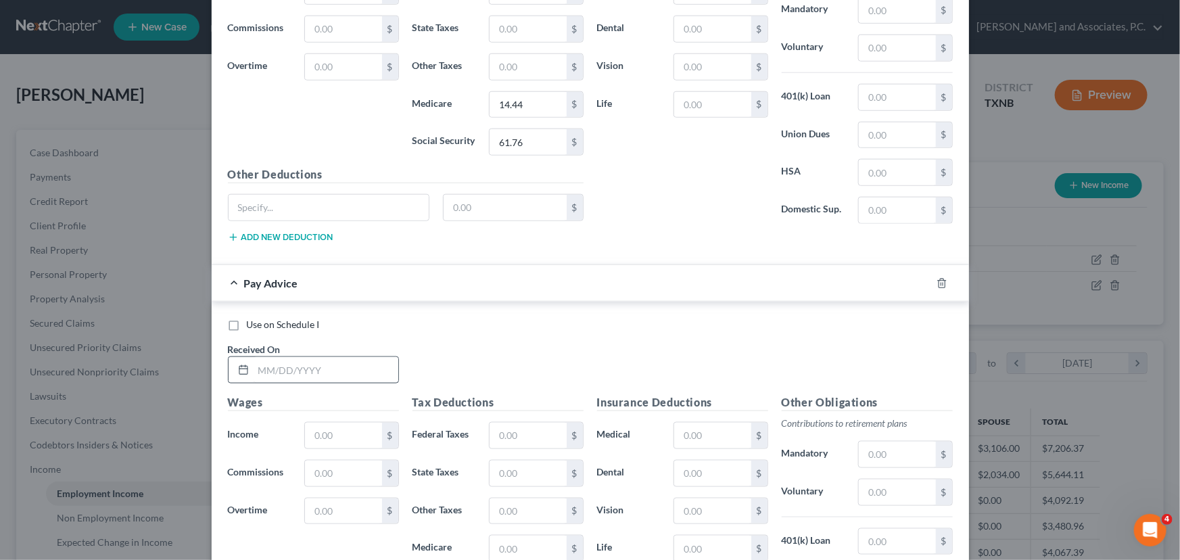
scroll to position [8472, 0]
click at [288, 356] on input "text" at bounding box center [326, 369] width 145 height 26
click at [321, 422] on input "text" at bounding box center [343, 435] width 76 height 26
click at [532, 422] on input "text" at bounding box center [528, 435] width 76 height 26
click at [522, 535] on input "text" at bounding box center [528, 548] width 76 height 26
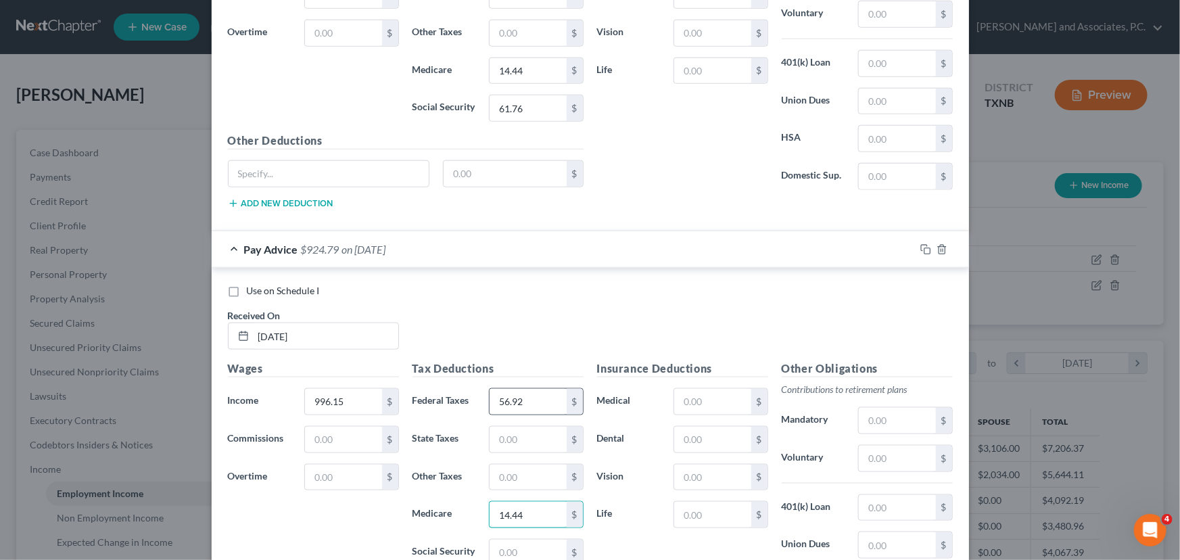
scroll to position [8534, 0]
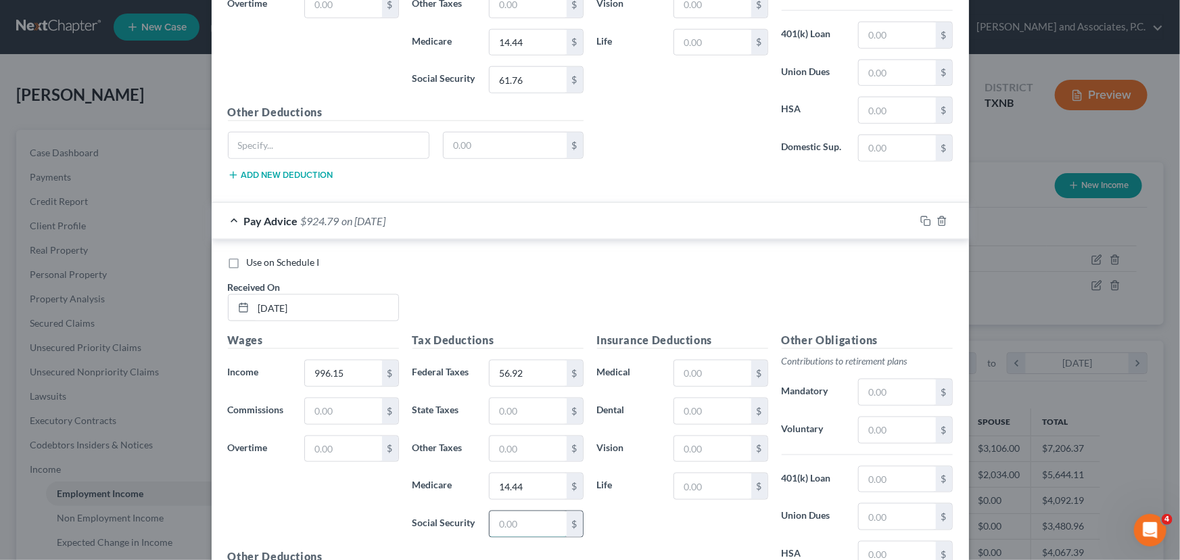
click at [507, 511] on input "text" at bounding box center [528, 524] width 76 height 26
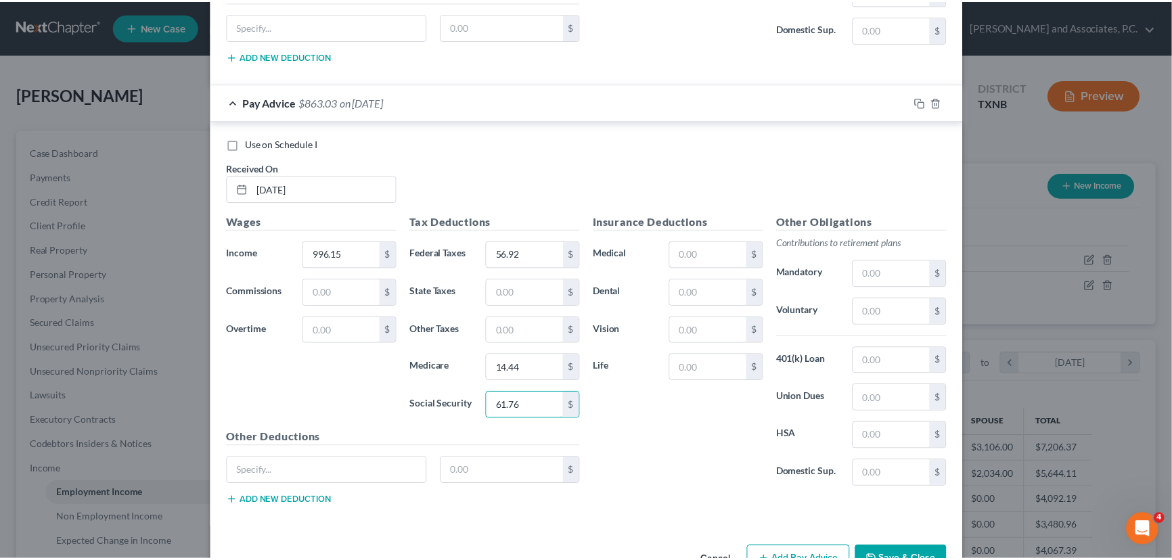
scroll to position [8670, 0]
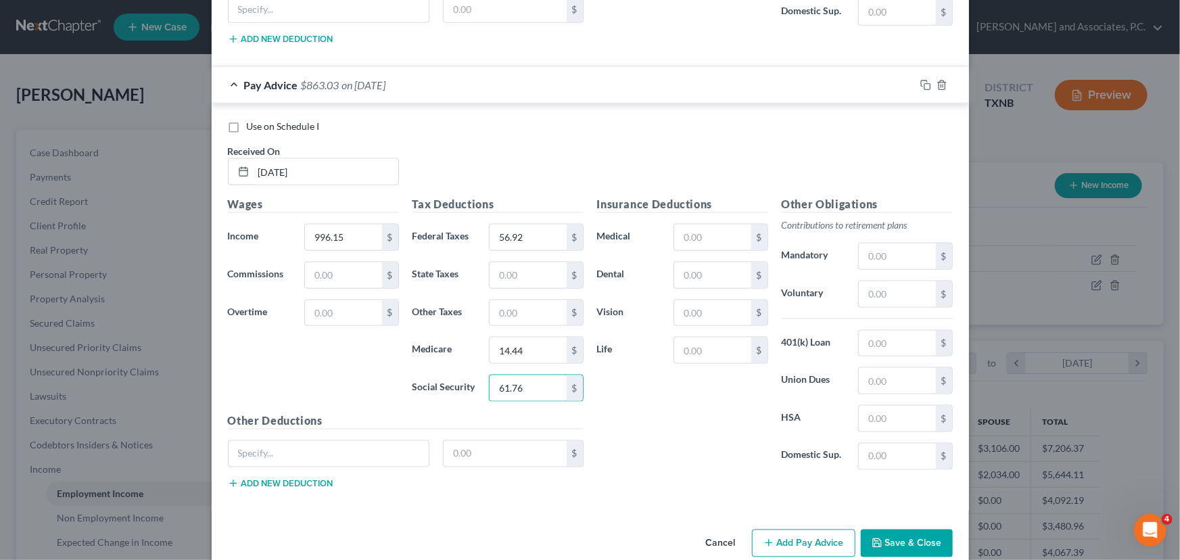
click at [896, 530] on button "Save & Close" at bounding box center [907, 544] width 92 height 28
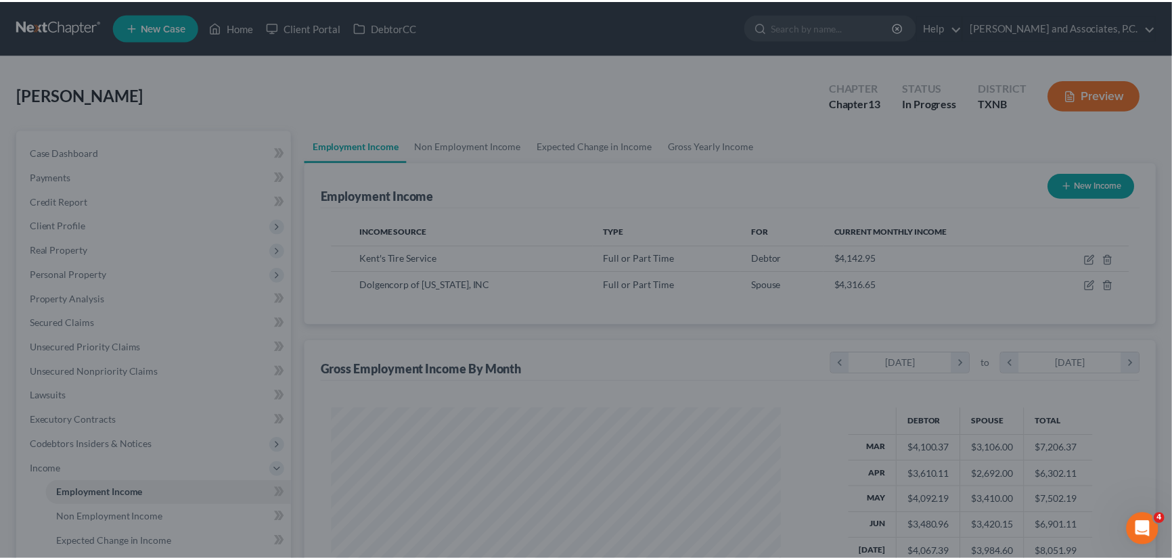
scroll to position [676220, 675982]
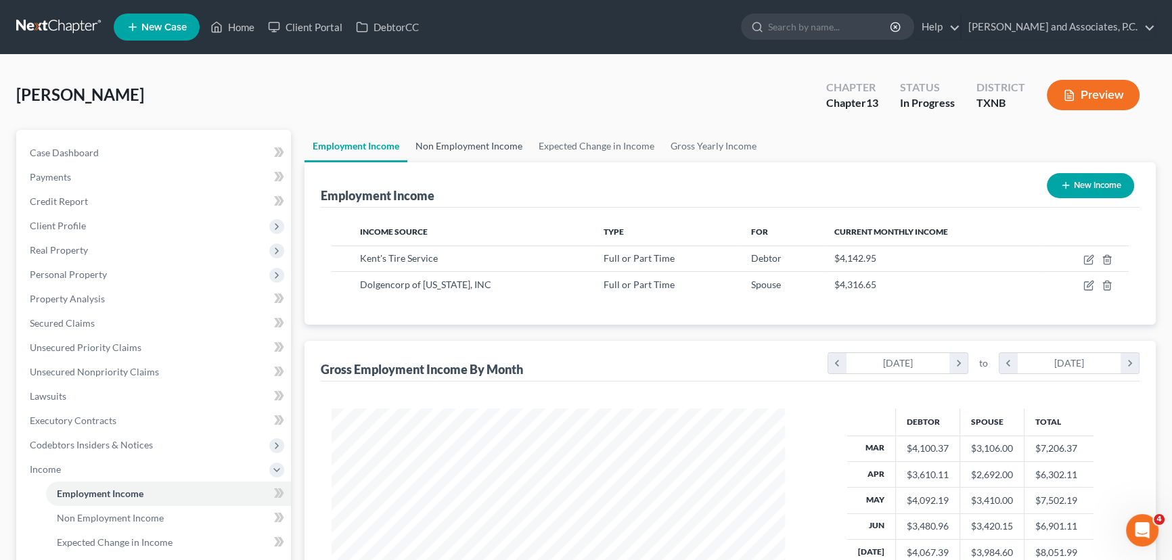
click at [486, 139] on link "Non Employment Income" at bounding box center [468, 146] width 123 height 32
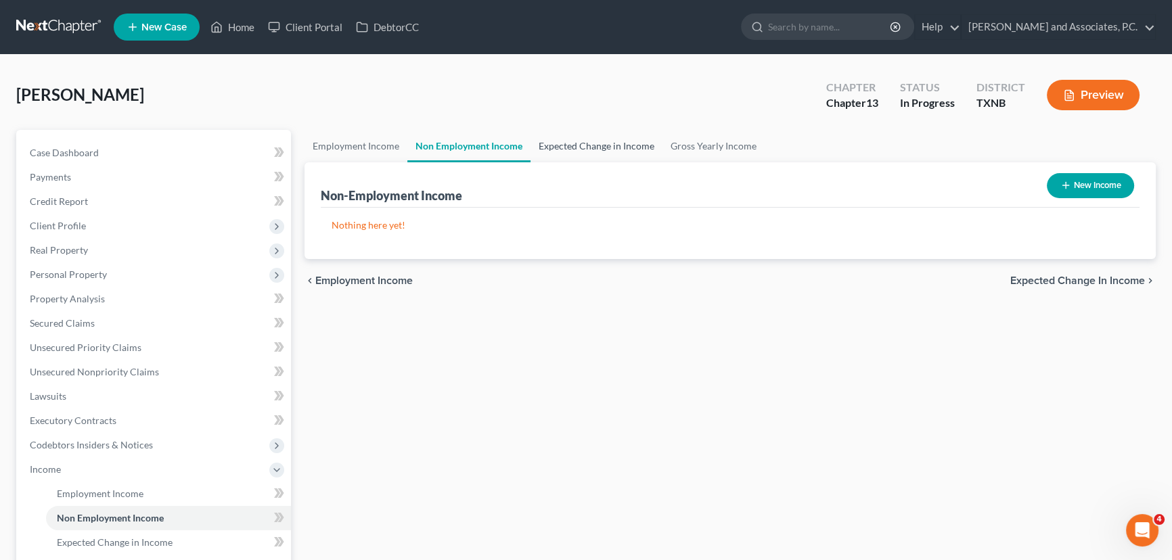
click at [588, 156] on link "Expected Change in Income" at bounding box center [596, 146] width 132 height 32
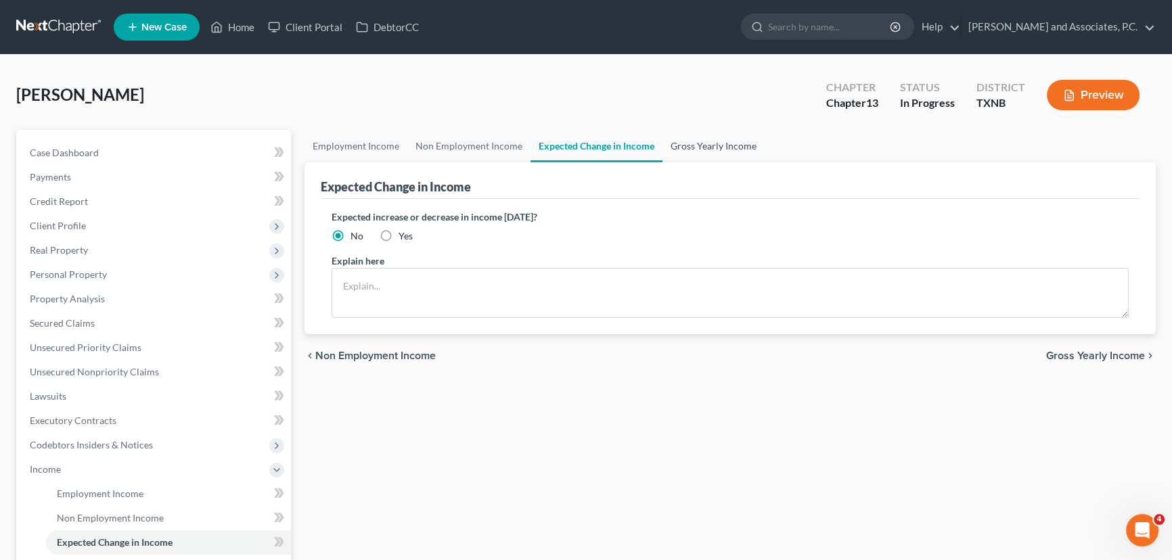
click at [706, 152] on link "Gross Yearly Income" at bounding box center [713, 146] width 102 height 32
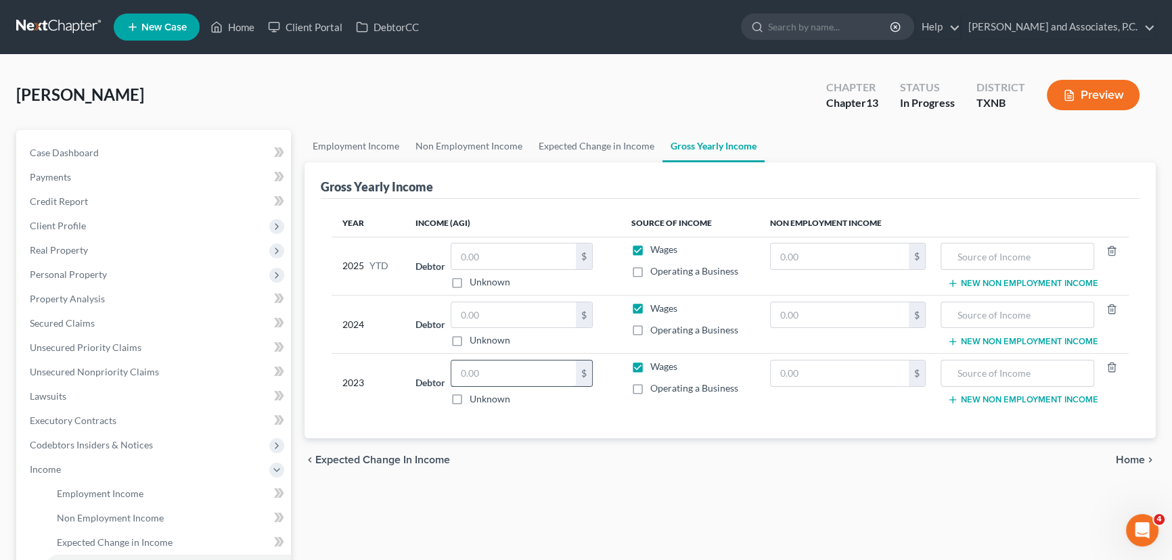
click at [504, 383] on input "text" at bounding box center [513, 374] width 124 height 26
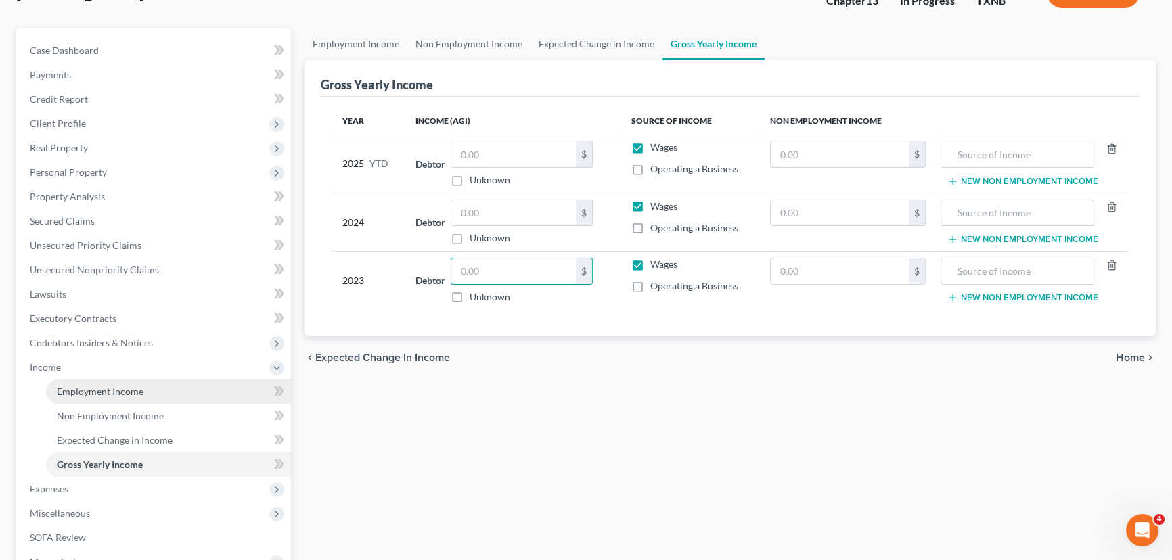
scroll to position [246, 0]
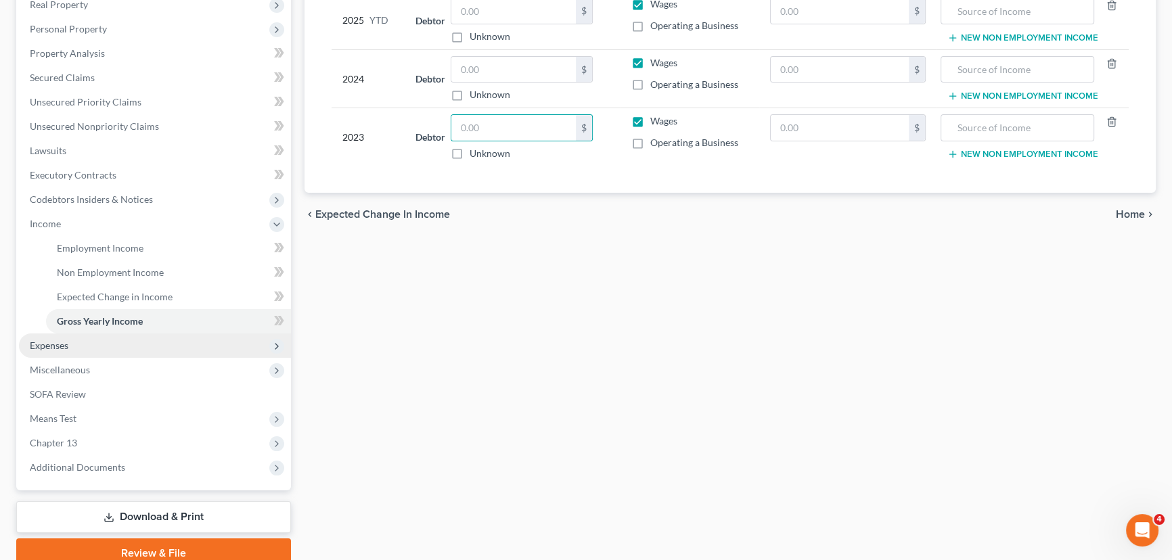
click at [120, 344] on span "Expenses" at bounding box center [155, 345] width 272 height 24
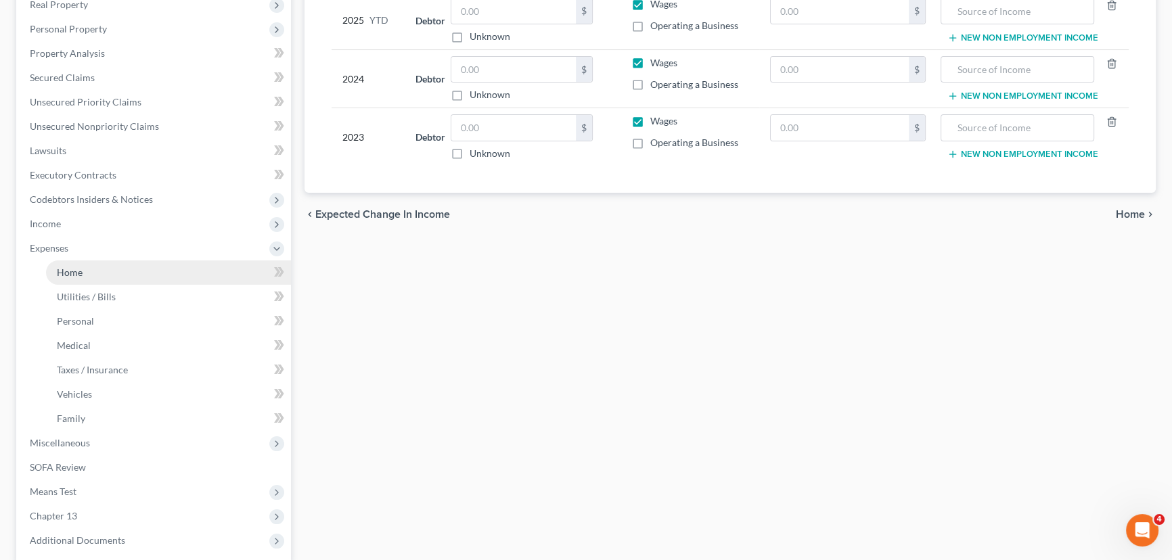
click at [124, 277] on link "Home" at bounding box center [168, 272] width 245 height 24
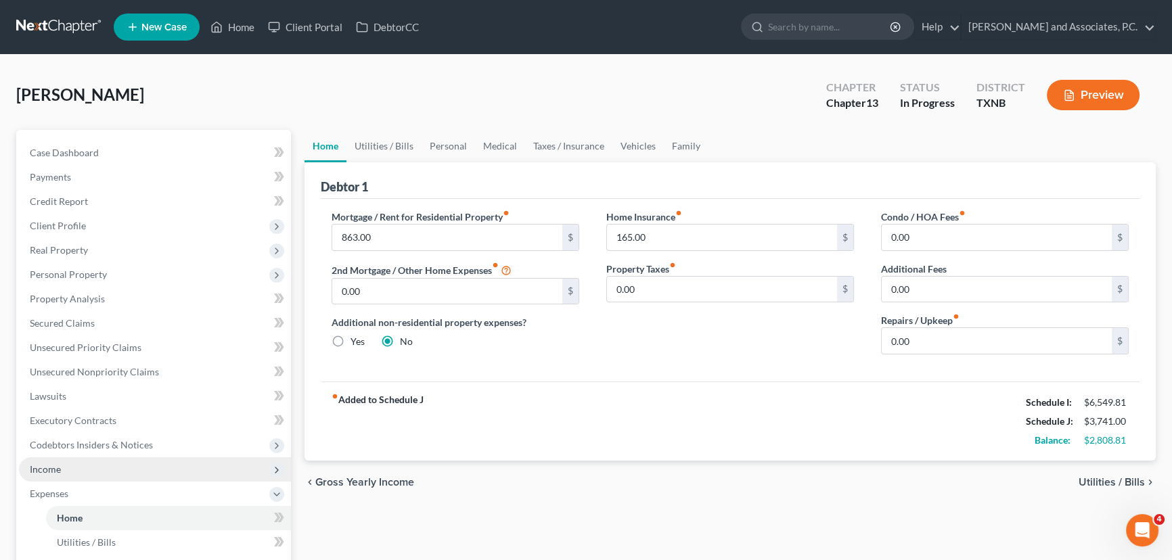
click at [122, 473] on span "Income" at bounding box center [155, 469] width 272 height 24
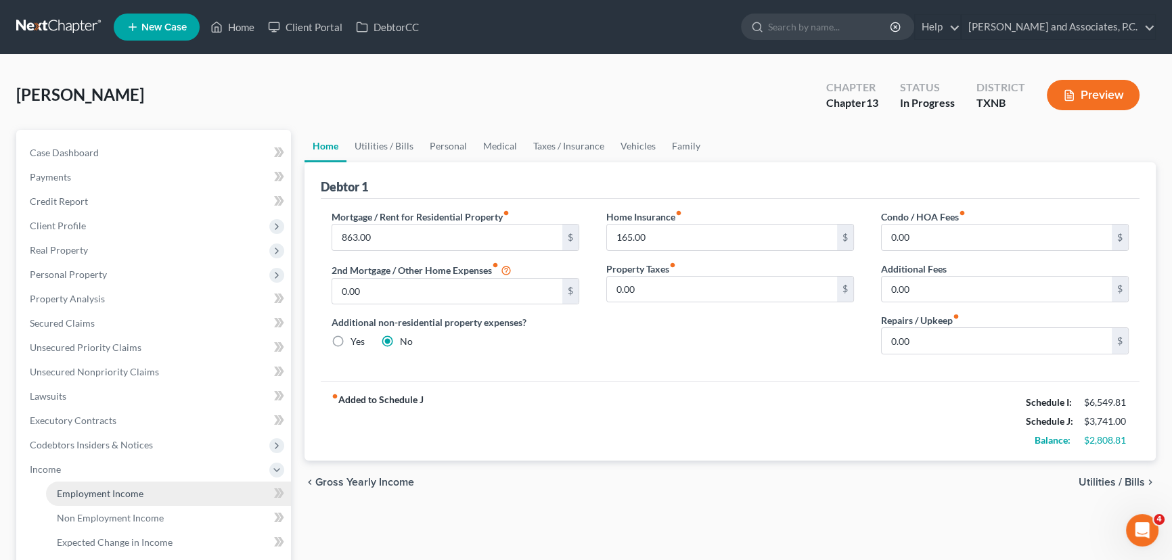
click at [109, 488] on span "Employment Income" at bounding box center [100, 493] width 87 height 11
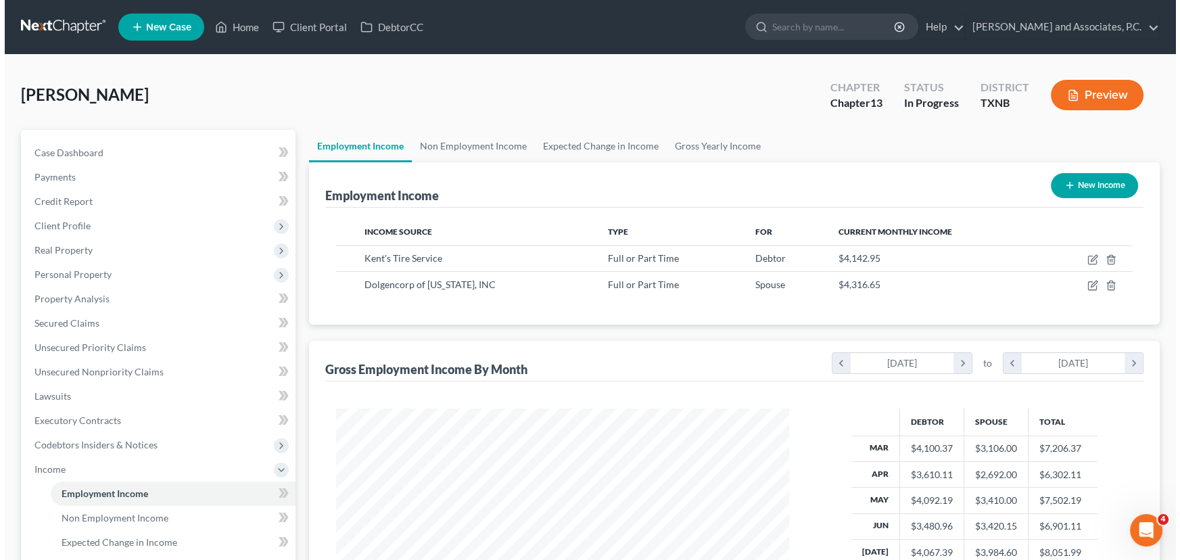
scroll to position [242, 480]
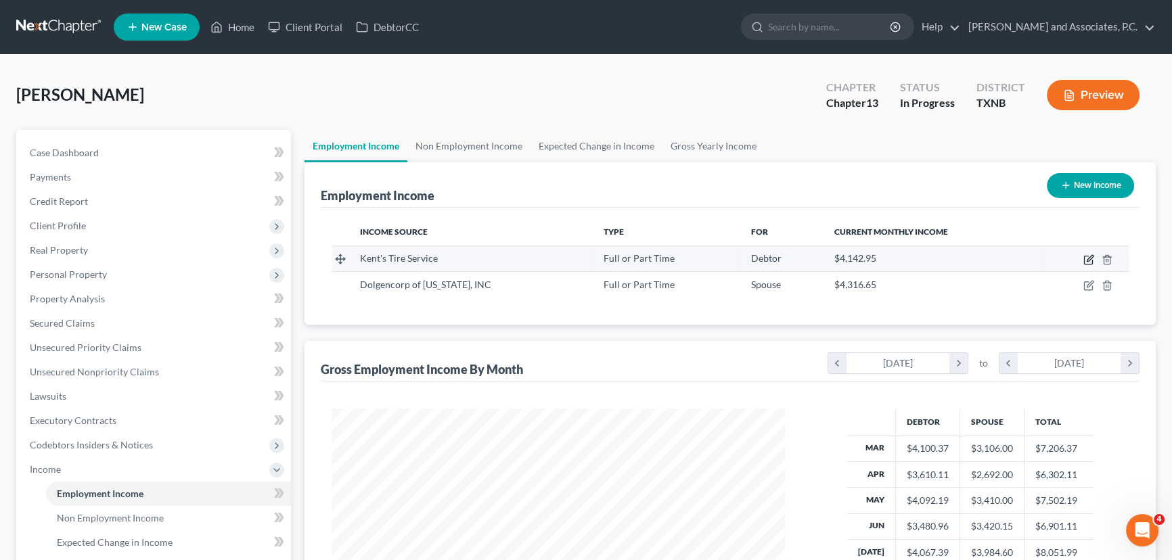
click at [1089, 261] on icon "button" at bounding box center [1088, 259] width 11 height 11
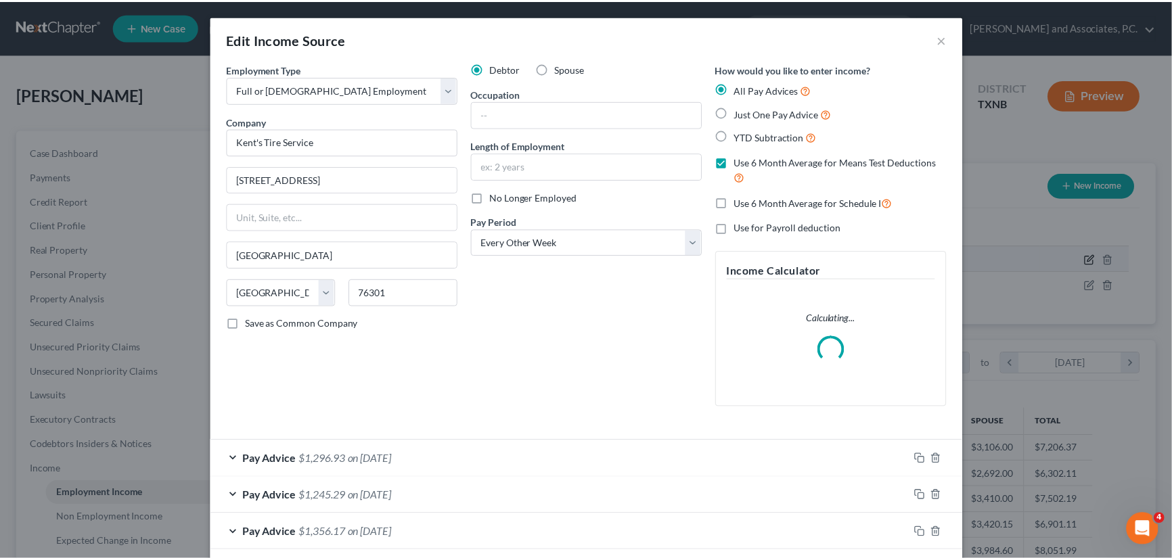
scroll to position [242, 484]
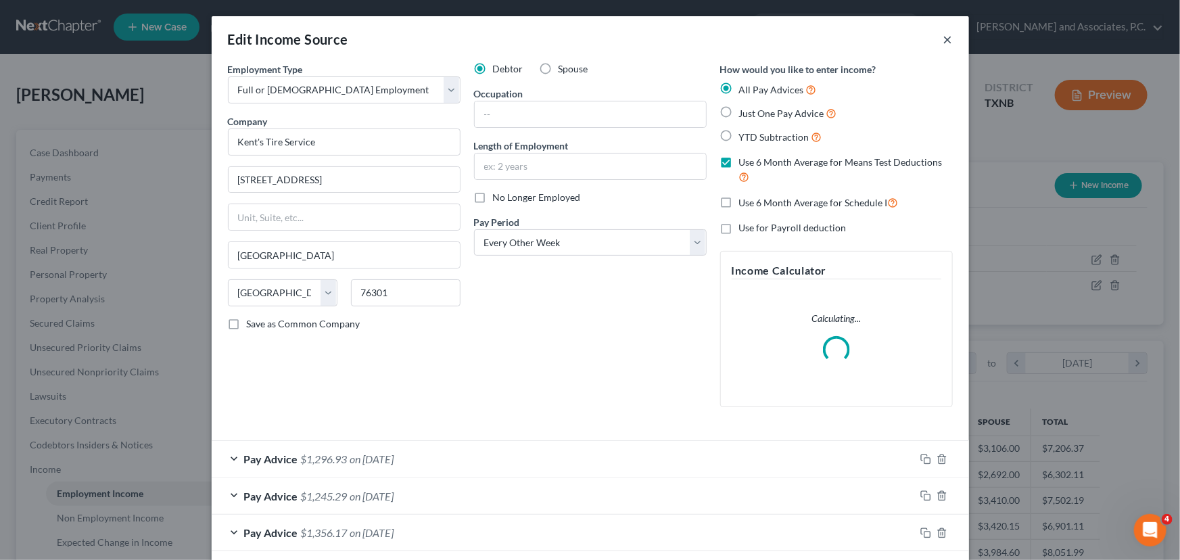
click at [946, 42] on button "×" at bounding box center [948, 39] width 9 height 16
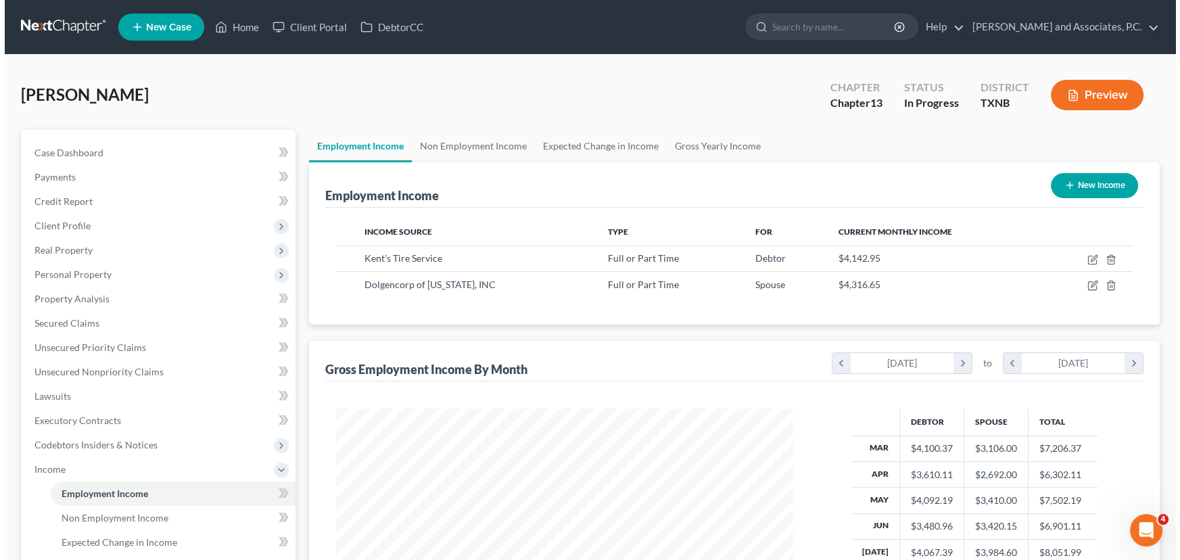
scroll to position [676220, 675982]
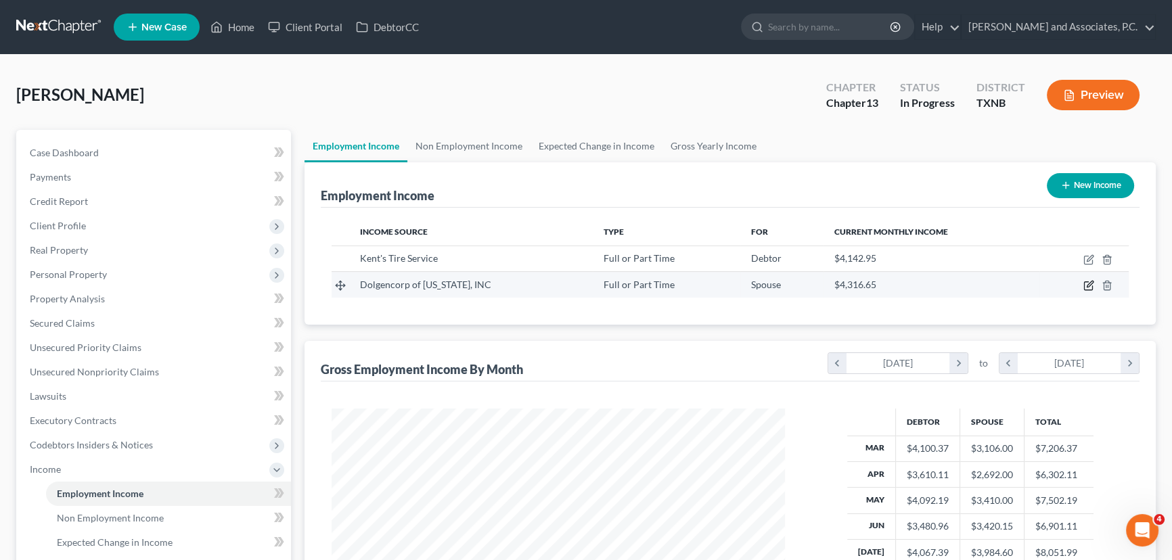
click at [1089, 285] on icon "button" at bounding box center [1089, 284] width 6 height 6
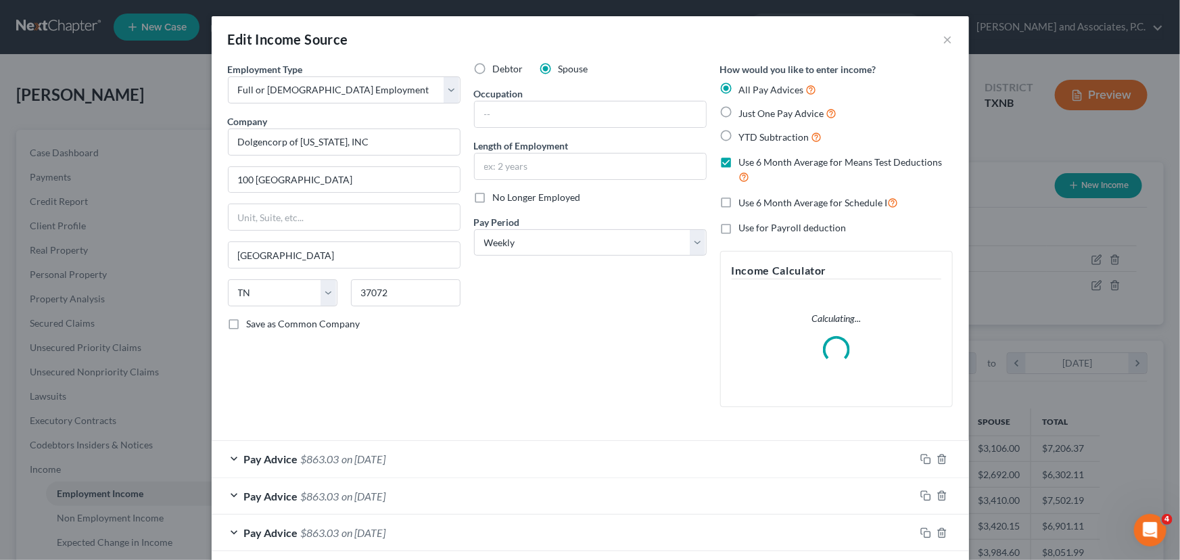
scroll to position [242, 484]
click at [945, 41] on button "×" at bounding box center [948, 39] width 9 height 16
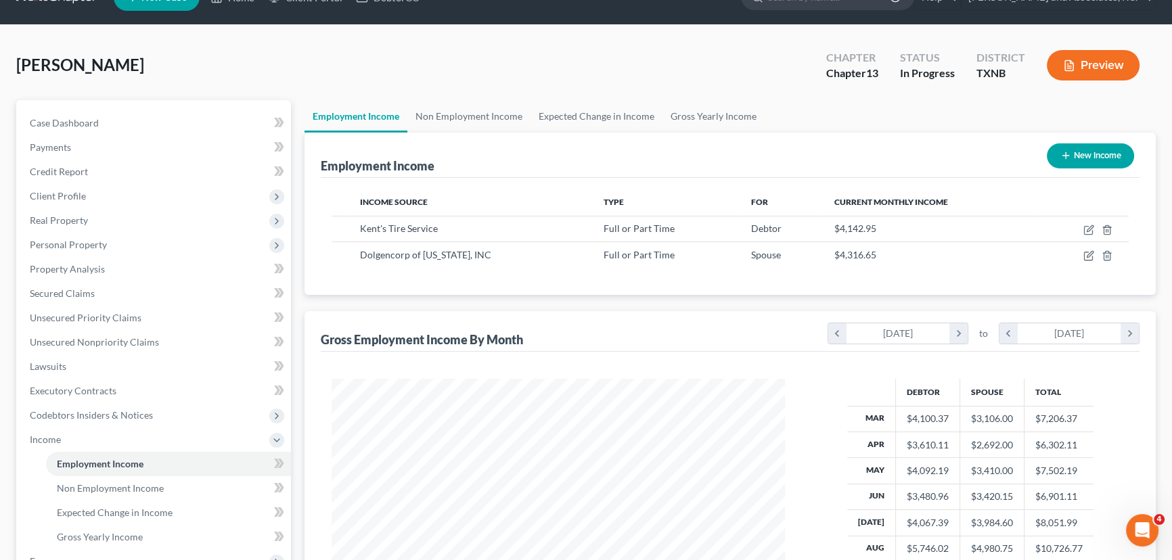
scroll to position [184, 0]
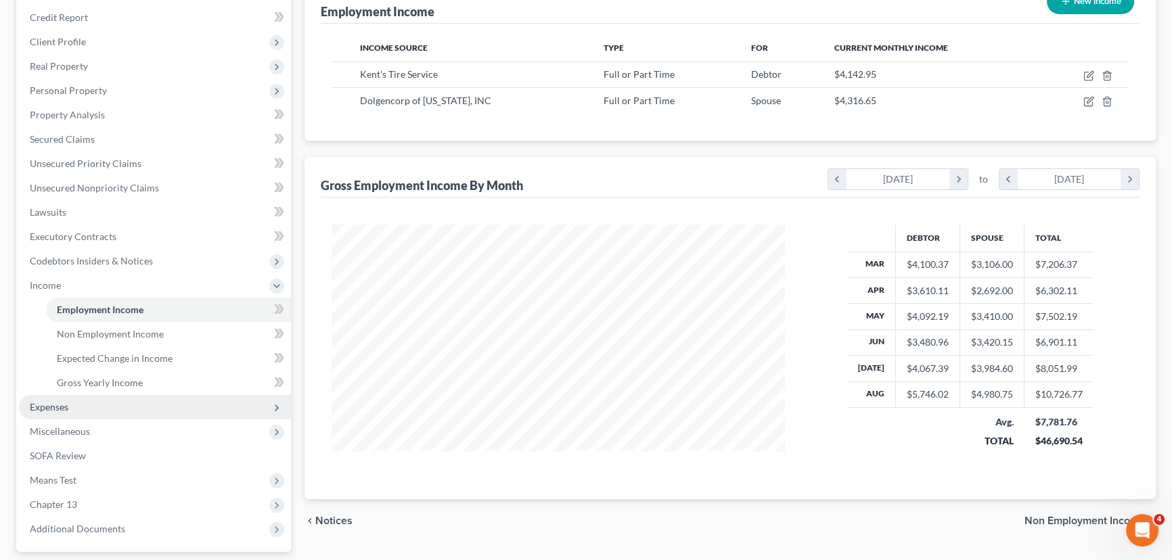
click at [88, 415] on span "Expenses" at bounding box center [155, 407] width 272 height 24
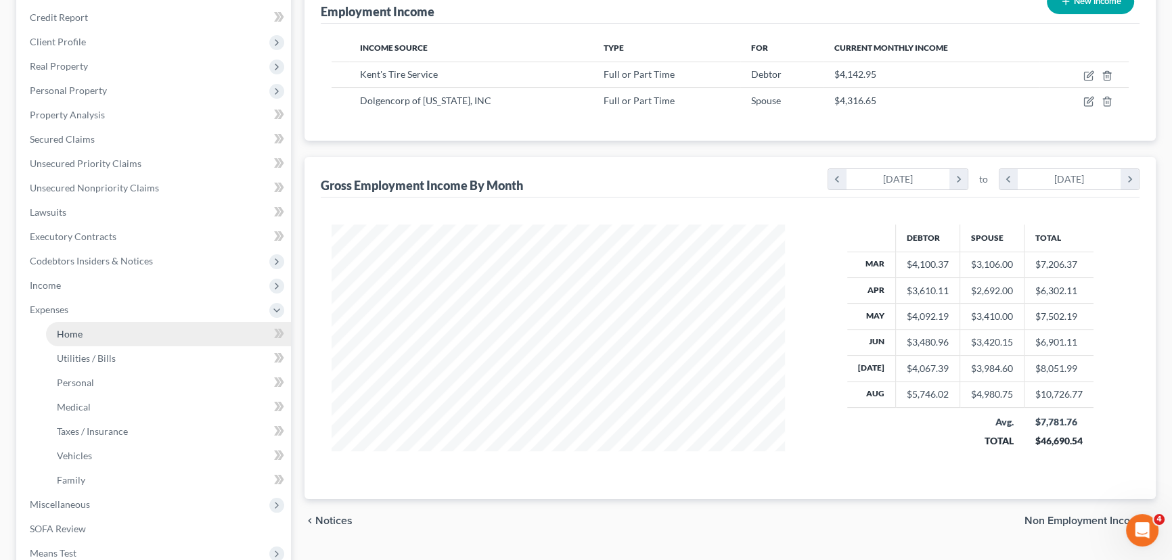
click at [96, 335] on link "Home" at bounding box center [168, 334] width 245 height 24
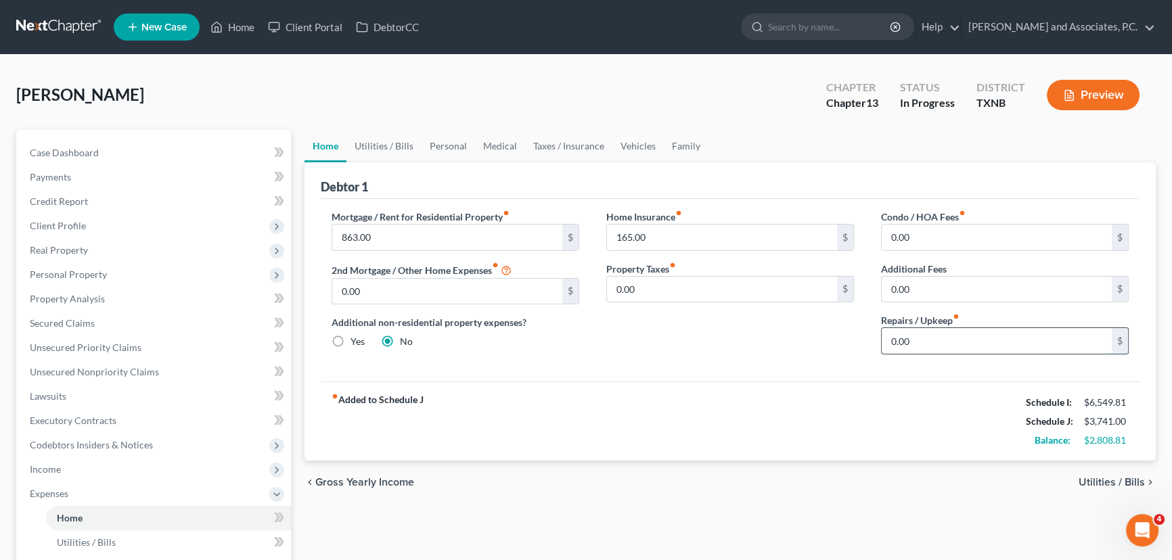
click at [946, 340] on input "0.00" at bounding box center [996, 341] width 230 height 26
drag, startPoint x: 411, startPoint y: 154, endPoint x: 398, endPoint y: 148, distance: 14.2
click at [411, 154] on link "Utilities / Bills" at bounding box center [383, 146] width 75 height 32
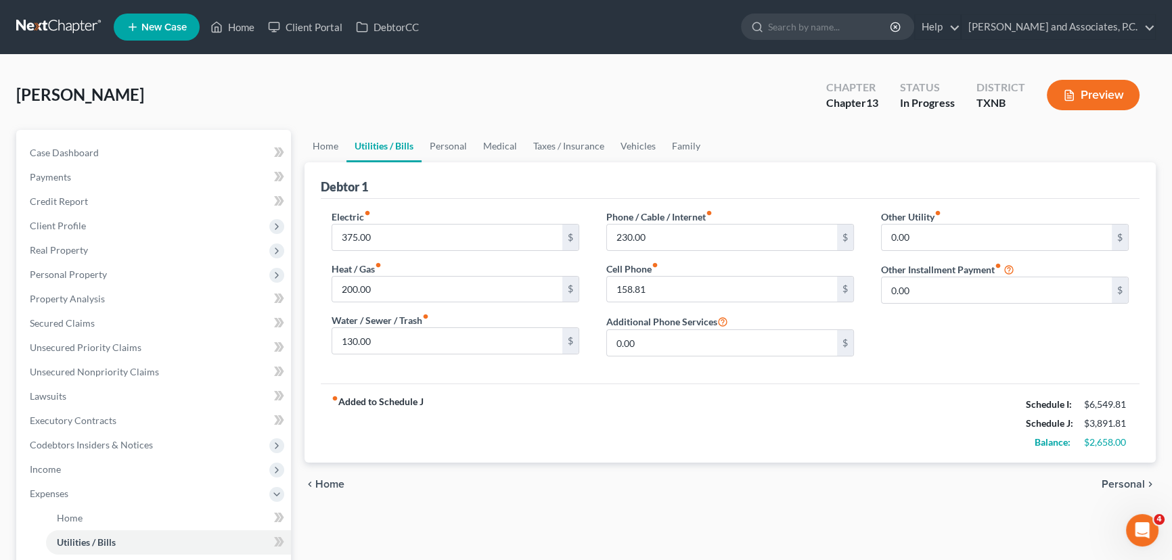
click at [664, 452] on div "fiber_manual_record Added to Schedule J Schedule I: $6,549.81 Schedule J: $3,89…" at bounding box center [730, 423] width 819 height 79
click at [451, 149] on link "Personal" at bounding box center [447, 146] width 53 height 32
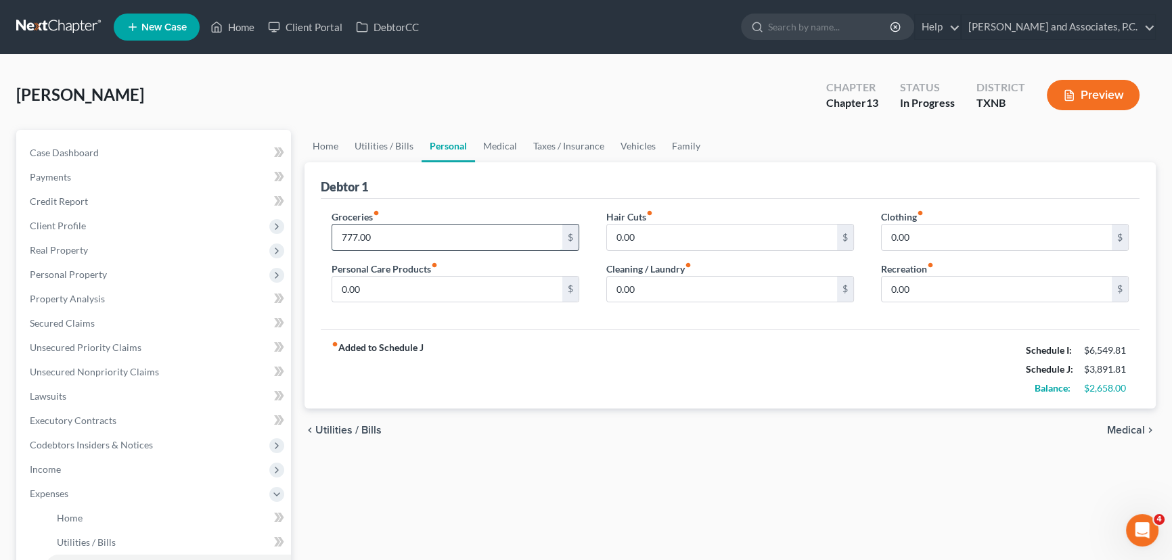
click at [437, 234] on input "777.00" at bounding box center [447, 238] width 230 height 26
click at [479, 152] on link "Medical" at bounding box center [500, 146] width 50 height 32
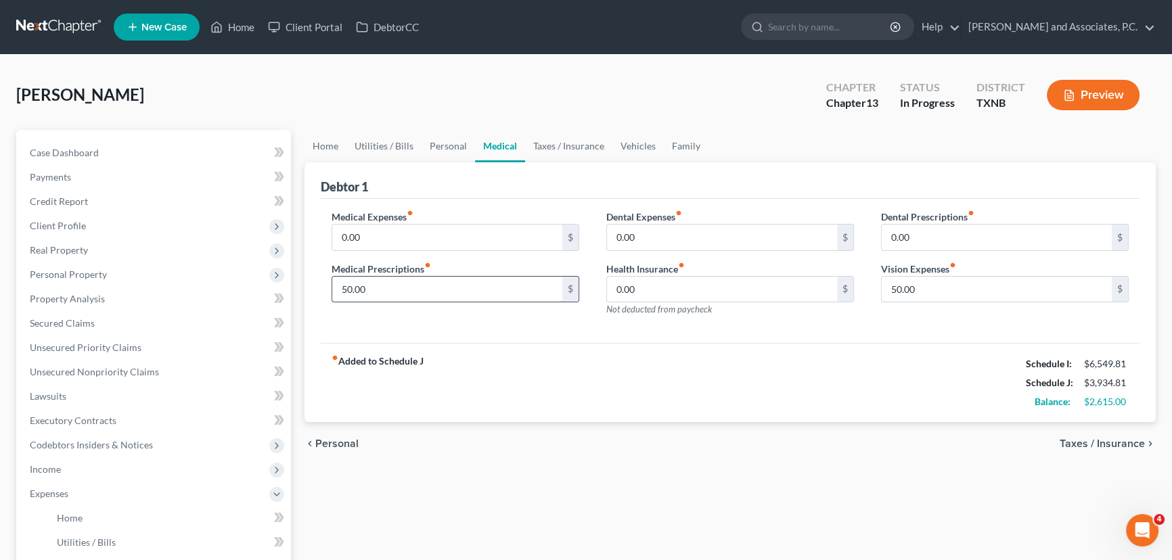
click at [413, 292] on input "50.00" at bounding box center [447, 290] width 230 height 26
click at [960, 295] on input "50.00" at bounding box center [996, 290] width 230 height 26
click at [398, 241] on input "0.00" at bounding box center [447, 238] width 230 height 26
click at [555, 142] on link "Taxes / Insurance" at bounding box center [568, 146] width 87 height 32
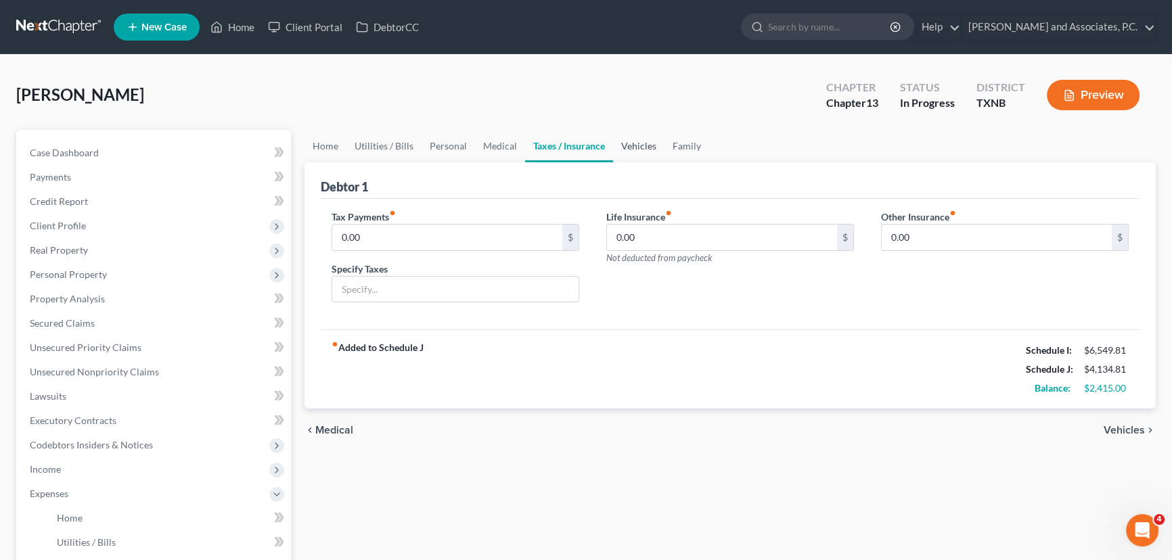
click at [649, 145] on link "Vehicles" at bounding box center [638, 146] width 51 height 32
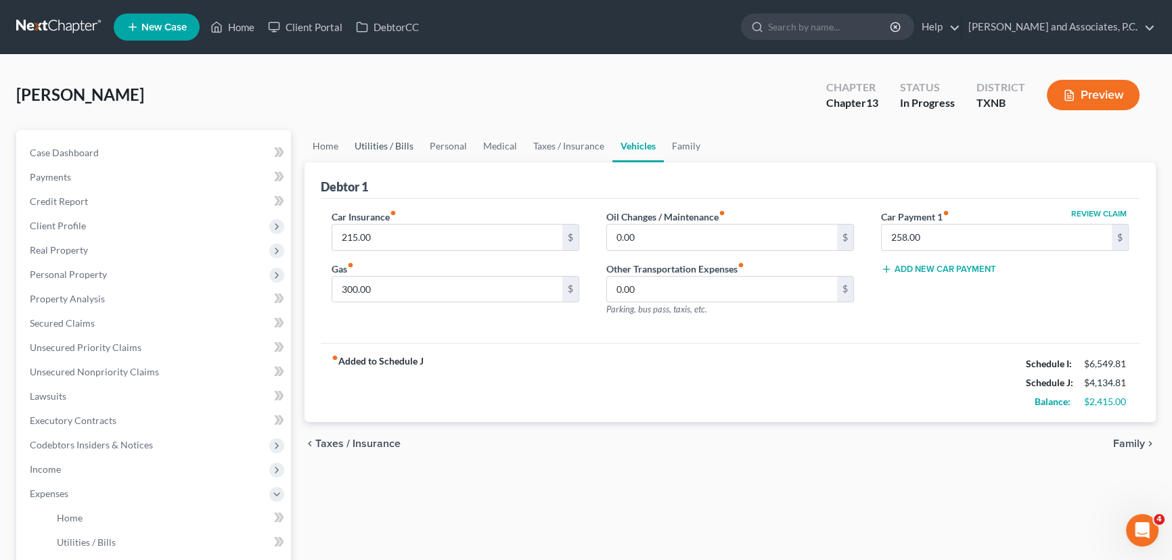
click at [363, 147] on link "Utilities / Bills" at bounding box center [383, 146] width 75 height 32
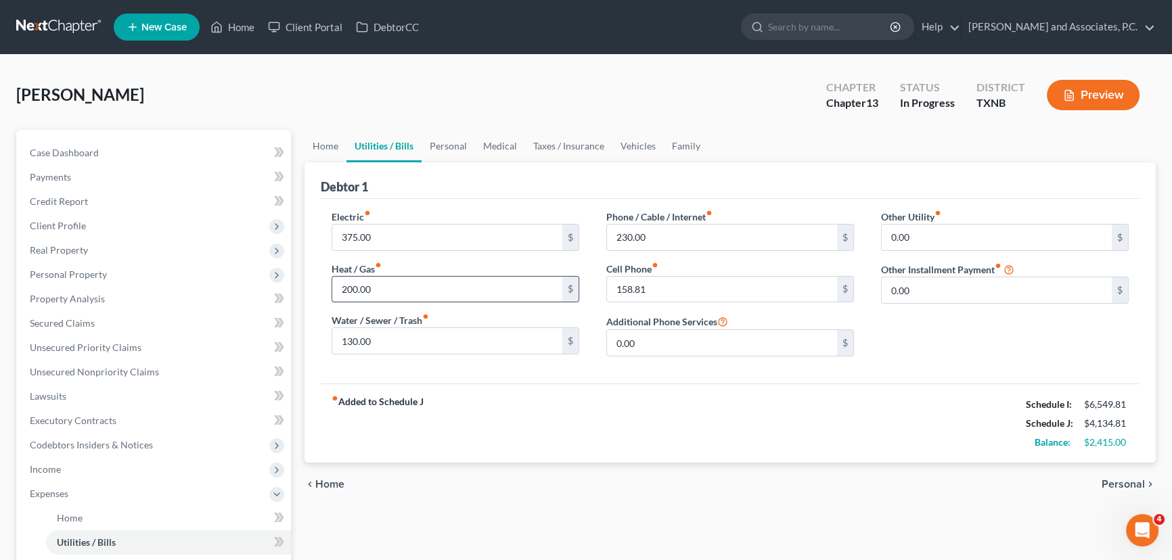
click at [428, 284] on input "200.00" at bounding box center [447, 290] width 230 height 26
click at [414, 350] on input "130.00" at bounding box center [447, 341] width 230 height 26
click at [442, 145] on link "Personal" at bounding box center [447, 146] width 53 height 32
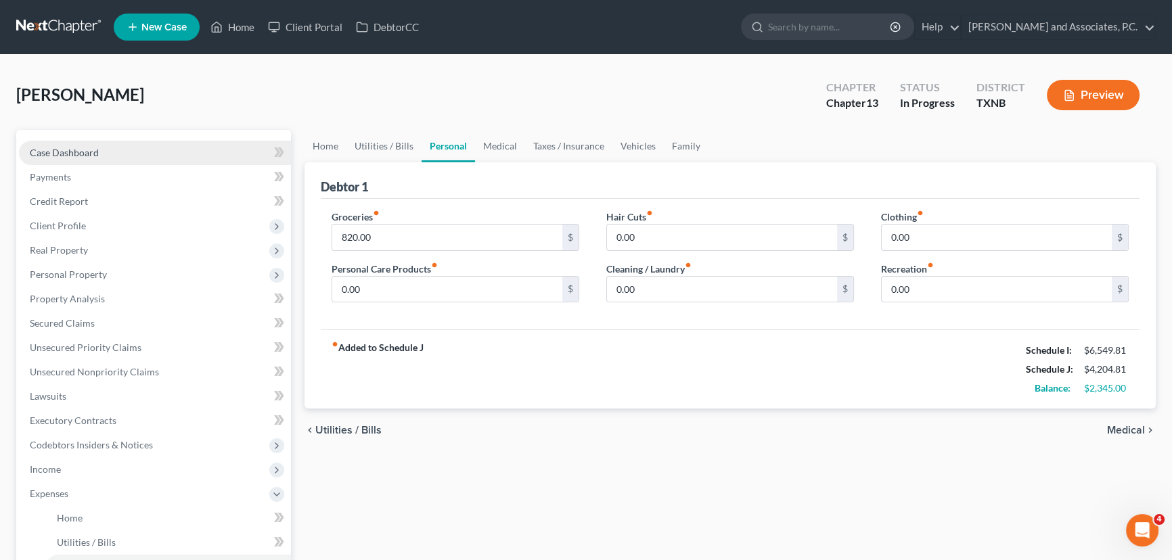
click at [105, 162] on link "Case Dashboard" at bounding box center [155, 153] width 272 height 24
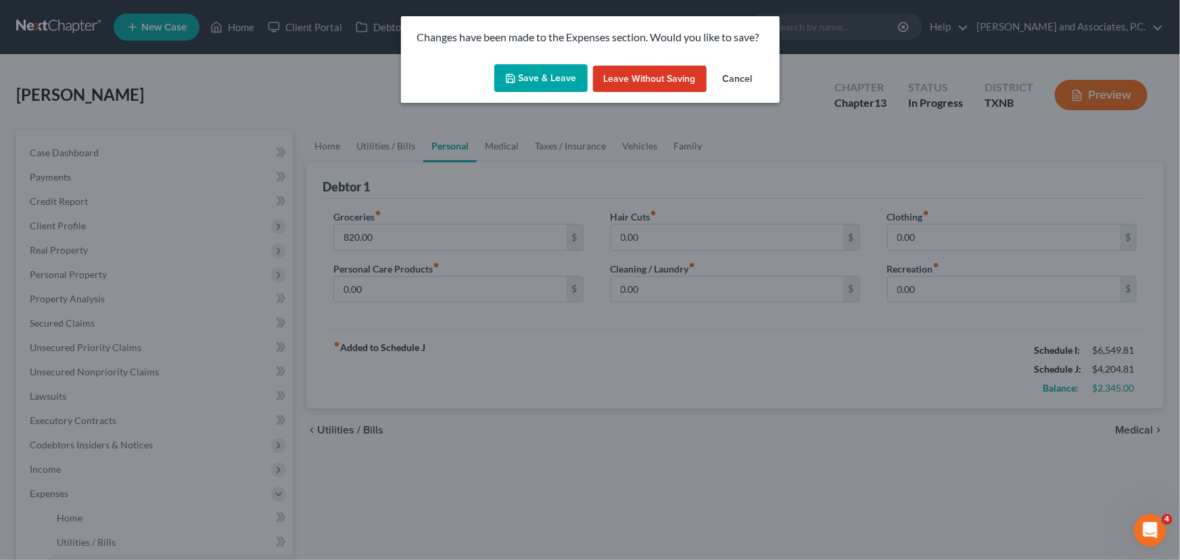
click at [553, 81] on button "Save & Leave" at bounding box center [540, 78] width 93 height 28
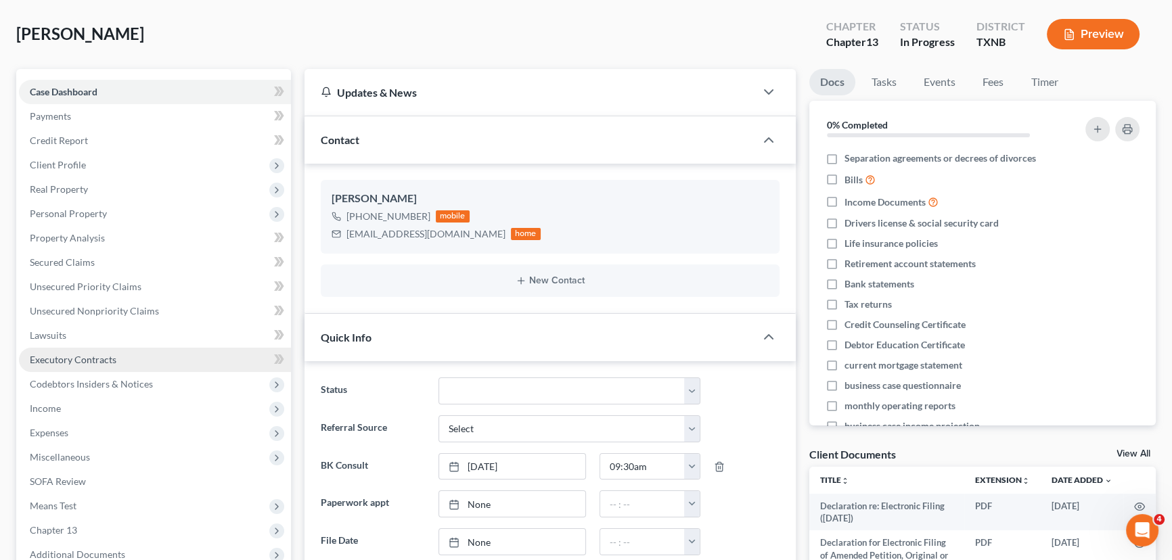
scroll to position [61, 0]
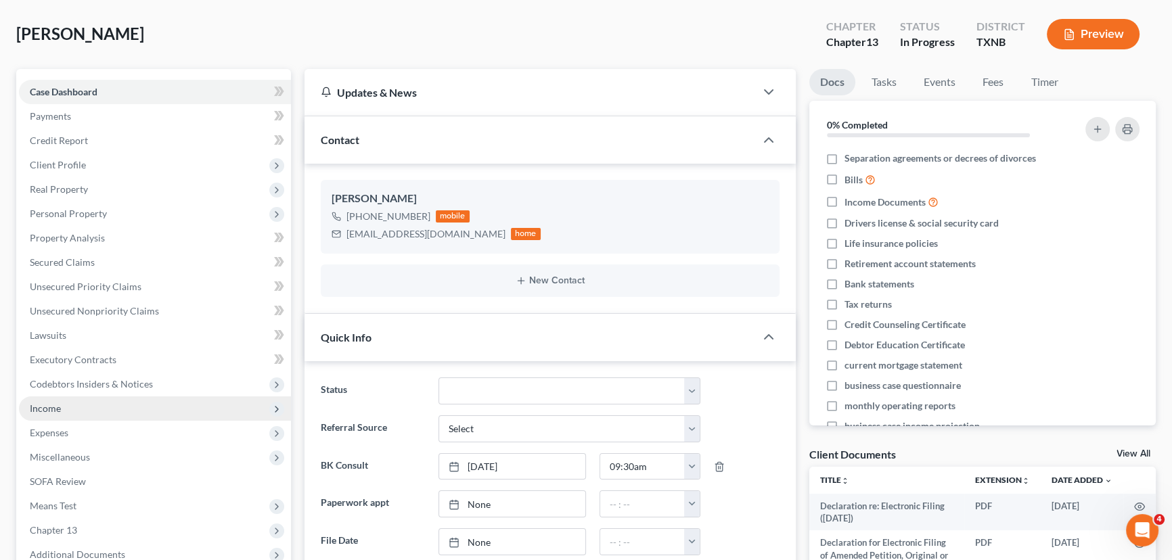
click at [88, 401] on span "Income" at bounding box center [155, 408] width 272 height 24
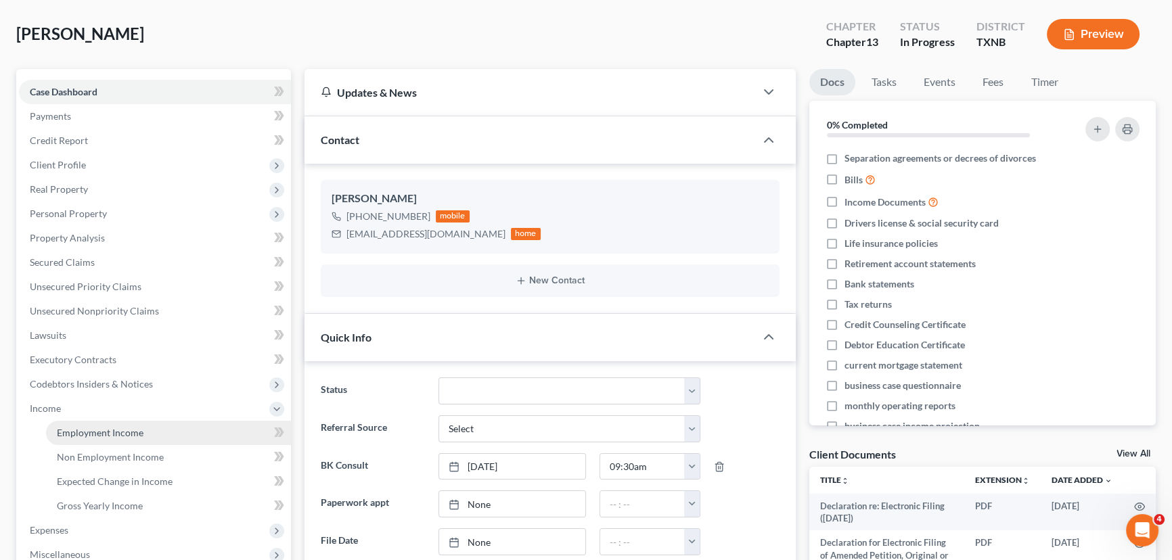
click at [87, 438] on link "Employment Income" at bounding box center [168, 433] width 245 height 24
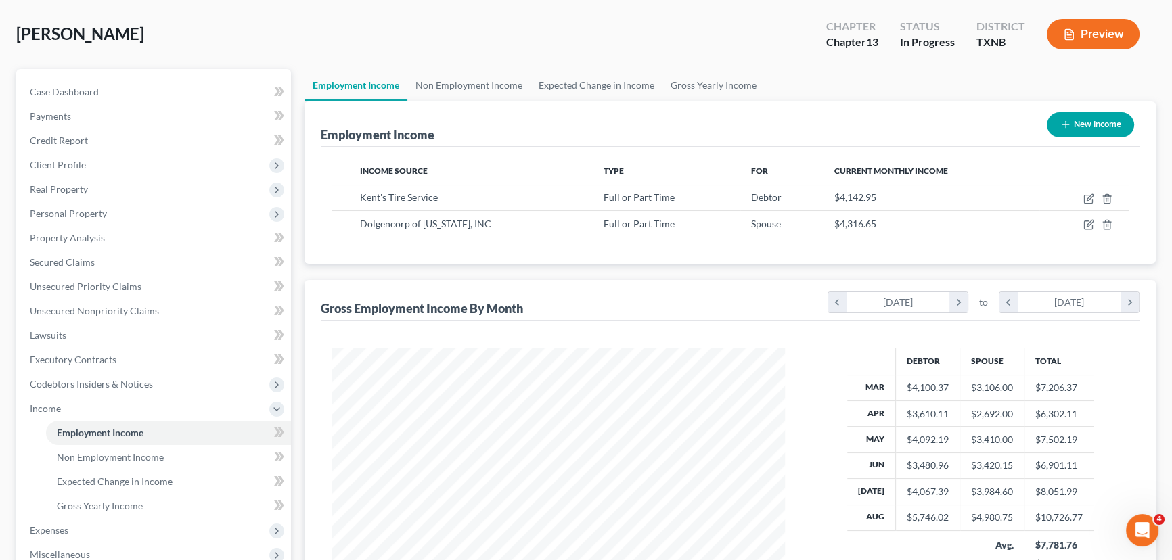
scroll to position [242, 480]
click at [723, 78] on link "Gross Yearly Income" at bounding box center [713, 85] width 102 height 32
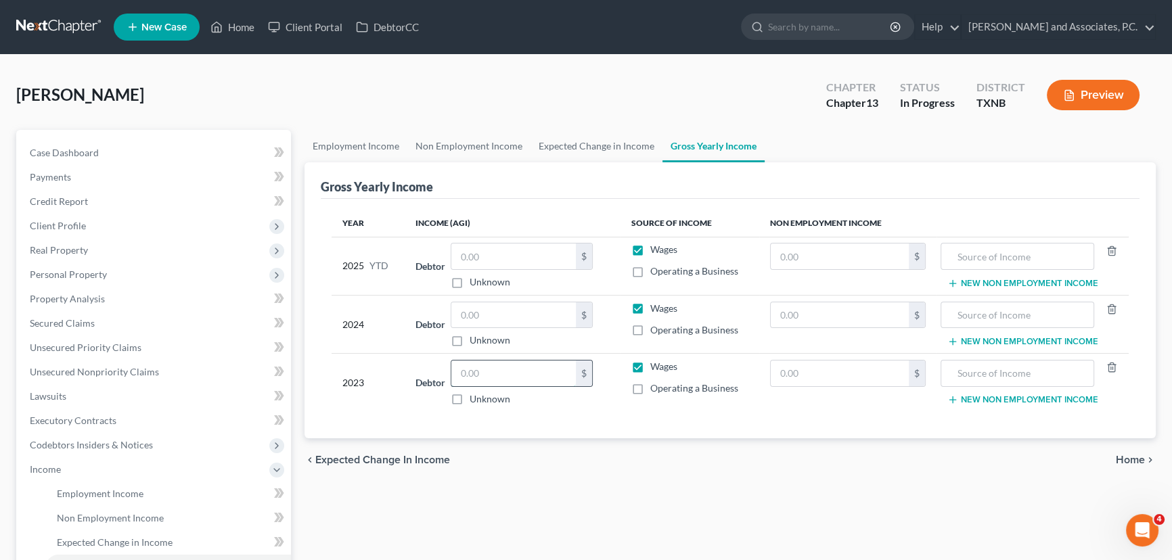
click at [490, 369] on input "text" at bounding box center [513, 374] width 124 height 26
click at [476, 310] on input "text" at bounding box center [513, 315] width 124 height 26
click at [596, 145] on link "Expected Change in Income" at bounding box center [596, 146] width 132 height 32
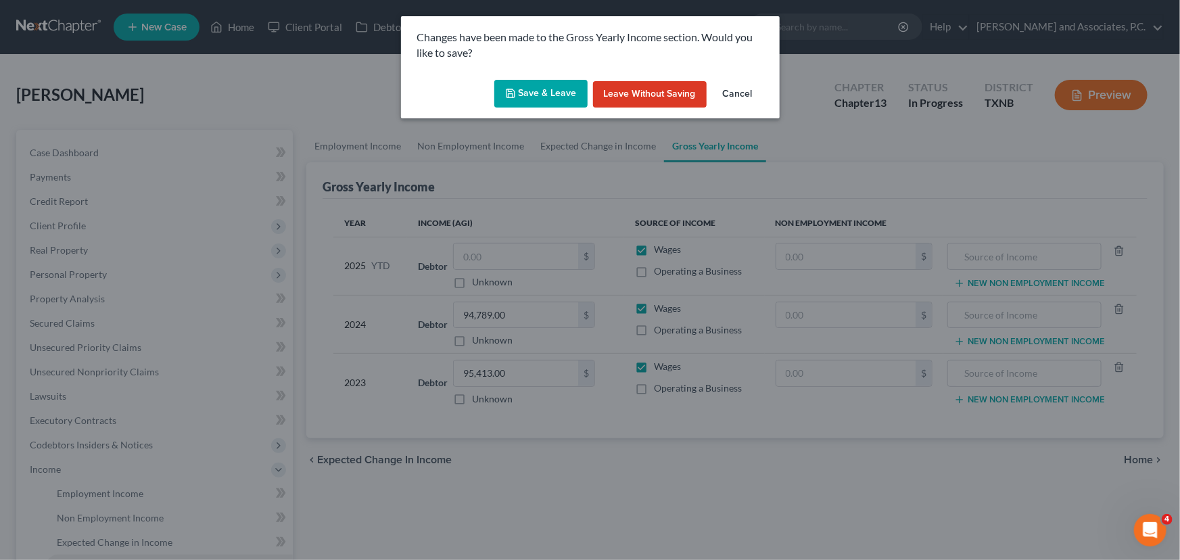
click at [563, 101] on button "Save & Leave" at bounding box center [540, 94] width 93 height 28
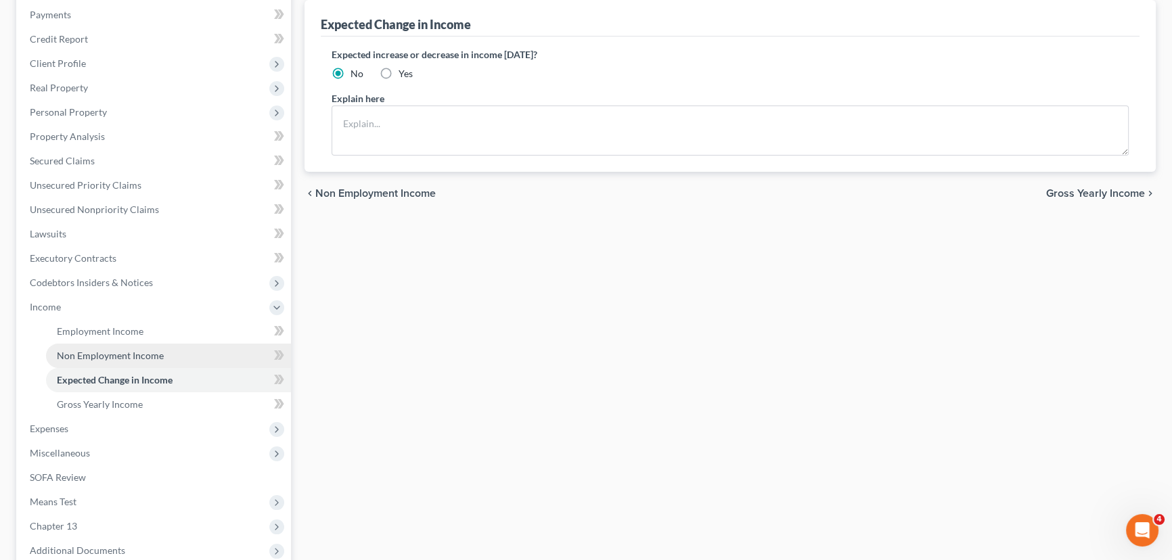
scroll to position [184, 0]
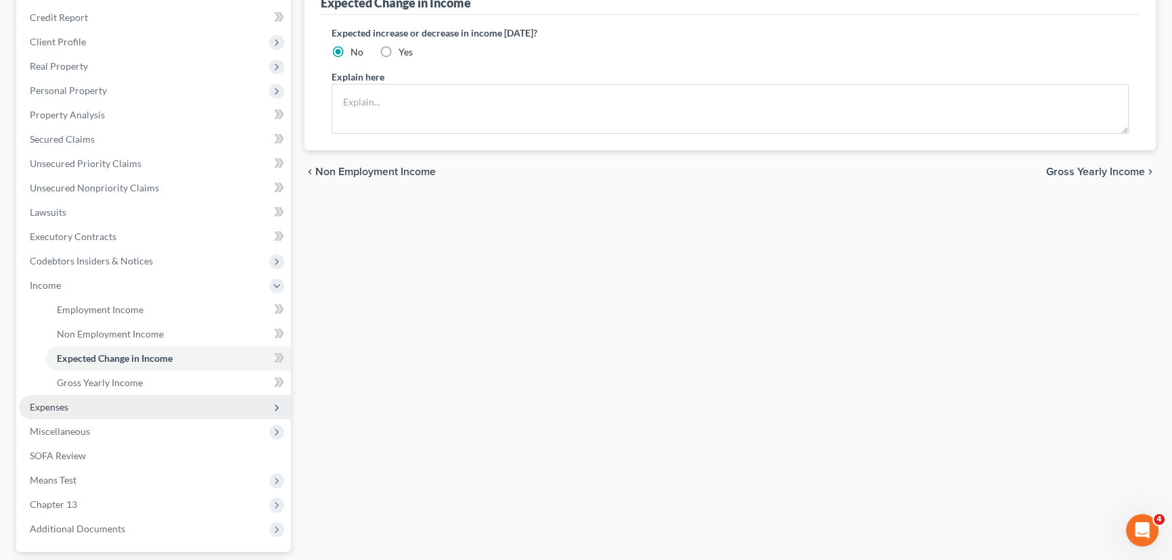
click at [55, 406] on span "Expenses" at bounding box center [49, 406] width 39 height 11
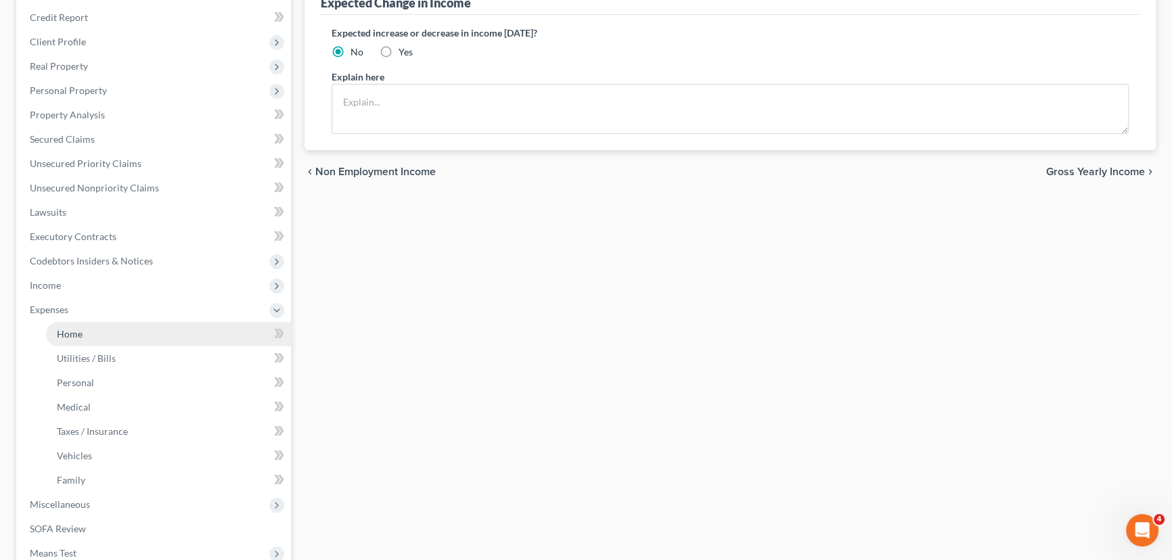
click at [57, 331] on span "Home" at bounding box center [70, 333] width 26 height 11
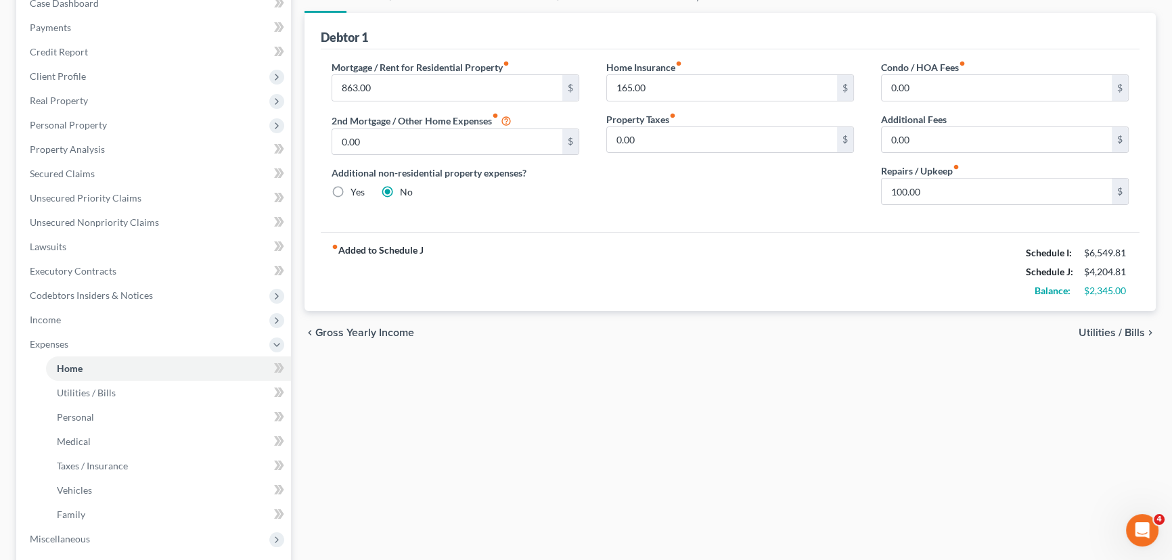
scroll to position [122, 0]
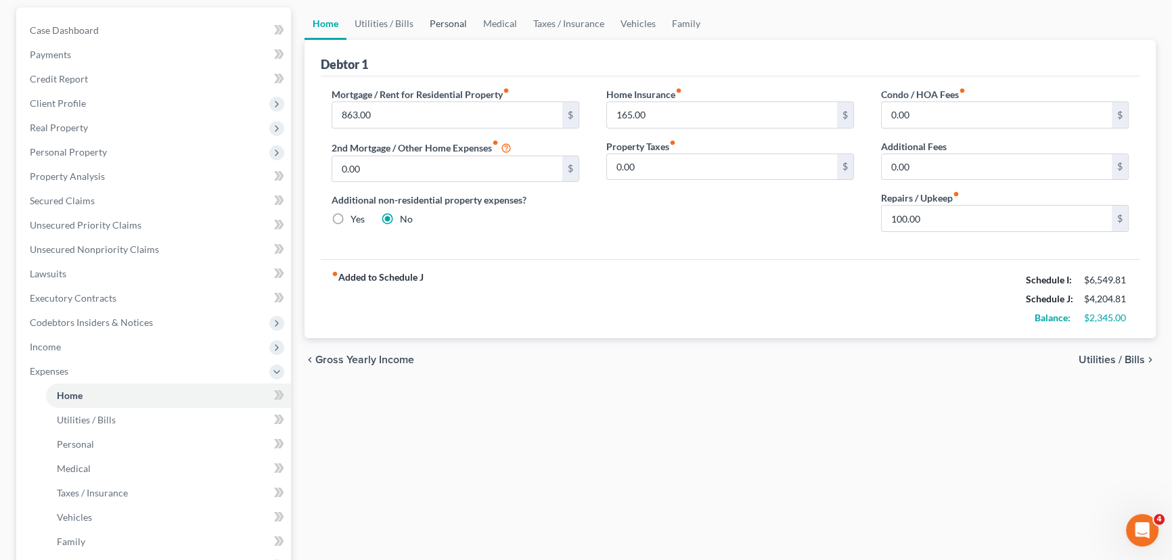
click at [436, 24] on link "Personal" at bounding box center [447, 23] width 53 height 32
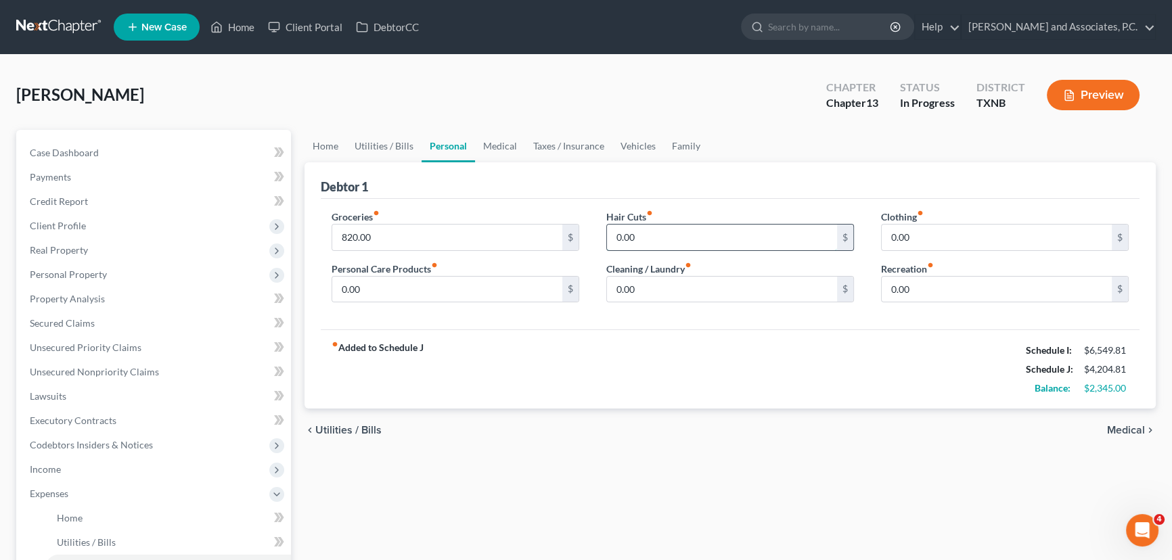
click at [663, 239] on input "0.00" at bounding box center [722, 238] width 230 height 26
click at [431, 291] on input "0.00" at bounding box center [447, 290] width 230 height 26
click at [677, 290] on input "0.00" at bounding box center [722, 290] width 230 height 26
click at [933, 230] on input "0.00" at bounding box center [996, 238] width 230 height 26
click at [52, 476] on span "Income" at bounding box center [155, 469] width 272 height 24
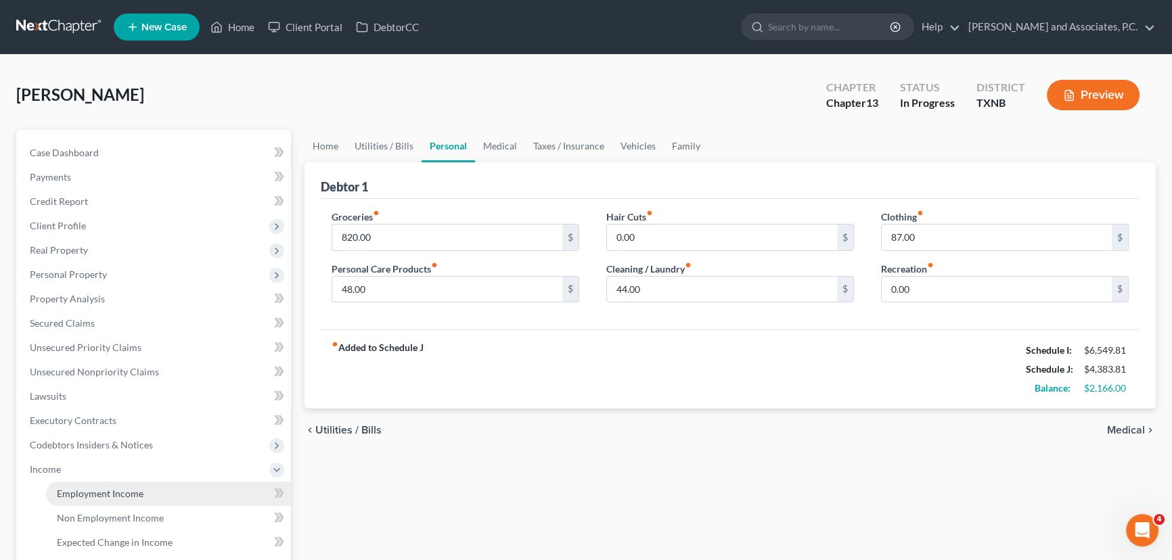
click at [72, 499] on link "Employment Income" at bounding box center [168, 494] width 245 height 24
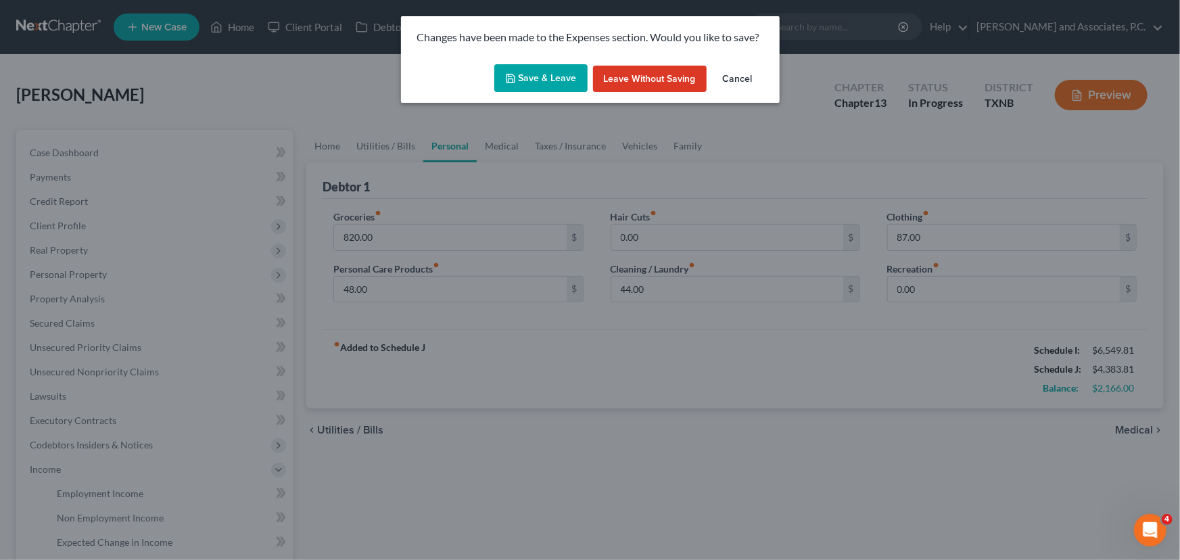
click at [536, 78] on button "Save & Leave" at bounding box center [540, 78] width 93 height 28
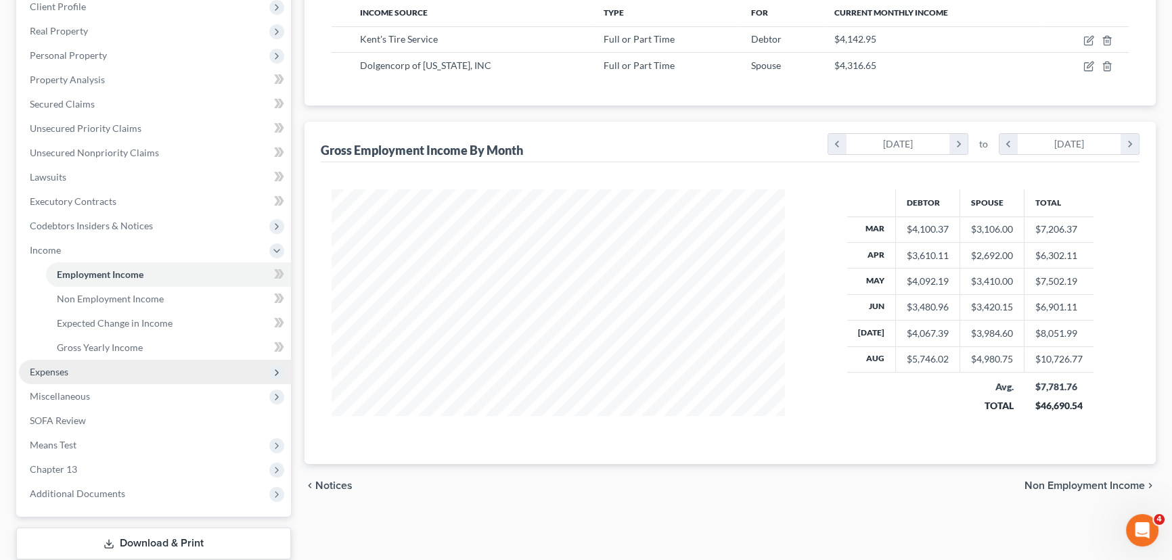
scroll to position [246, 0]
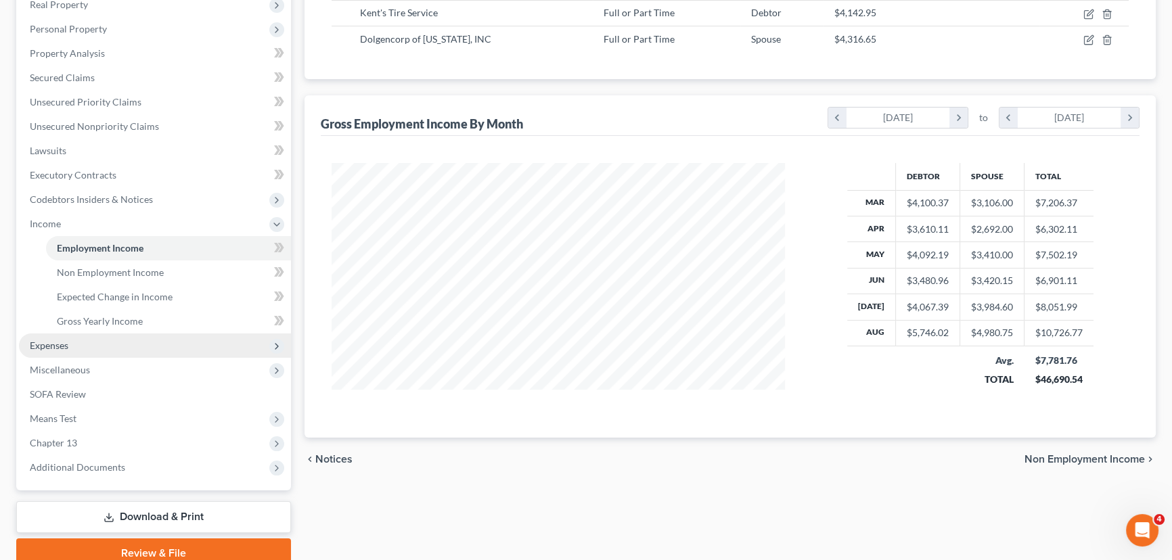
click at [78, 346] on span "Expenses" at bounding box center [155, 345] width 272 height 24
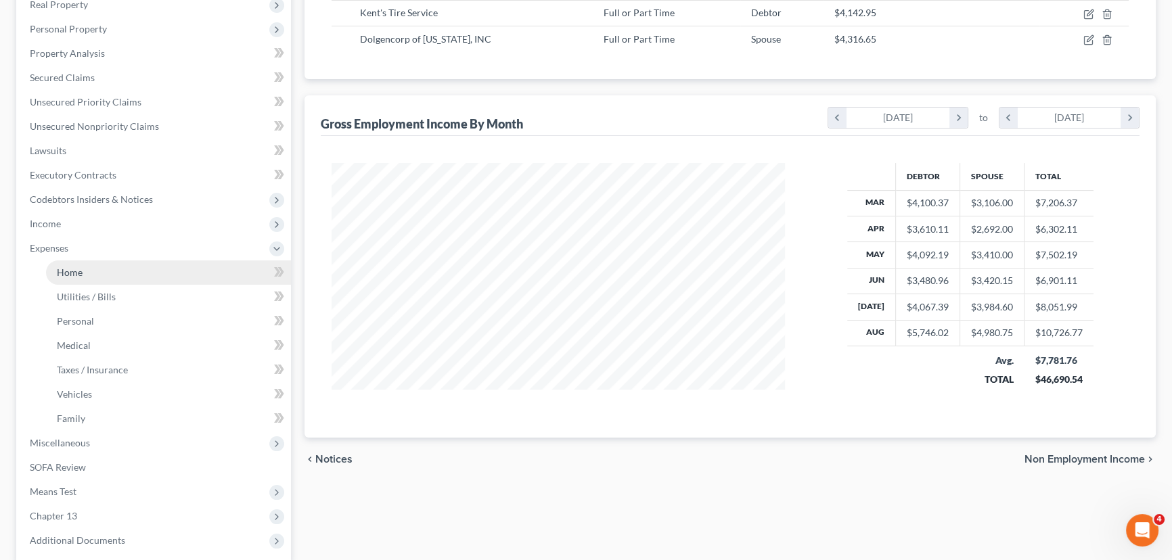
click at [87, 278] on link "Home" at bounding box center [168, 272] width 245 height 24
